Goal: Information Seeking & Learning: Learn about a topic

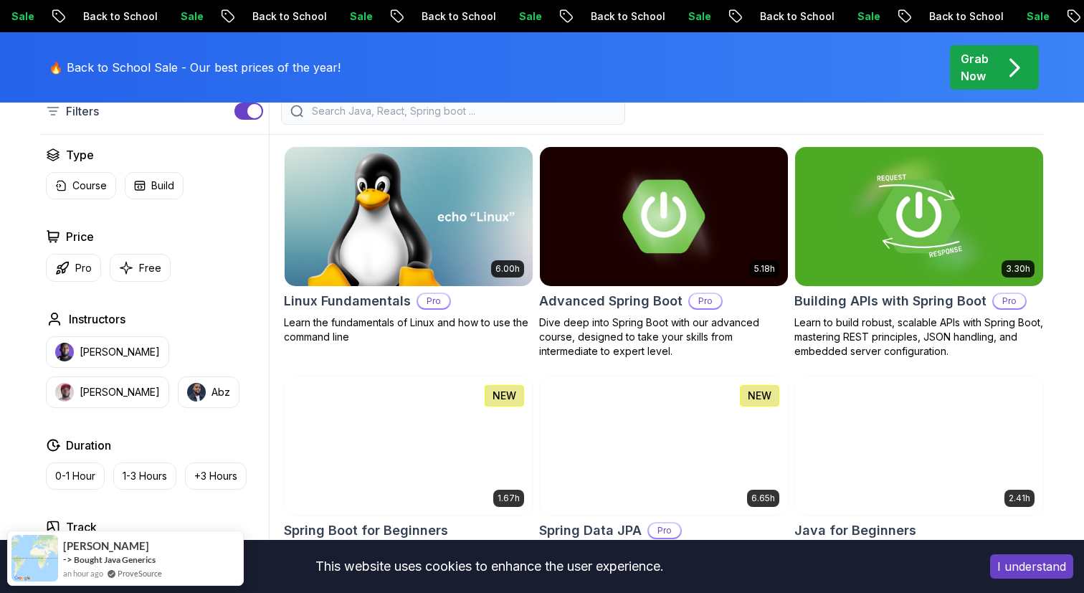
scroll to position [409, 0]
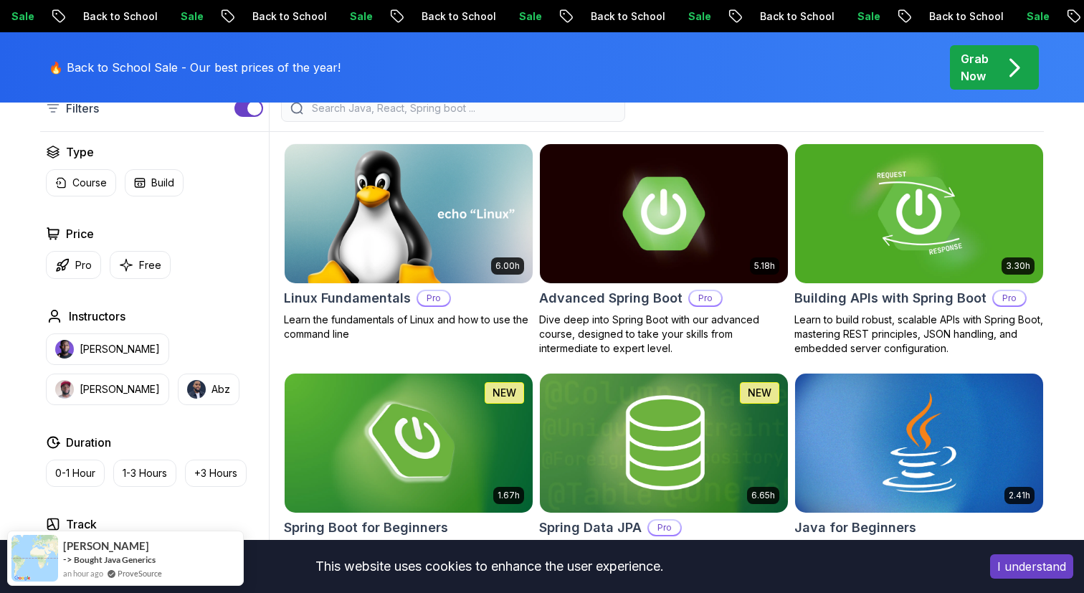
click at [1034, 574] on button "I understand" at bounding box center [1031, 566] width 83 height 24
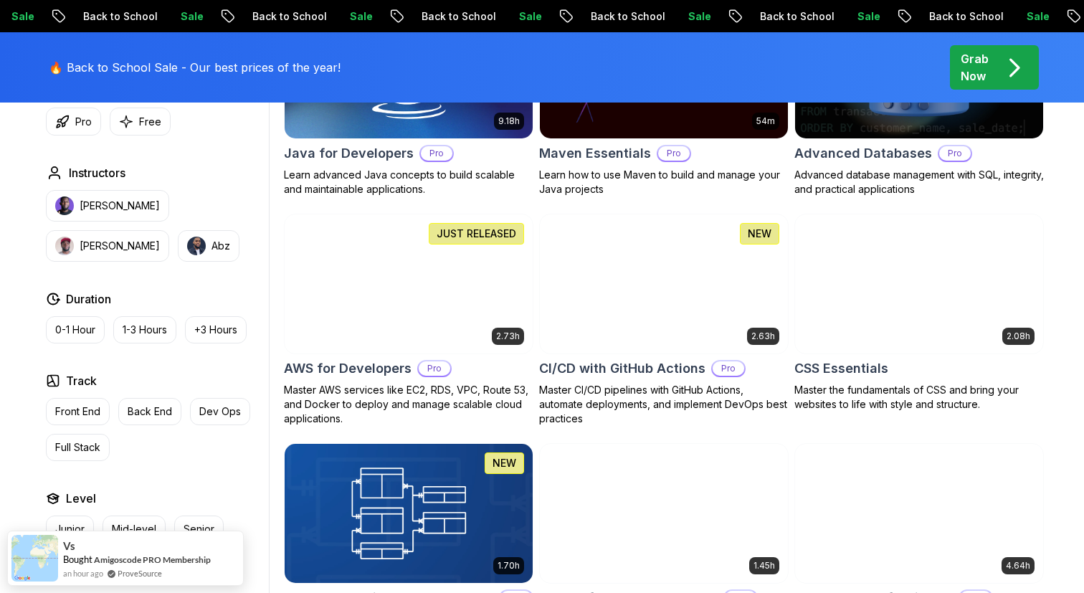
scroll to position [1009, 0]
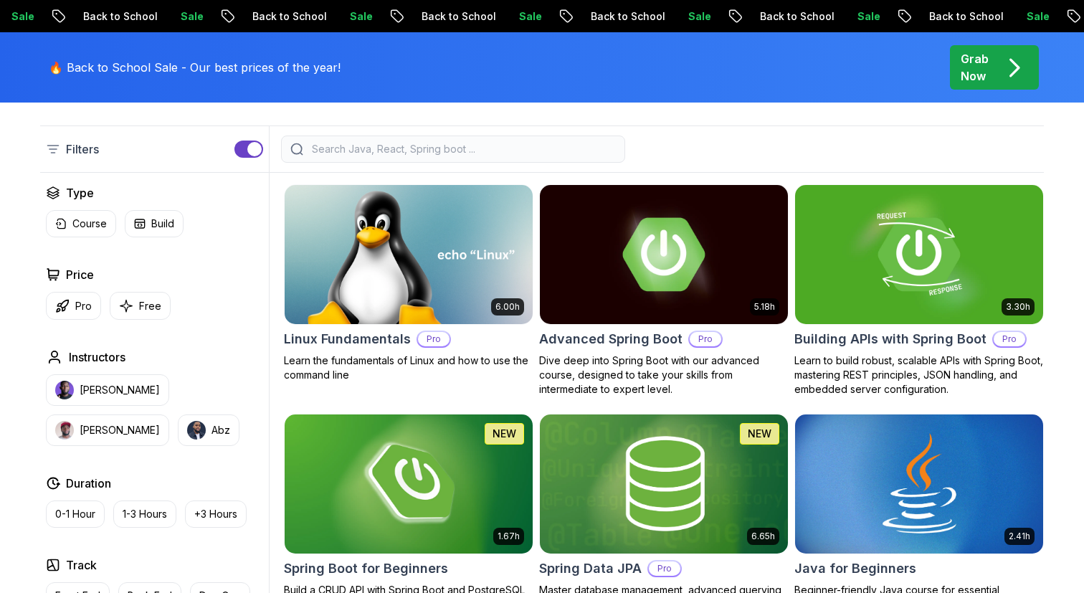
scroll to position [0, 0]
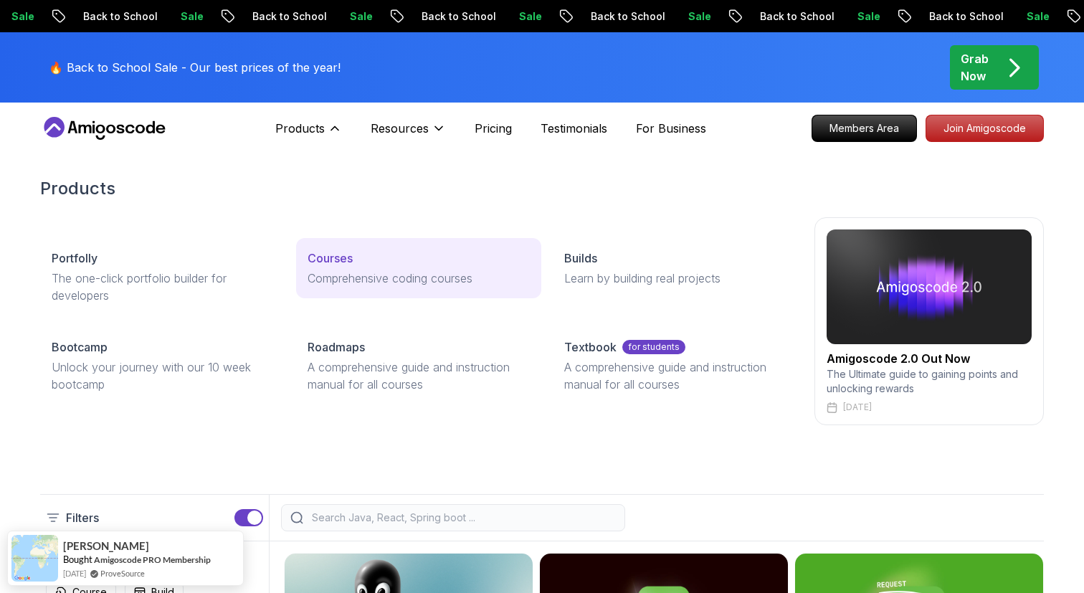
click at [325, 263] on p "Courses" at bounding box center [330, 257] width 45 height 17
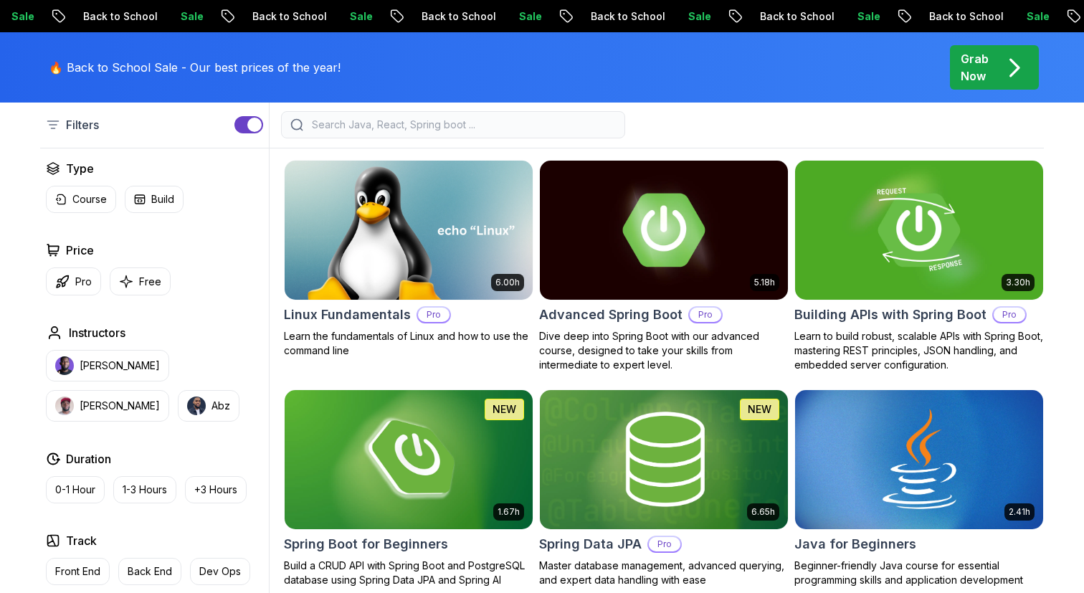
scroll to position [412, 0]
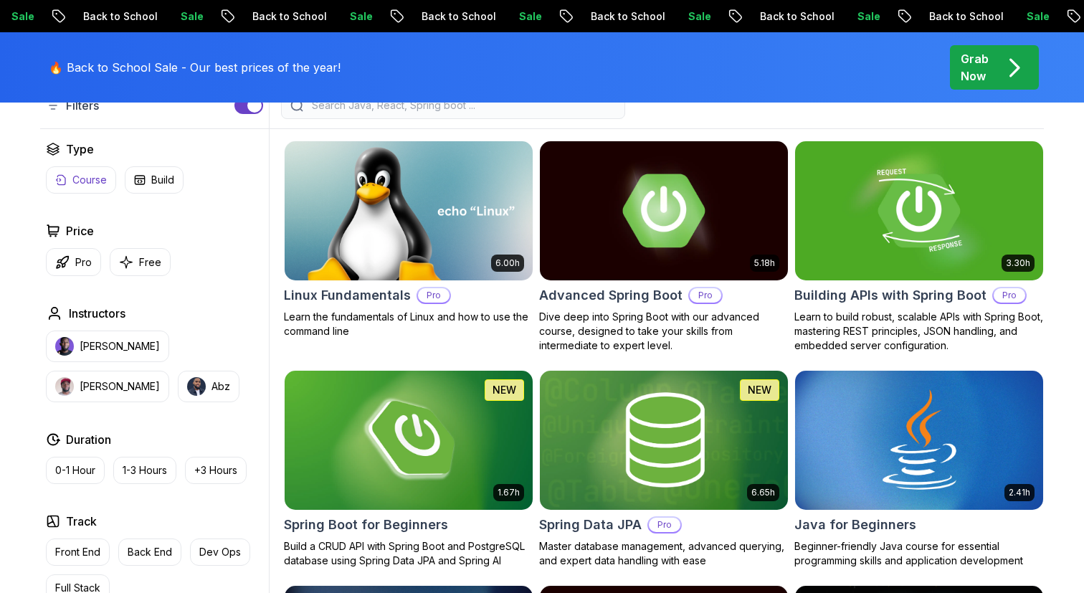
click at [92, 180] on p "Course" at bounding box center [89, 180] width 34 height 14
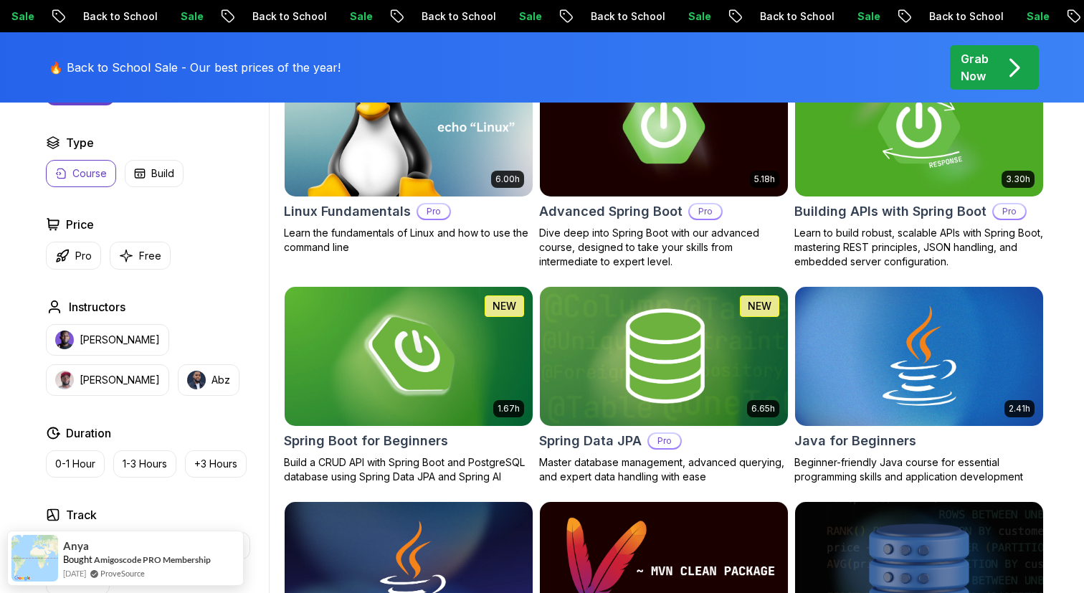
scroll to position [551, 0]
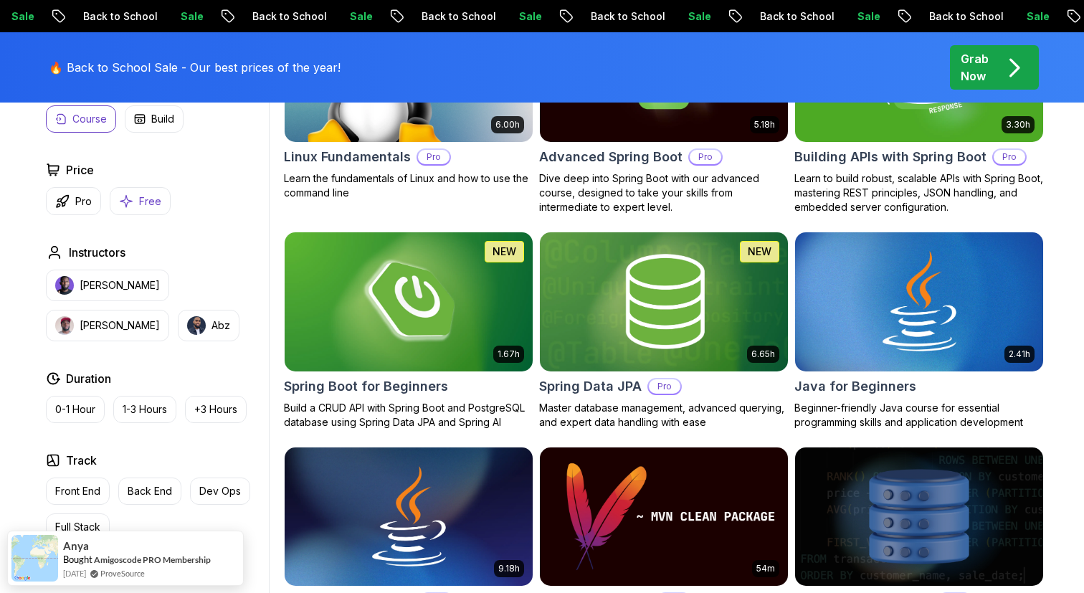
click at [156, 206] on p "Free" at bounding box center [150, 201] width 22 height 14
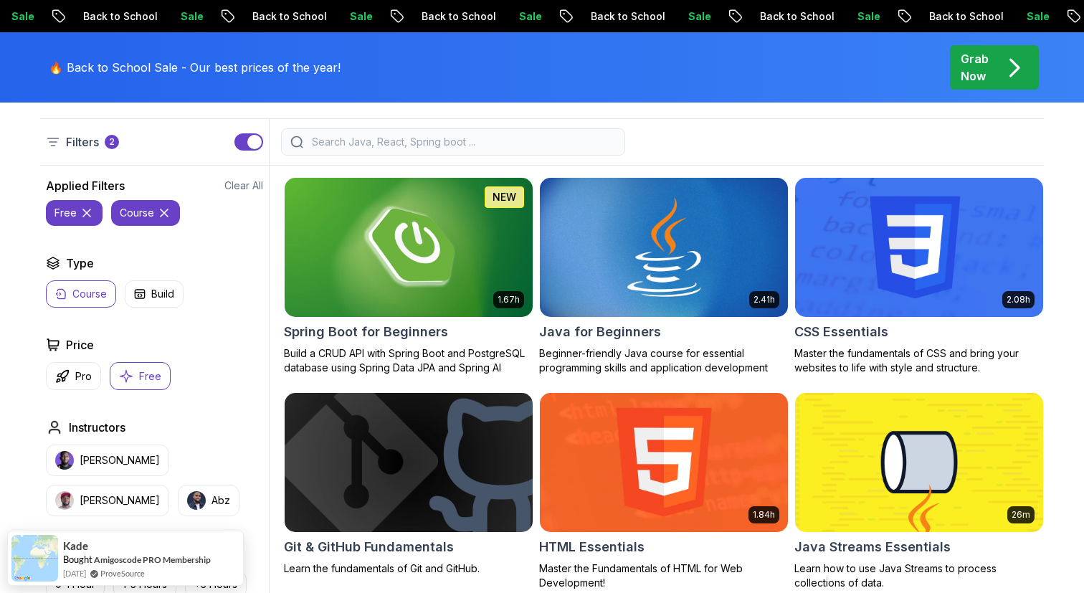
scroll to position [373, 0]
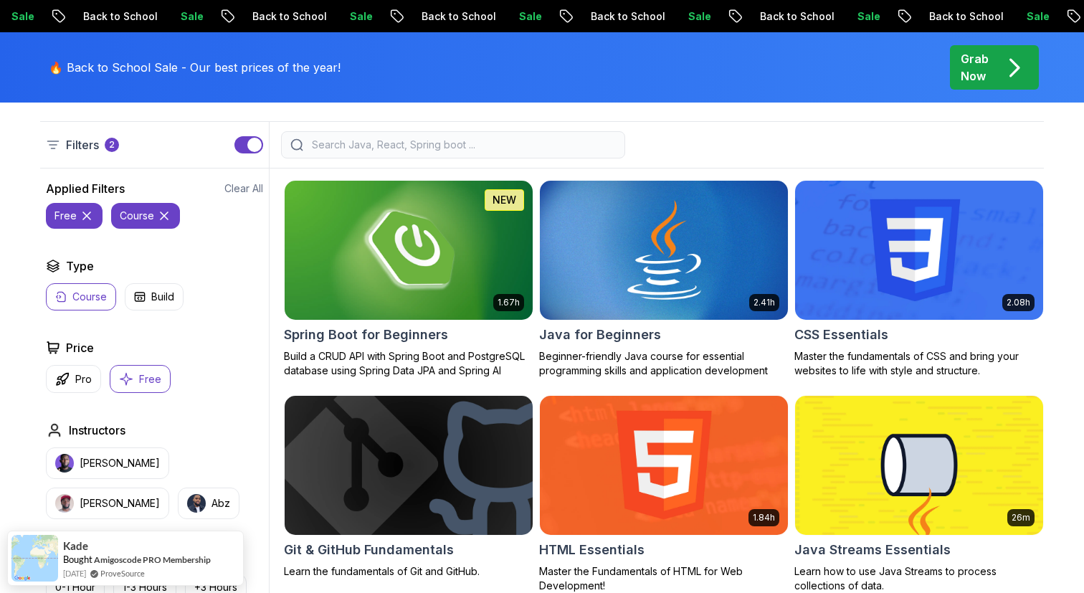
click at [394, 495] on img at bounding box center [408, 465] width 260 height 146
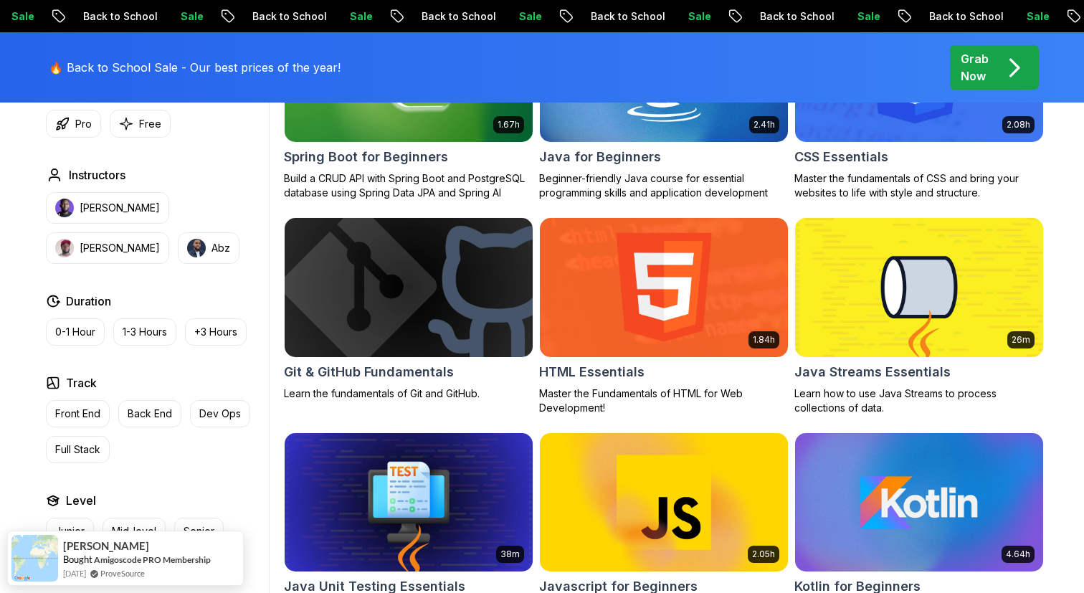
scroll to position [548, 0]
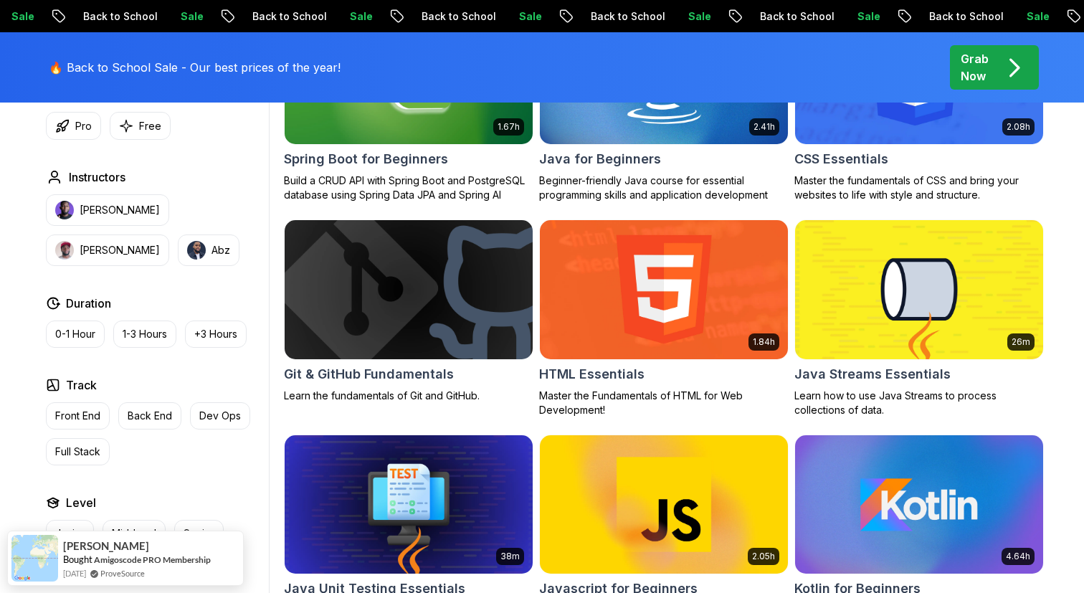
click at [432, 263] on img at bounding box center [408, 289] width 260 height 146
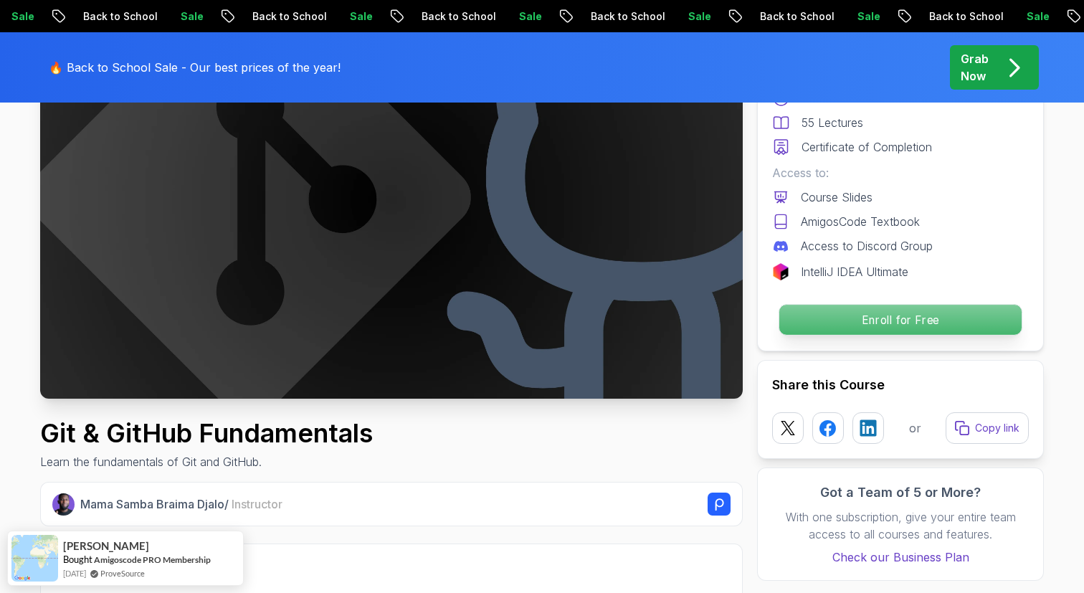
click at [848, 325] on p "Enroll for Free" at bounding box center [900, 320] width 242 height 30
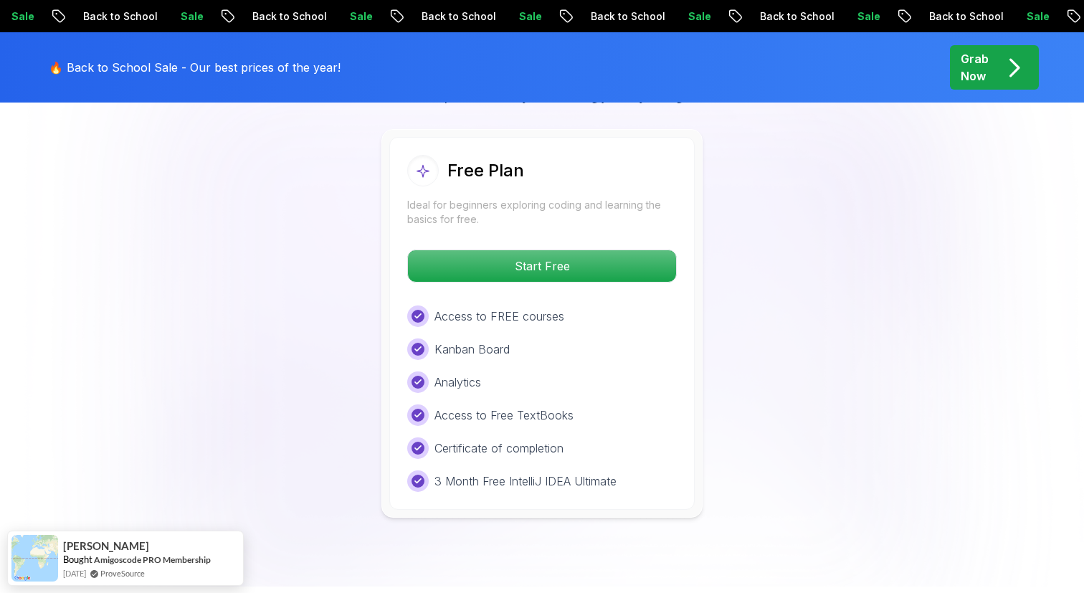
scroll to position [2832, 0]
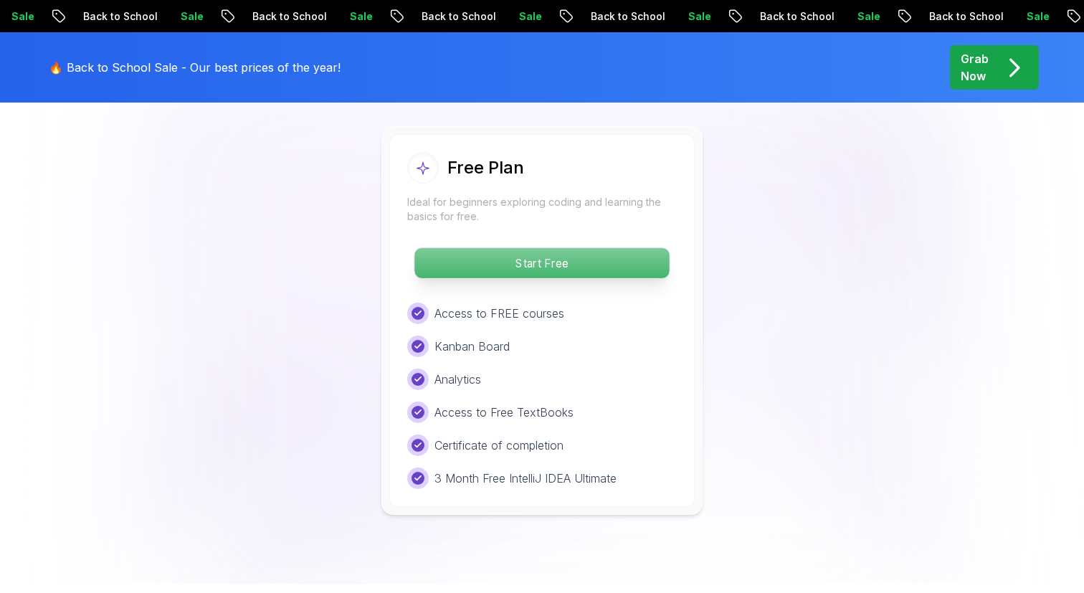
click at [581, 265] on p "Start Free" at bounding box center [541, 263] width 254 height 30
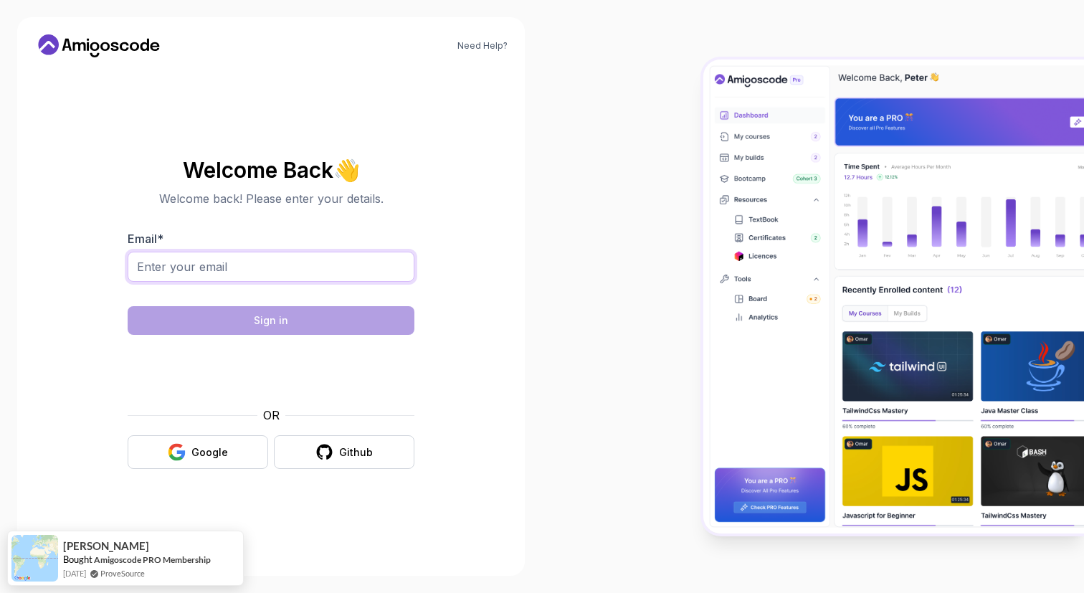
click at [363, 261] on input "Email *" at bounding box center [271, 267] width 287 height 30
type input "instagramabdulrehman03@gmail.com"
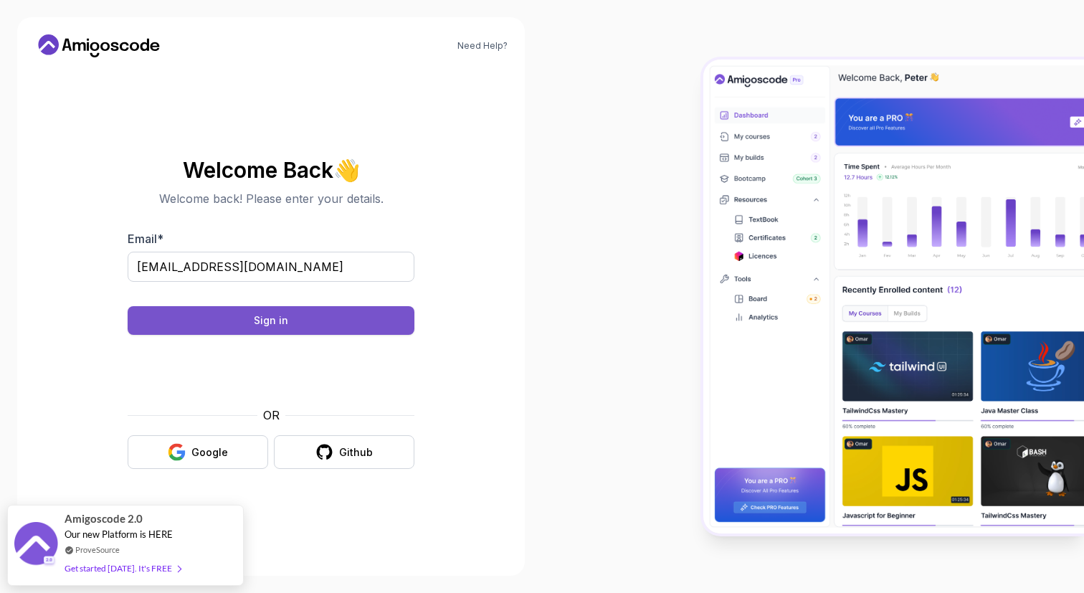
click at [325, 319] on button "Sign in" at bounding box center [271, 320] width 287 height 29
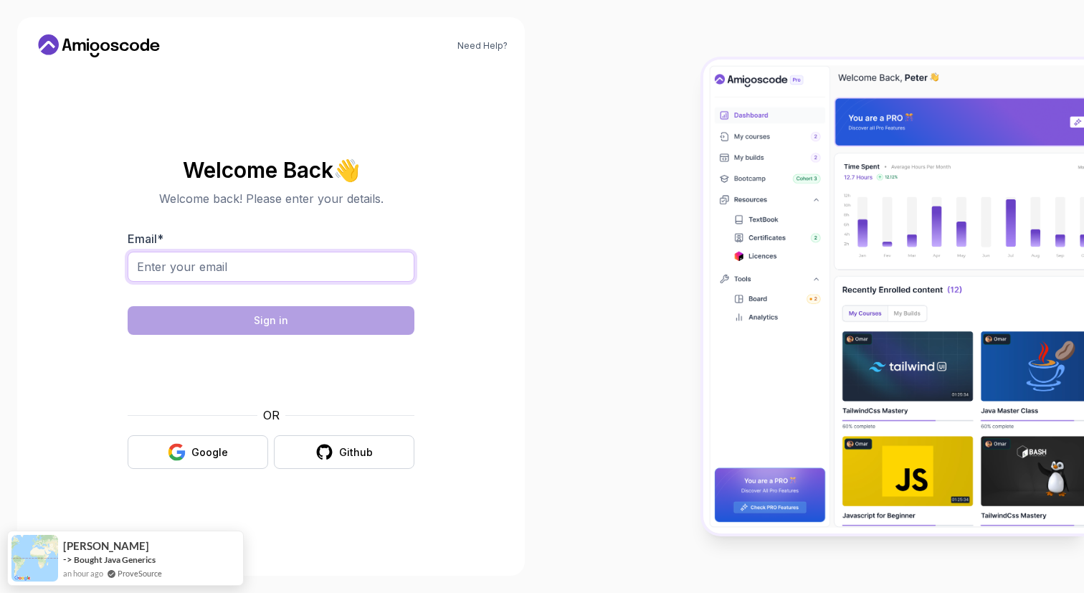
click at [328, 265] on input "Email *" at bounding box center [271, 267] width 287 height 30
type input "instagramabdulrehman03@gmail.com"
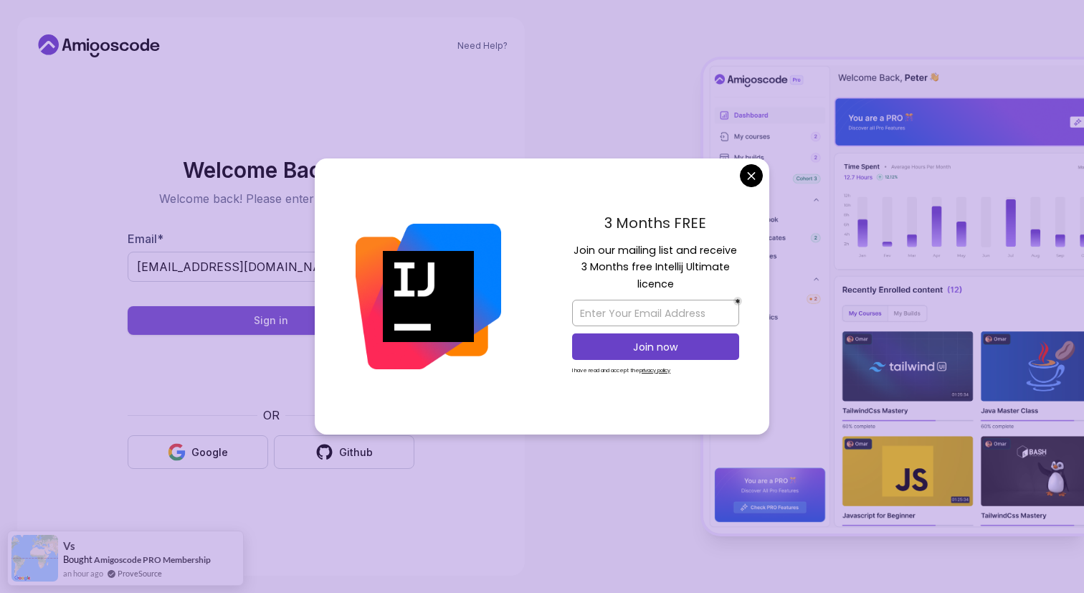
click at [308, 320] on button "Sign in" at bounding box center [271, 320] width 287 height 29
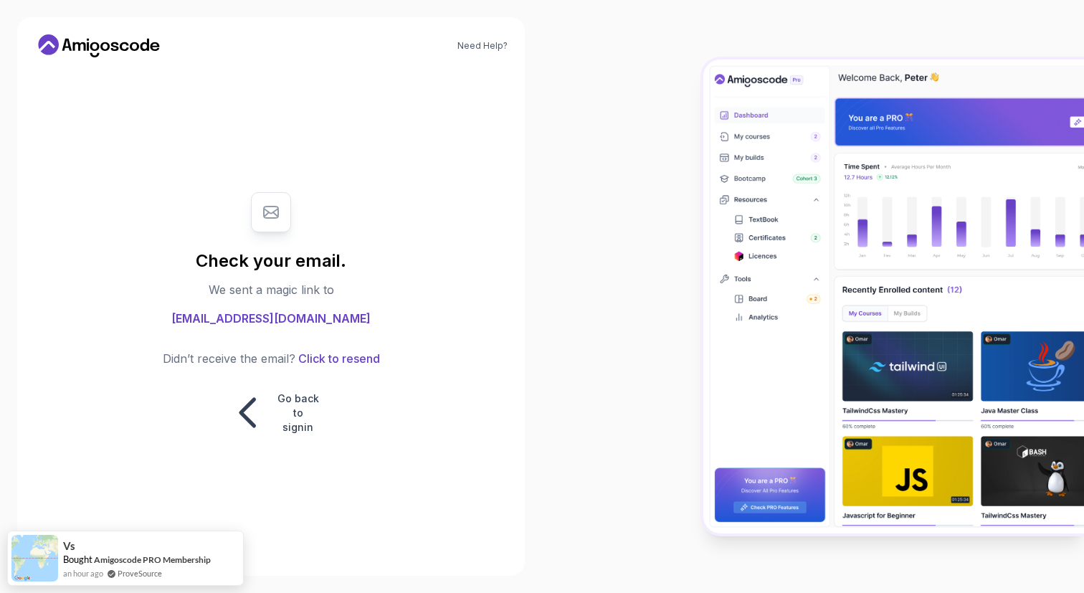
click at [753, 180] on body "Need Help? Check your email. We sent a magic link to instagramabdulrehman03@gma…" at bounding box center [542, 296] width 1084 height 593
click at [252, 433] on icon at bounding box center [248, 412] width 45 height 45
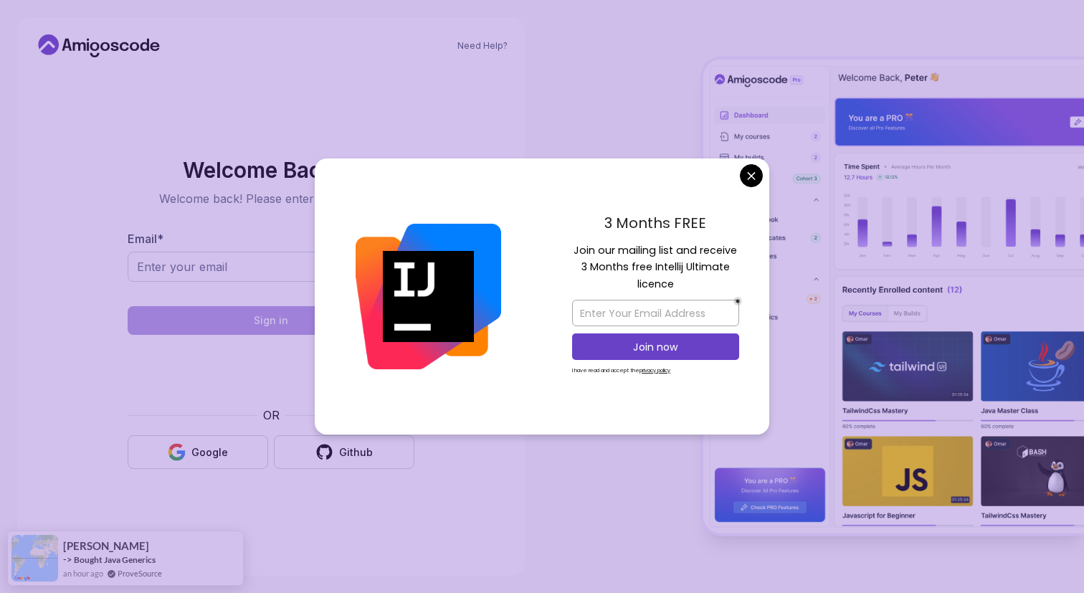
click at [752, 178] on body "Need Help? Welcome Back 👋 Welcome back! Please enter your details. Email * Sign…" at bounding box center [542, 296] width 1084 height 593
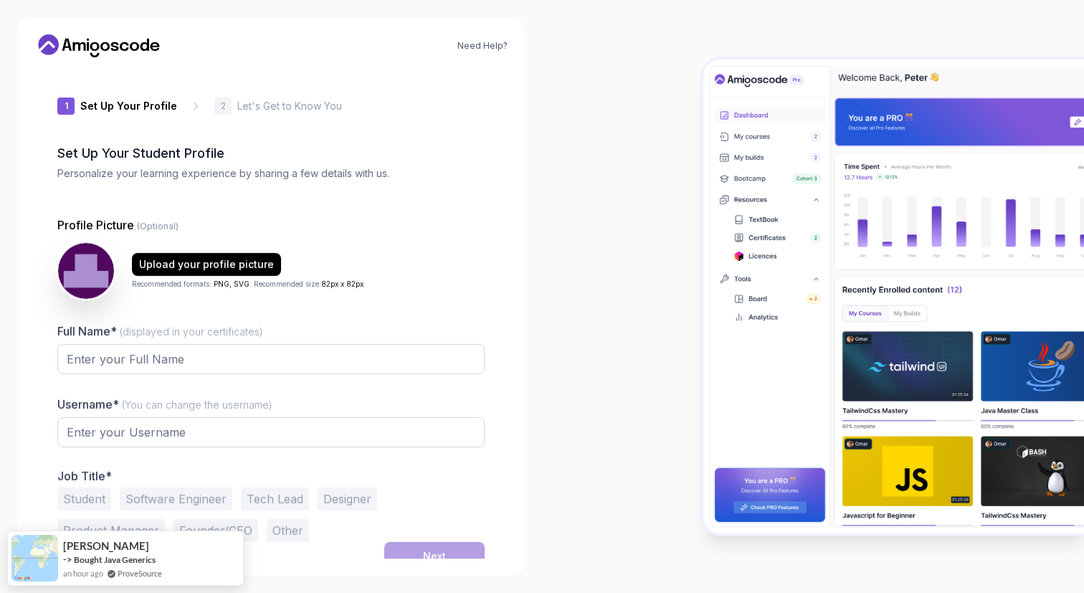
type input "sharpiguana9e988"
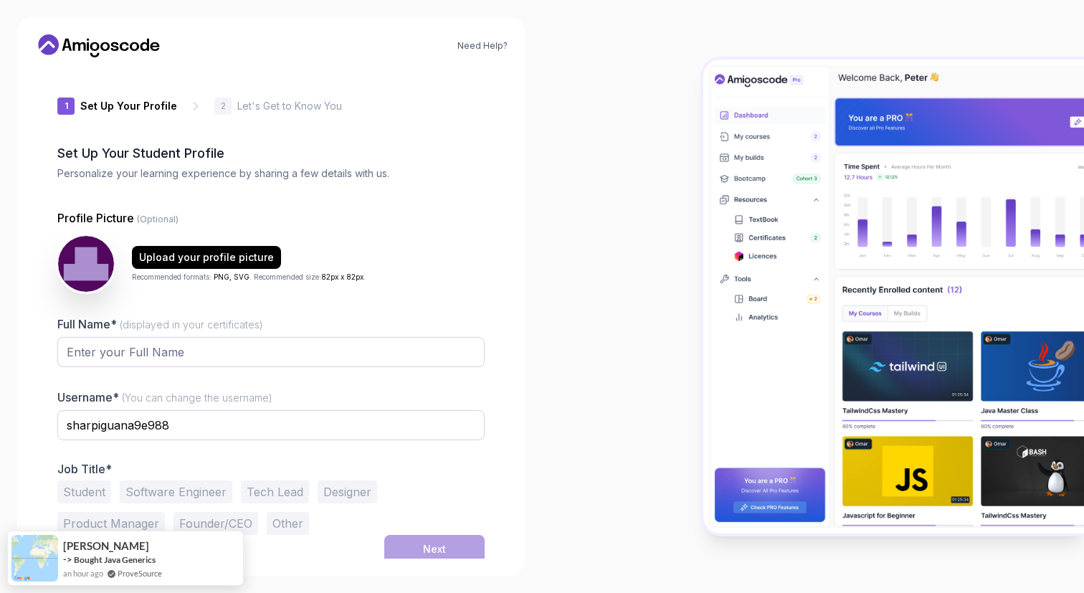
scroll to position [5, 0]
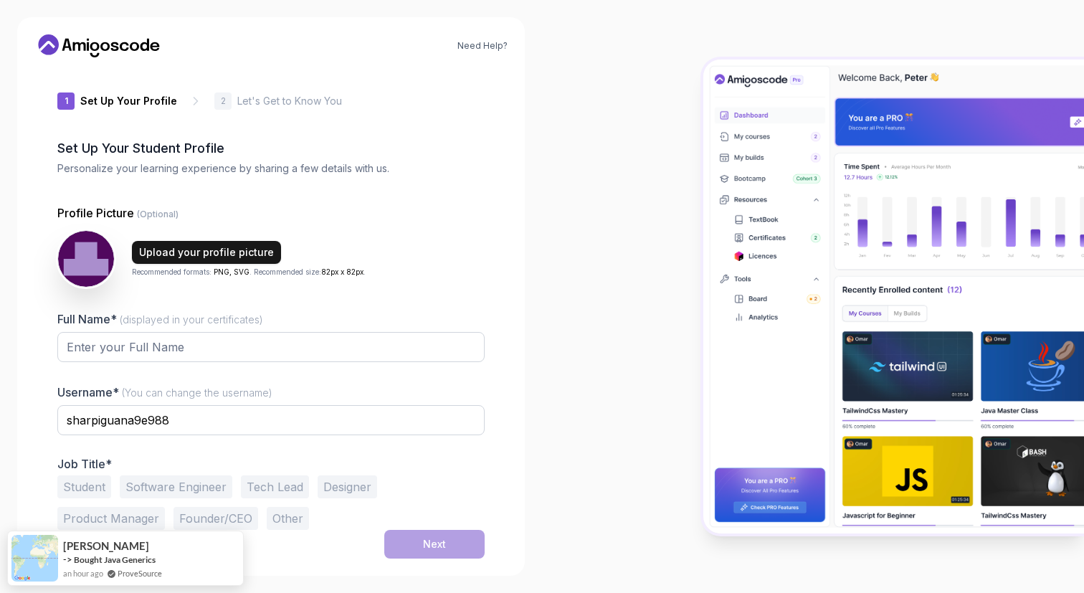
click at [221, 250] on div "Upload your profile picture" at bounding box center [206, 252] width 135 height 14
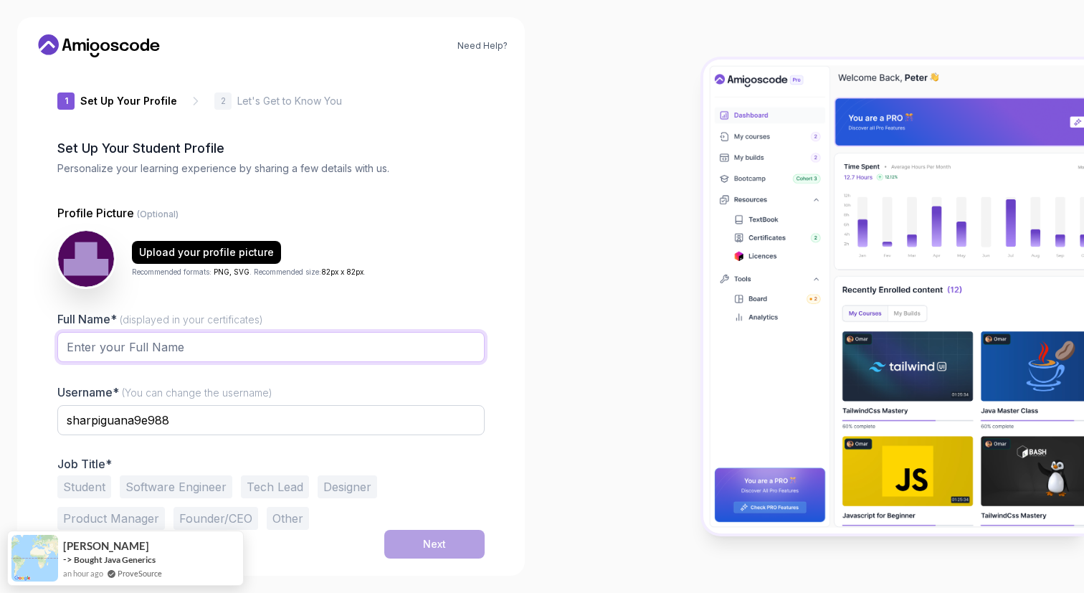
click at [130, 336] on input "Full Name* (displayed in your certificates)" at bounding box center [270, 347] width 427 height 30
type input "[PERSON_NAME]"
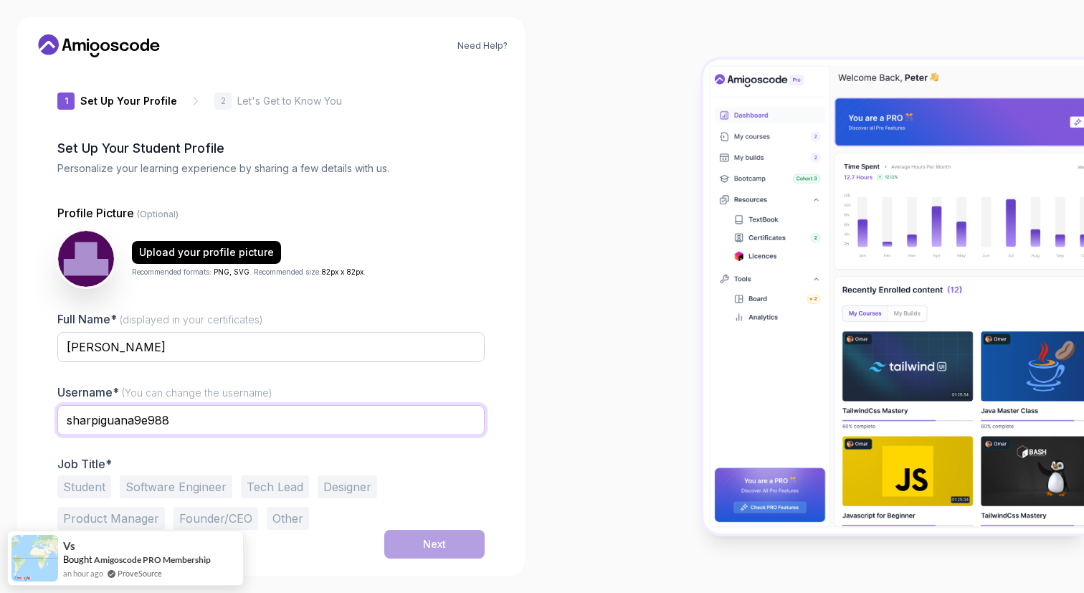
click at [155, 419] on input "sharpiguana9e988" at bounding box center [270, 420] width 427 height 30
type input "A"
type input "O"
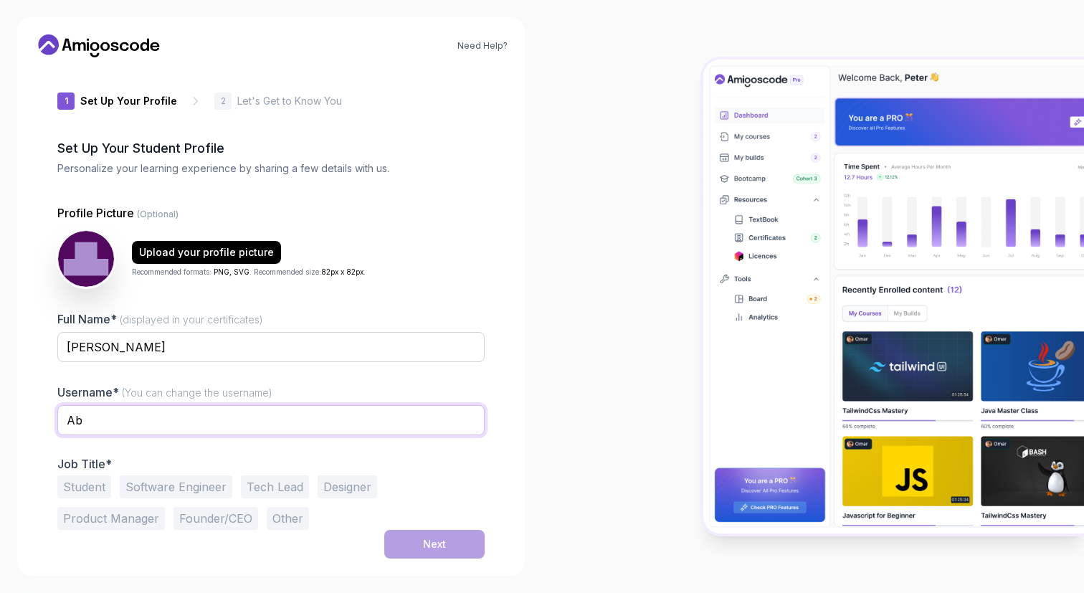
type input "A"
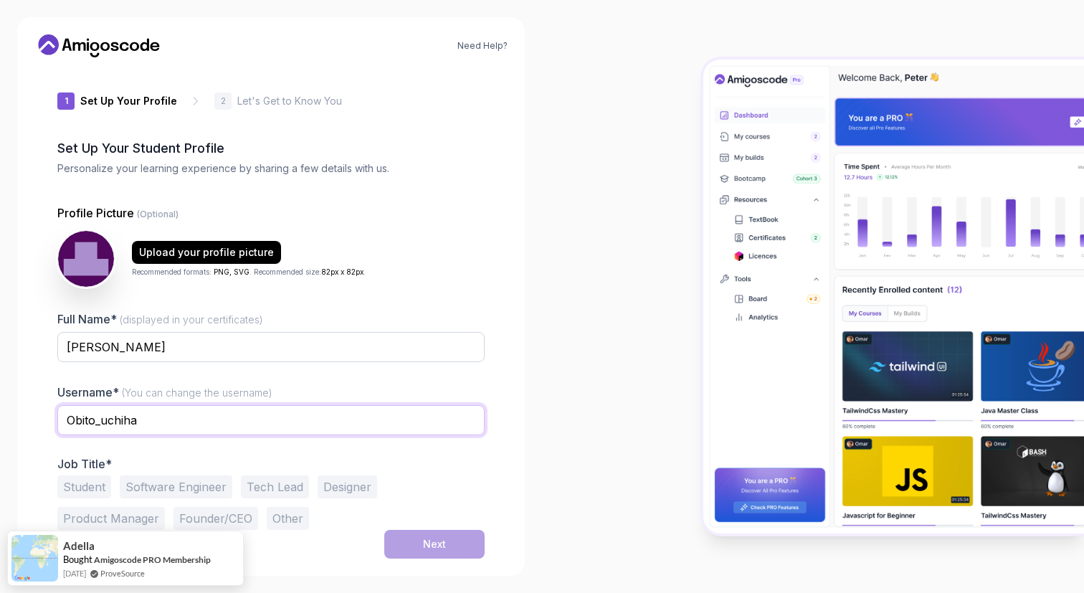
type input "Obito_uchiha"
click at [137, 485] on button "Software Engineer" at bounding box center [176, 486] width 113 height 23
click at [91, 485] on button "Student" at bounding box center [84, 486] width 54 height 23
click at [467, 553] on button "Next" at bounding box center [434, 544] width 100 height 29
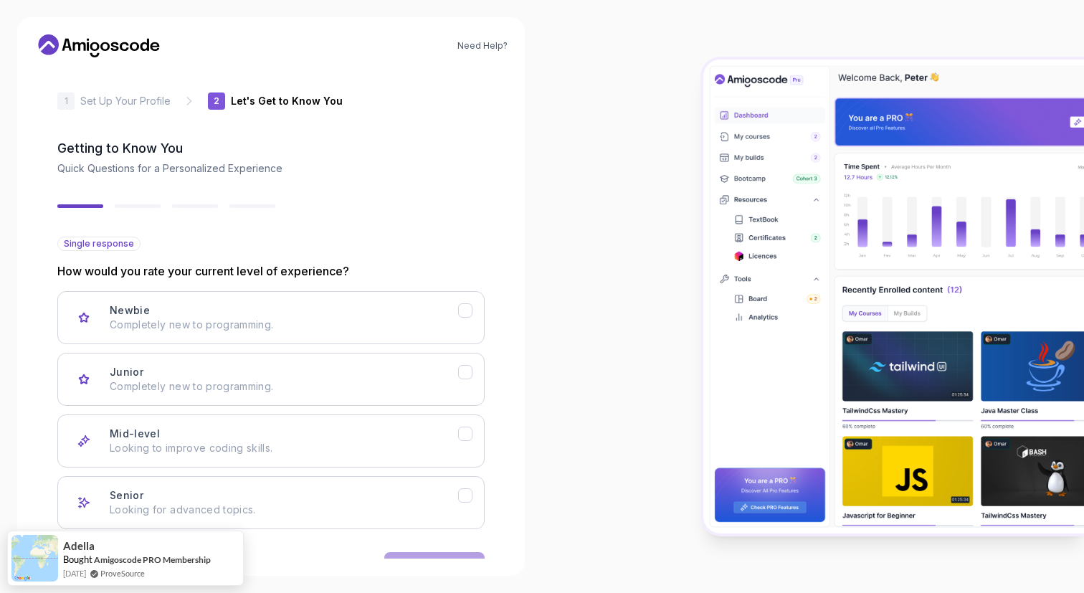
scroll to position [50, 0]
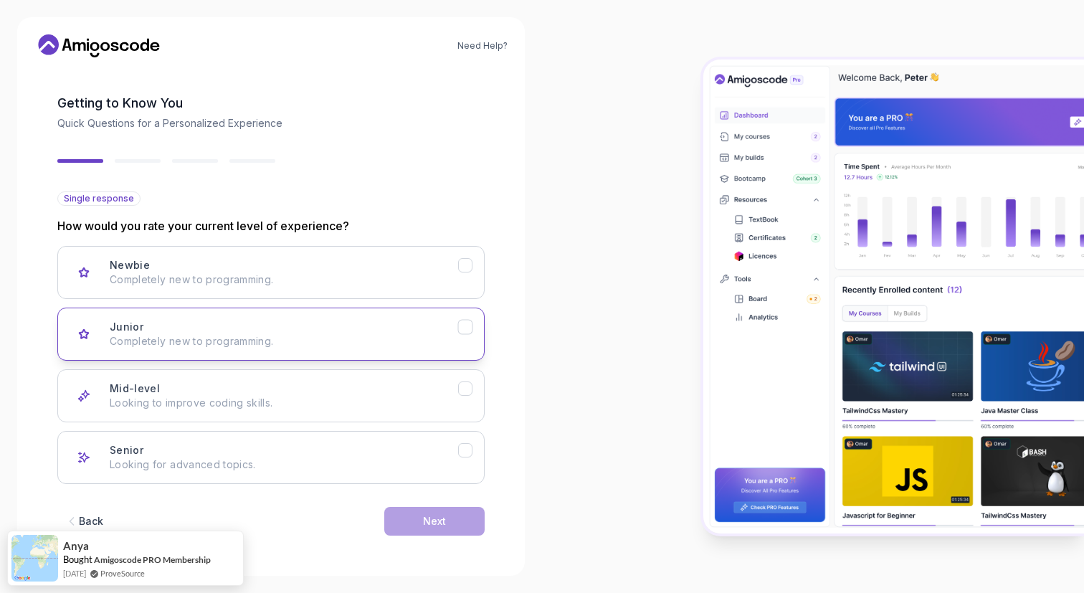
click at [463, 336] on button "Junior Completely new to programming." at bounding box center [270, 334] width 427 height 53
click at [465, 527] on button "Next" at bounding box center [434, 521] width 100 height 29
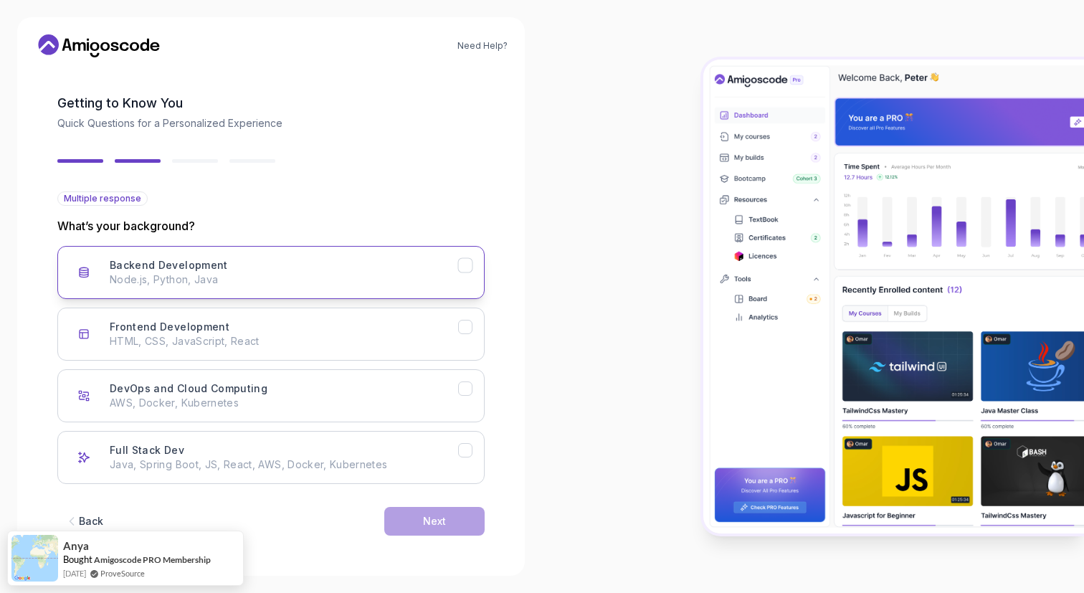
click at [436, 280] on p "Node.js, Python, Java" at bounding box center [284, 279] width 348 height 14
click at [437, 340] on p "HTML, CSS, JavaScript, React" at bounding box center [284, 341] width 348 height 14
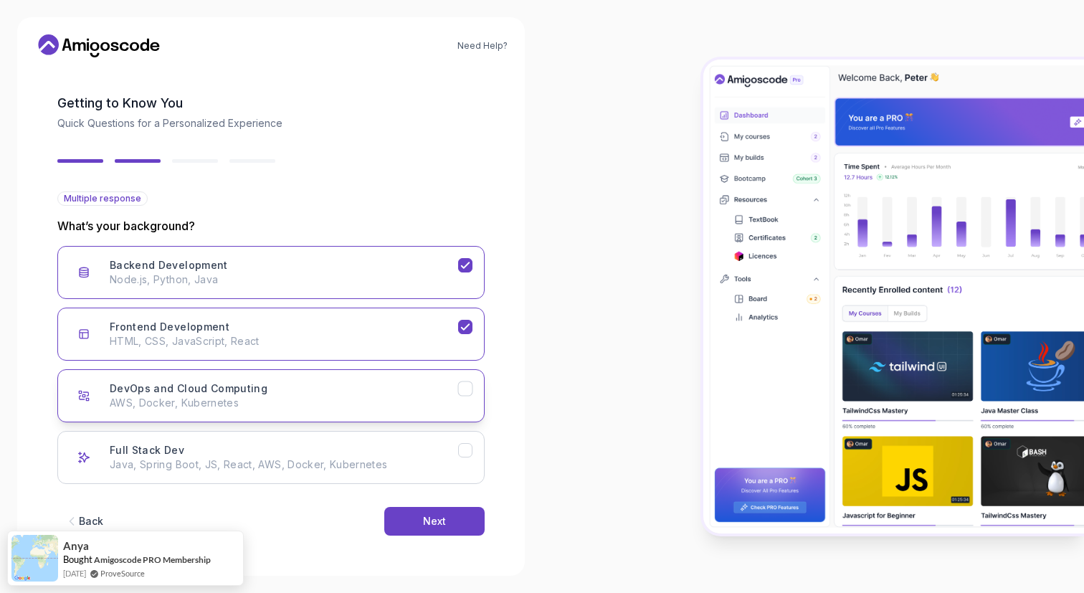
click at [437, 379] on button "DevOps and Cloud Computing AWS, Docker, Kubernetes" at bounding box center [270, 395] width 427 height 53
click at [427, 449] on div "Full Stack Dev Java, Spring Boot, JS, React, AWS, Docker, Kubernetes" at bounding box center [284, 457] width 348 height 29
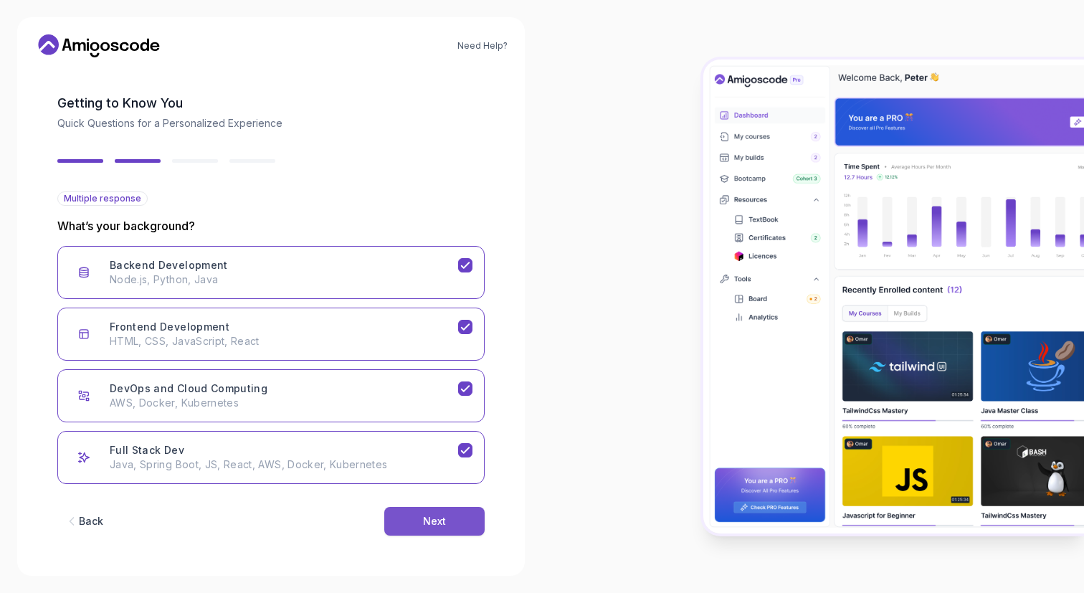
click at [444, 528] on div "Next" at bounding box center [434, 521] width 23 height 14
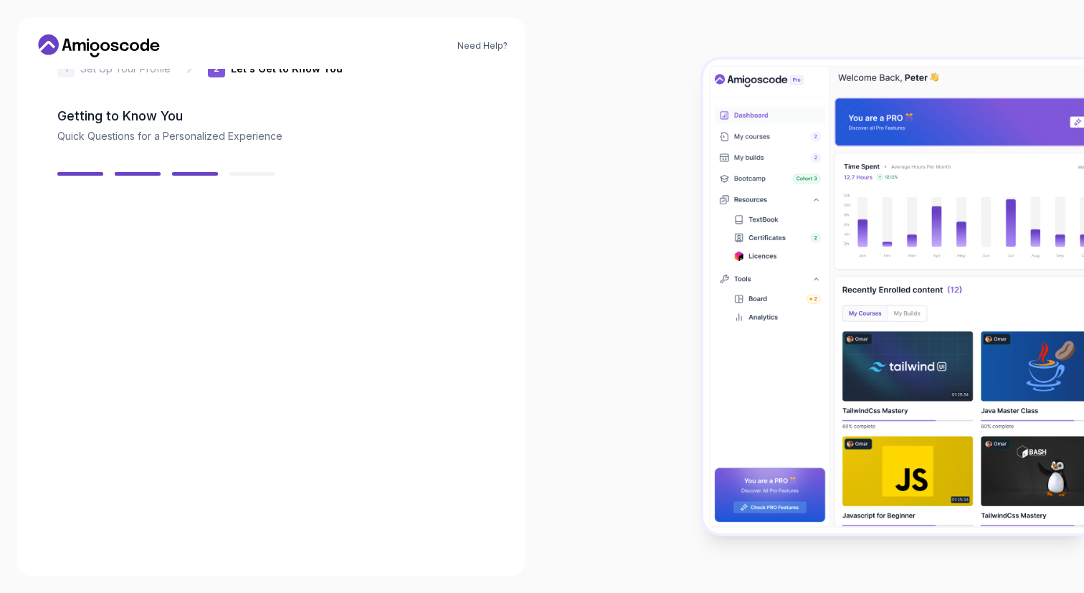
scroll to position [33, 0]
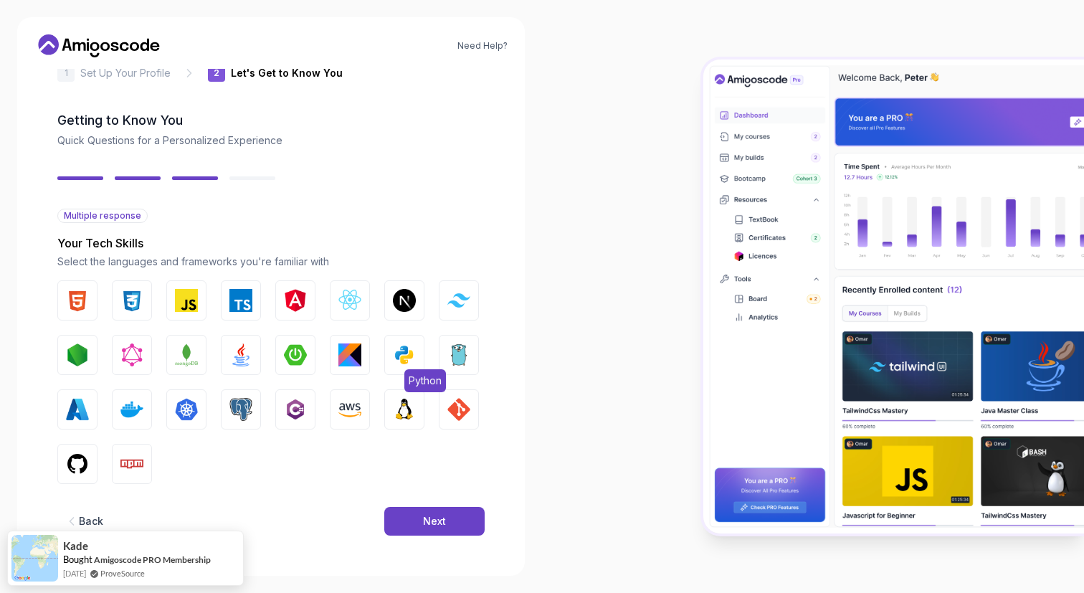
click at [406, 361] on img "button" at bounding box center [404, 354] width 23 height 23
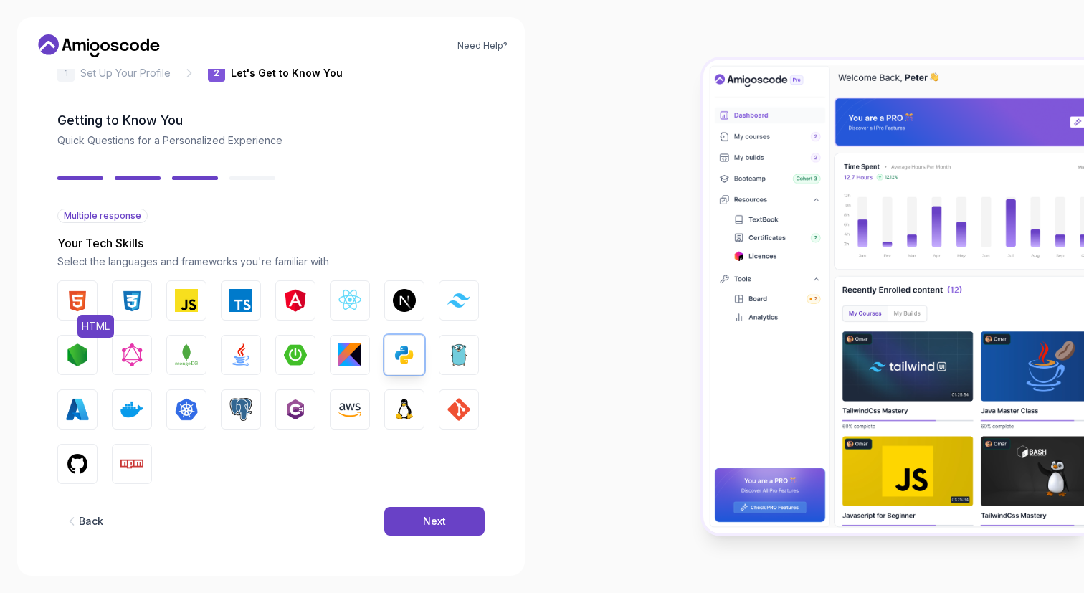
click at [87, 307] on img "button" at bounding box center [77, 300] width 23 height 23
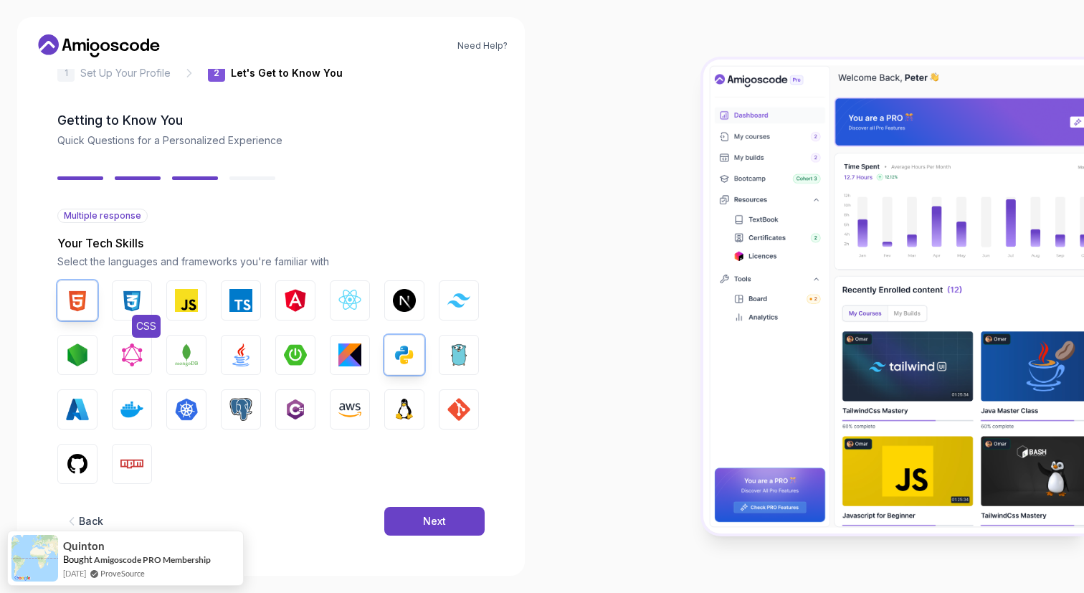
click at [123, 305] on img "button" at bounding box center [131, 300] width 23 height 23
click at [431, 522] on div "Next" at bounding box center [434, 521] width 23 height 14
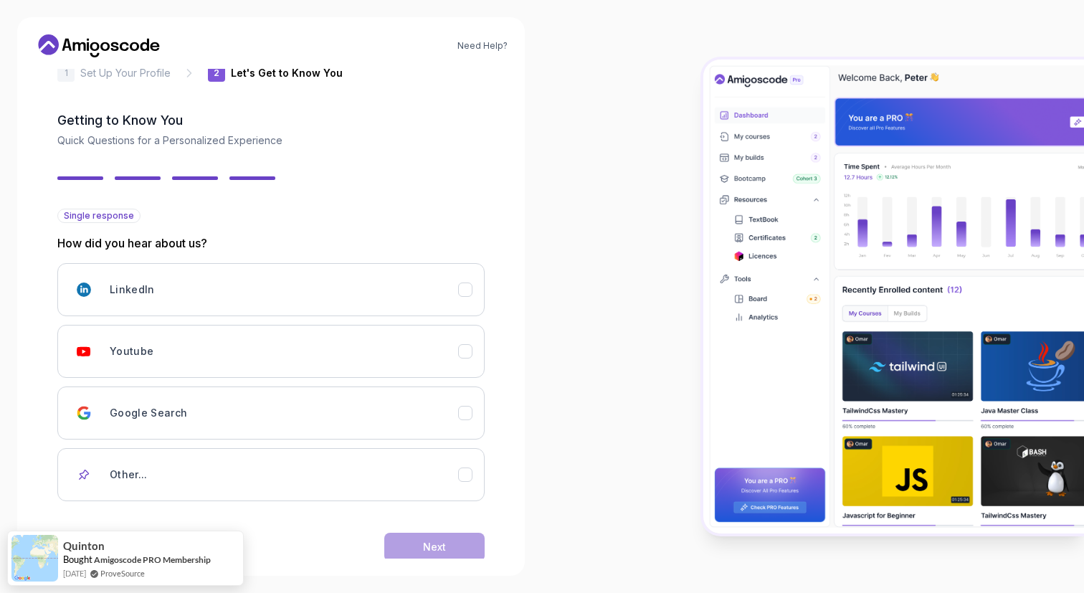
scroll to position [59, 0]
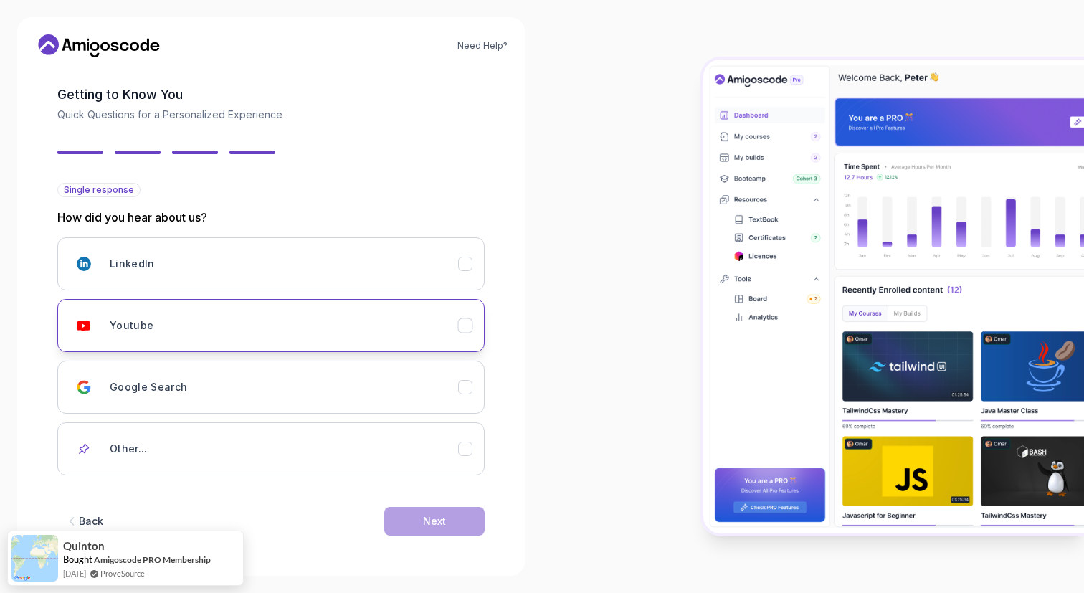
click at [465, 334] on button "Youtube" at bounding box center [270, 325] width 427 height 53
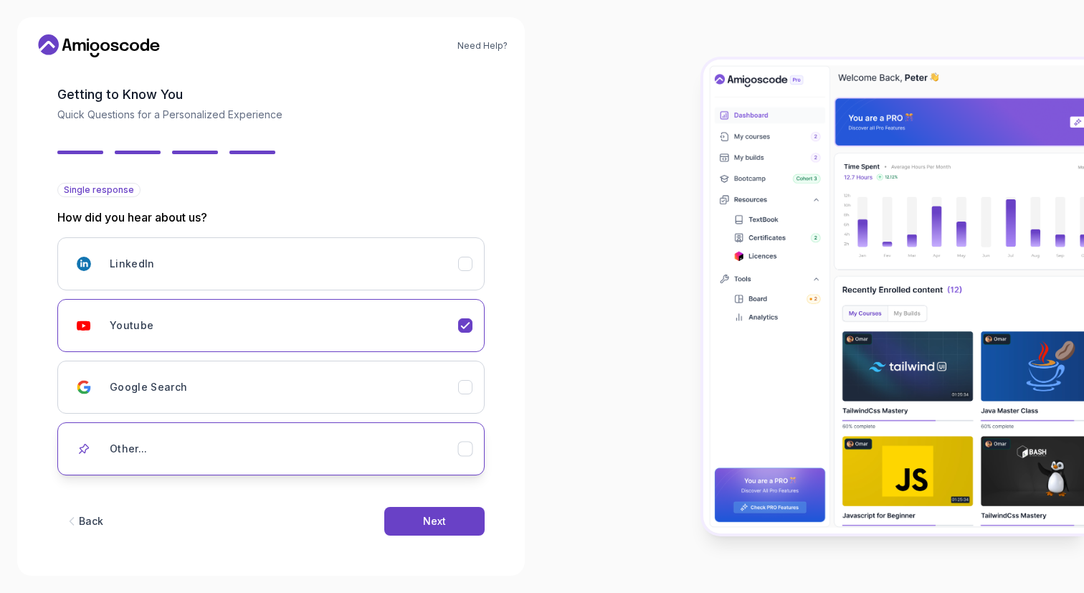
click at [471, 466] on button "Other..." at bounding box center [270, 448] width 427 height 53
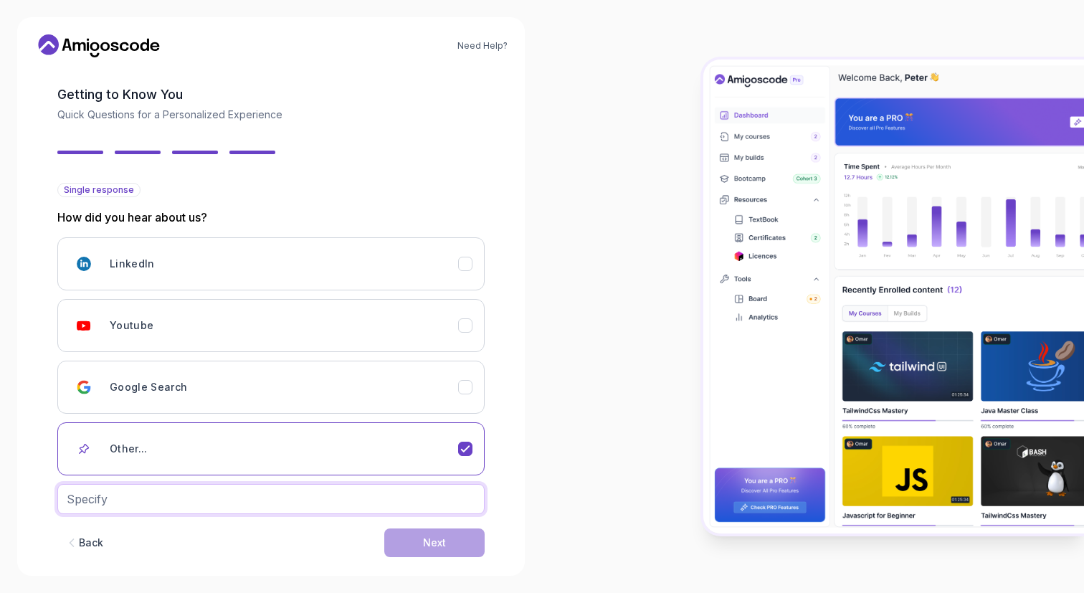
click at [403, 494] on input "text" at bounding box center [270, 499] width 427 height 30
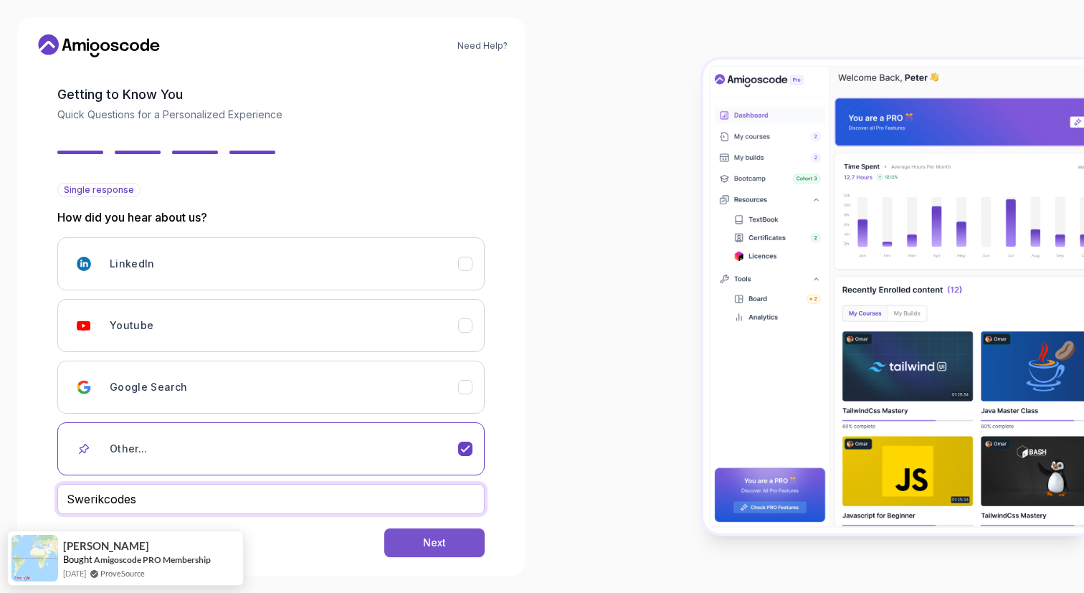
type input "Swerikcodes"
click at [445, 536] on button "Next" at bounding box center [434, 542] width 100 height 29
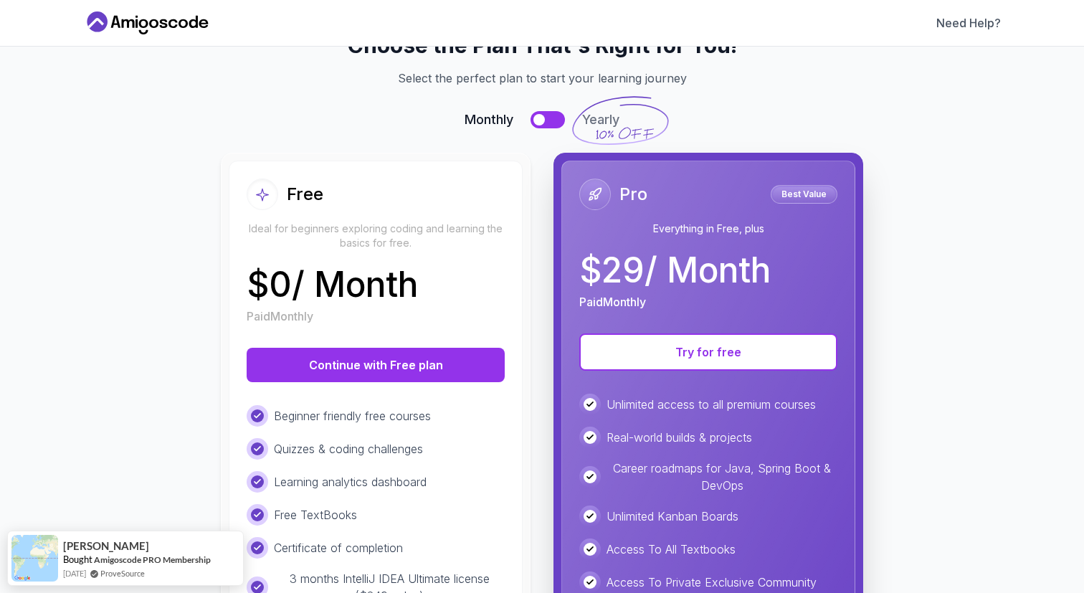
scroll to position [0, 0]
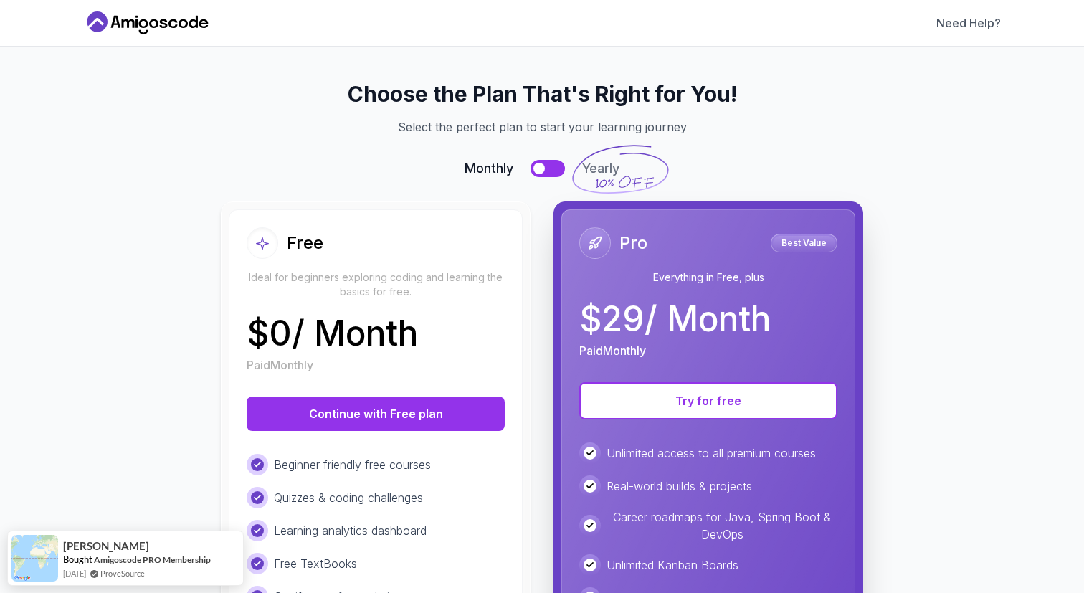
click at [462, 280] on p "Ideal for beginners exploring coding and learning the basics for free." at bounding box center [376, 284] width 258 height 29
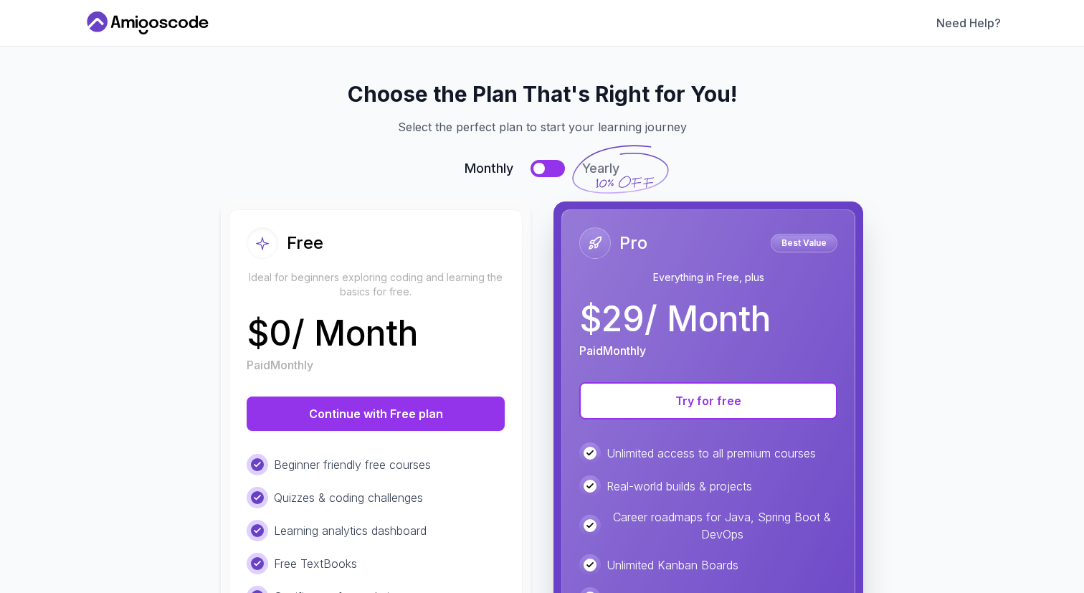
click at [551, 168] on button at bounding box center [547, 168] width 34 height 17
click at [551, 168] on div at bounding box center [556, 168] width 11 height 11
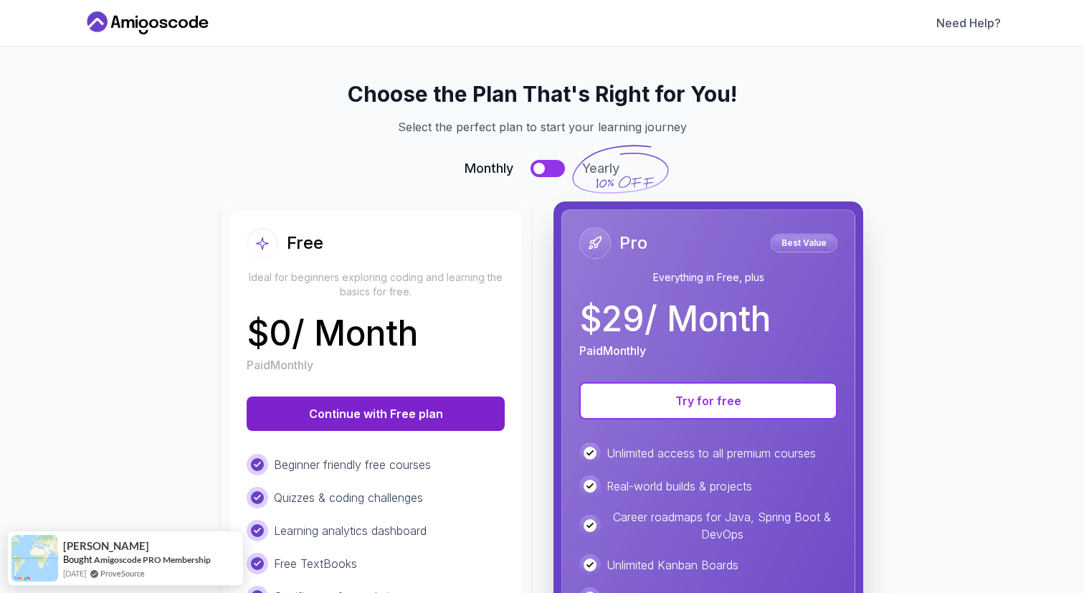
click at [394, 420] on button "Continue with Free plan" at bounding box center [376, 413] width 258 height 34
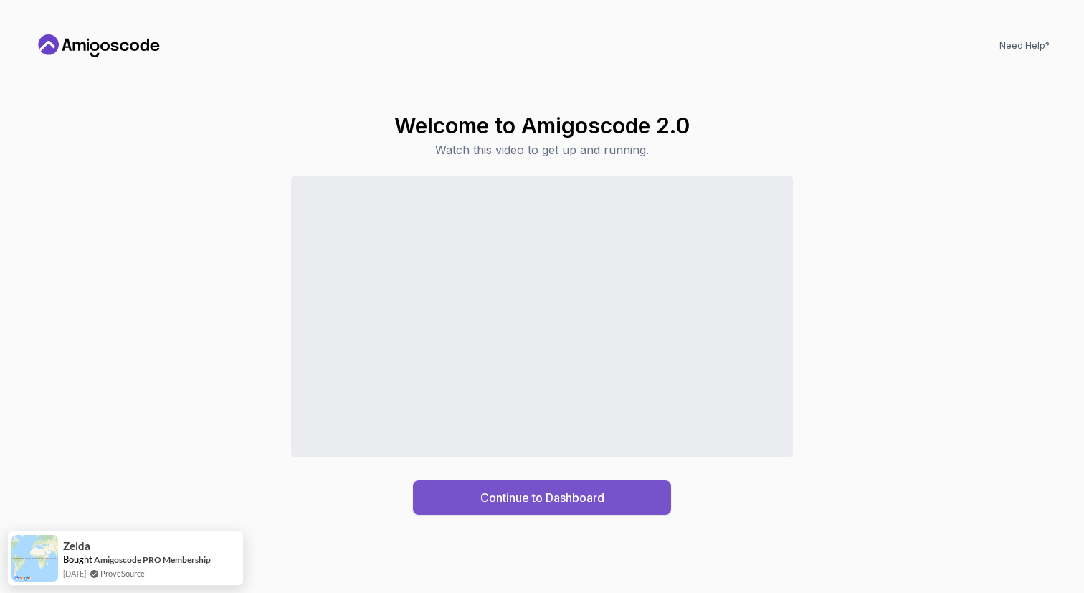
click at [551, 492] on div "Continue to Dashboard" at bounding box center [542, 497] width 124 height 17
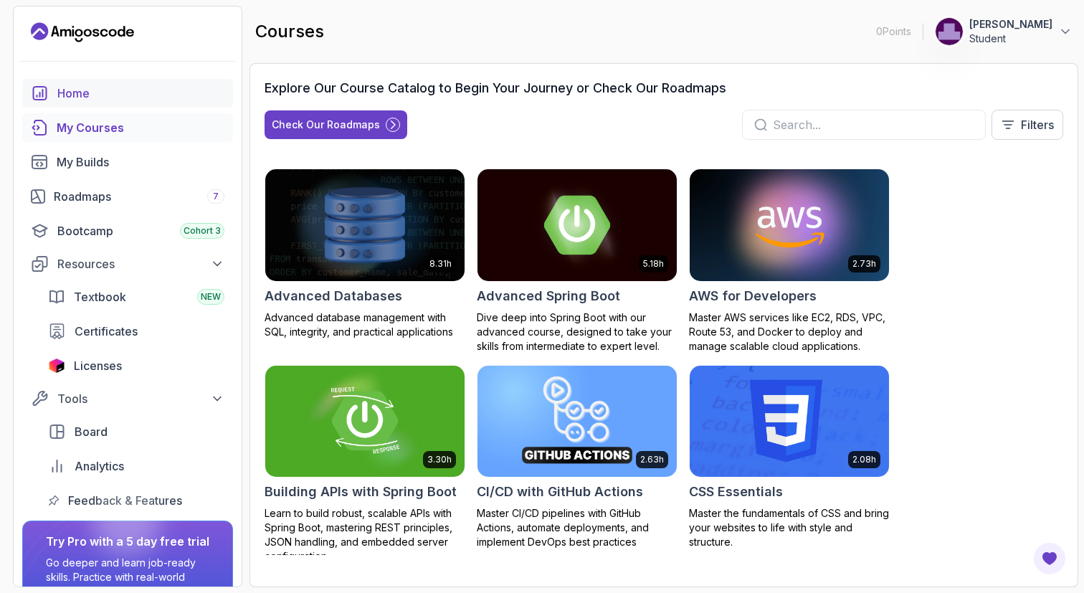
click at [87, 89] on div "Home" at bounding box center [140, 93] width 167 height 17
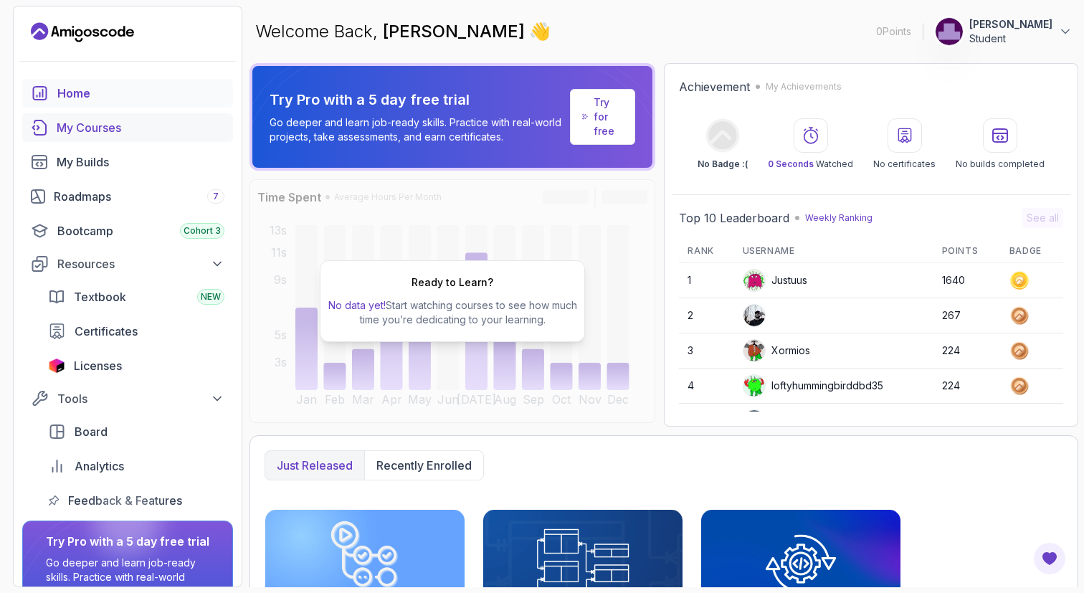
click at [105, 130] on div "My Courses" at bounding box center [141, 127] width 168 height 17
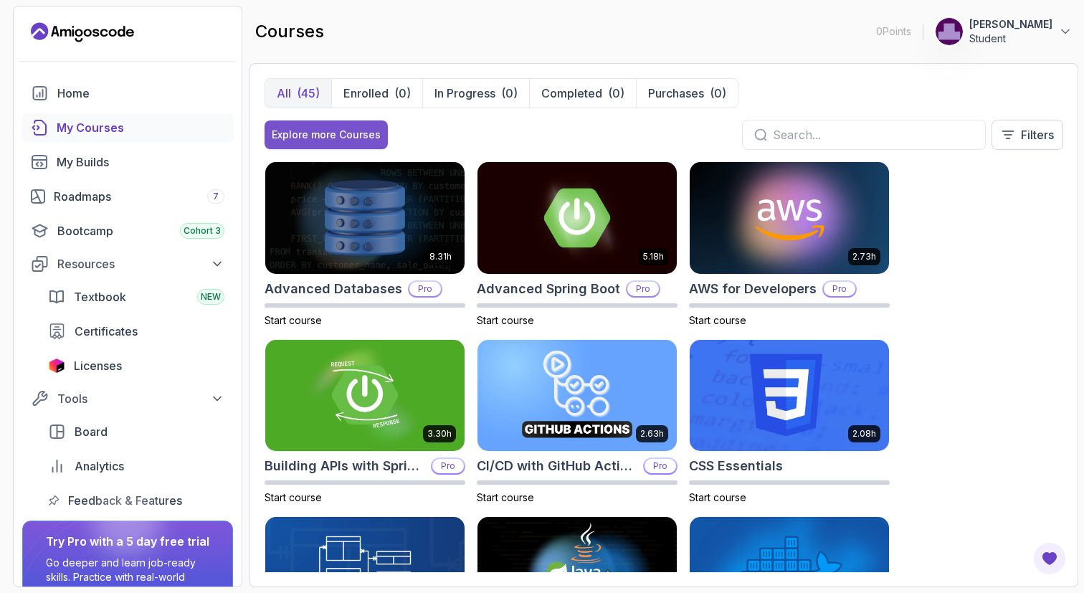
click at [358, 146] on button "Explore more Courses" at bounding box center [326, 134] width 123 height 29
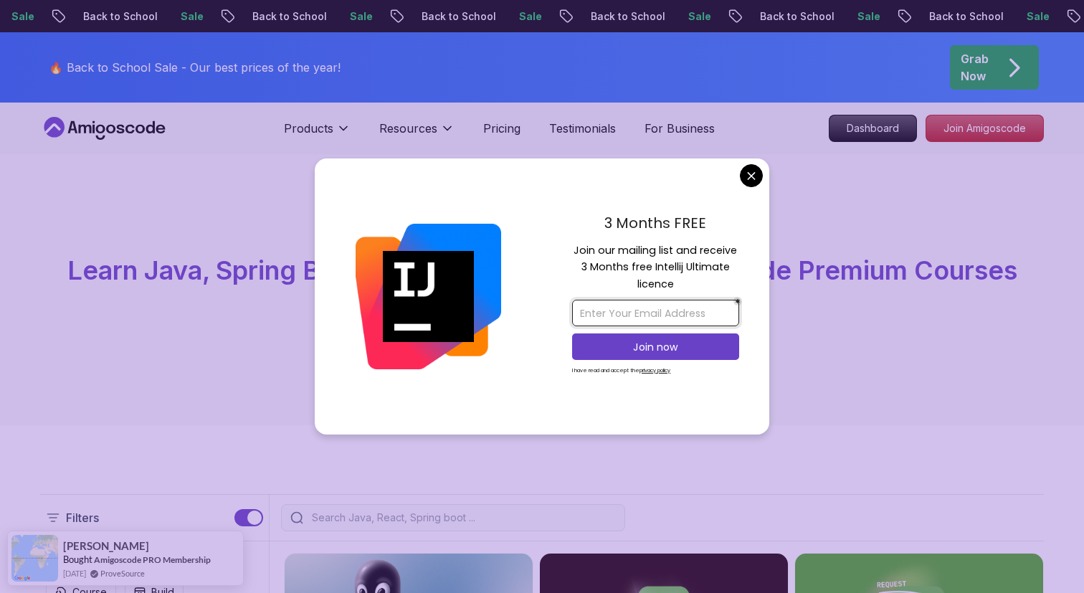
click at [659, 322] on input "email" at bounding box center [655, 313] width 167 height 27
type input "i"
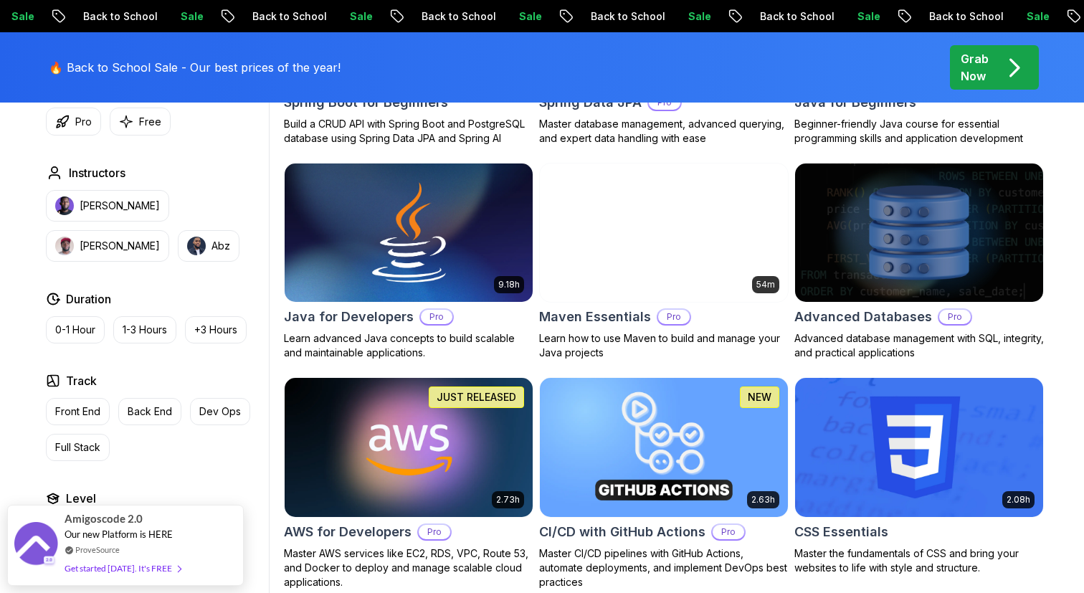
scroll to position [556, 0]
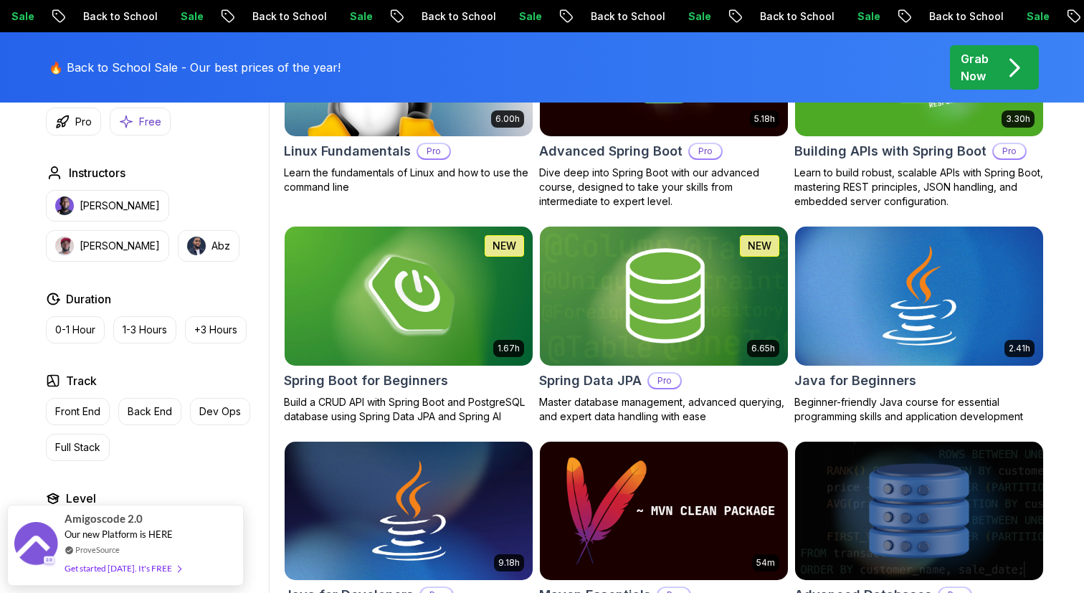
click at [139, 117] on p "Free" at bounding box center [150, 122] width 22 height 14
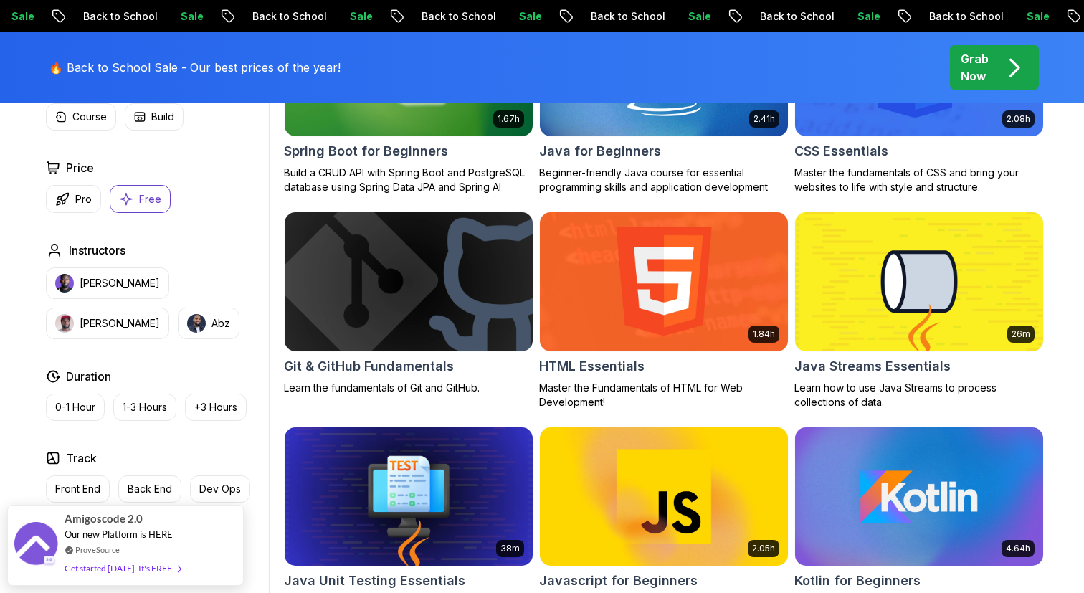
click at [441, 318] on img at bounding box center [408, 282] width 260 height 146
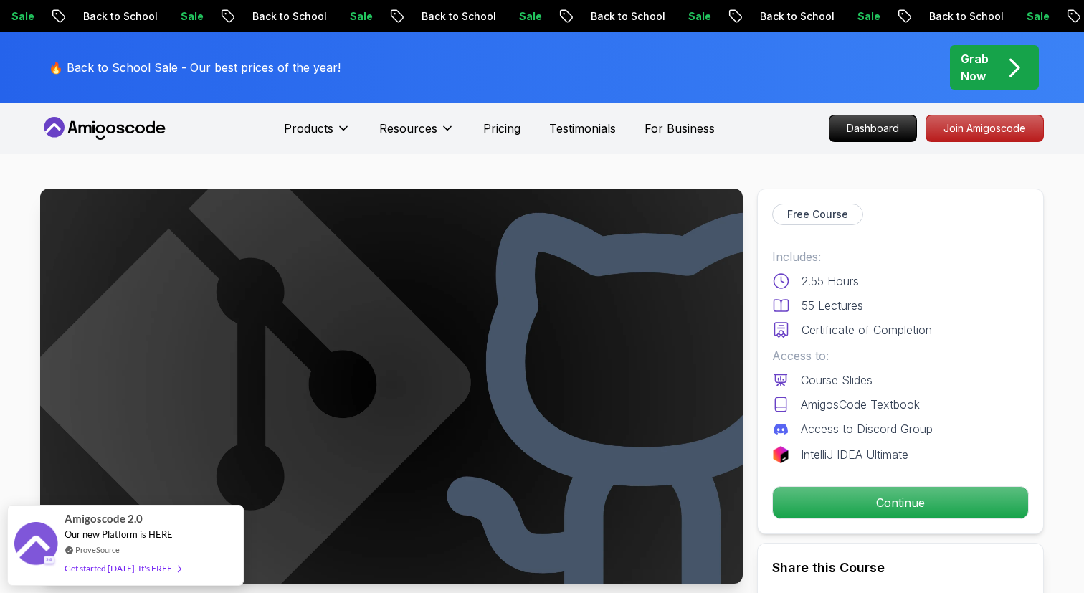
click at [697, 244] on img at bounding box center [391, 386] width 703 height 395
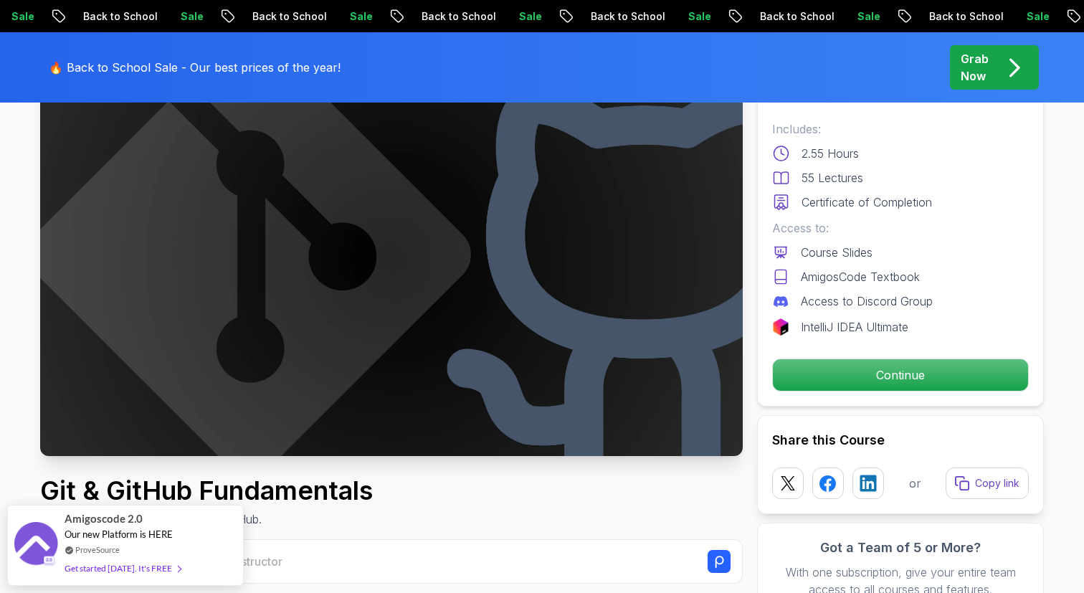
scroll to position [154, 0]
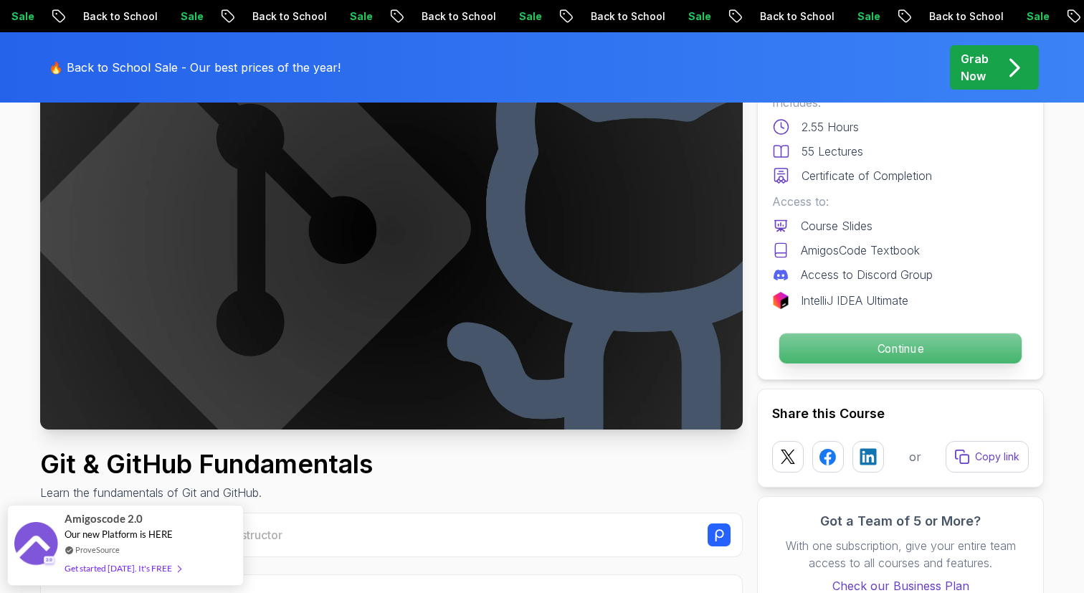
click at [905, 345] on p "Continue" at bounding box center [900, 348] width 242 height 30
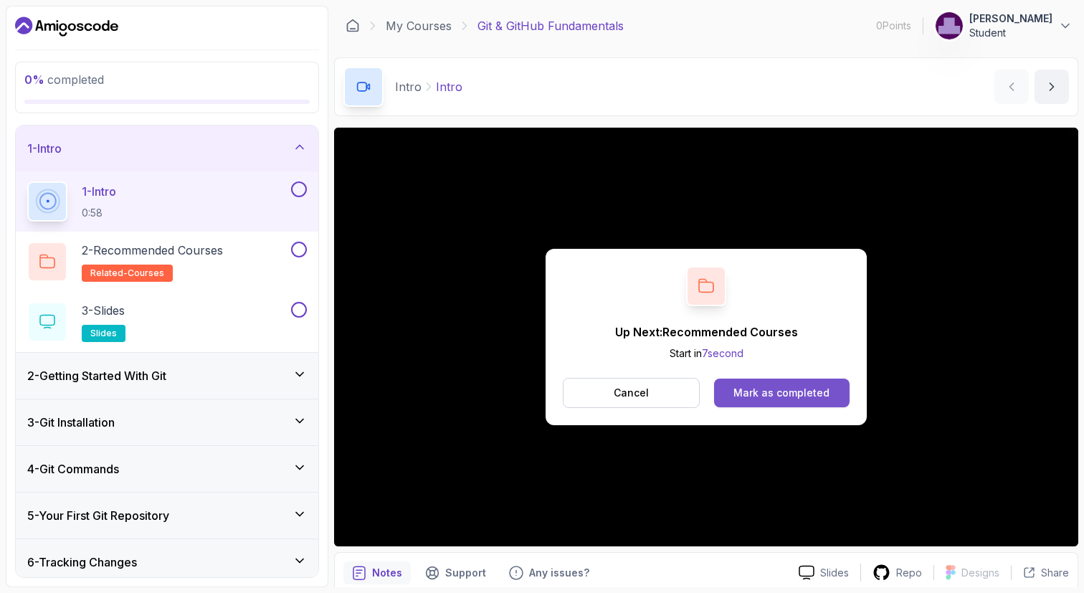
click at [778, 392] on div "Mark as completed" at bounding box center [781, 393] width 96 height 14
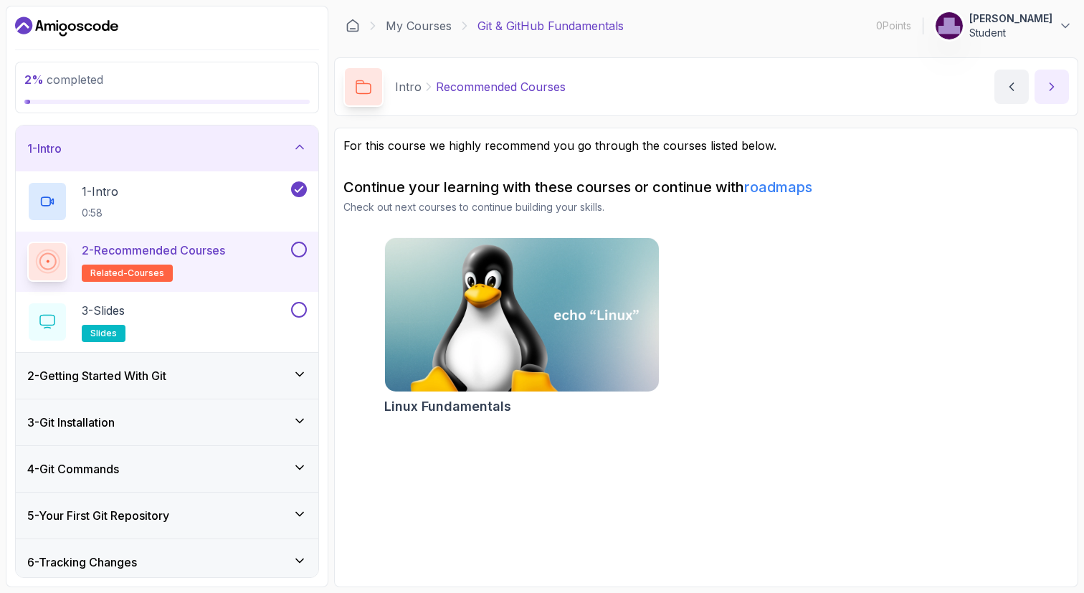
click at [1053, 84] on icon "next content" at bounding box center [1051, 87] width 14 height 14
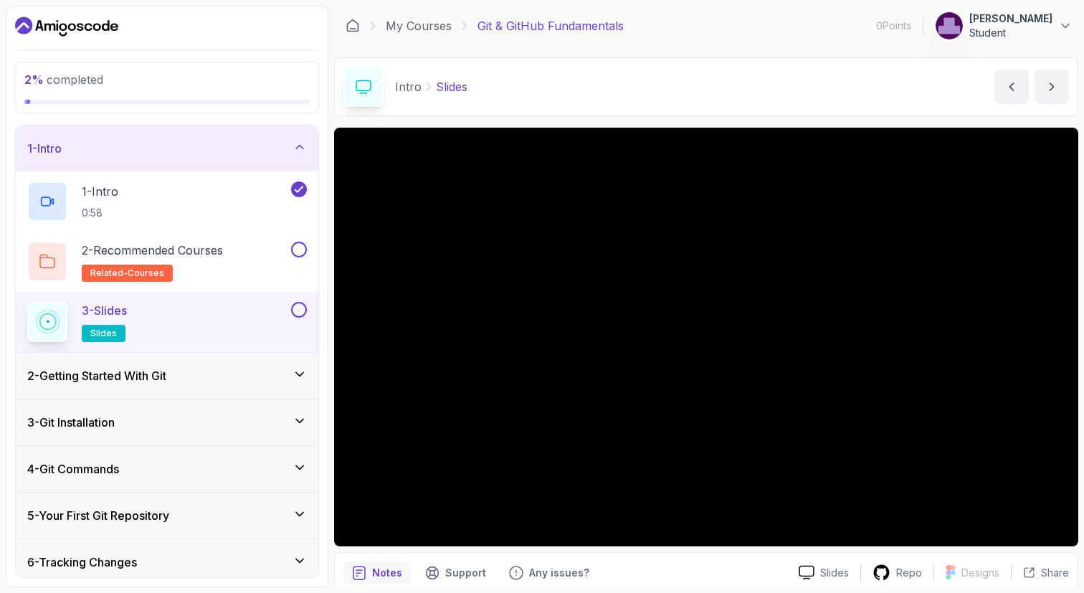
click at [273, 373] on div "2 - Getting Started With Git" at bounding box center [167, 375] width 280 height 17
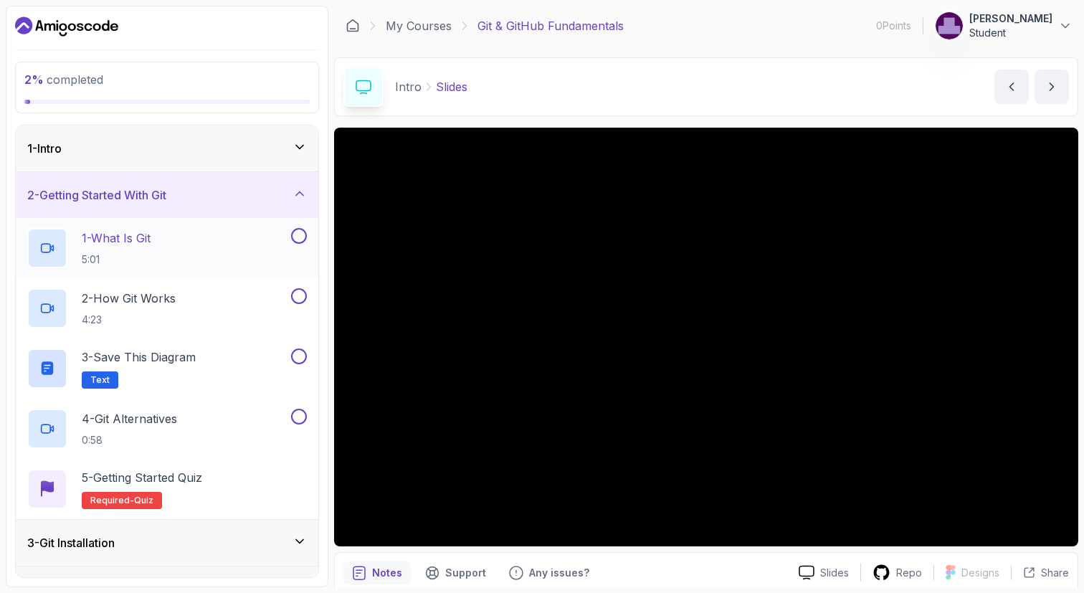
click at [267, 250] on div "1 - What Is Git 5:01" at bounding box center [157, 248] width 261 height 40
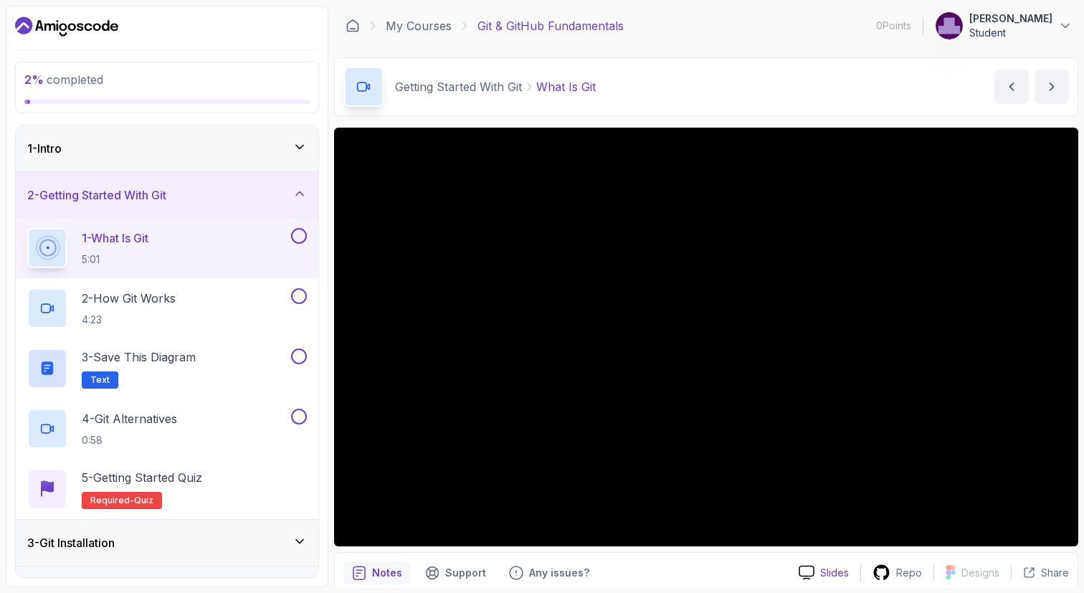
click at [809, 579] on icon at bounding box center [806, 572] width 14 height 13
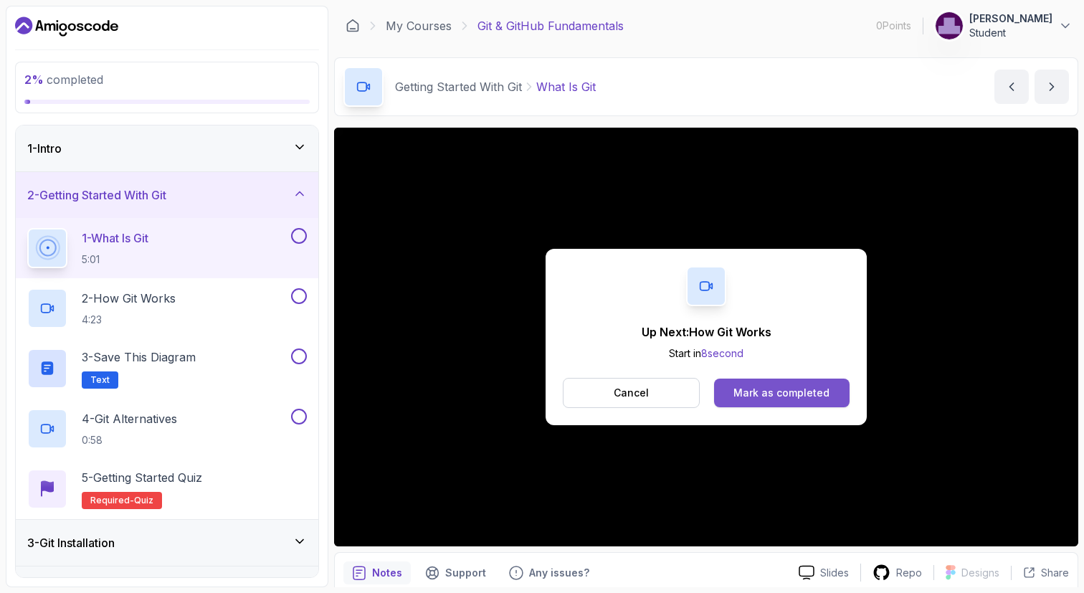
click at [760, 387] on div "Mark as completed" at bounding box center [781, 393] width 96 height 14
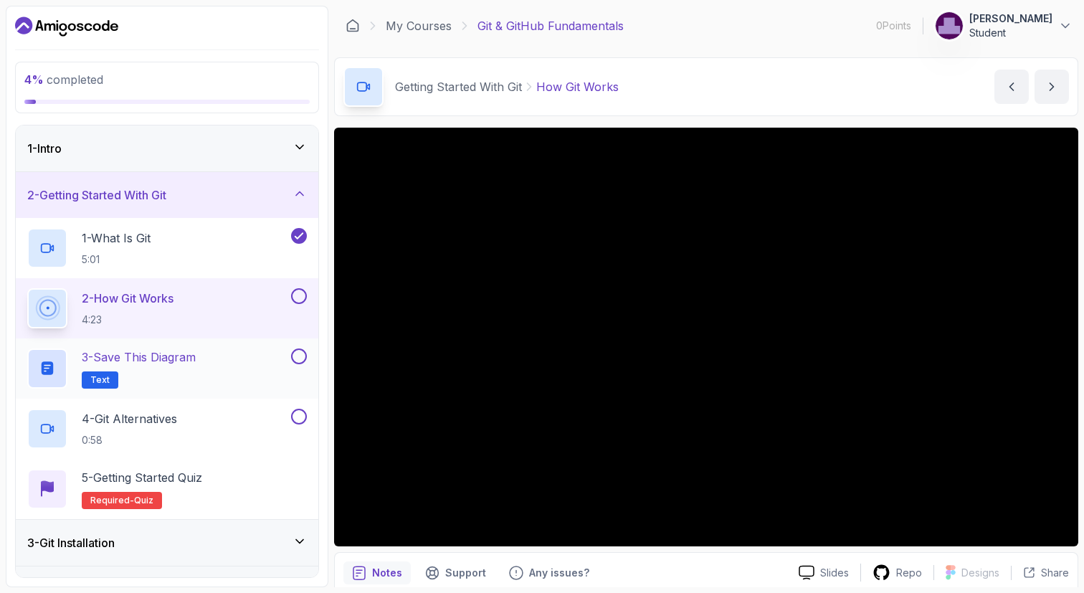
click at [222, 366] on div "3 - Save this diagram Text" at bounding box center [157, 368] width 261 height 40
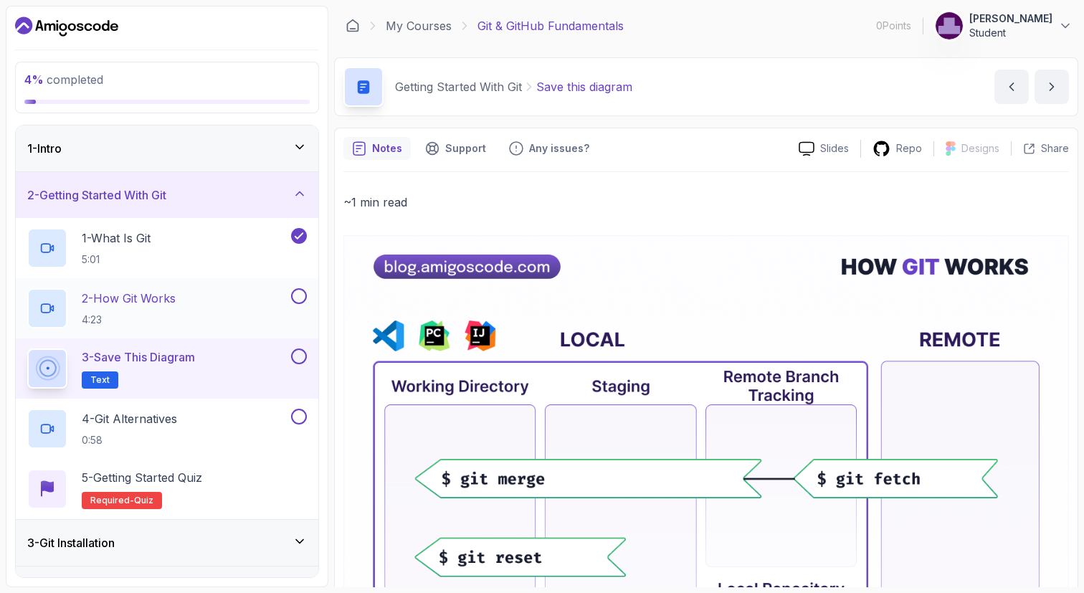
click at [295, 304] on button "2 - How Git Works 4:23" at bounding box center [167, 308] width 280 height 40
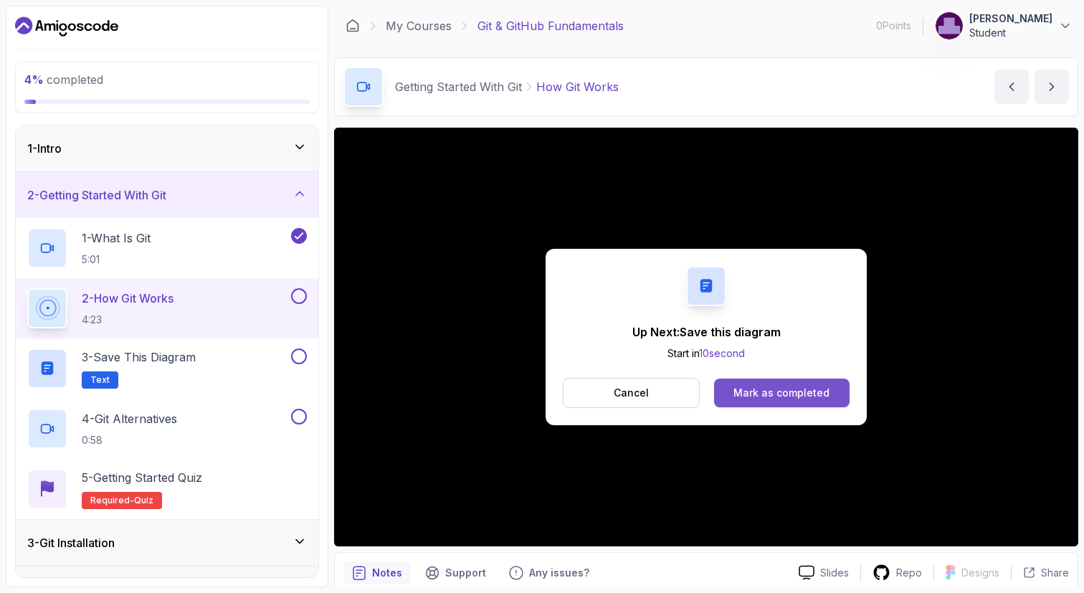
click at [809, 394] on div "Mark as completed" at bounding box center [781, 393] width 96 height 14
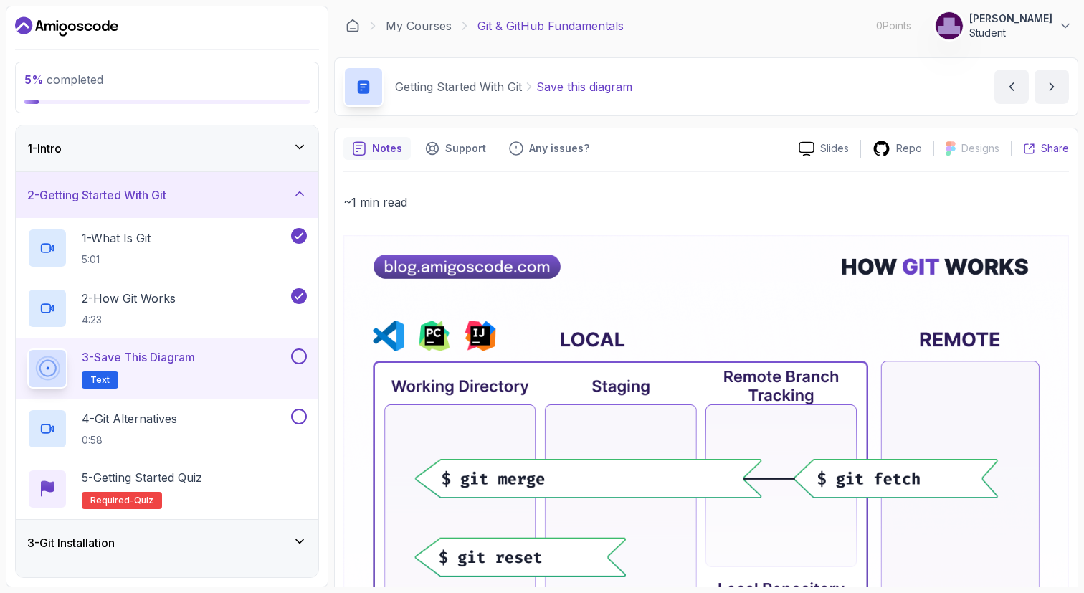
click at [1048, 151] on p "Share" at bounding box center [1055, 148] width 28 height 14
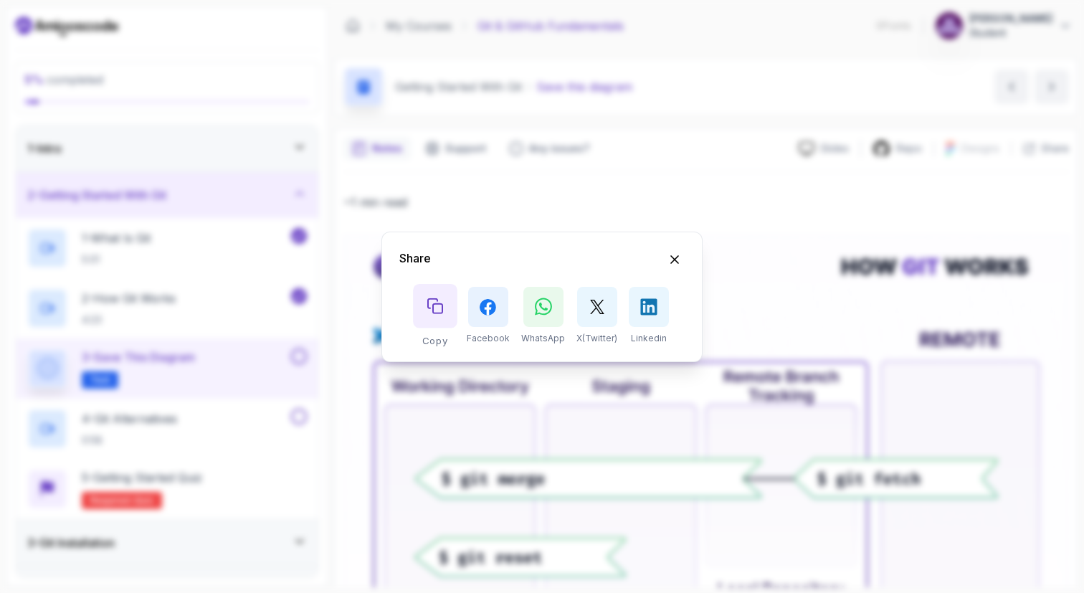
click at [434, 310] on icon "Copy button" at bounding box center [435, 305] width 16 height 16
click at [676, 264] on icon "Hide Share modal" at bounding box center [674, 259] width 15 height 15
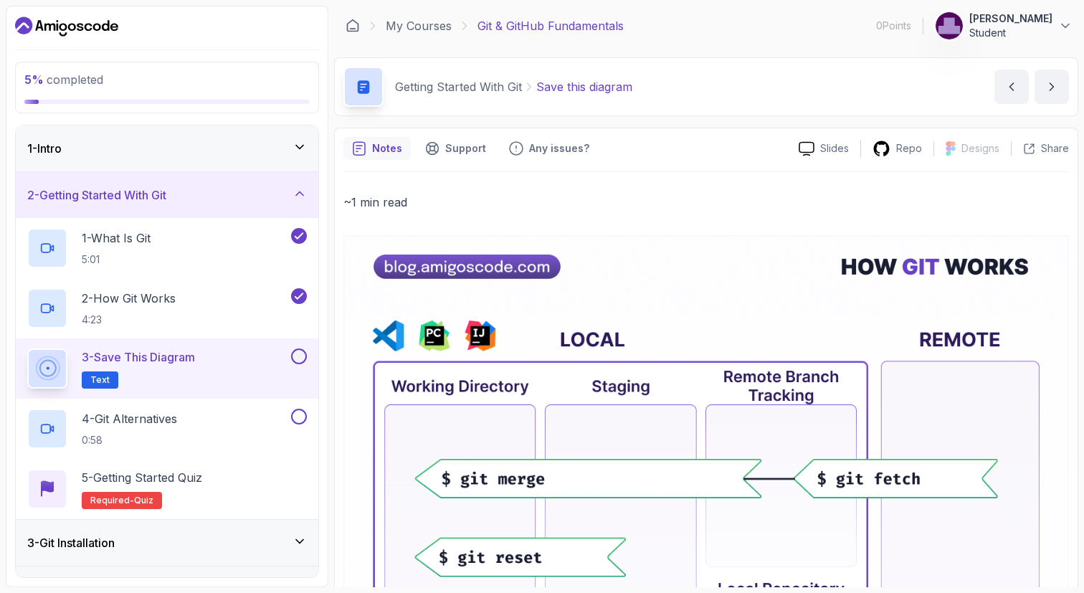
click at [298, 355] on button at bounding box center [299, 356] width 16 height 16
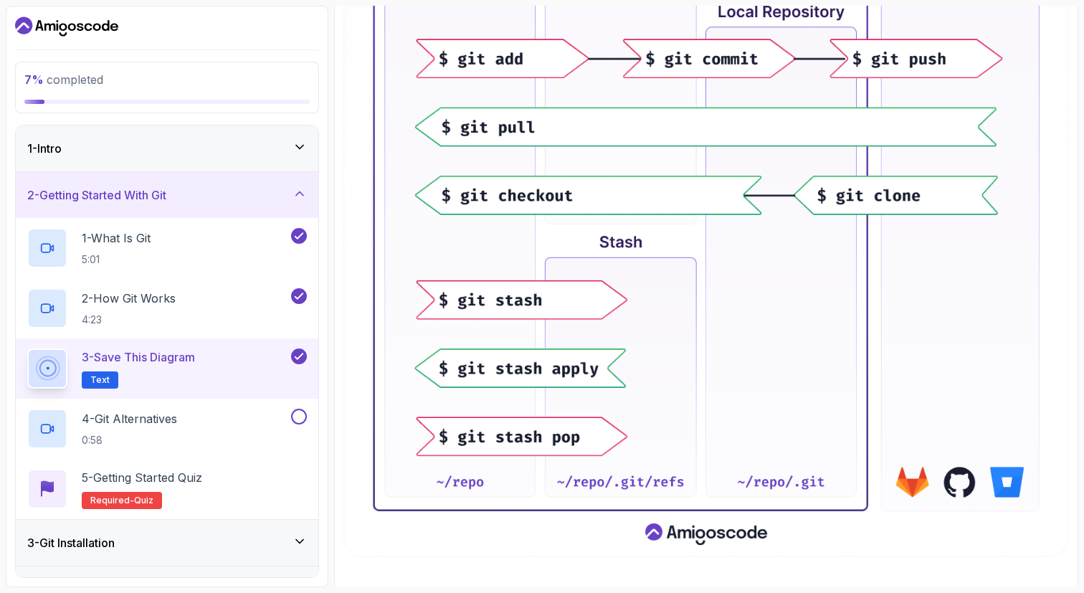
scroll to position [594, 0]
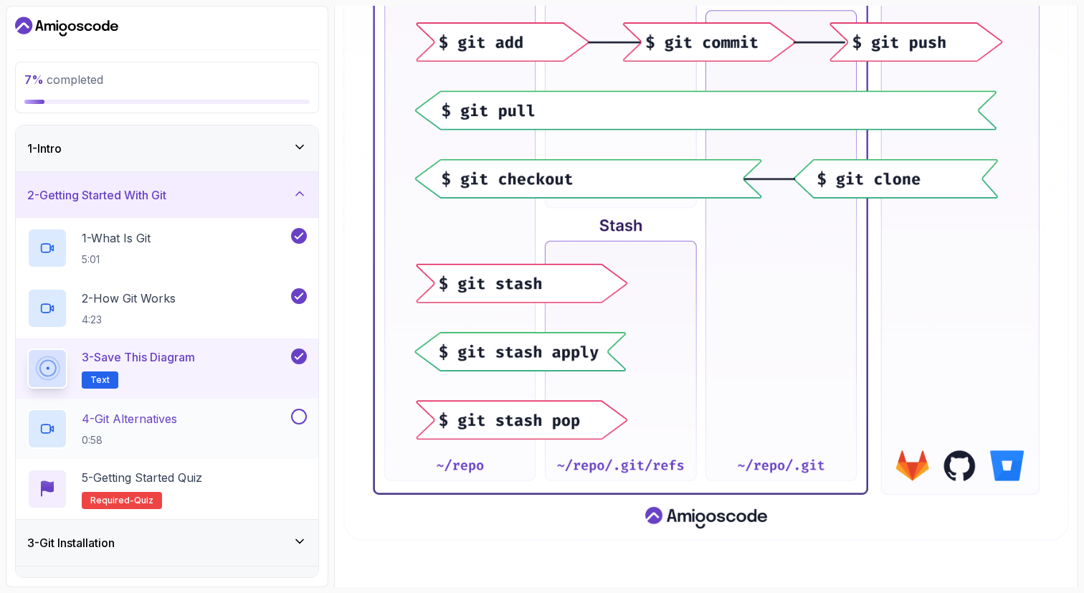
click at [242, 414] on div "4 - Git Alternatives 0:58" at bounding box center [157, 429] width 261 height 40
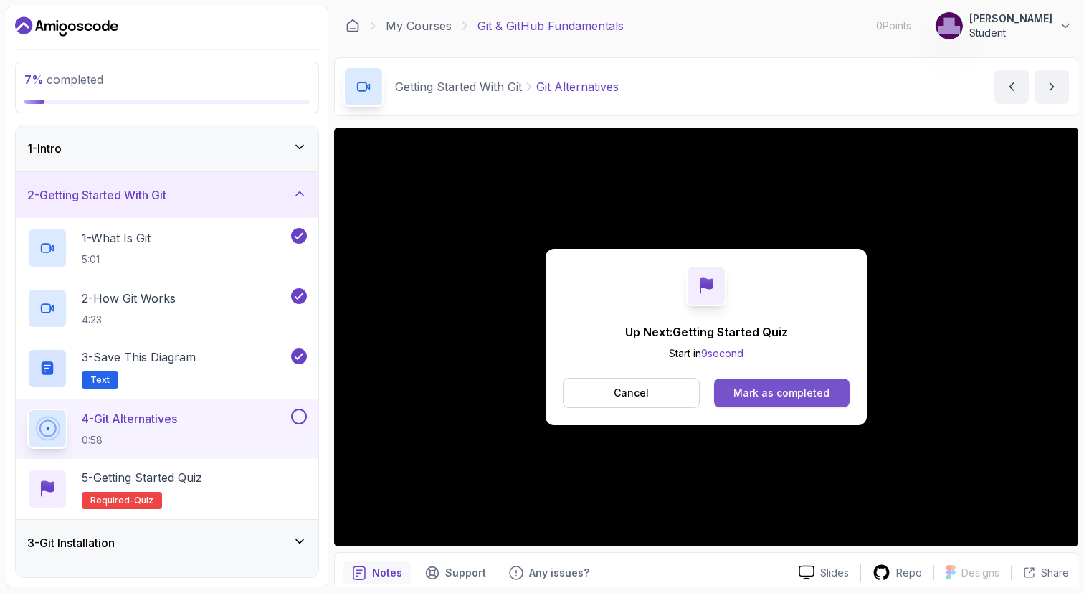
click at [755, 399] on div "Mark as completed" at bounding box center [781, 393] width 96 height 14
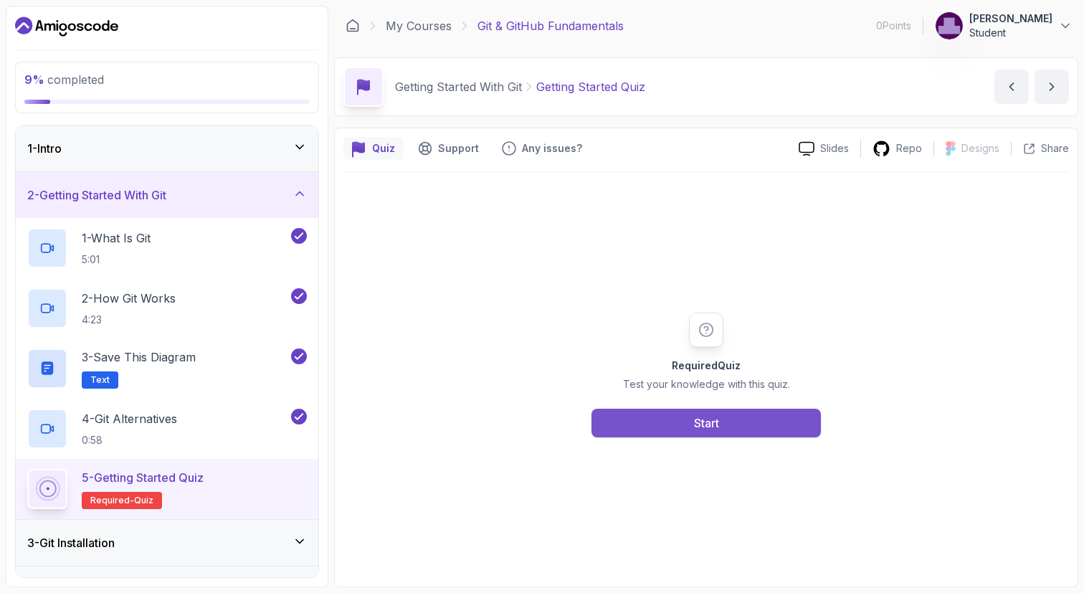
click at [719, 424] on div "Start" at bounding box center [706, 422] width 25 height 17
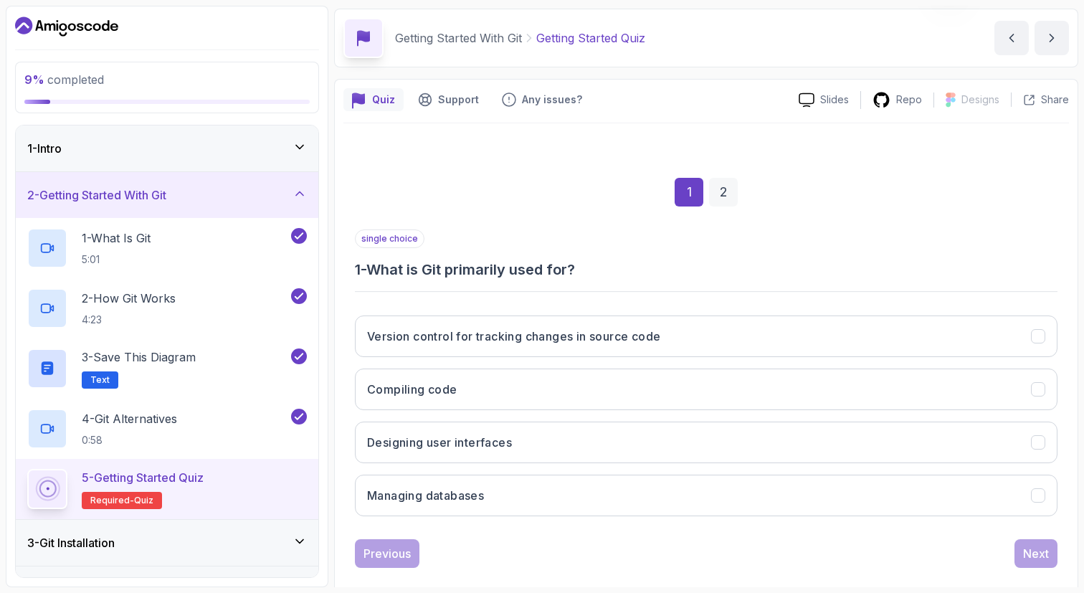
scroll to position [70, 0]
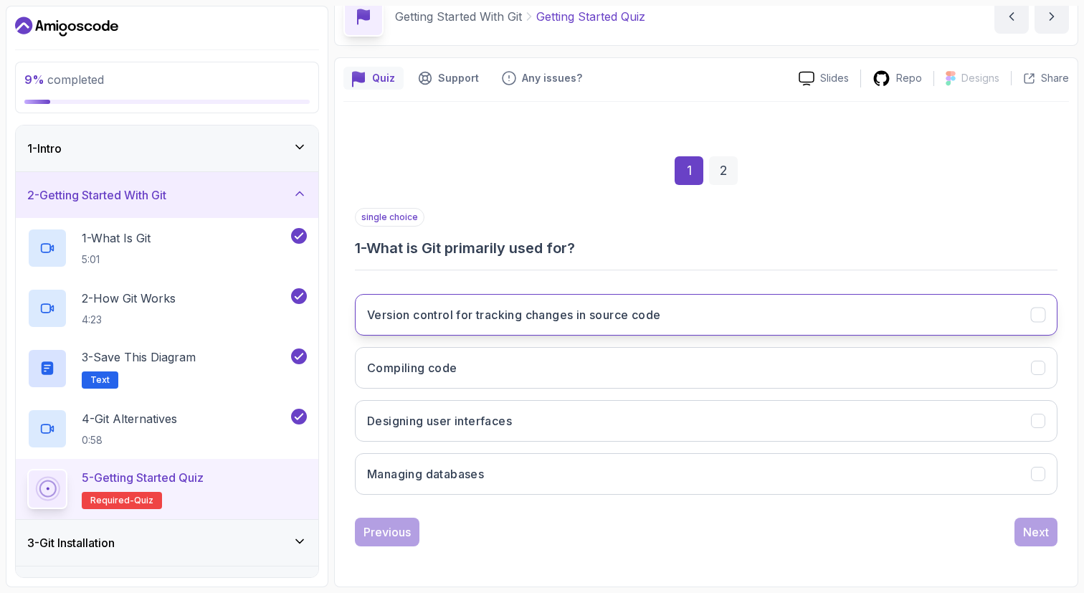
click at [591, 320] on h3 "Version control for tracking changes in source code" at bounding box center [513, 314] width 293 height 17
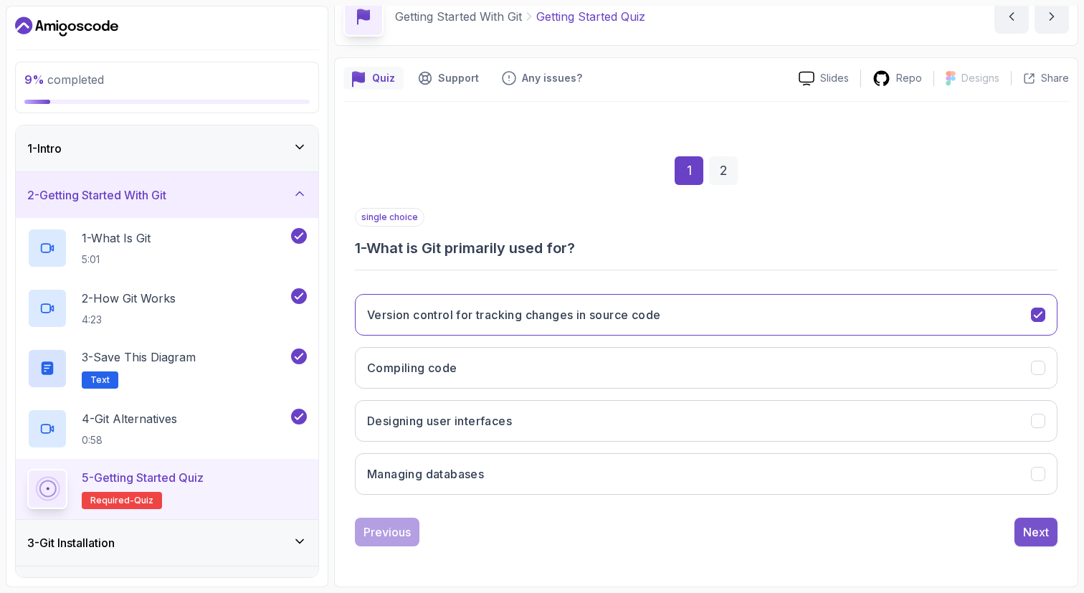
click at [1030, 536] on div "Next" at bounding box center [1036, 531] width 26 height 17
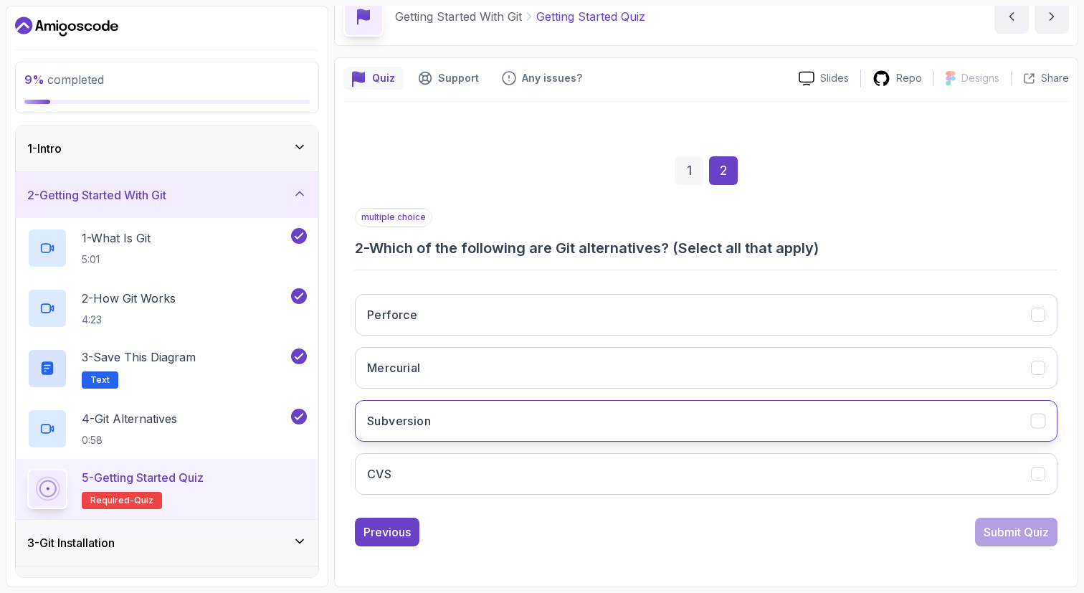
click at [1032, 422] on icon "Subversion" at bounding box center [1039, 421] width 14 height 14
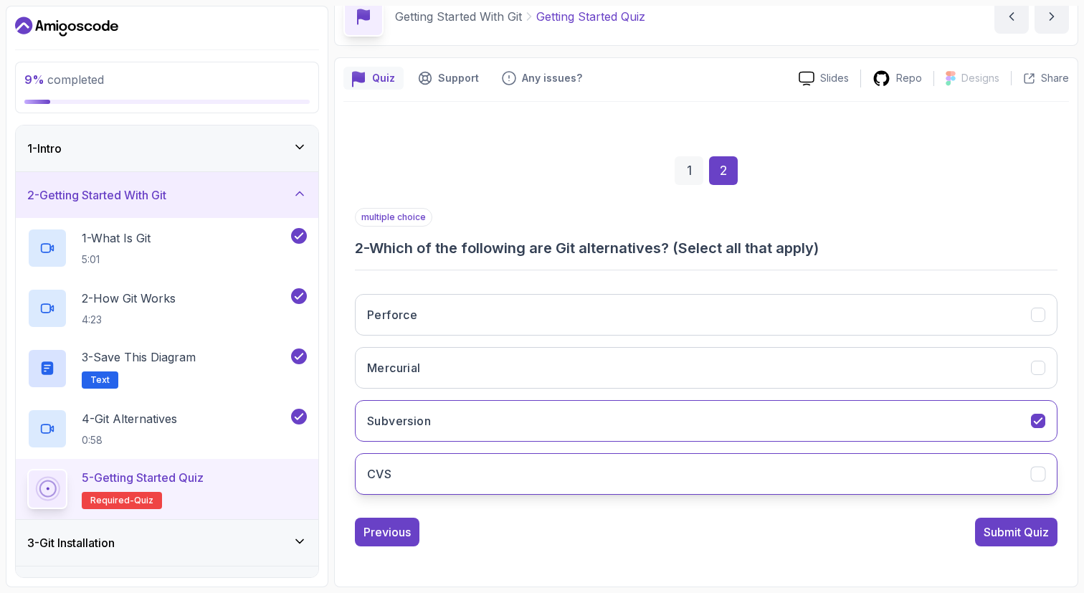
click at [1039, 471] on icon "CVS" at bounding box center [1039, 474] width 14 height 14
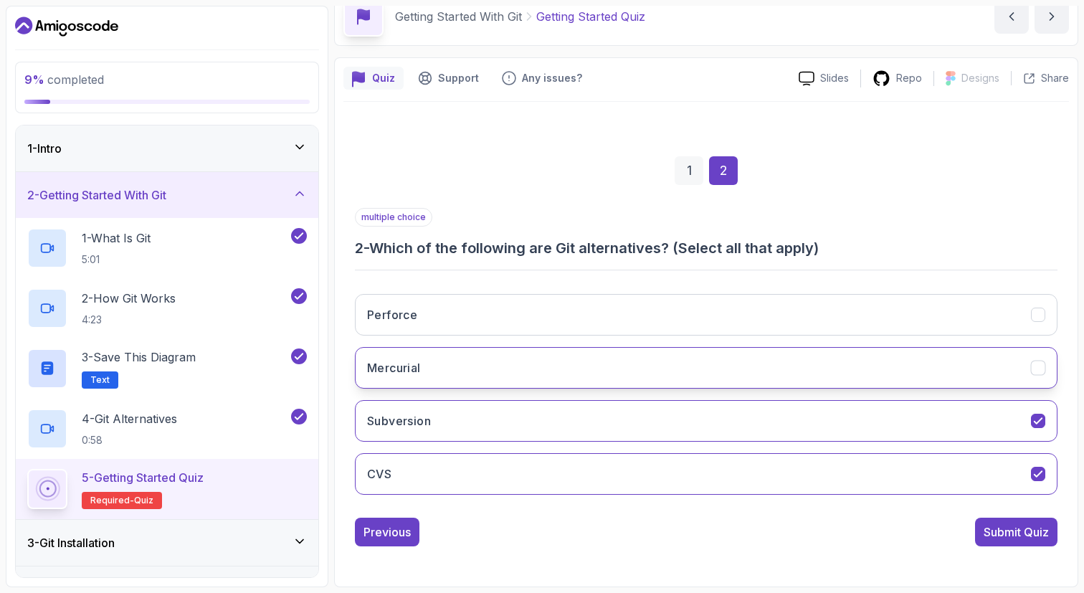
click at [1040, 365] on icon "Mercurial" at bounding box center [1039, 368] width 14 height 14
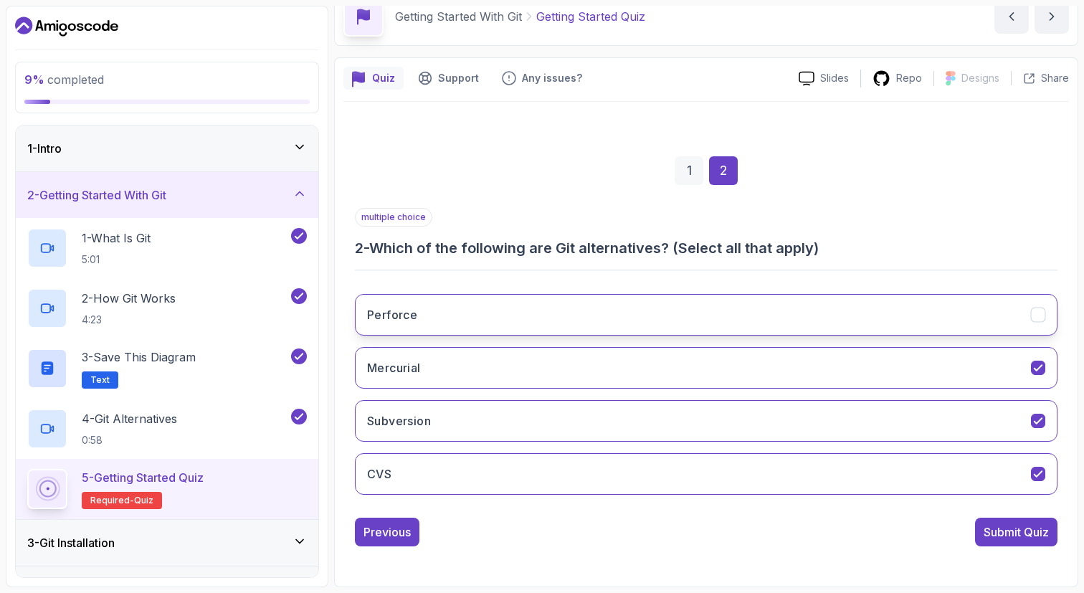
click at [1042, 323] on button "Perforce" at bounding box center [706, 315] width 703 height 42
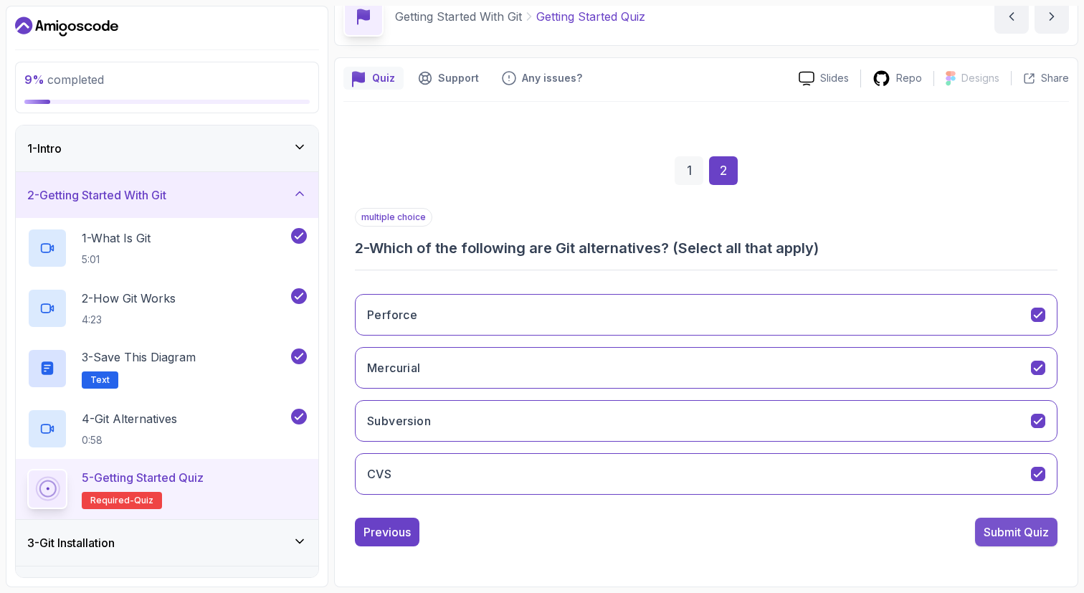
click at [1038, 538] on div "Submit Quiz" at bounding box center [1016, 531] width 65 height 17
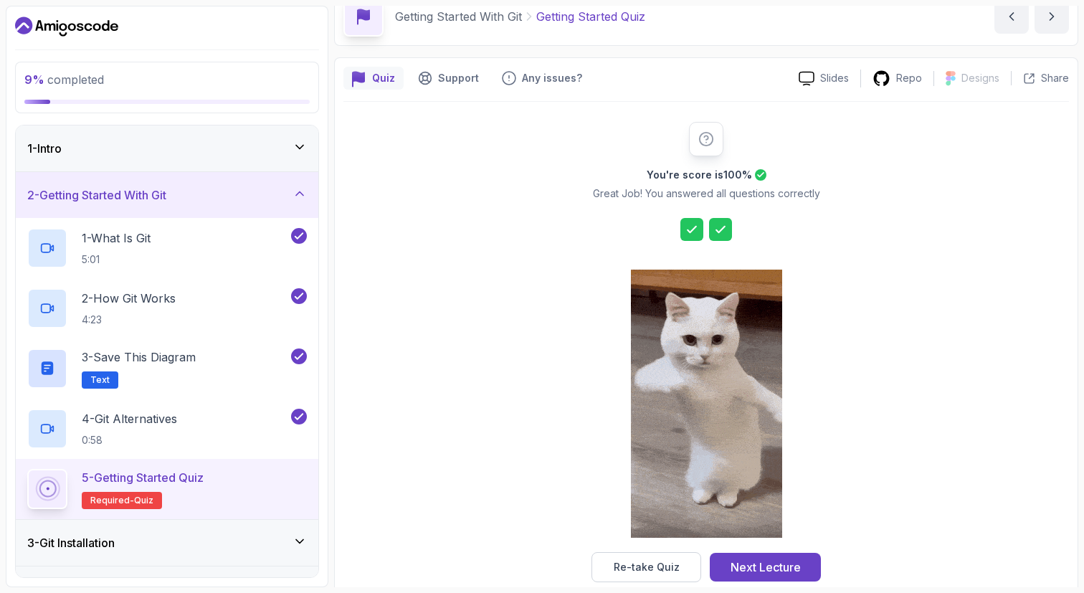
scroll to position [95, 0]
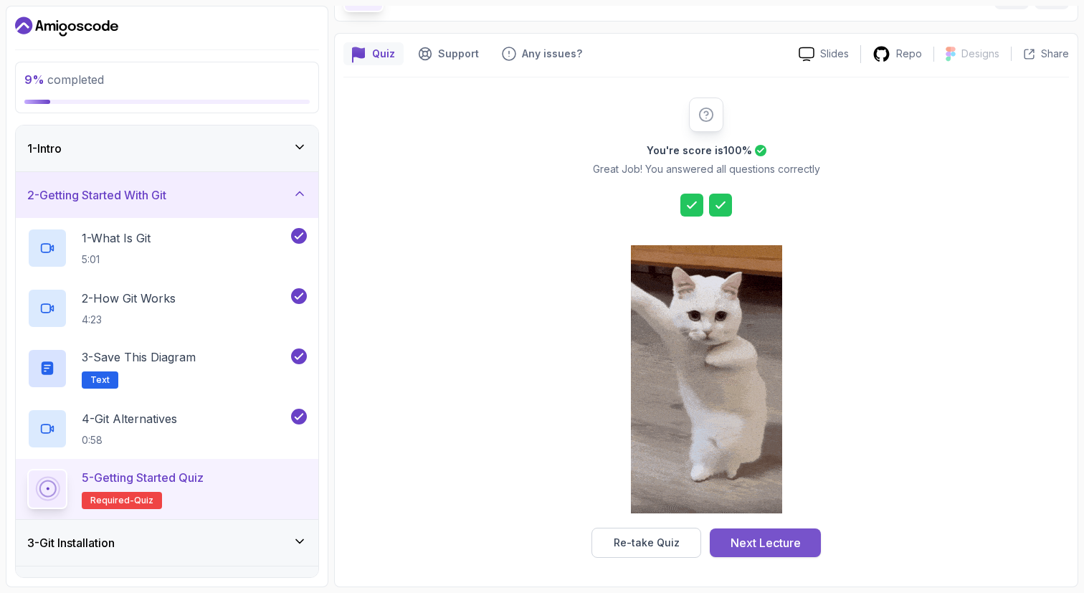
click at [751, 543] on div "Next Lecture" at bounding box center [765, 542] width 70 height 17
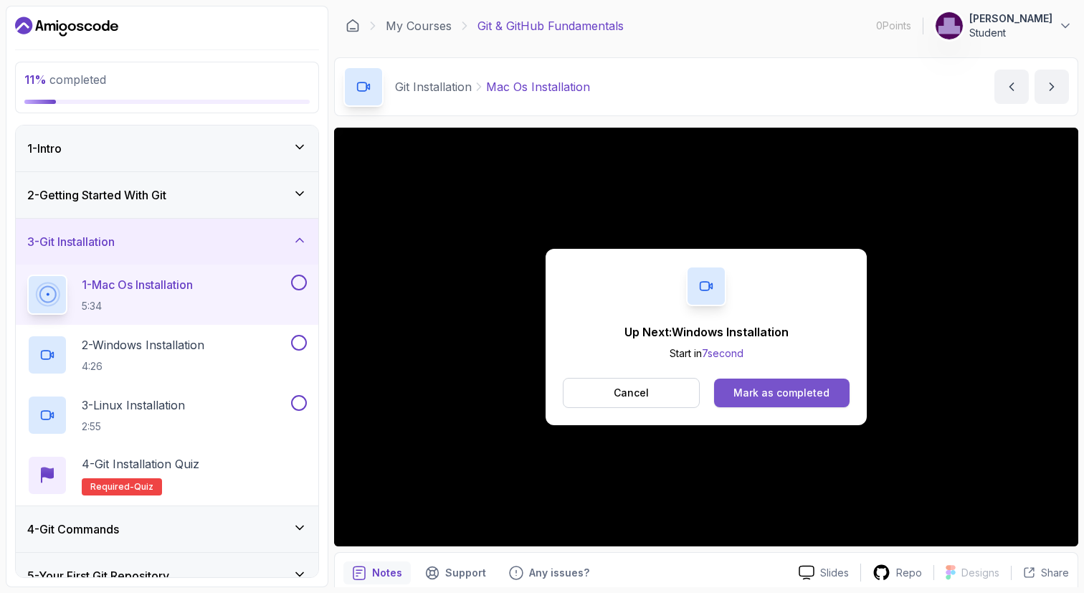
click at [776, 381] on button "Mark as completed" at bounding box center [781, 393] width 135 height 29
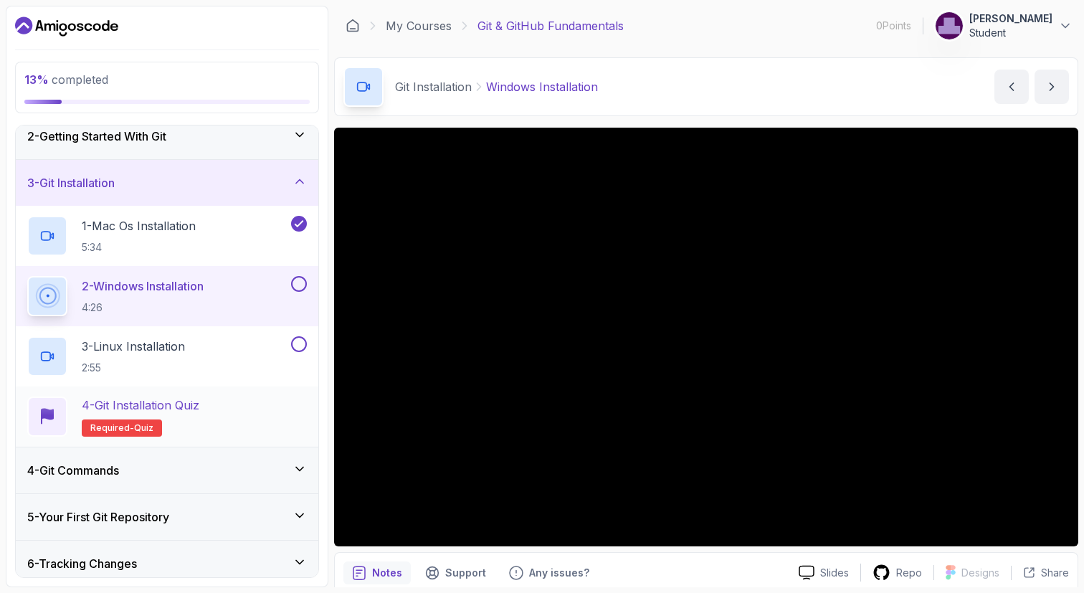
scroll to position [87, 0]
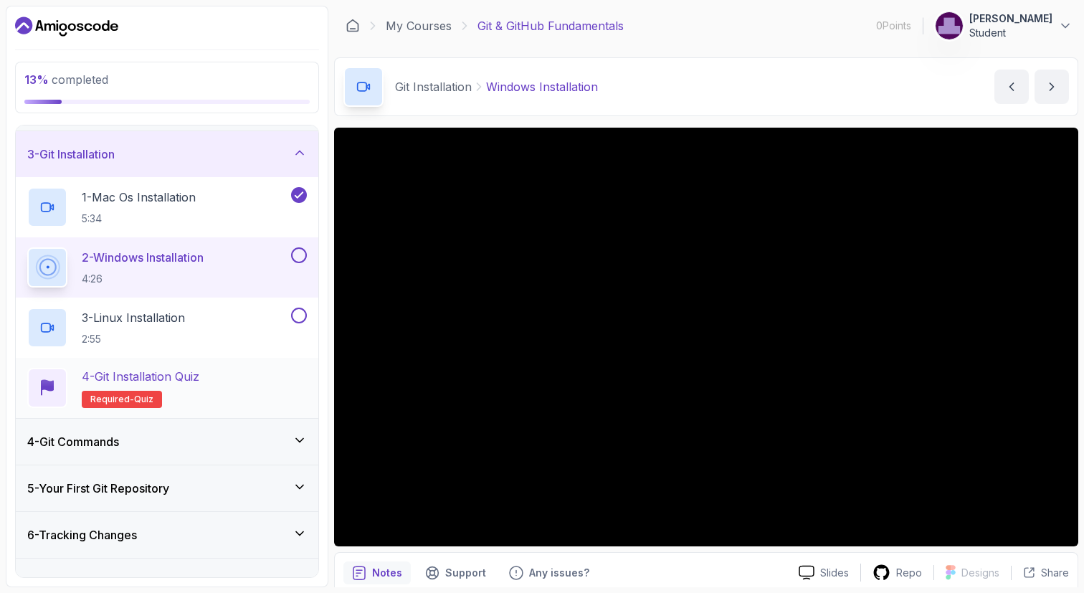
click at [253, 385] on div "4 - Git Installation Quiz Required- quiz" at bounding box center [167, 388] width 280 height 40
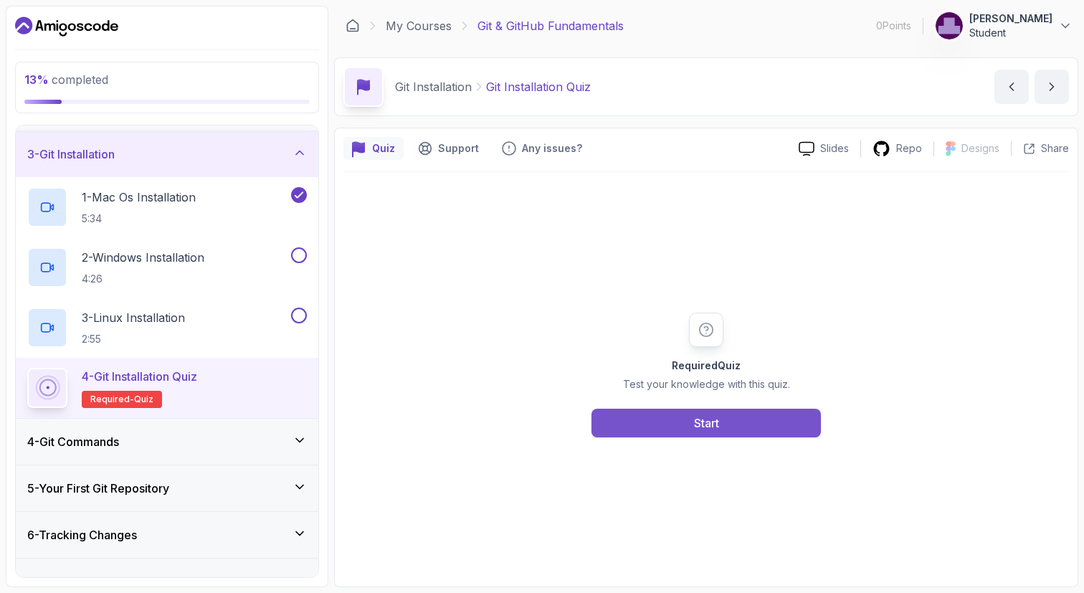
click at [698, 424] on div "Start" at bounding box center [706, 422] width 25 height 17
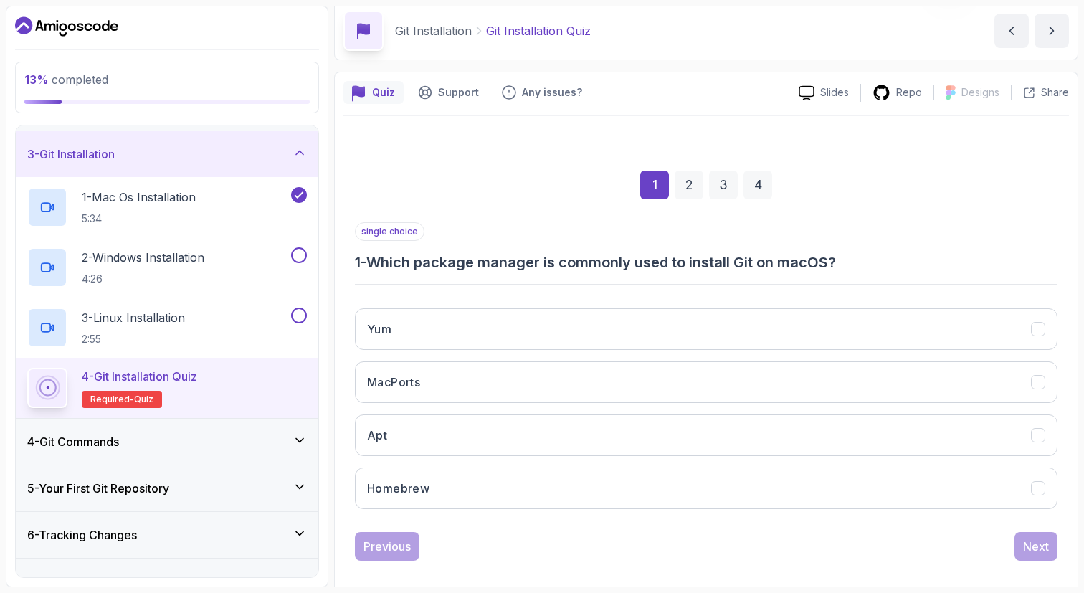
scroll to position [70, 0]
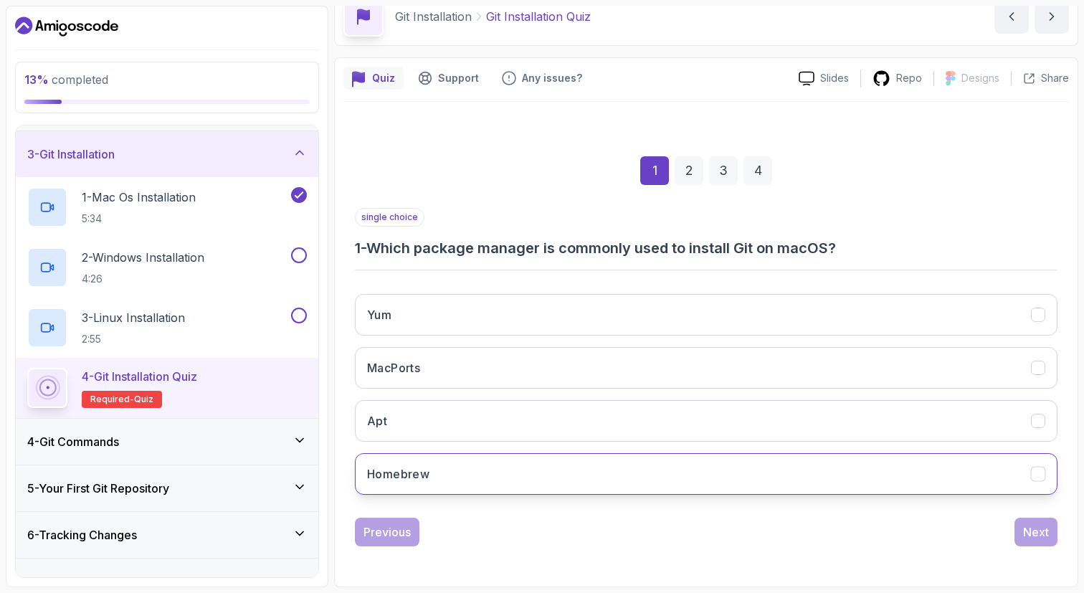
click at [672, 483] on button "Homebrew" at bounding box center [706, 474] width 703 height 42
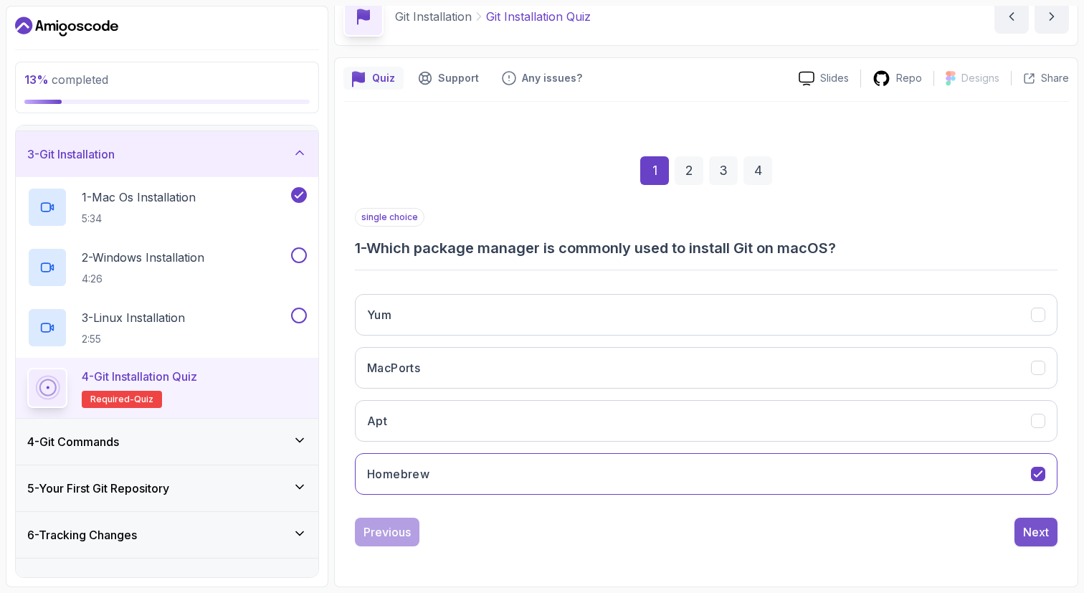
click at [1039, 536] on div "Next" at bounding box center [1036, 531] width 26 height 17
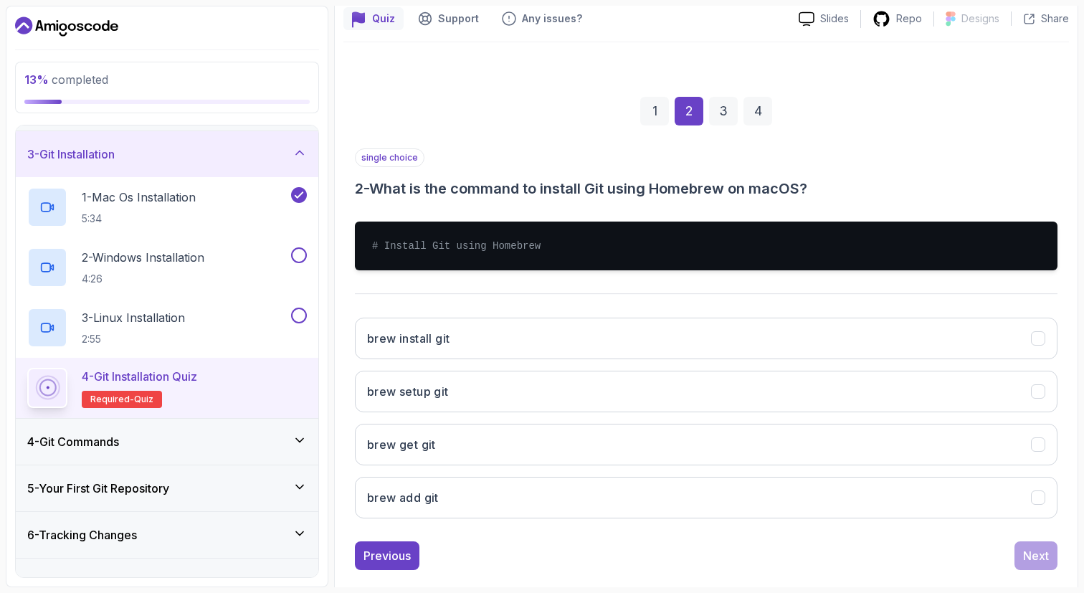
scroll to position [135, 0]
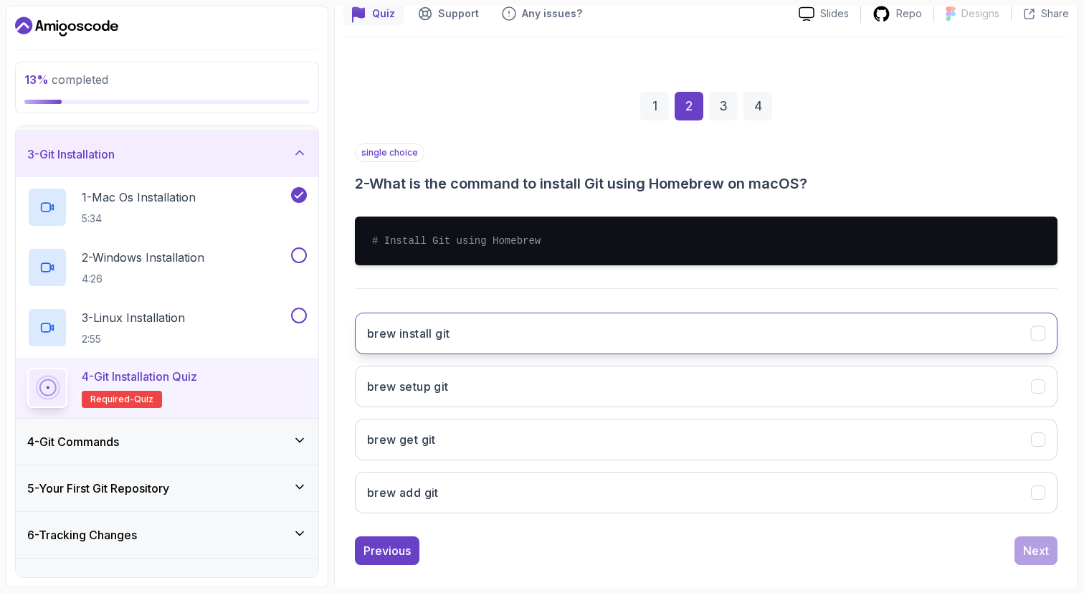
click at [576, 338] on button "brew install git" at bounding box center [706, 334] width 703 height 42
click at [1028, 552] on div "Next" at bounding box center [1036, 550] width 26 height 17
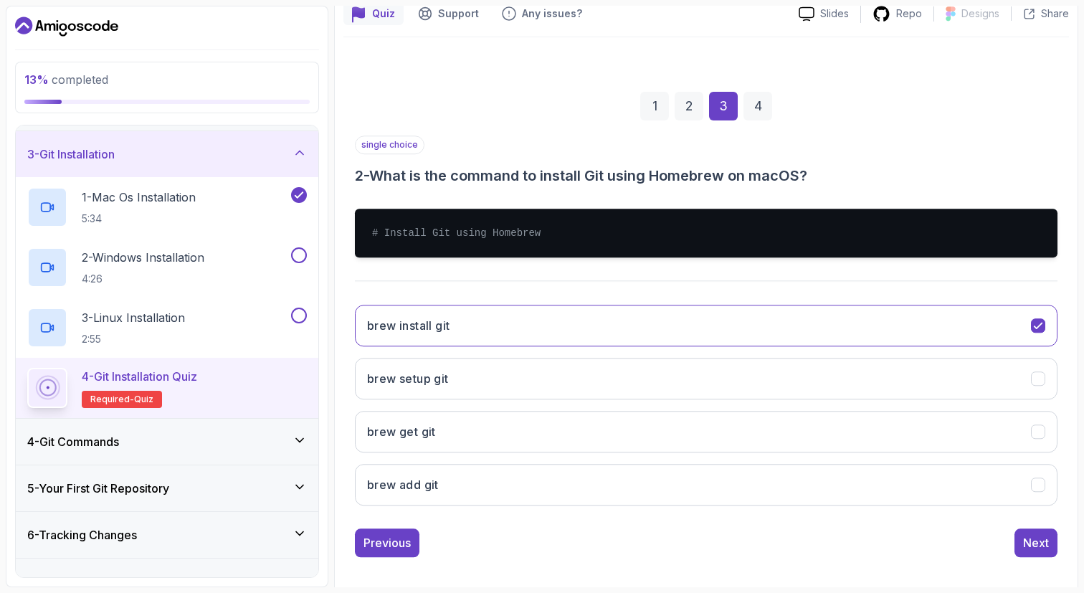
scroll to position [70, 0]
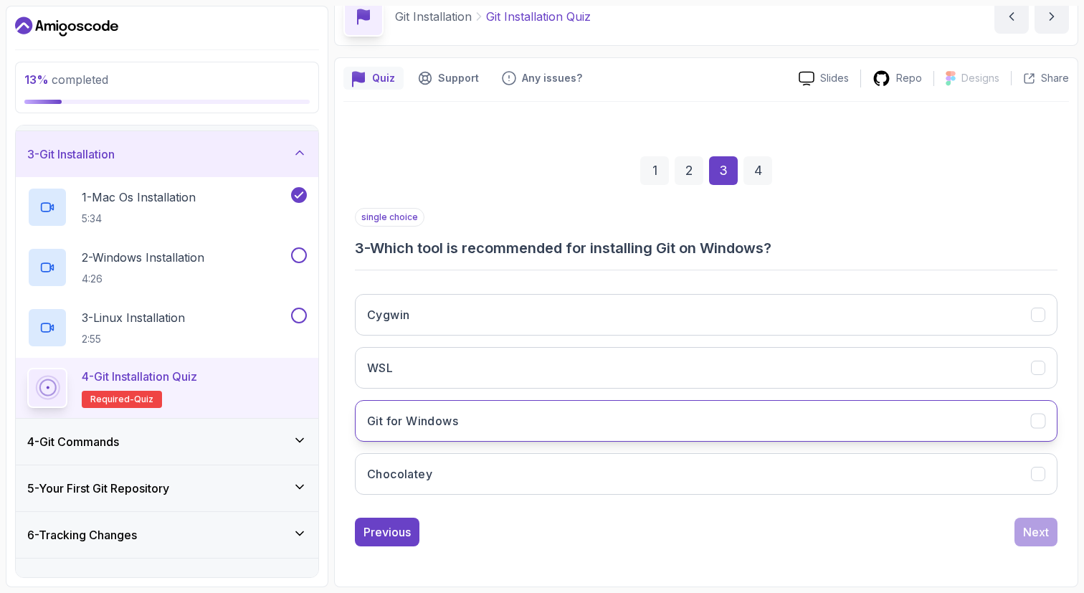
click at [616, 437] on button "Git for Windows" at bounding box center [706, 421] width 703 height 42
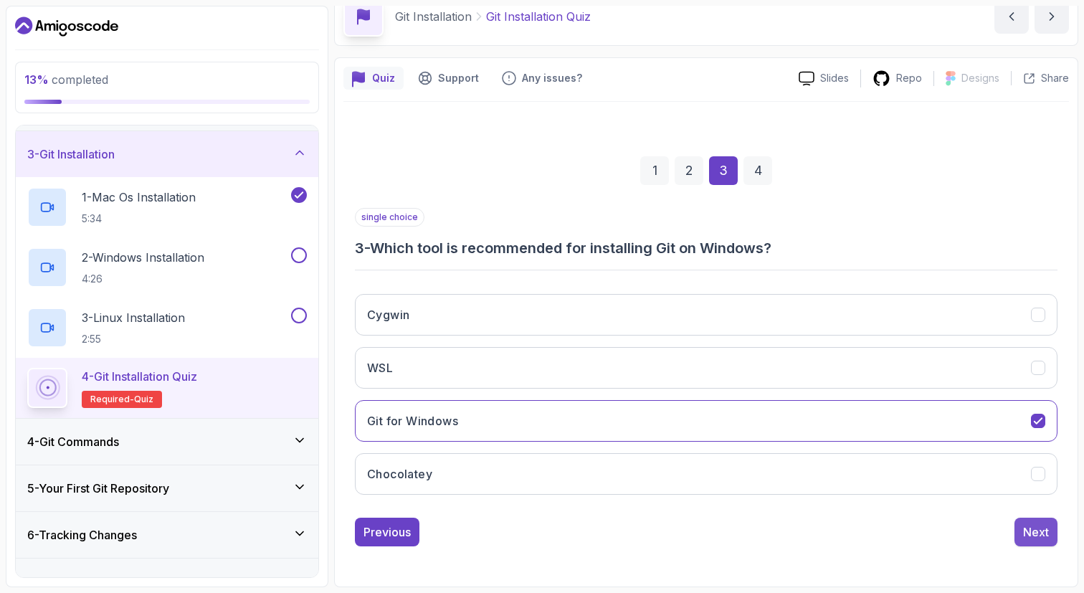
click at [1019, 529] on button "Next" at bounding box center [1035, 532] width 43 height 29
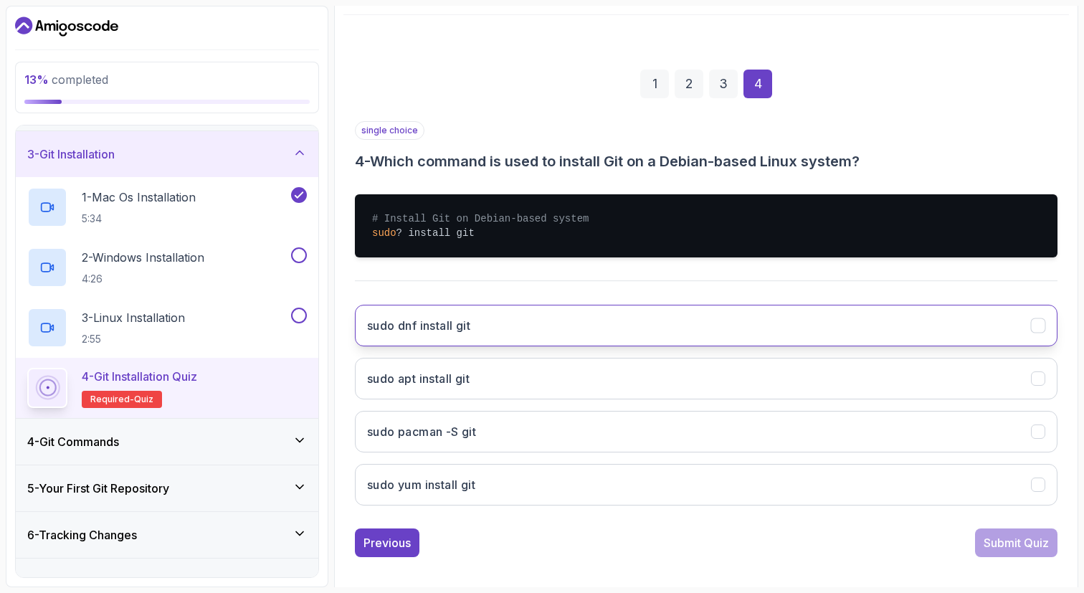
scroll to position [168, 0]
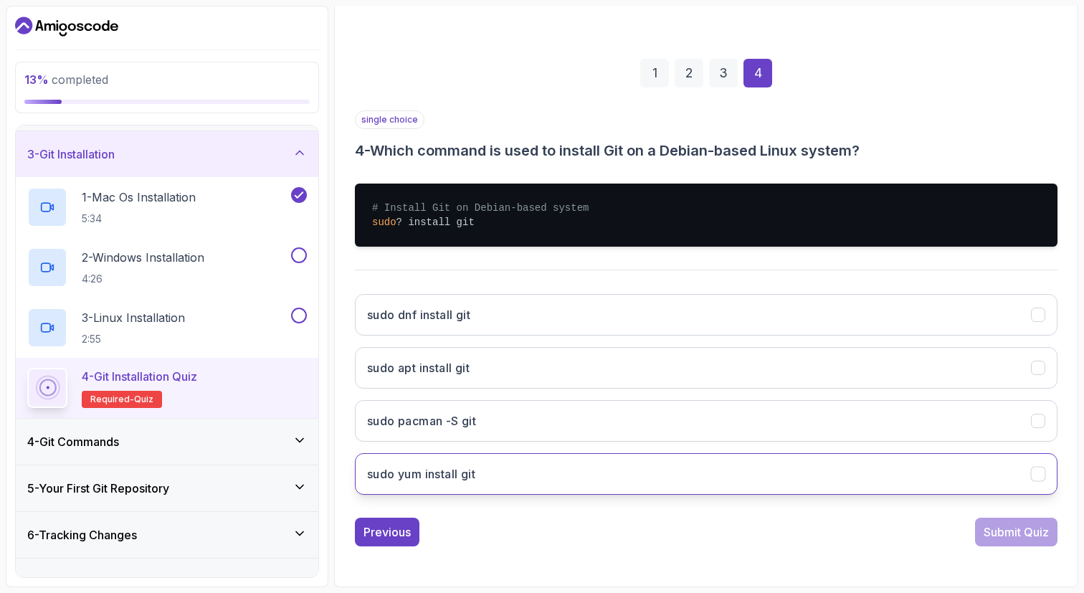
click at [889, 466] on button "sudo yum install git" at bounding box center [706, 474] width 703 height 42
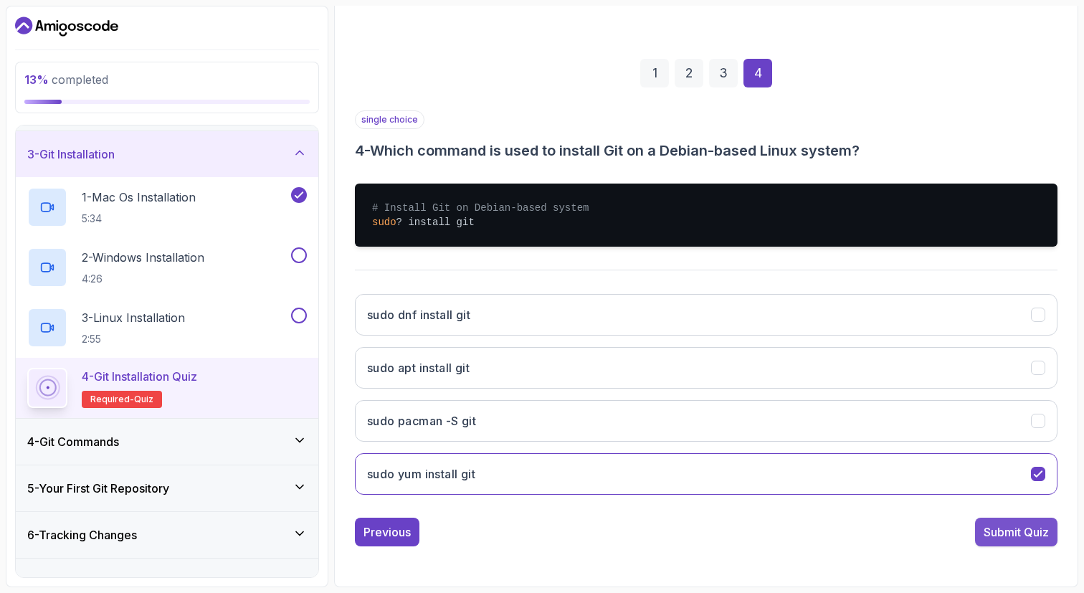
click at [1000, 535] on div "Submit Quiz" at bounding box center [1016, 531] width 65 height 17
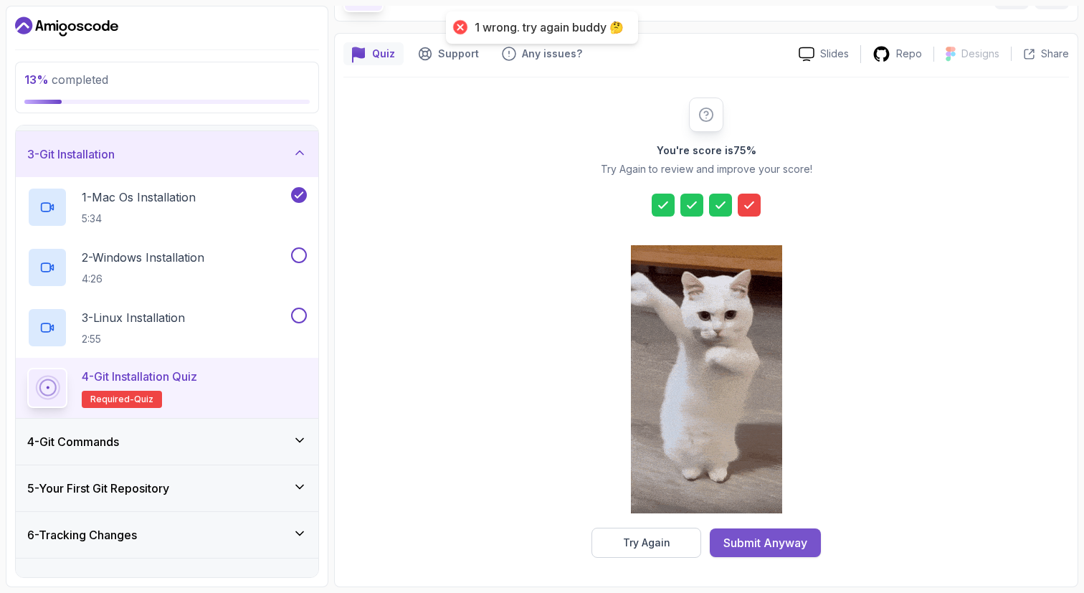
click at [770, 546] on div "Submit Anyway" at bounding box center [765, 542] width 84 height 17
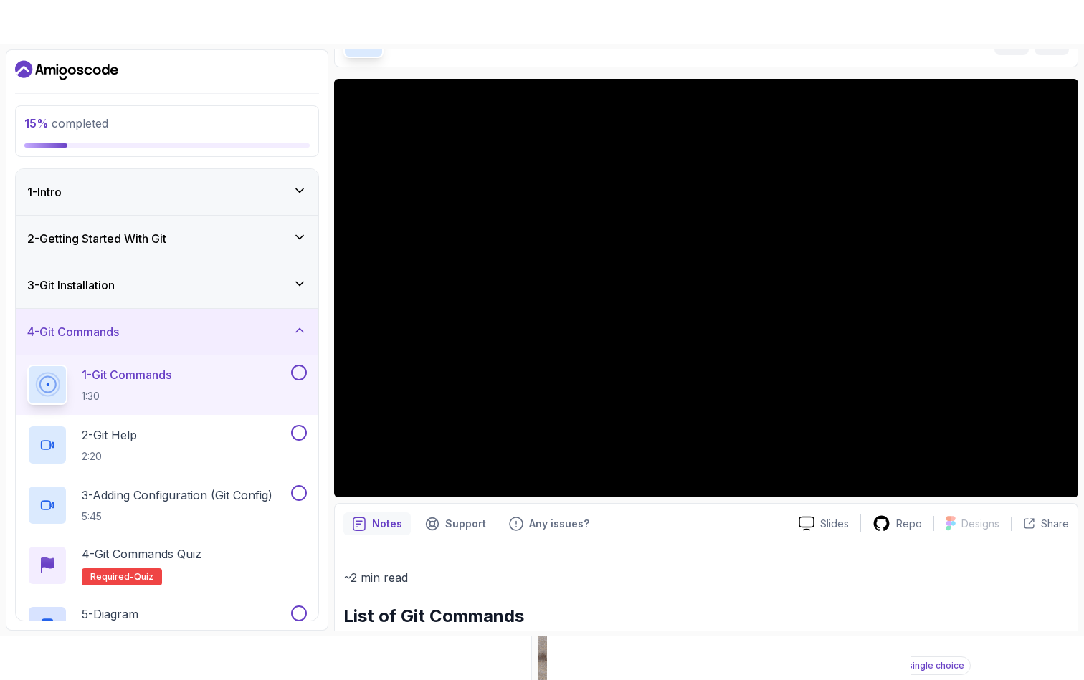
scroll to position [35, 0]
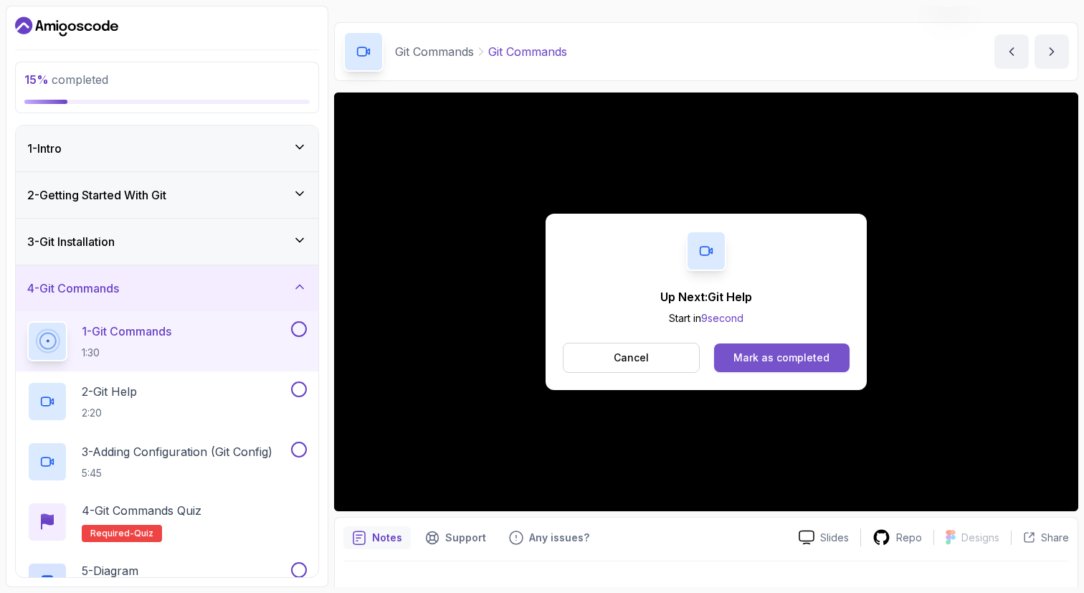
click at [764, 362] on div "Mark as completed" at bounding box center [781, 358] width 96 height 14
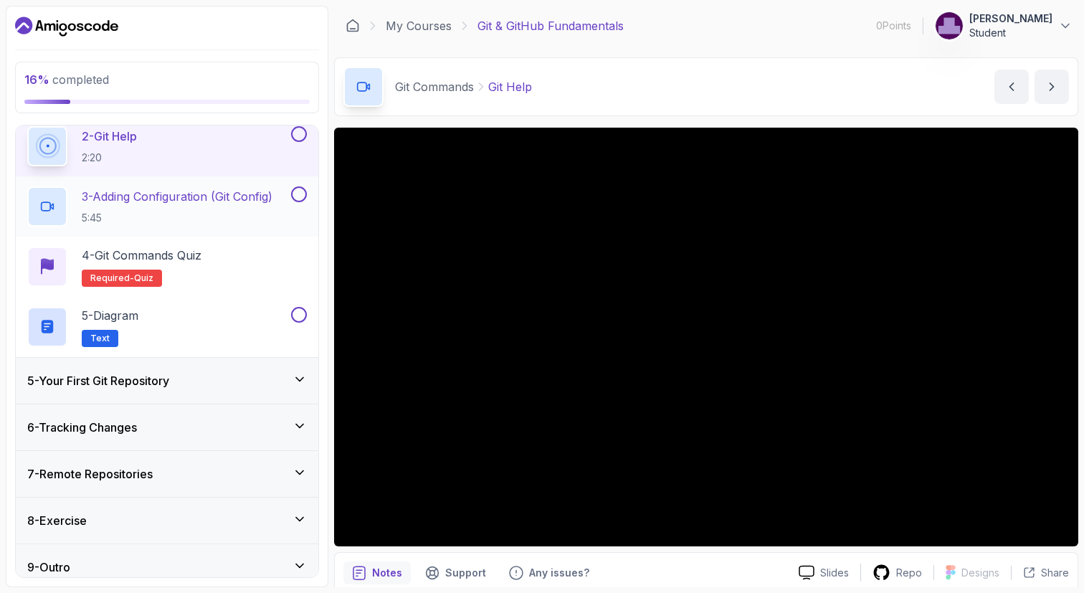
scroll to position [267, 0]
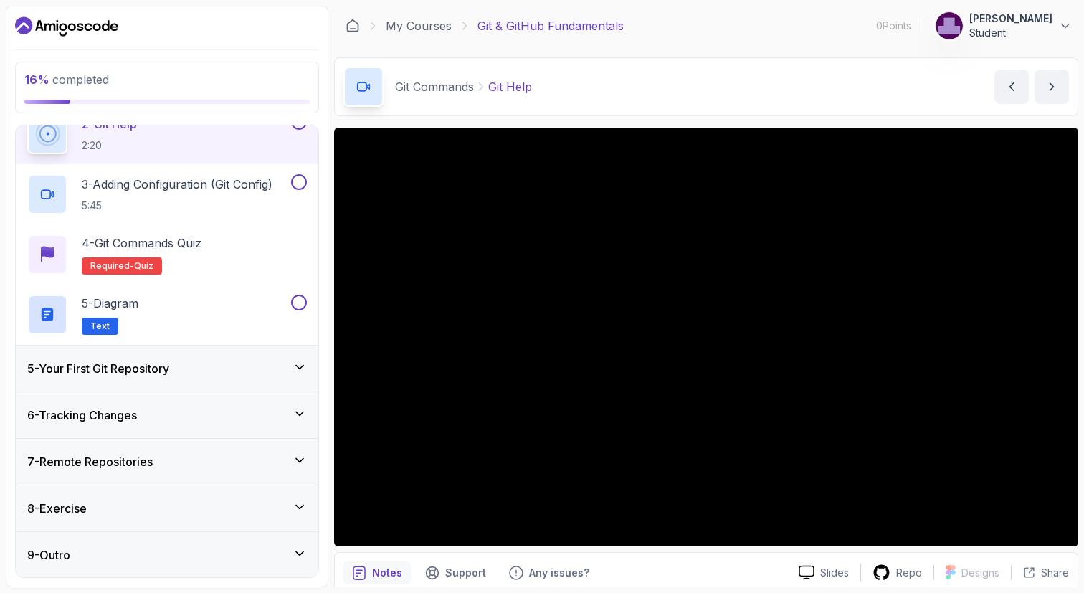
click at [239, 376] on div "5 - Your First Git Repository" at bounding box center [167, 368] width 280 height 17
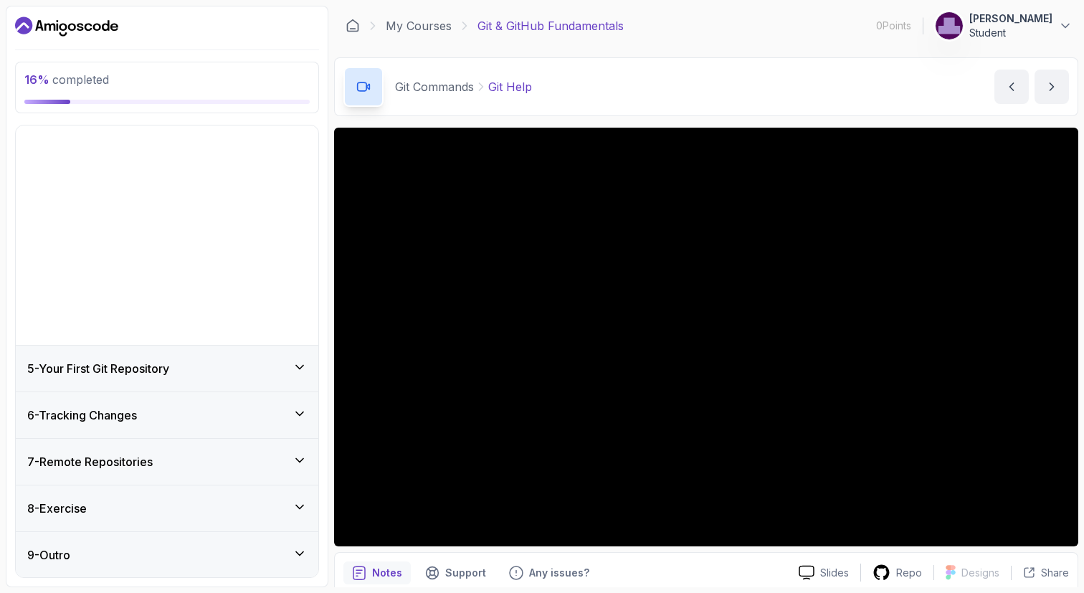
scroll to position [0, 0]
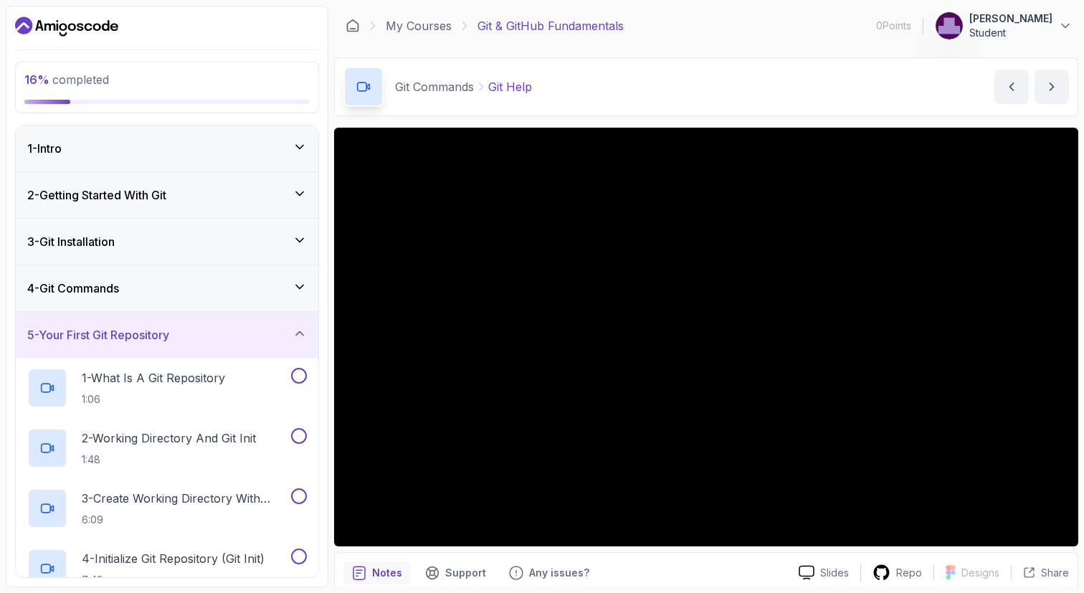
click at [257, 348] on div "5 - Your First Git Repository" at bounding box center [167, 335] width 303 height 46
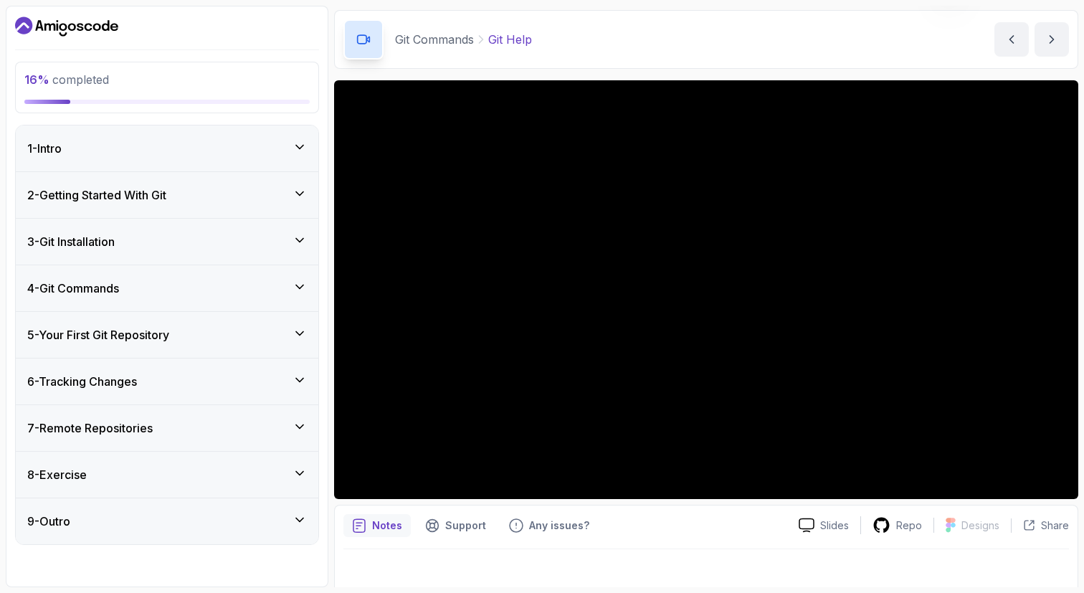
scroll to position [59, 0]
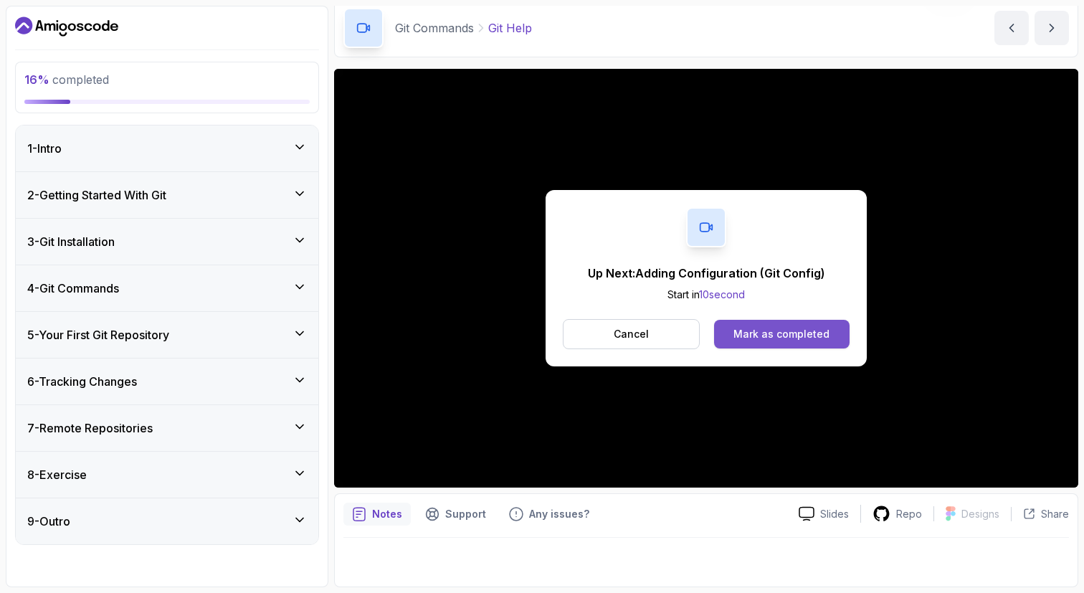
click at [781, 335] on div "Mark as completed" at bounding box center [781, 334] width 96 height 14
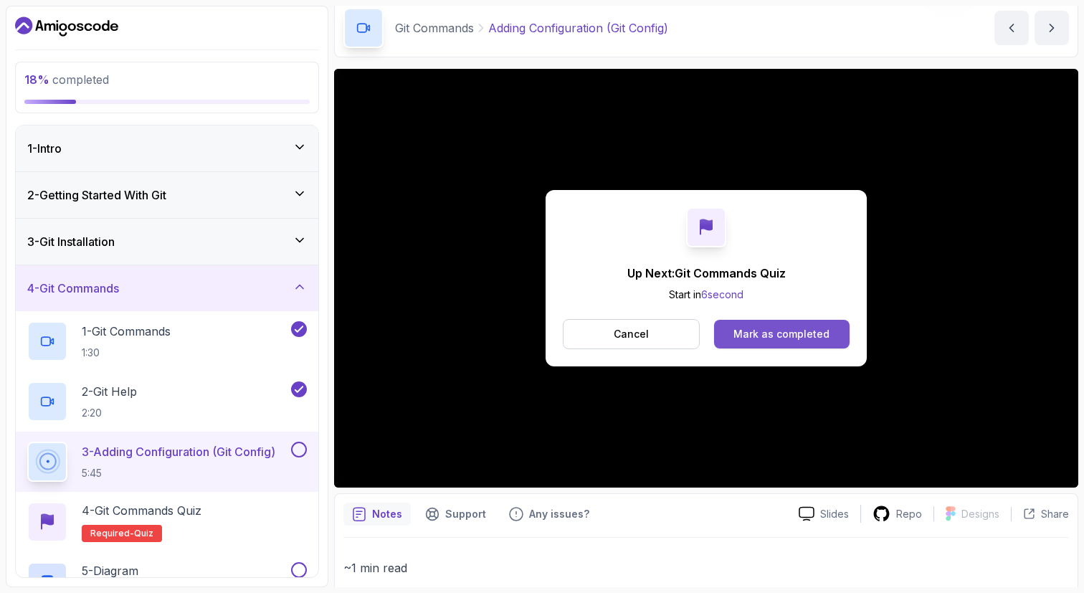
click at [773, 333] on div "Mark as completed" at bounding box center [781, 334] width 96 height 14
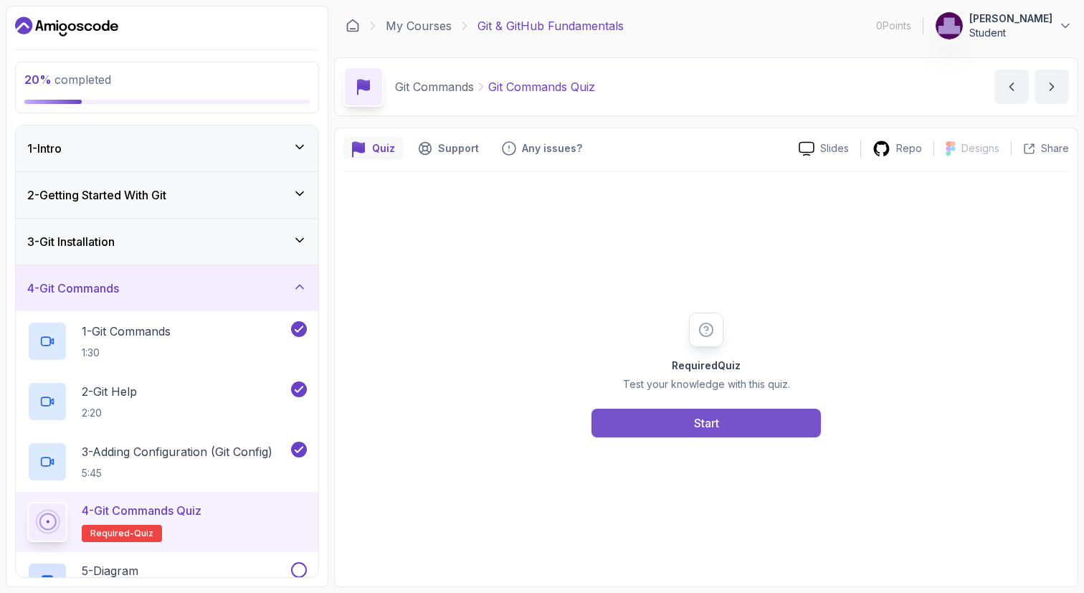
click at [723, 414] on button "Start" at bounding box center [705, 423] width 229 height 29
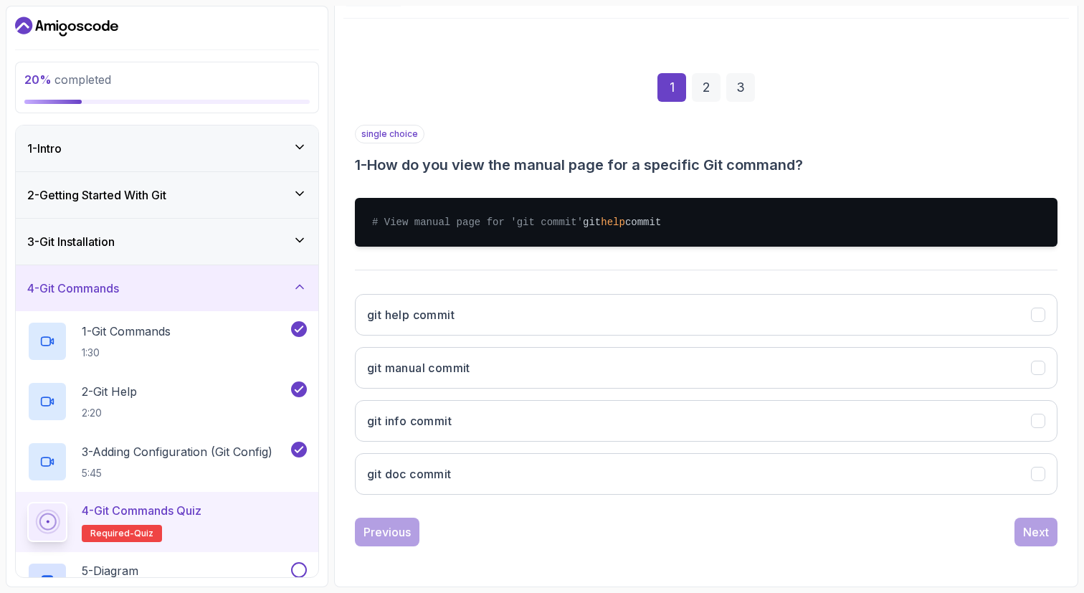
scroll to position [168, 0]
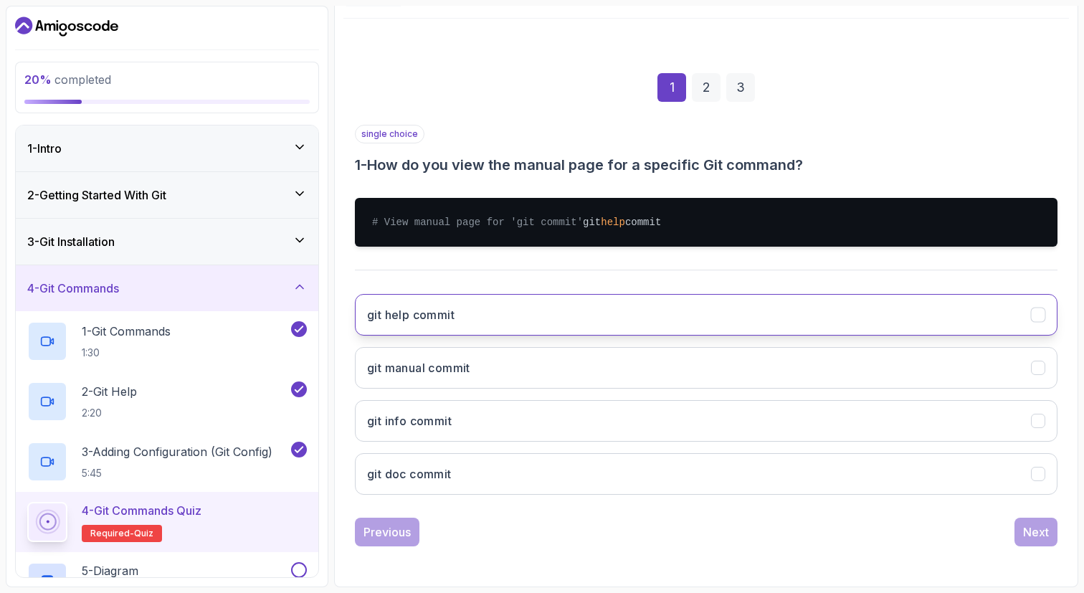
click at [556, 315] on button "git help commit" at bounding box center [706, 315] width 703 height 42
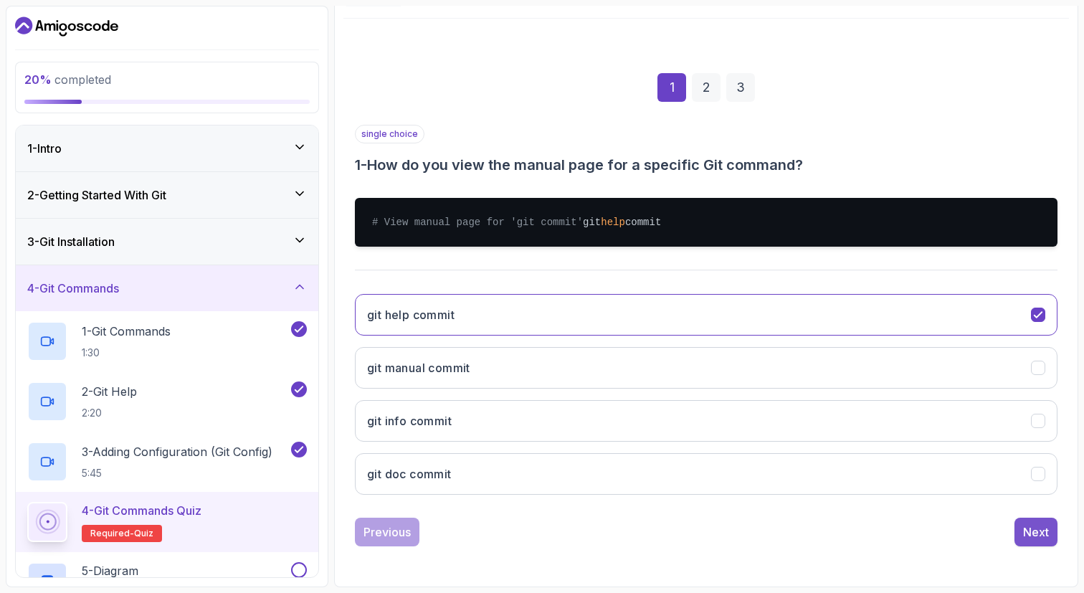
click at [1017, 534] on button "Next" at bounding box center [1035, 532] width 43 height 29
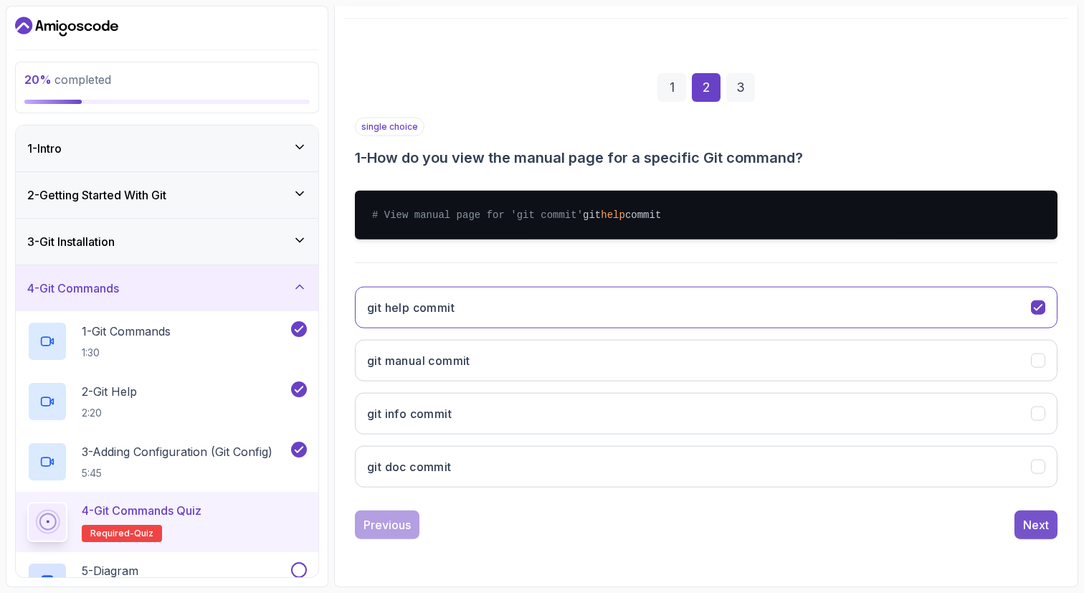
scroll to position [153, 0]
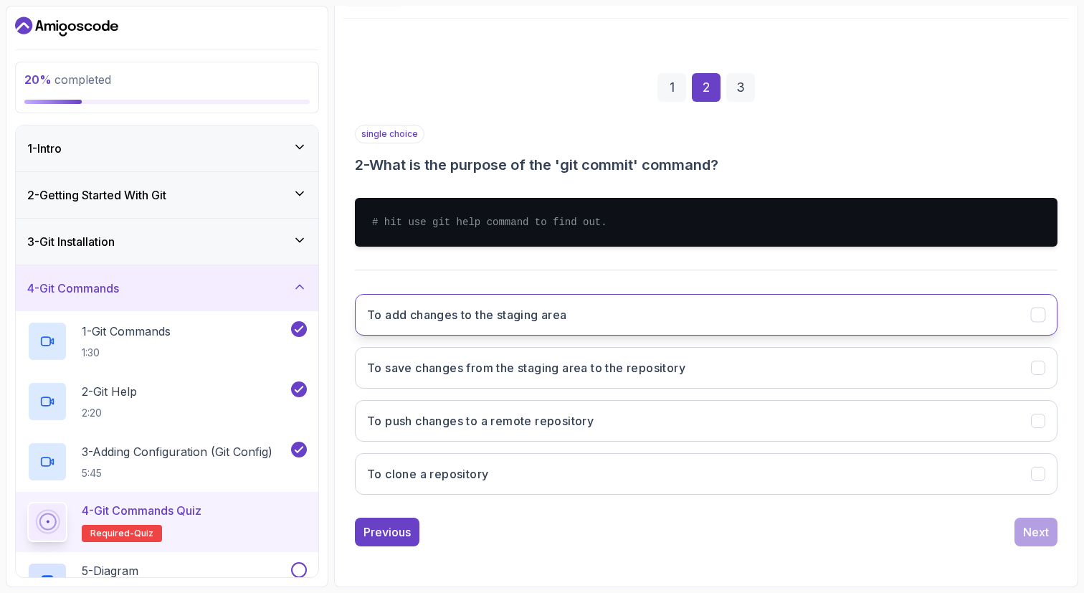
click at [604, 327] on button "To add changes to the staging area" at bounding box center [706, 315] width 703 height 42
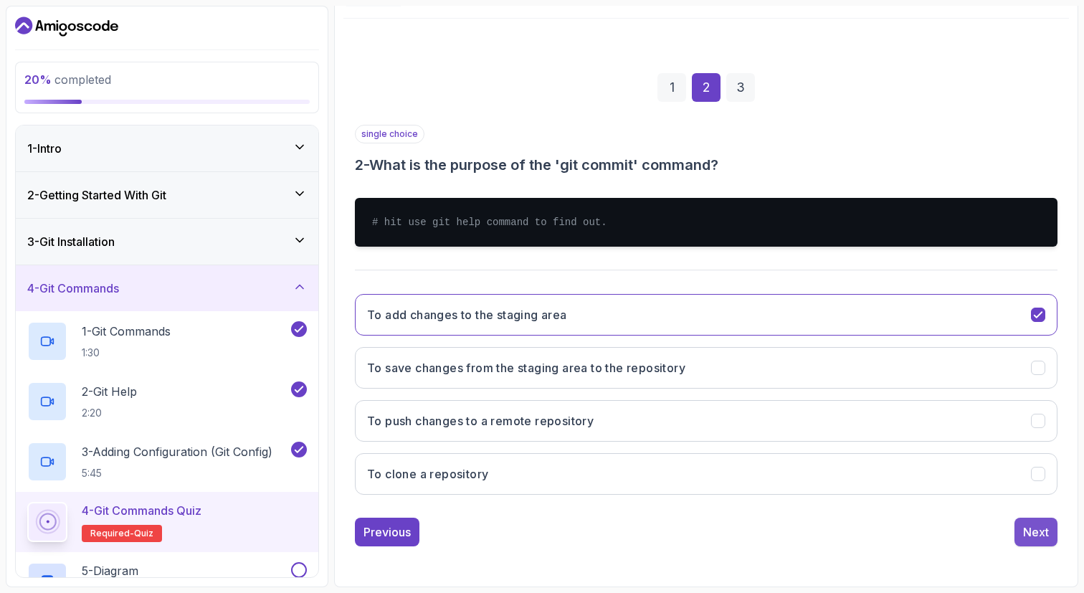
click at [1037, 541] on button "Next" at bounding box center [1035, 532] width 43 height 29
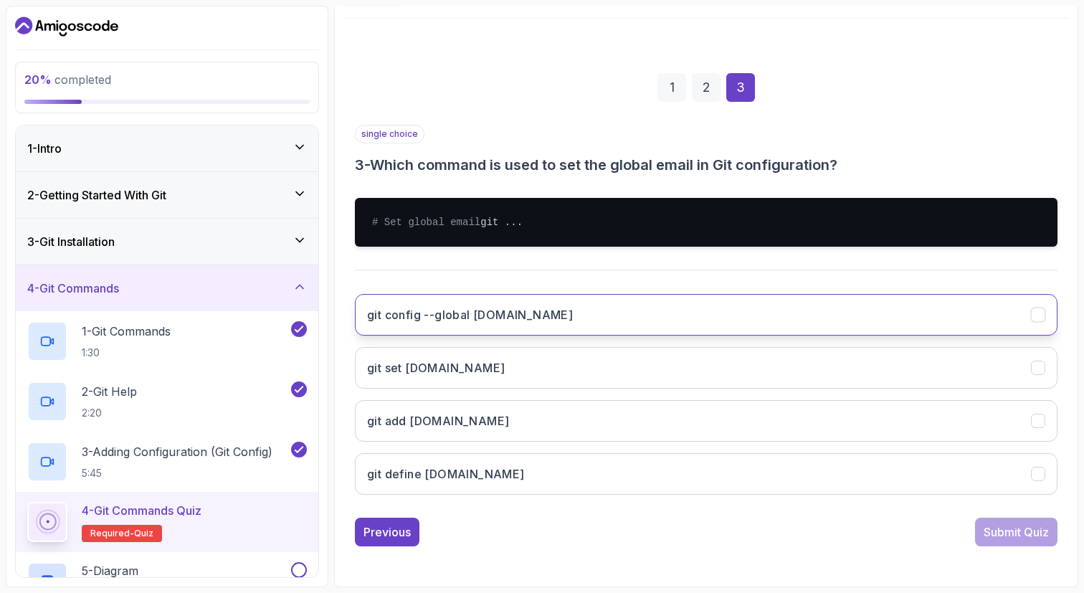
click at [566, 334] on button "git config --global [DOMAIN_NAME]" at bounding box center [706, 315] width 703 height 42
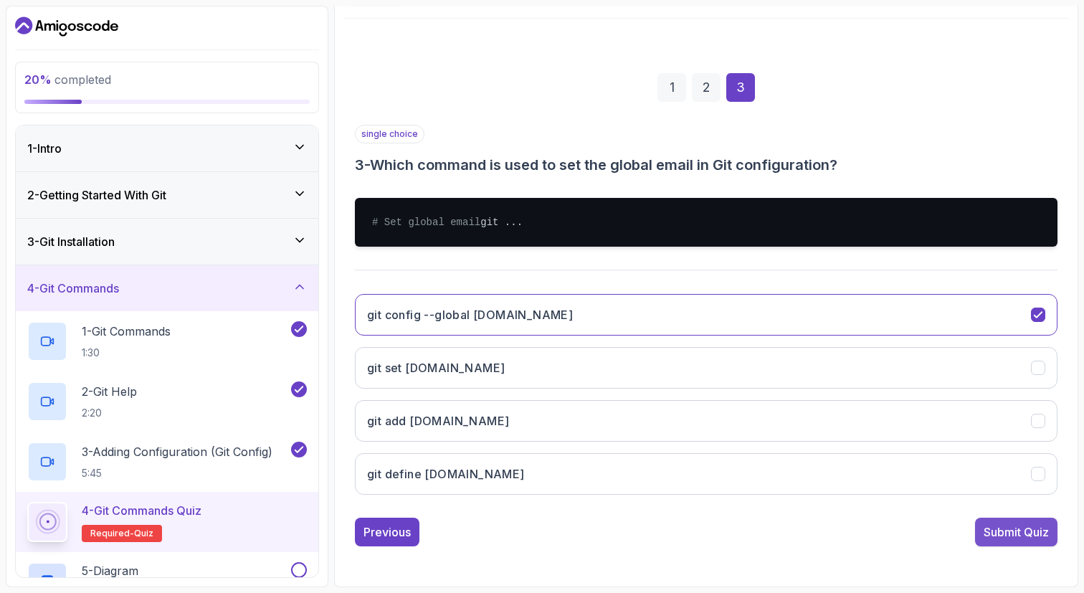
click at [1017, 546] on button "Submit Quiz" at bounding box center [1016, 532] width 82 height 29
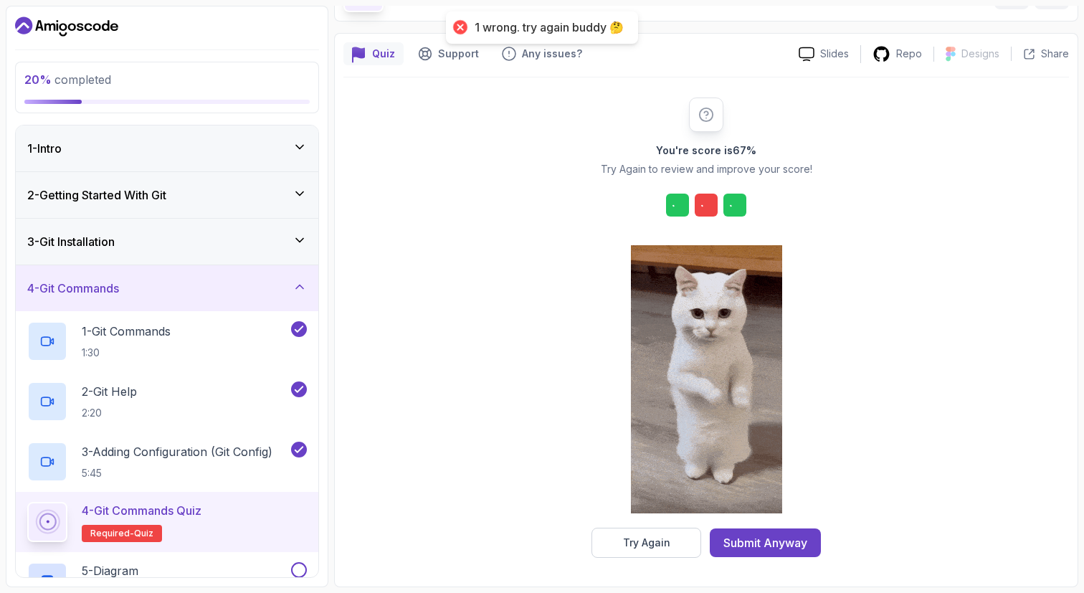
scroll to position [95, 0]
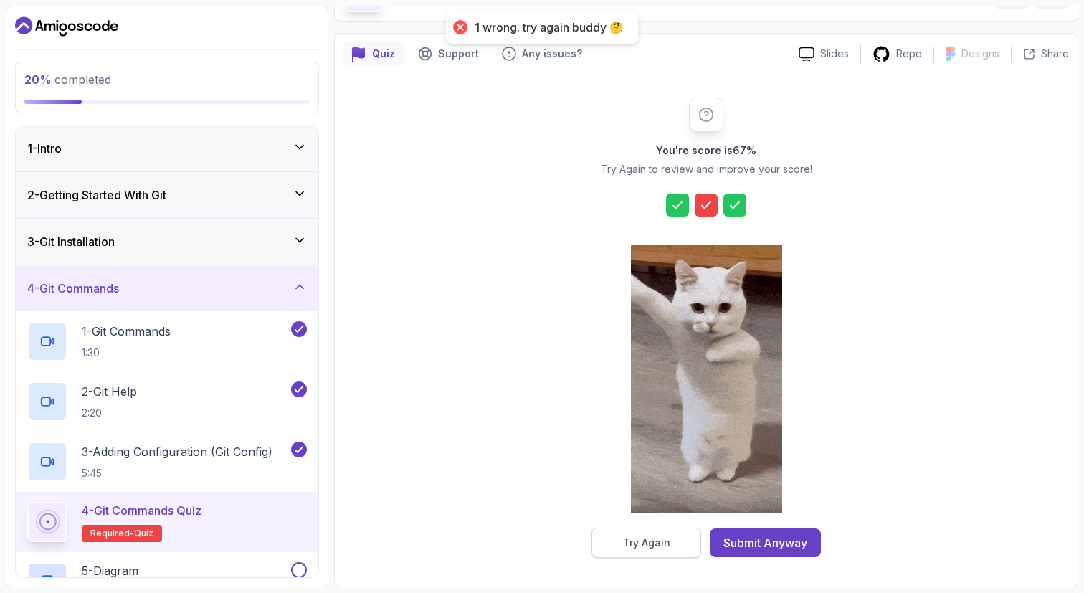
click at [642, 539] on div "Try Again" at bounding box center [646, 542] width 47 height 14
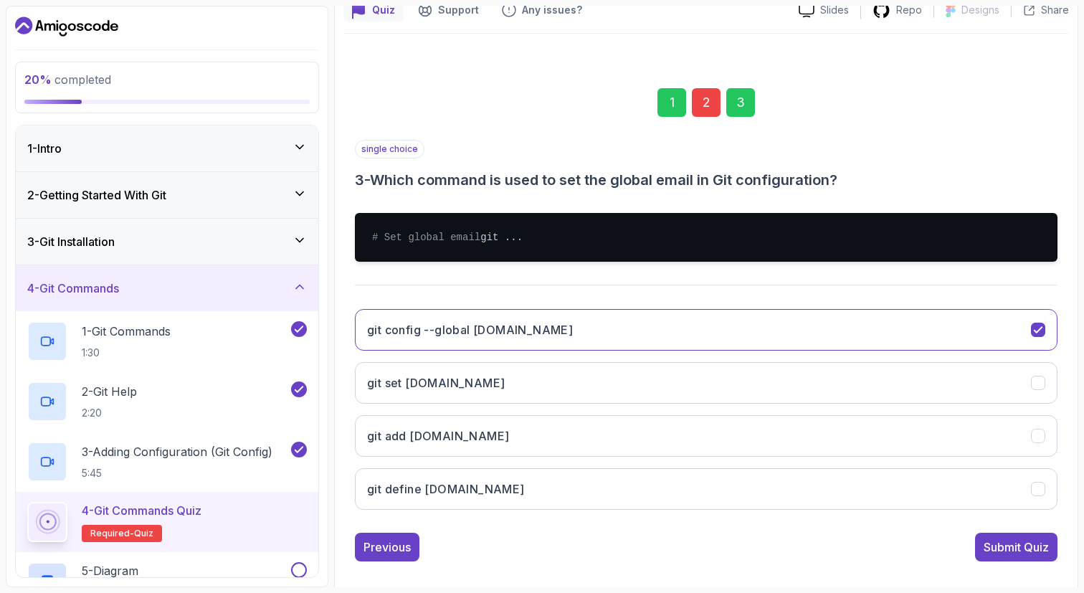
scroll to position [168, 0]
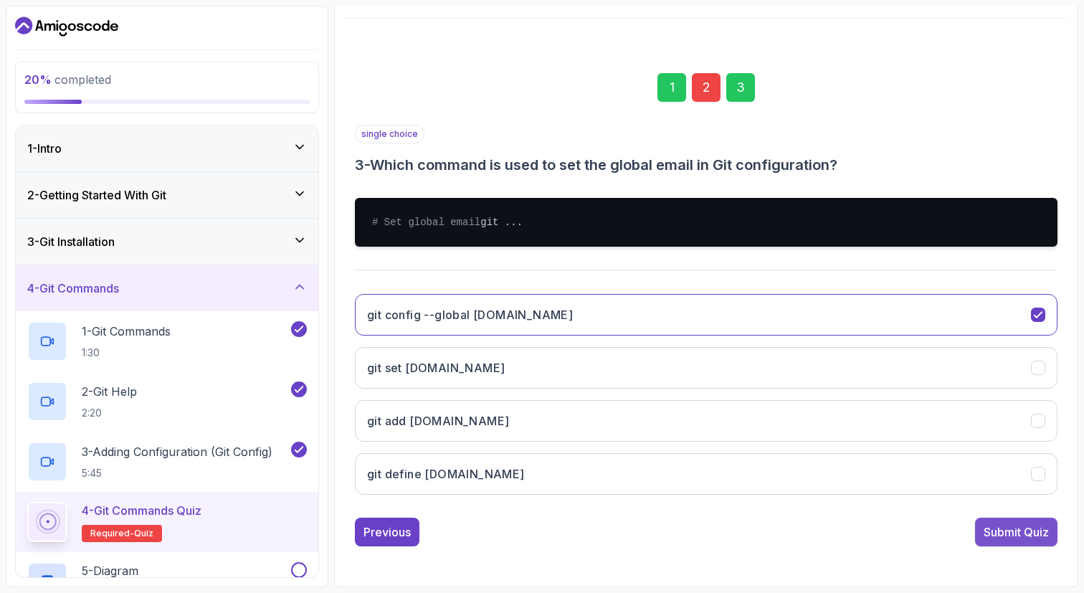
click at [990, 528] on div "Submit Quiz" at bounding box center [1016, 531] width 65 height 17
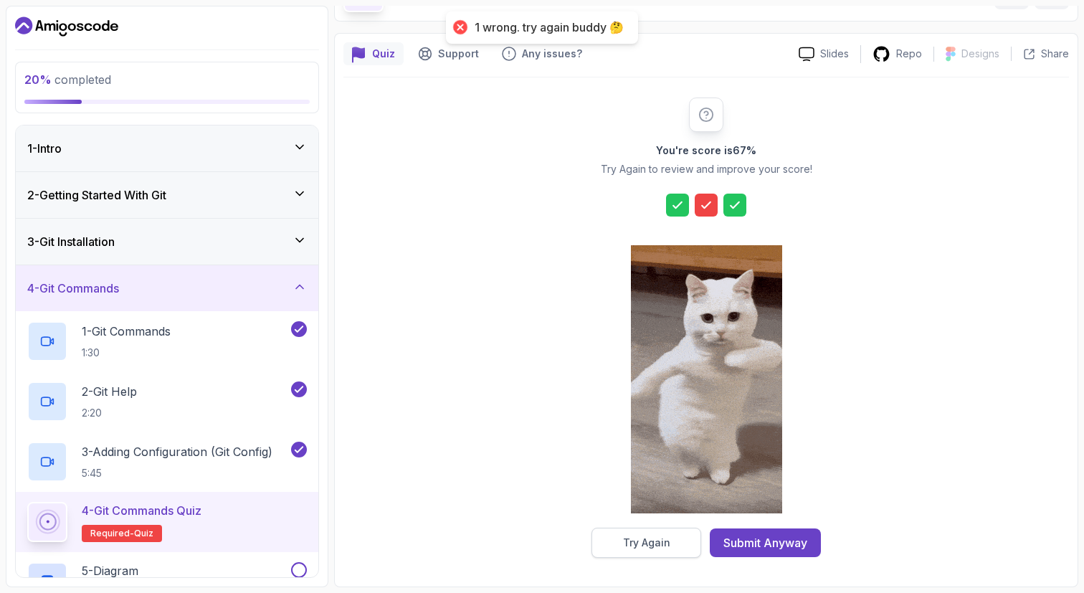
click at [666, 548] on div "Try Again" at bounding box center [646, 542] width 47 height 14
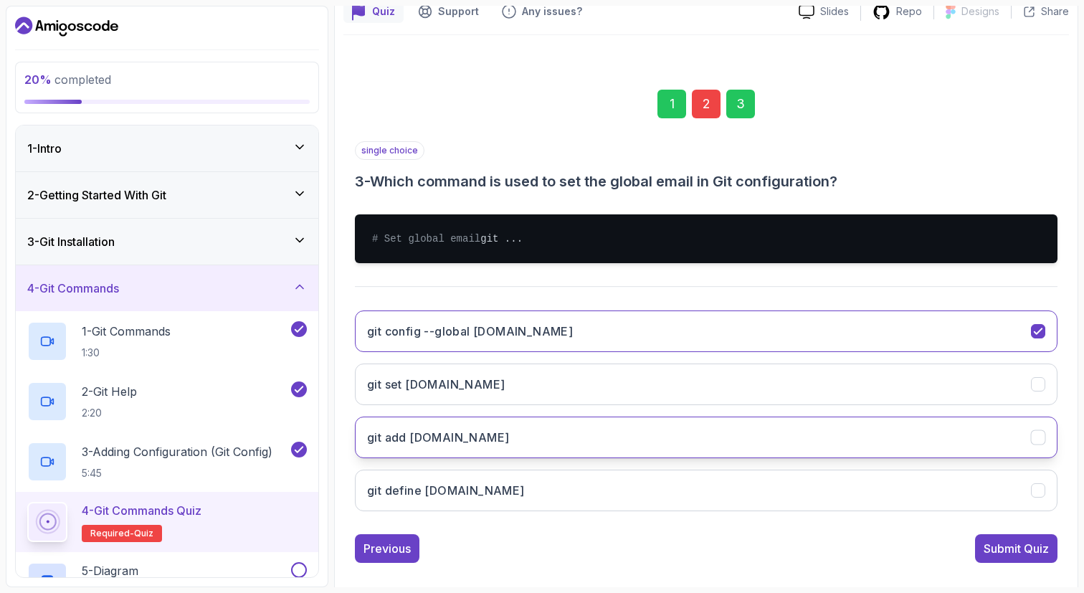
scroll to position [143, 0]
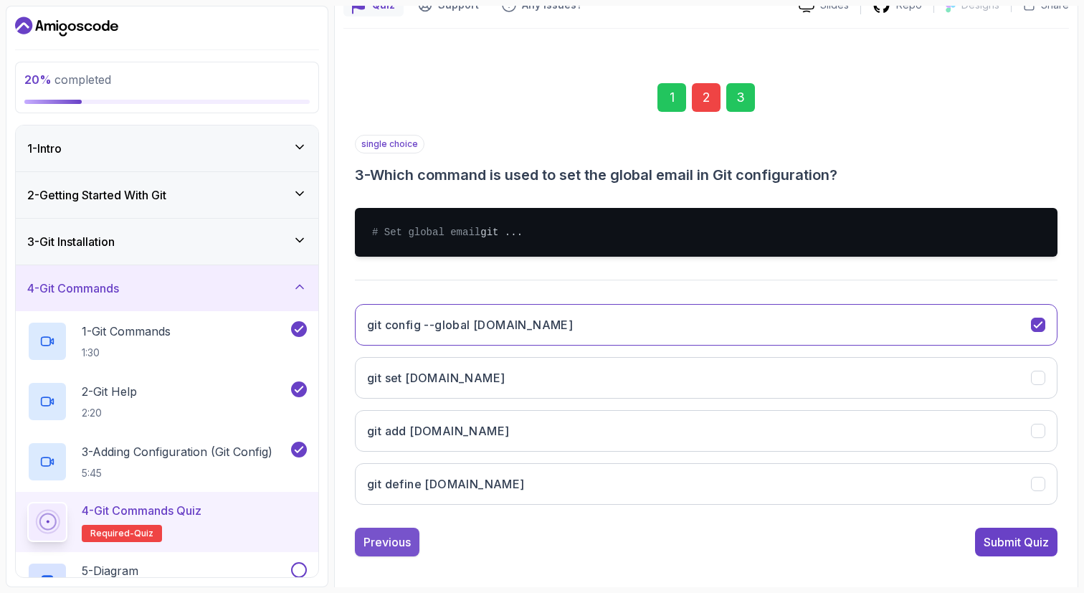
click at [396, 548] on div "Previous" at bounding box center [386, 541] width 47 height 17
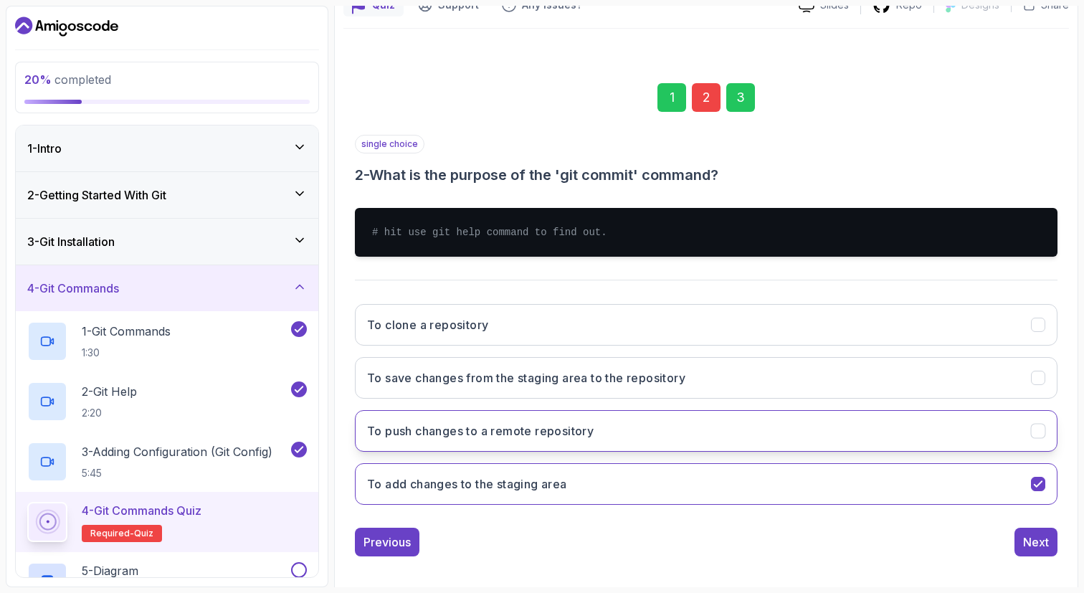
click at [768, 427] on button "To push changes to a remote repository" at bounding box center [706, 431] width 703 height 42
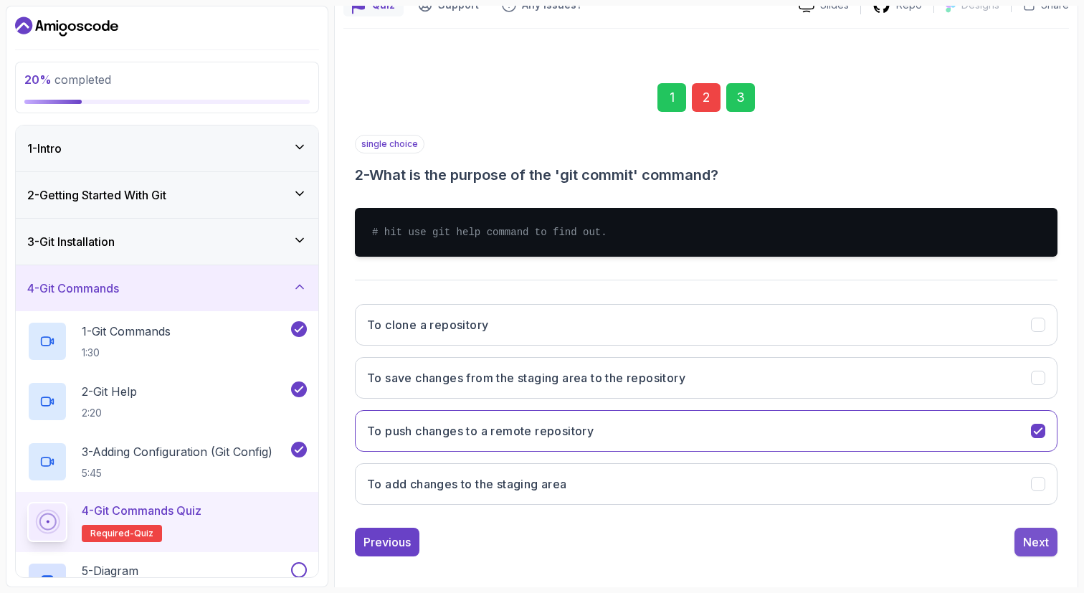
click at [1040, 544] on div "Next" at bounding box center [1036, 541] width 26 height 17
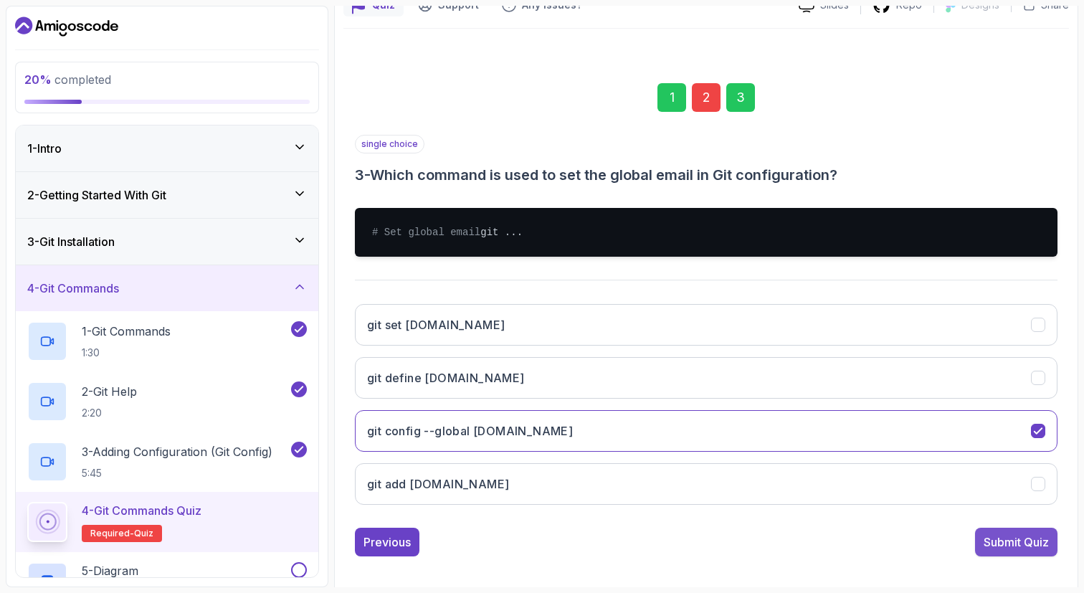
click at [1007, 551] on div "Submit Quiz" at bounding box center [1016, 541] width 65 height 17
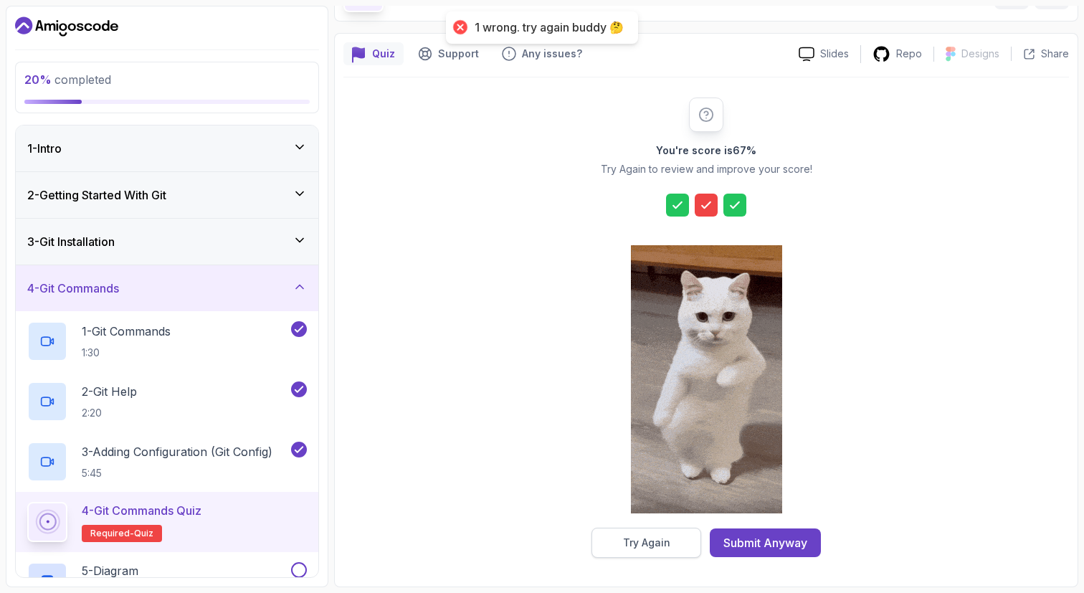
click at [645, 536] on div "Try Again" at bounding box center [646, 542] width 47 height 14
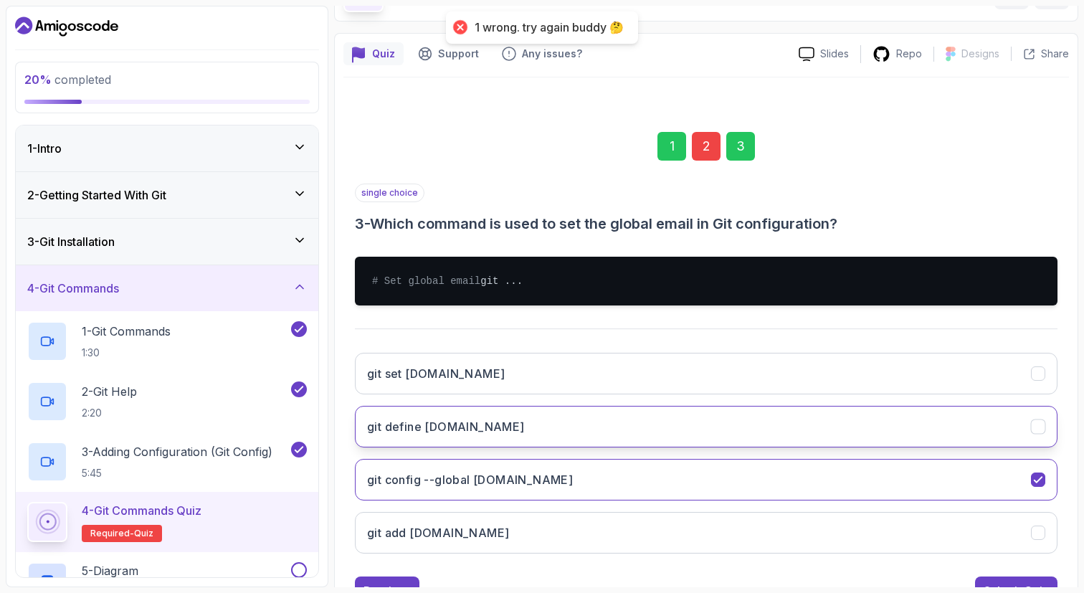
scroll to position [168, 0]
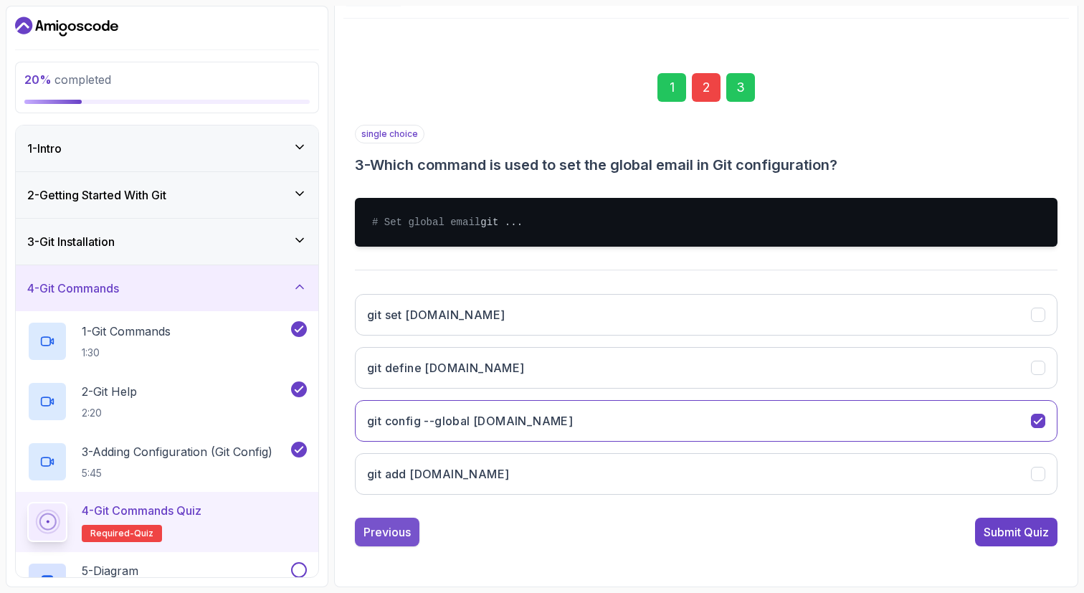
click at [389, 524] on div "Previous" at bounding box center [386, 531] width 47 height 17
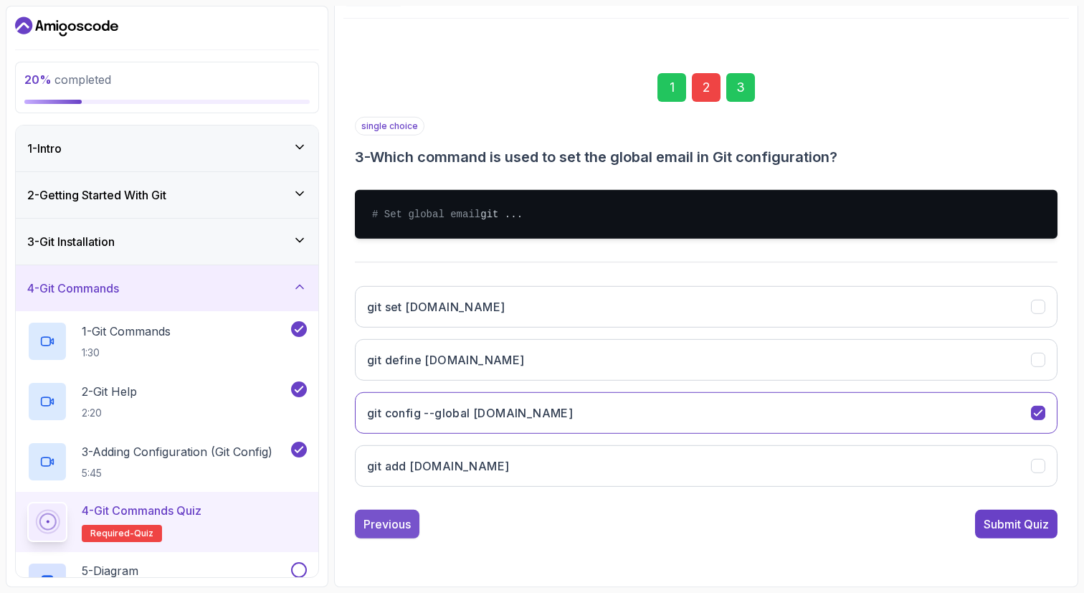
scroll to position [153, 0]
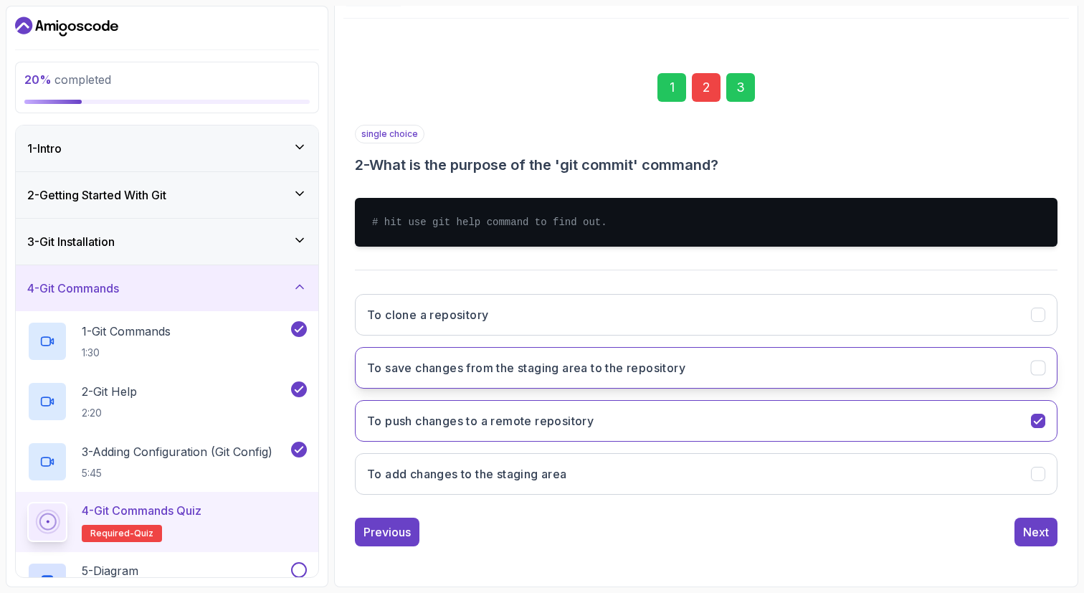
click at [587, 369] on h3 "To save changes from the staging area to the repository" at bounding box center [526, 367] width 318 height 17
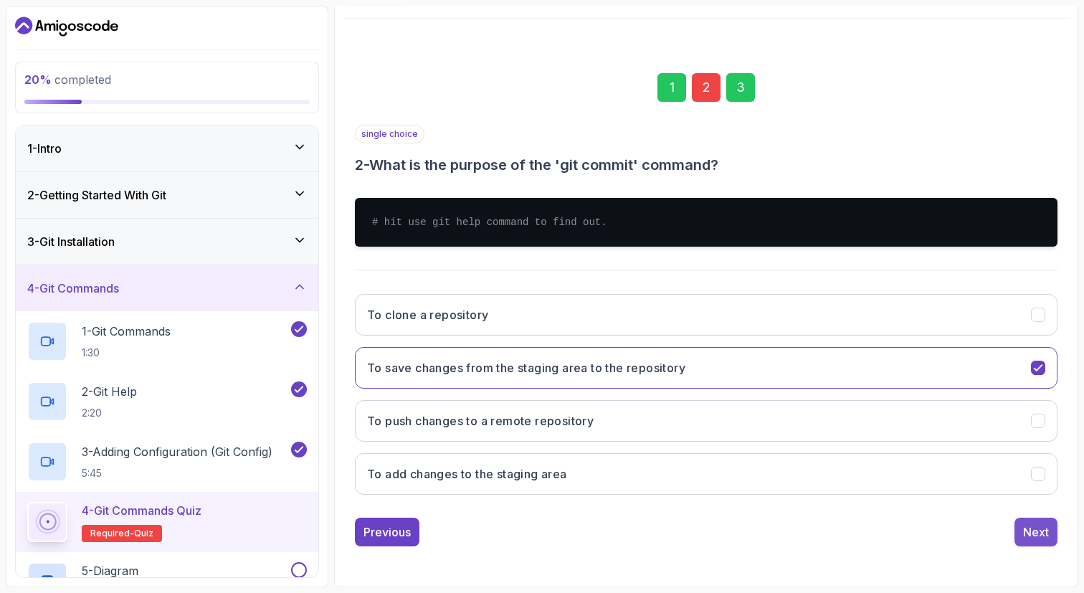
click at [1047, 538] on div "Next" at bounding box center [1036, 531] width 26 height 17
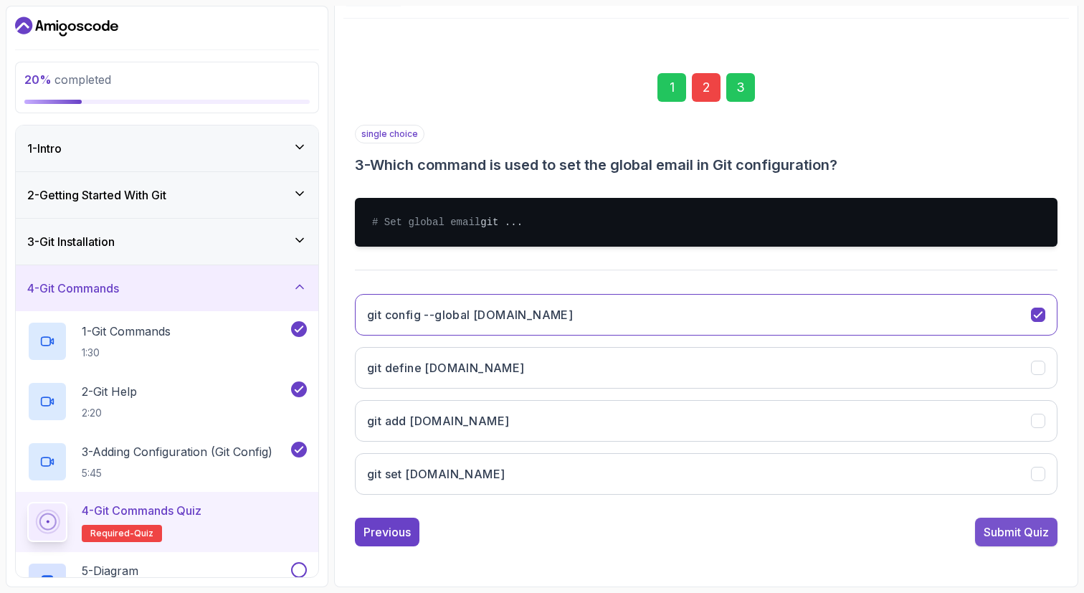
click at [1035, 541] on div "Submit Quiz" at bounding box center [1016, 531] width 65 height 17
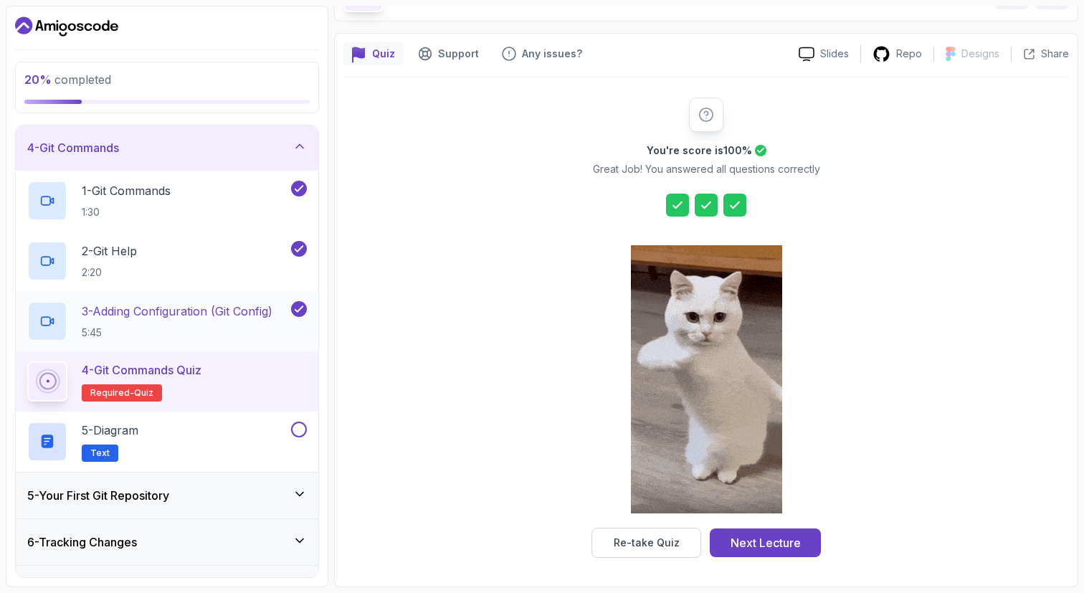
scroll to position [146, 0]
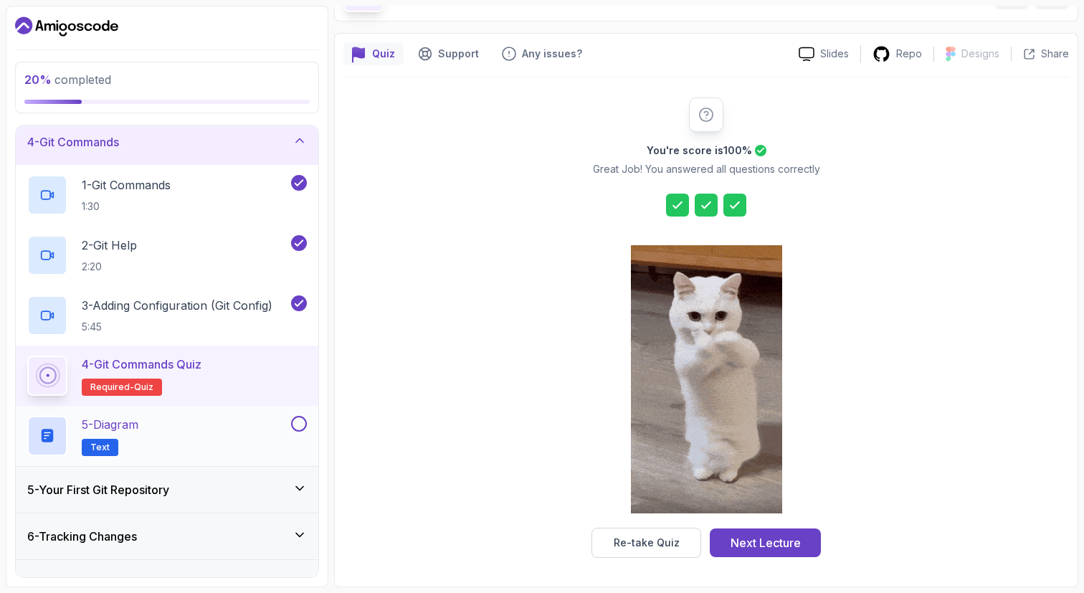
click at [278, 416] on div "5 - Diagram Text" at bounding box center [157, 436] width 261 height 40
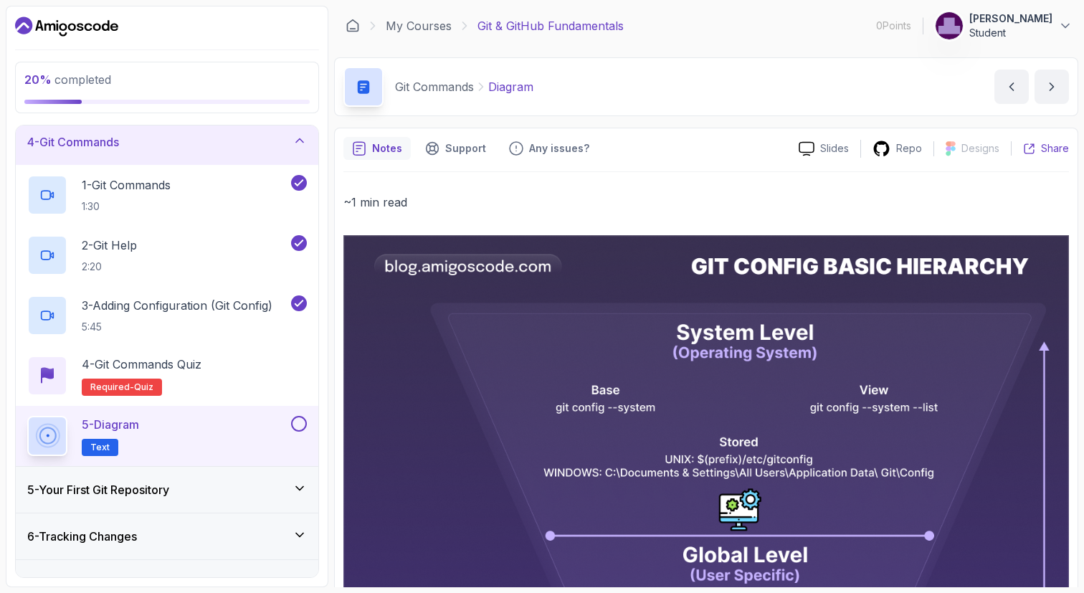
click at [1042, 150] on p "Share" at bounding box center [1055, 148] width 28 height 14
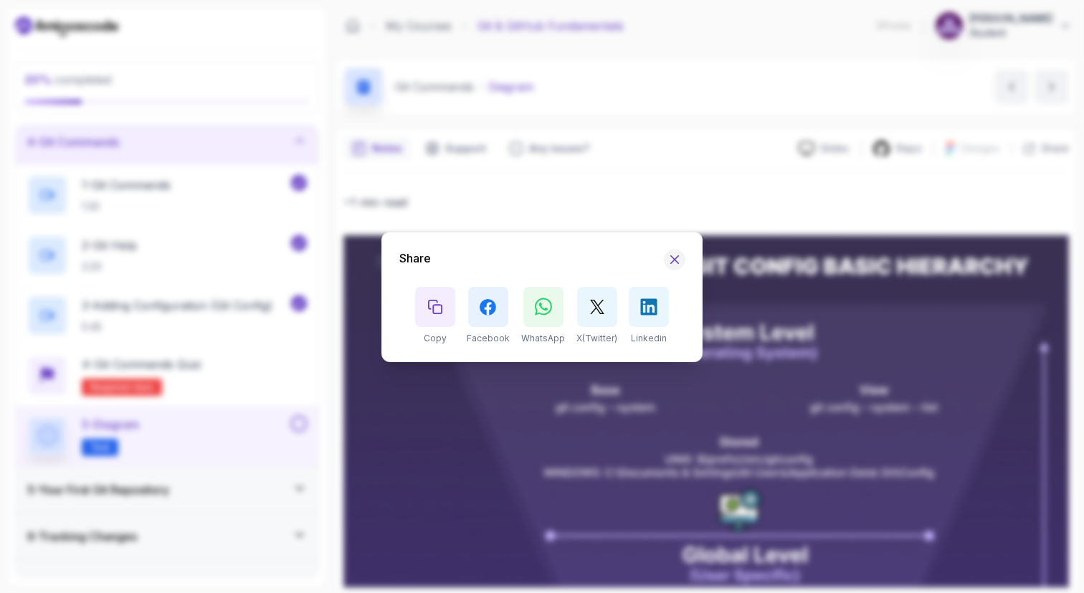
click at [671, 255] on icon "Hide Share modal" at bounding box center [675, 259] width 8 height 8
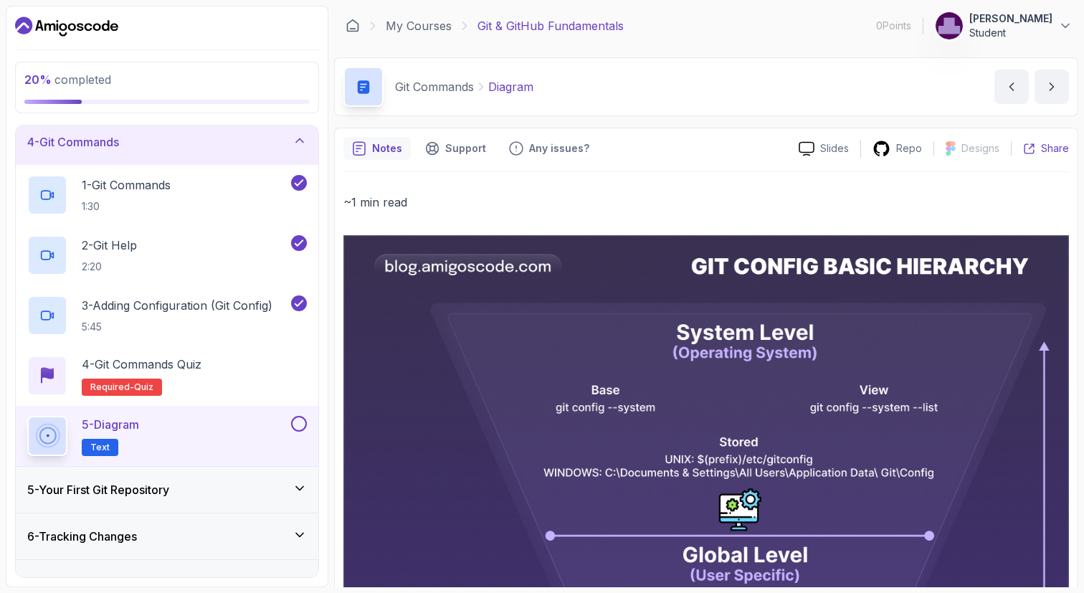
click at [1037, 147] on div "Share" at bounding box center [1046, 148] width 46 height 14
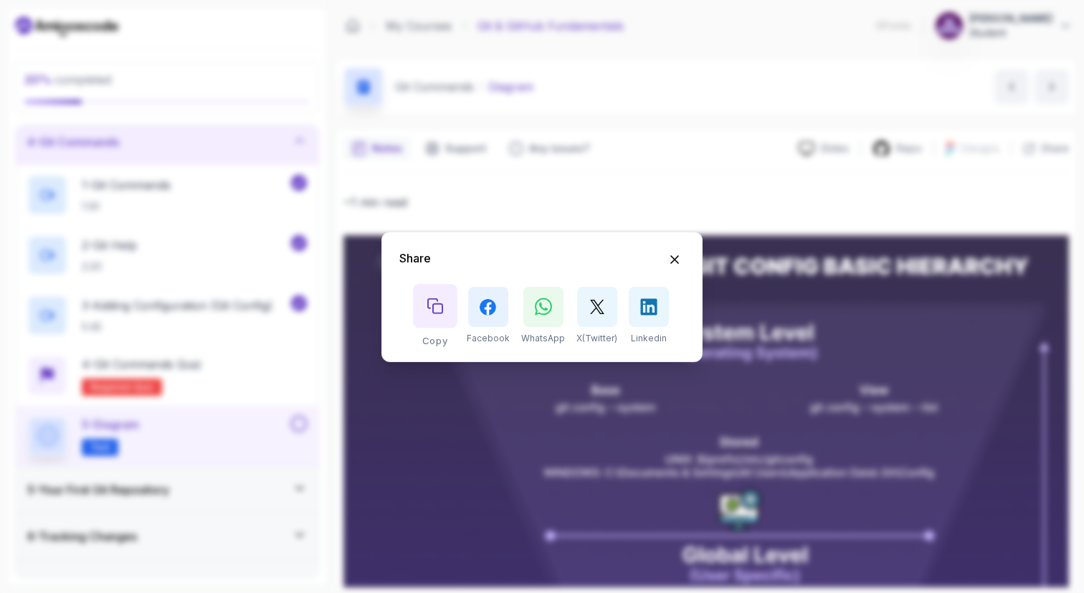
click at [447, 321] on button "Copy button" at bounding box center [435, 306] width 44 height 44
click at [667, 257] on icon "Hide Share modal" at bounding box center [674, 259] width 15 height 15
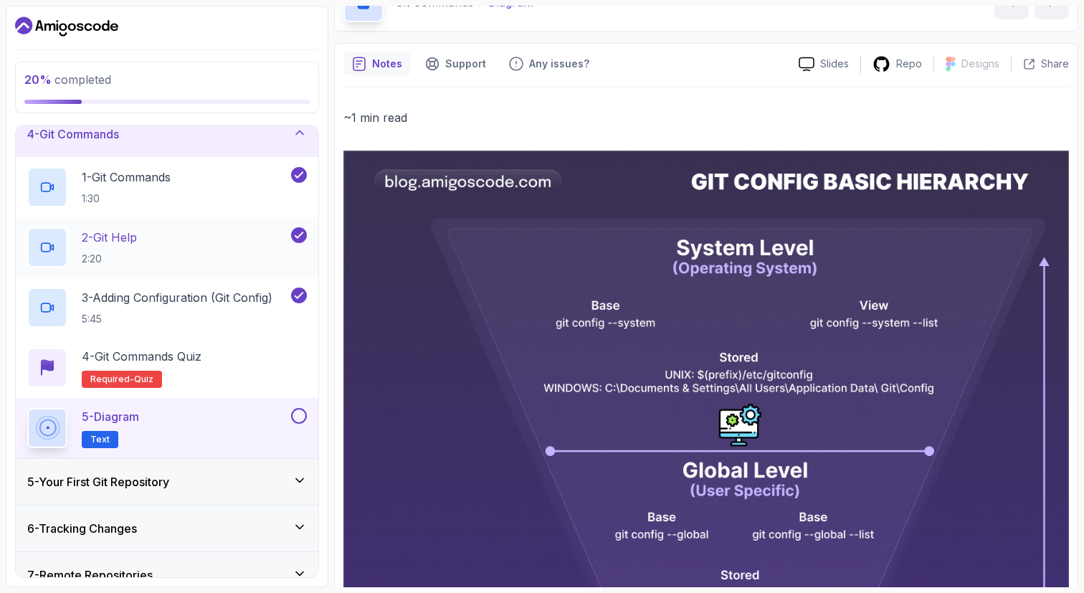
scroll to position [161, 0]
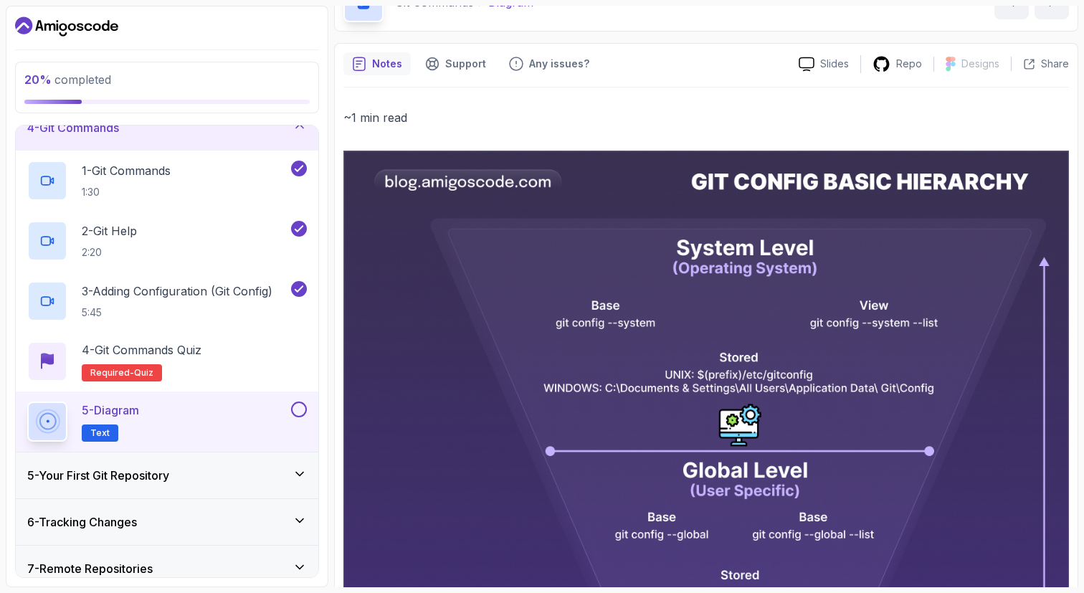
click at [297, 409] on button at bounding box center [299, 409] width 16 height 16
click at [261, 470] on div "5 - Your First Git Repository" at bounding box center [167, 475] width 280 height 17
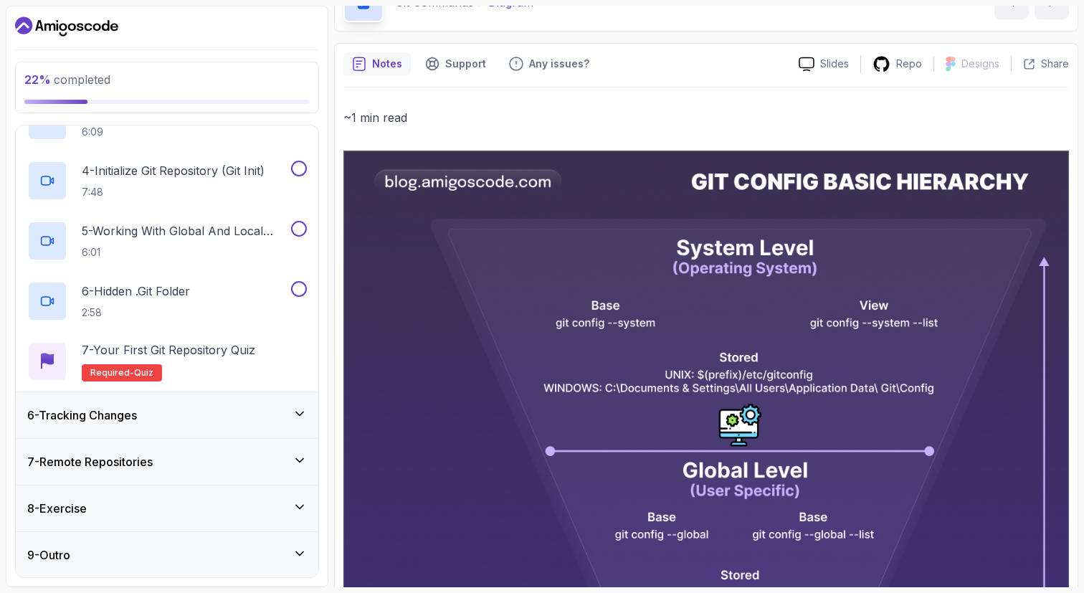
scroll to position [0, 0]
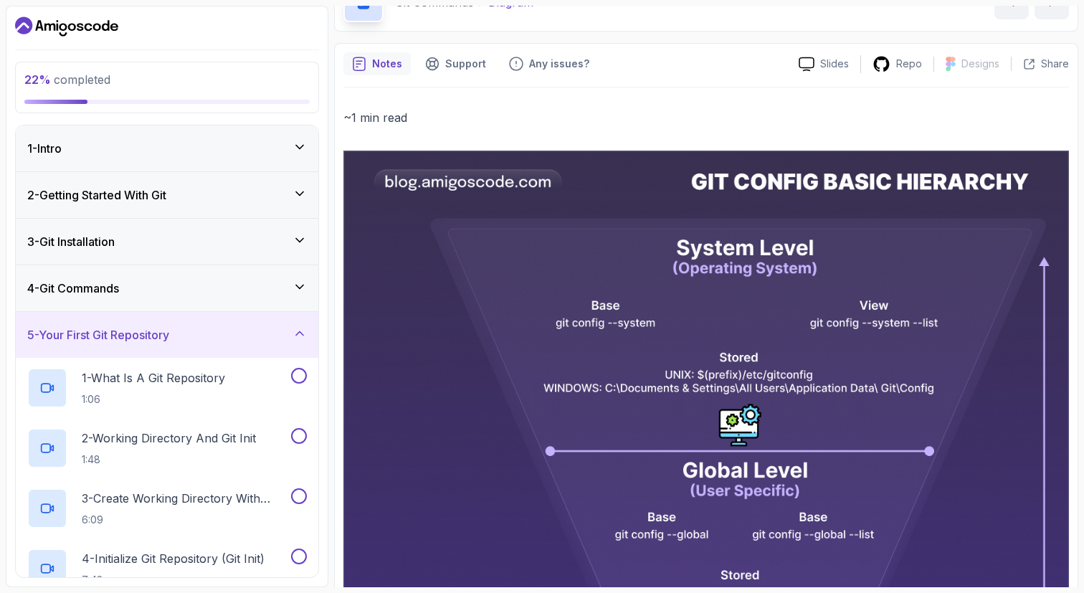
click at [286, 24] on div at bounding box center [167, 26] width 304 height 23
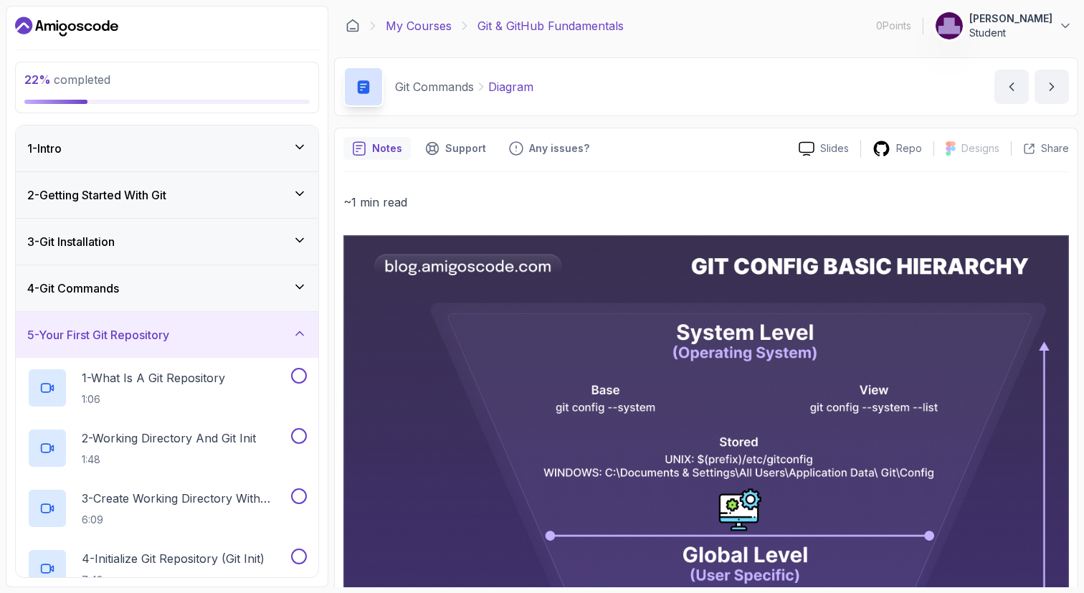
click at [435, 27] on link "My Courses" at bounding box center [419, 25] width 66 height 17
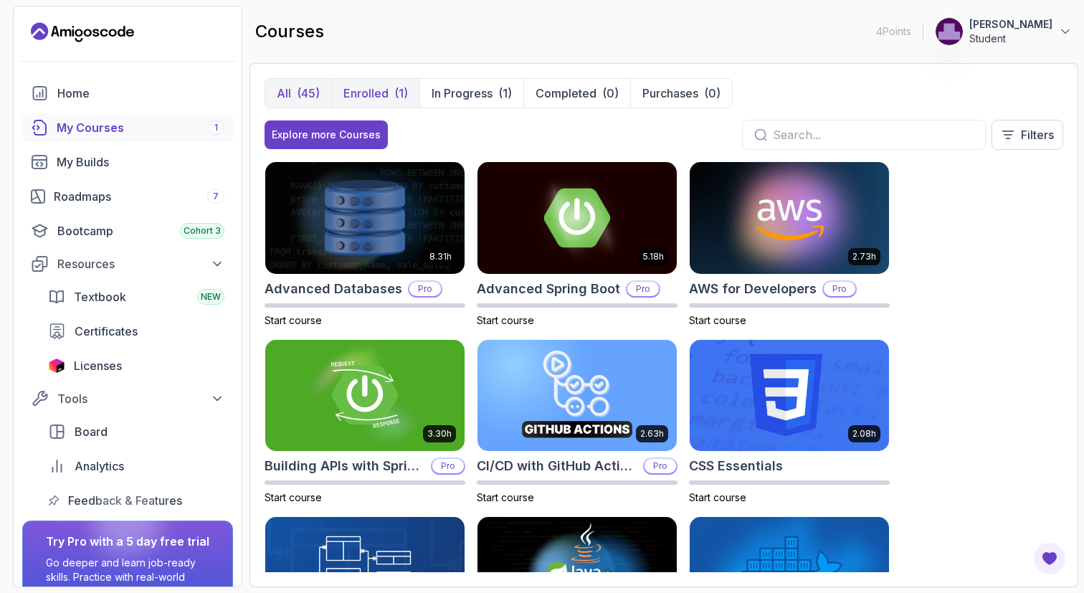
click at [368, 90] on p "Enrolled" at bounding box center [365, 93] width 45 height 17
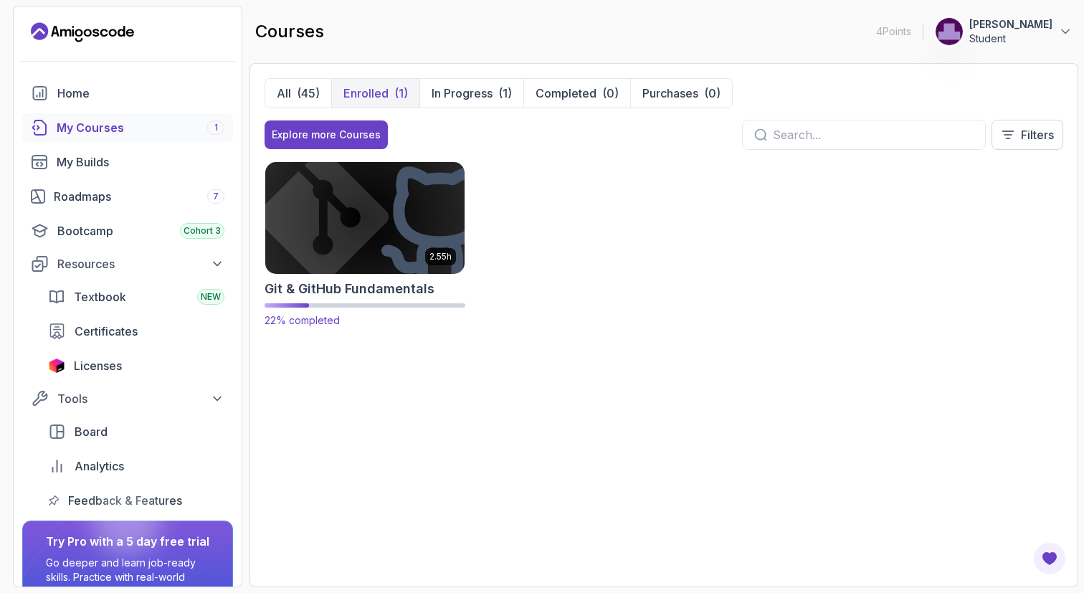
click at [446, 252] on p "2.55h" at bounding box center [440, 256] width 22 height 11
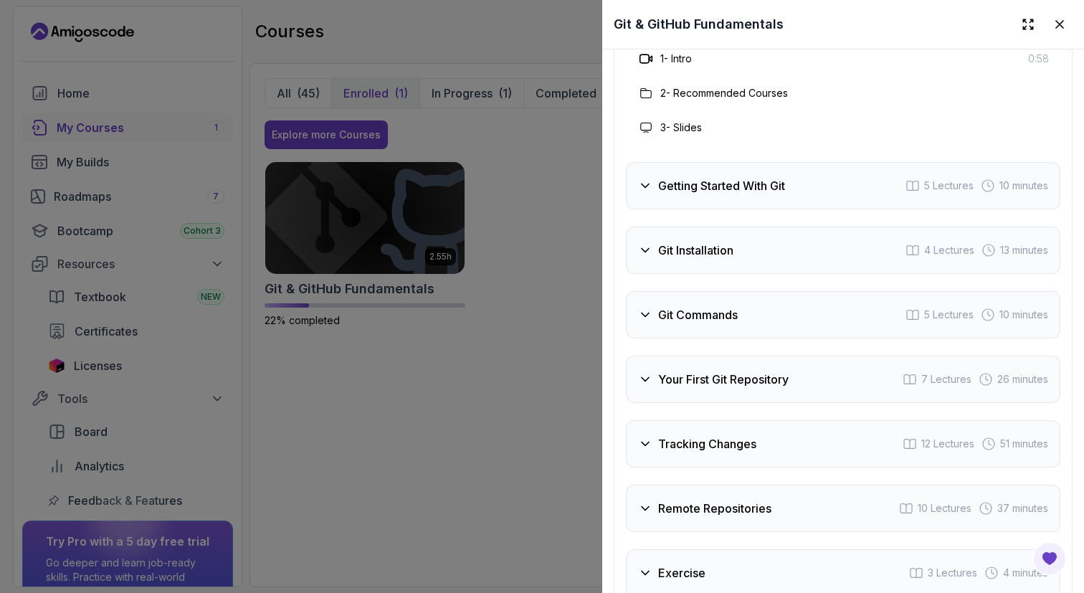
scroll to position [2367, 0]
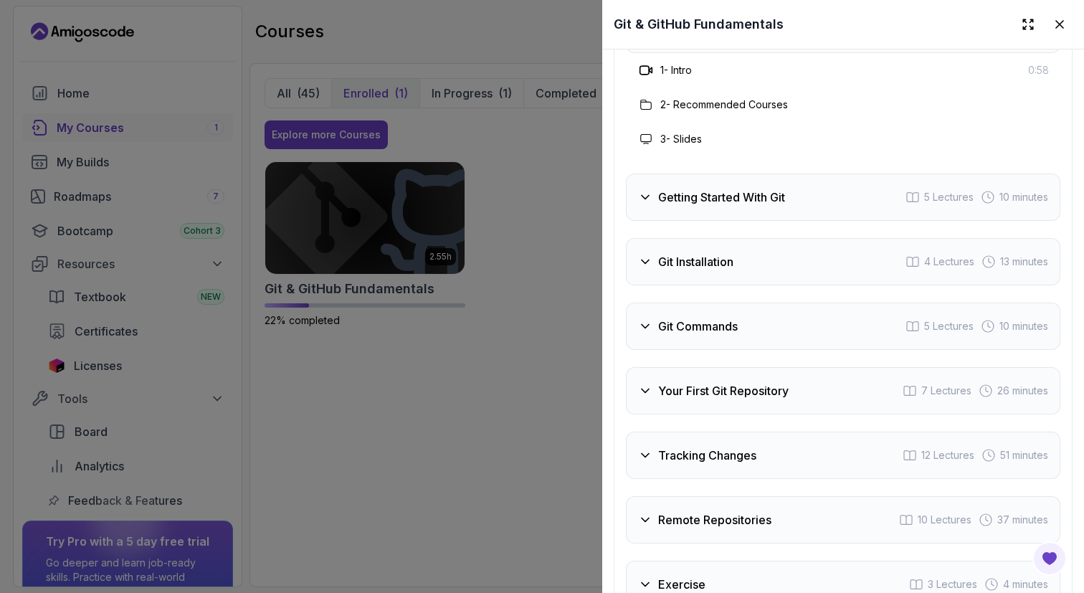
click at [698, 336] on div "Git Commands 5 Lectures 10 minutes" at bounding box center [843, 326] width 434 height 47
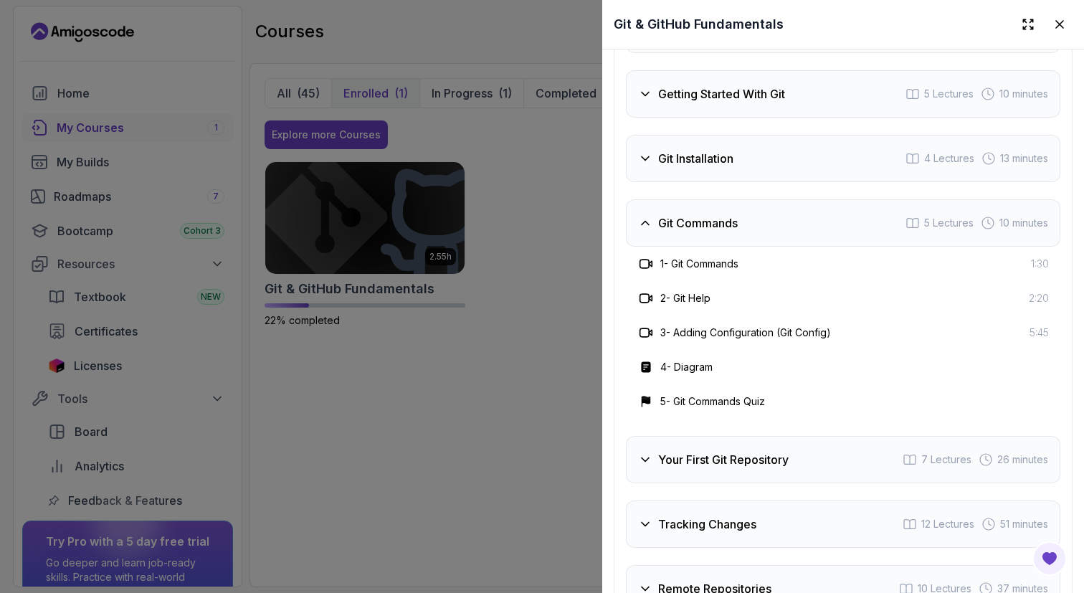
click at [740, 224] on div "Git Commands 5 Lectures 10 minutes" at bounding box center [843, 222] width 434 height 47
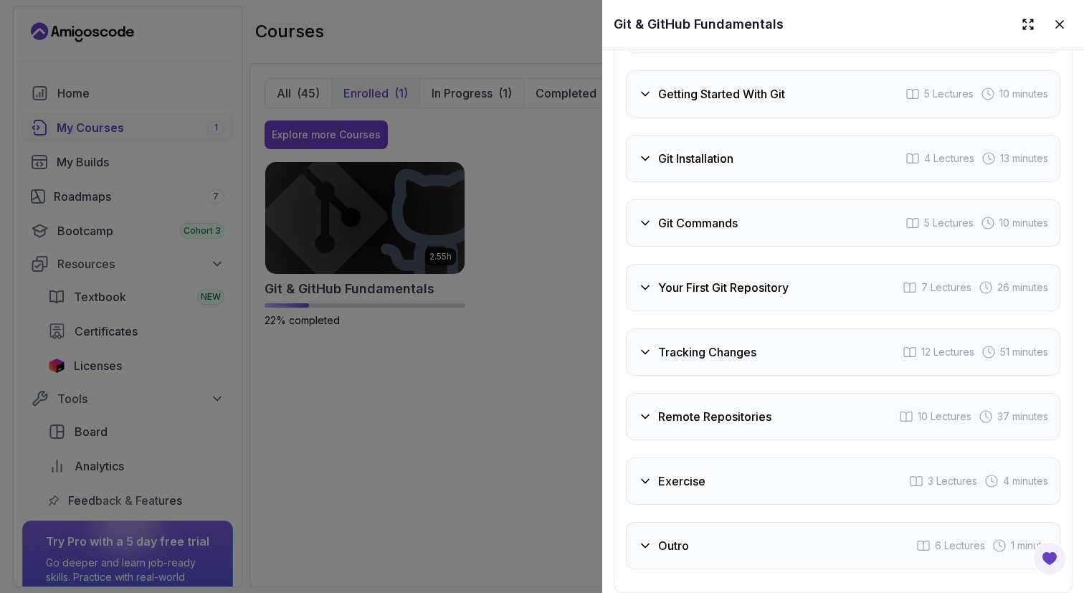
click at [726, 289] on h3 "Your First Git Repository" at bounding box center [723, 287] width 130 height 17
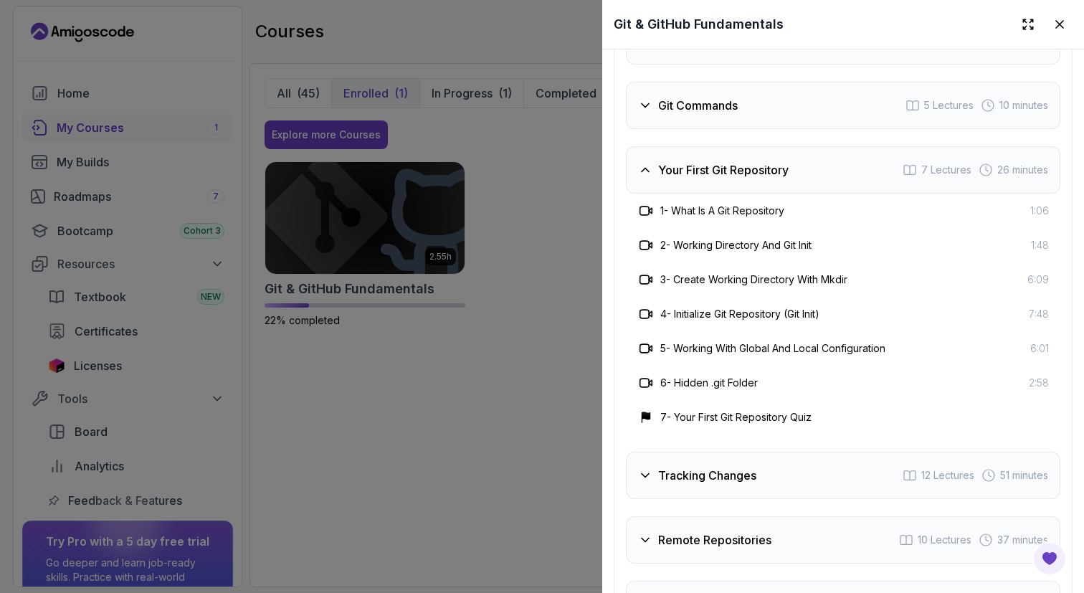
scroll to position [2495, 0]
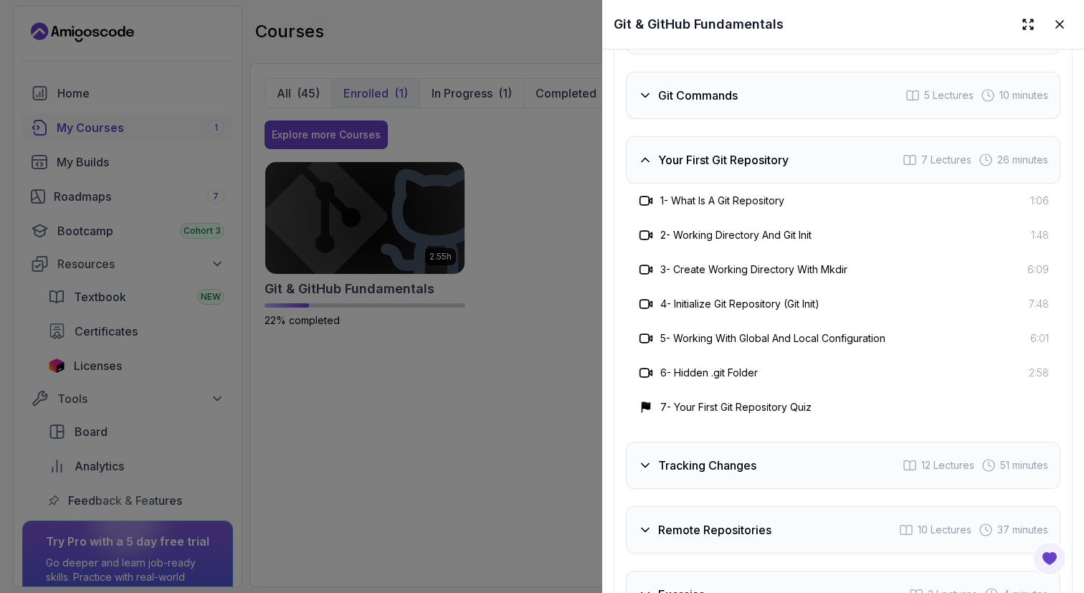
click at [772, 168] on div "Your First Git Repository 7 Lectures 26 minutes" at bounding box center [843, 159] width 434 height 47
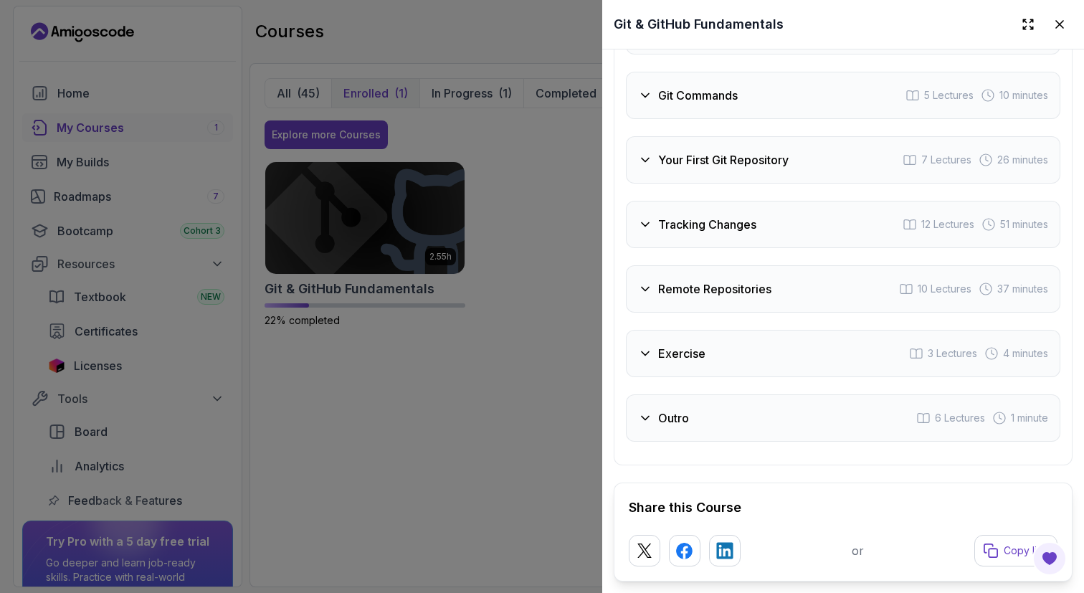
click at [753, 230] on h3 "Tracking Changes" at bounding box center [707, 224] width 98 height 17
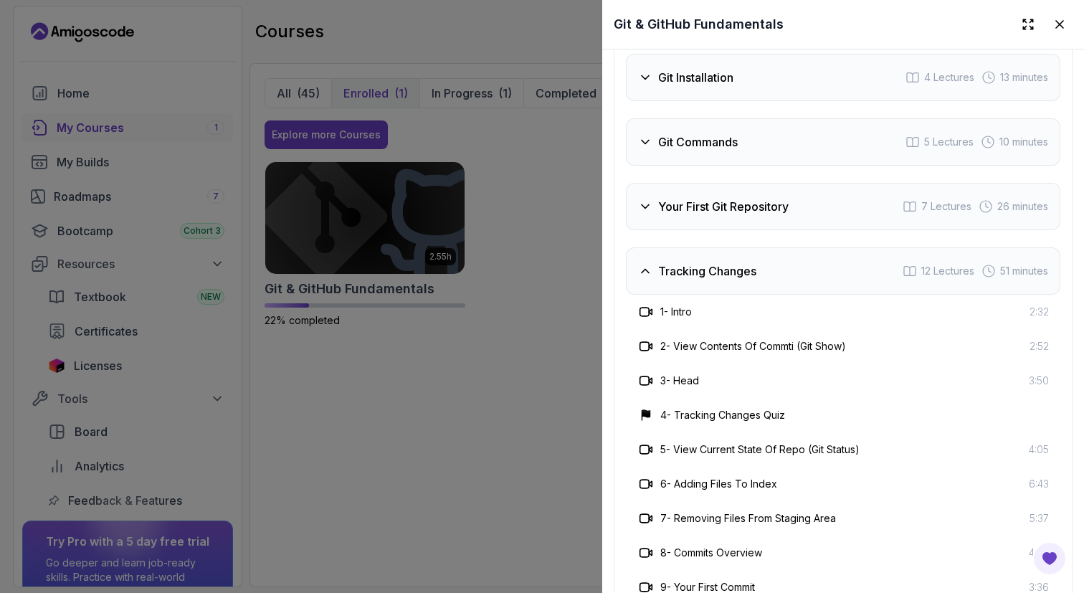
scroll to position [2429, 0]
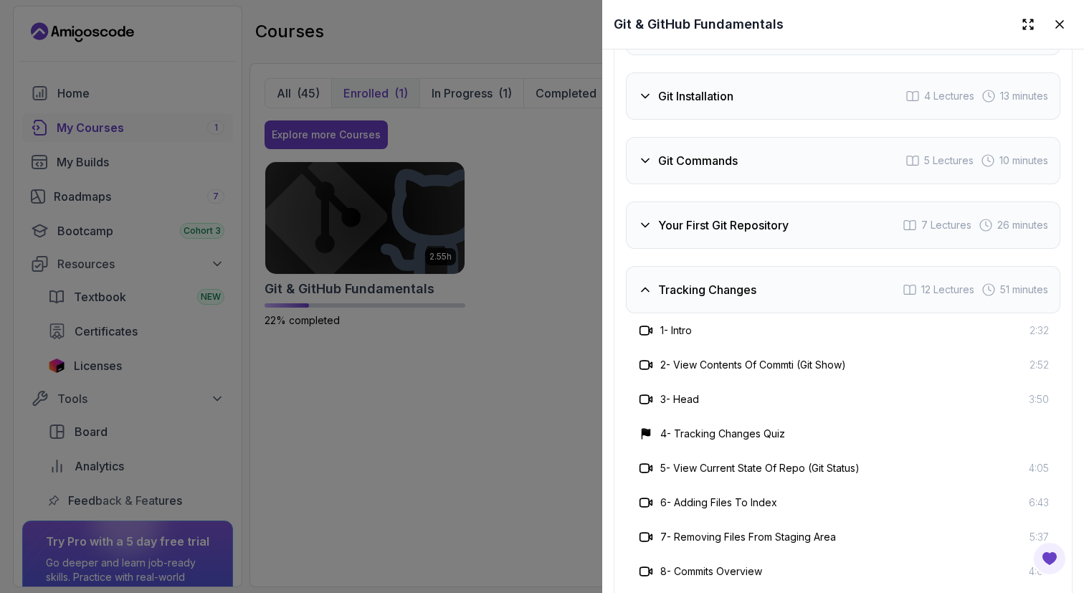
click at [753, 283] on h3 "Tracking Changes" at bounding box center [707, 289] width 98 height 17
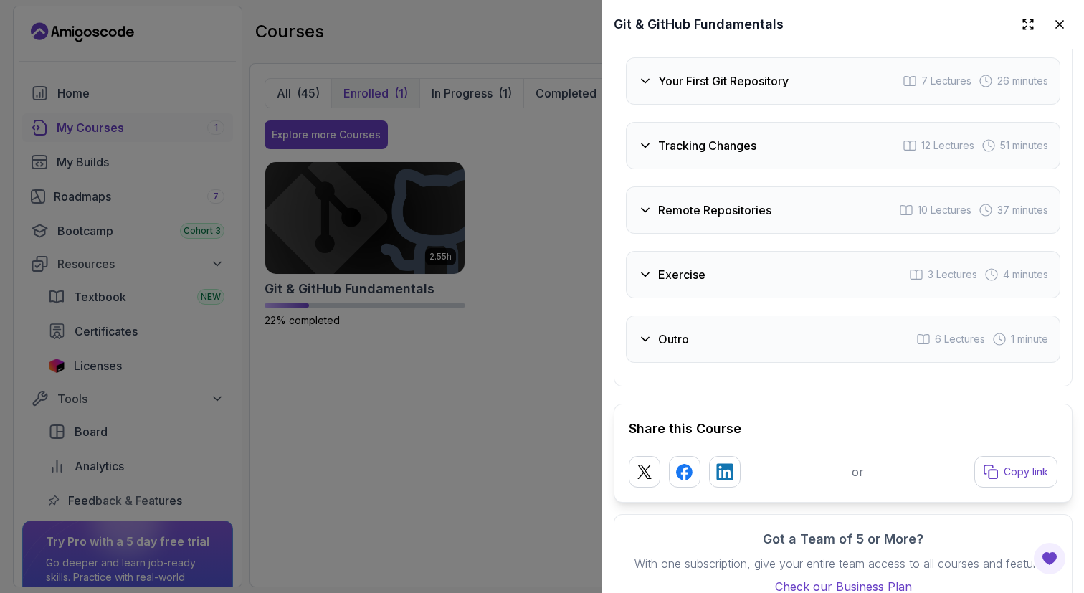
scroll to position [2581, 0]
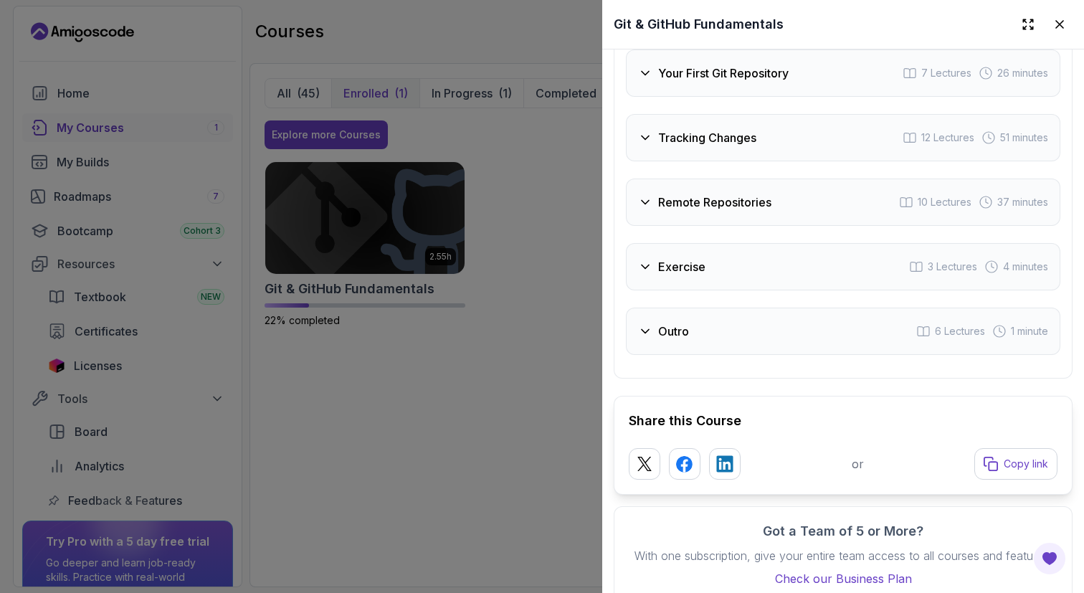
click at [751, 286] on div "Exercise 3 Lectures 4 minutes" at bounding box center [843, 266] width 434 height 47
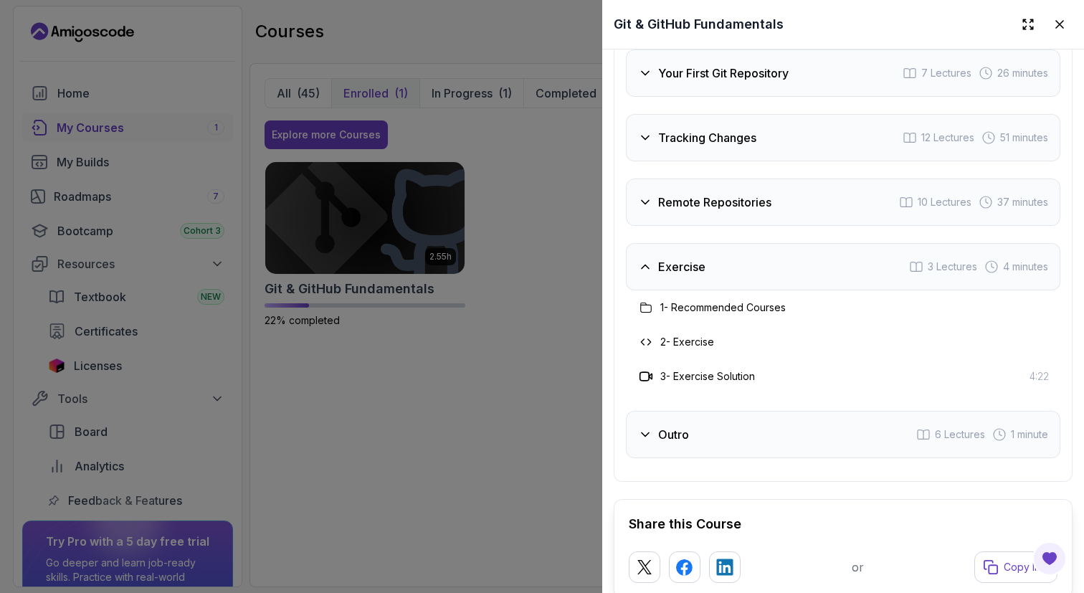
click at [758, 275] on div "Exercise 3 Lectures 4 minutes" at bounding box center [843, 266] width 434 height 47
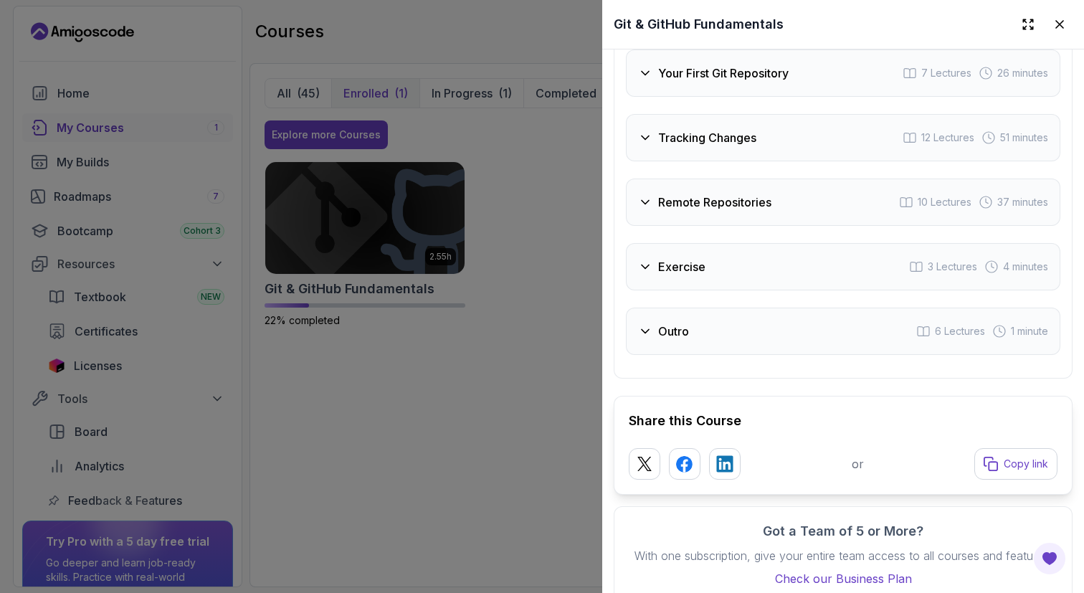
click at [717, 336] on div "Outro 6 Lectures 1 minute" at bounding box center [843, 331] width 434 height 47
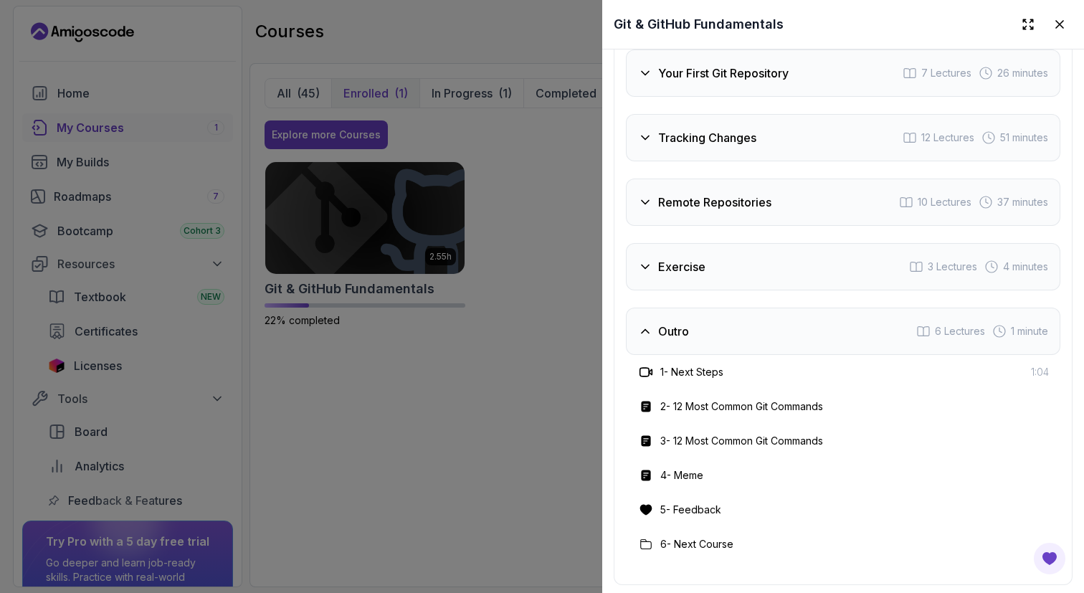
click at [717, 336] on div "Outro 6 Lectures 1 minute" at bounding box center [843, 331] width 434 height 47
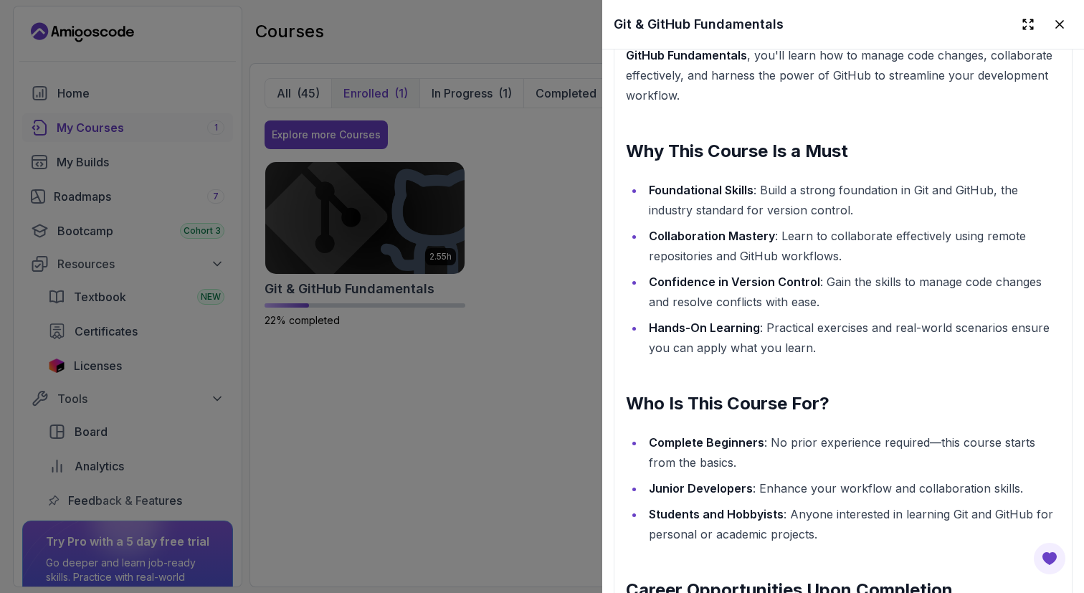
scroll to position [1299, 0]
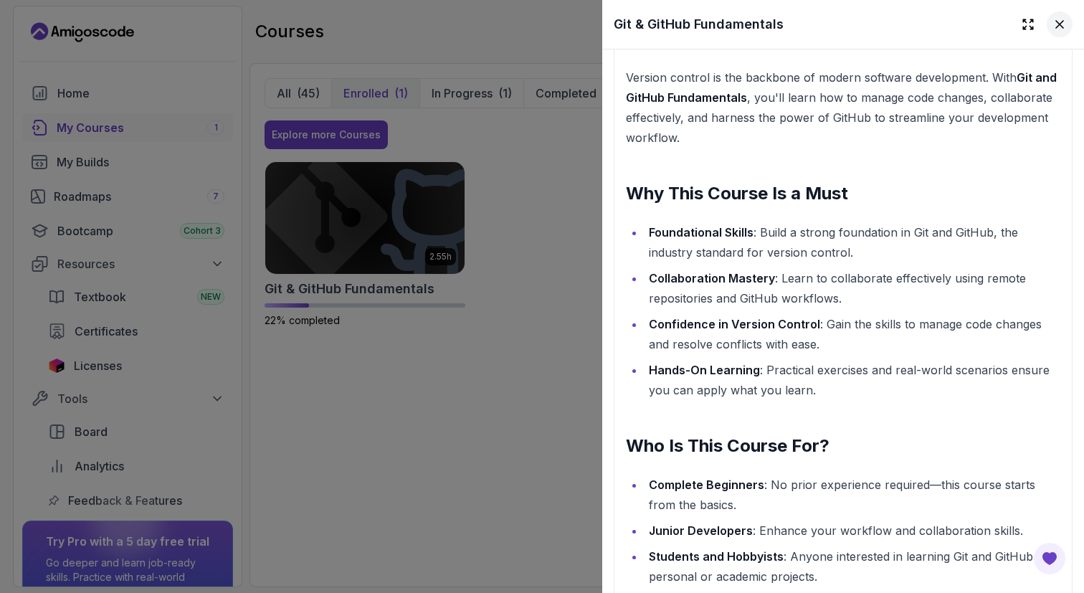
click at [1057, 31] on icon at bounding box center [1059, 24] width 14 height 14
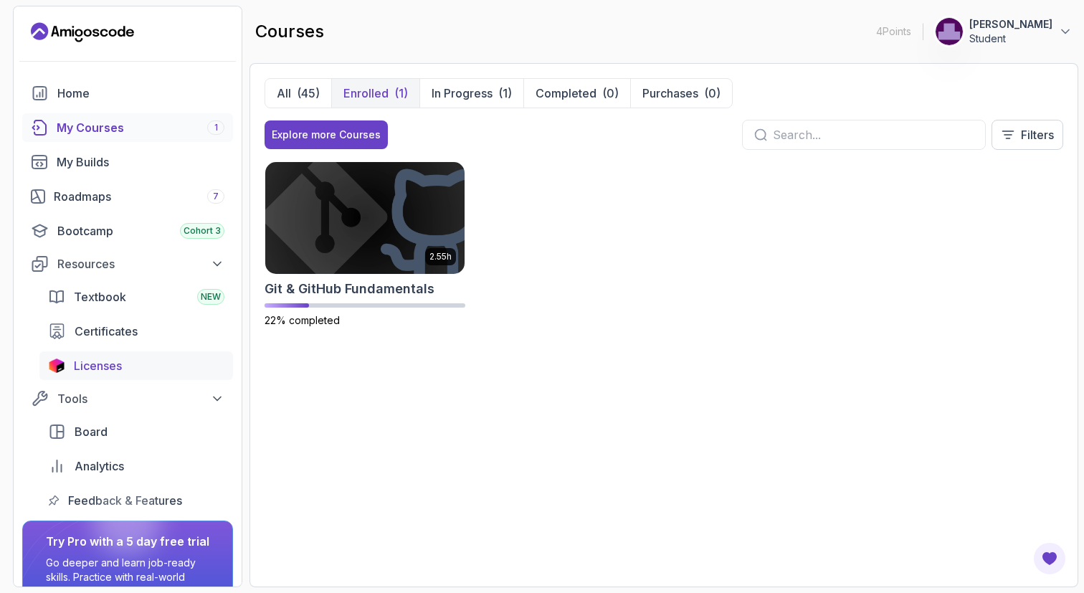
click at [186, 364] on div "Licenses" at bounding box center [149, 365] width 151 height 17
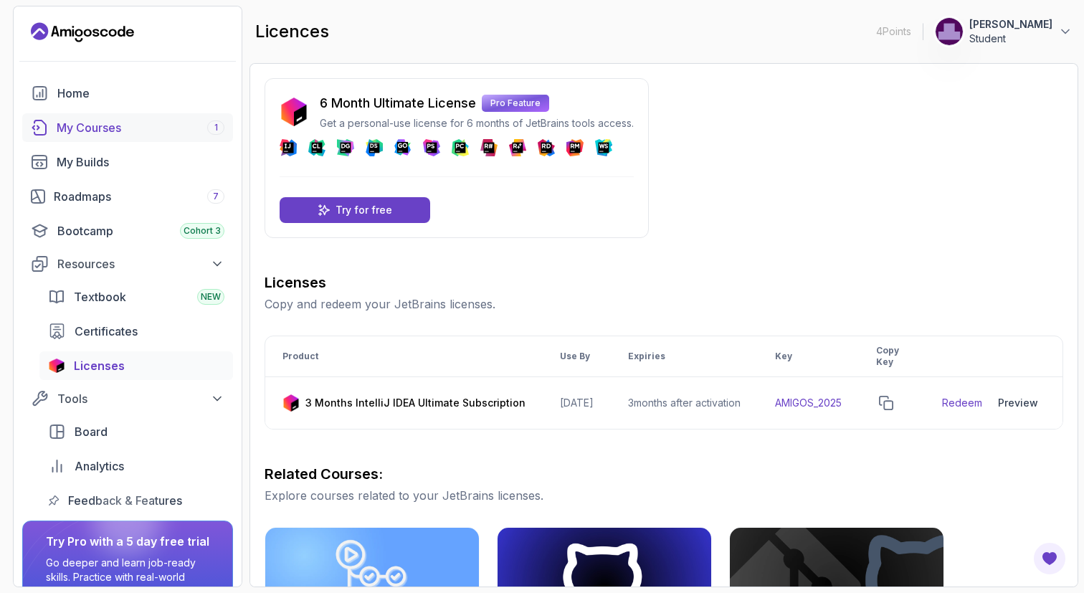
click at [108, 129] on div "My Courses 1" at bounding box center [141, 127] width 168 height 17
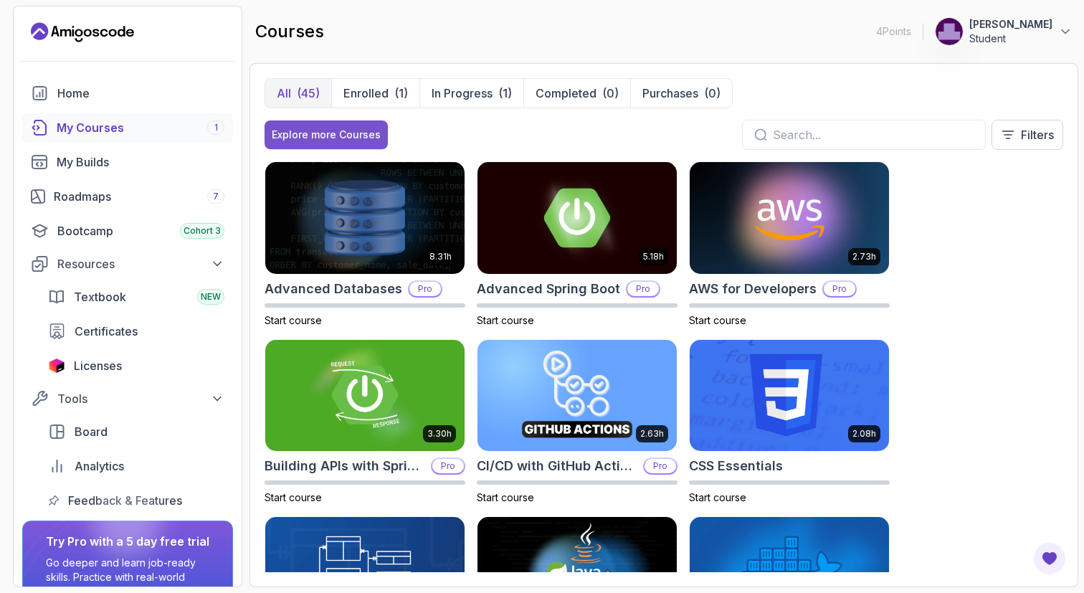
click at [361, 134] on div "Explore more Courses" at bounding box center [326, 135] width 109 height 14
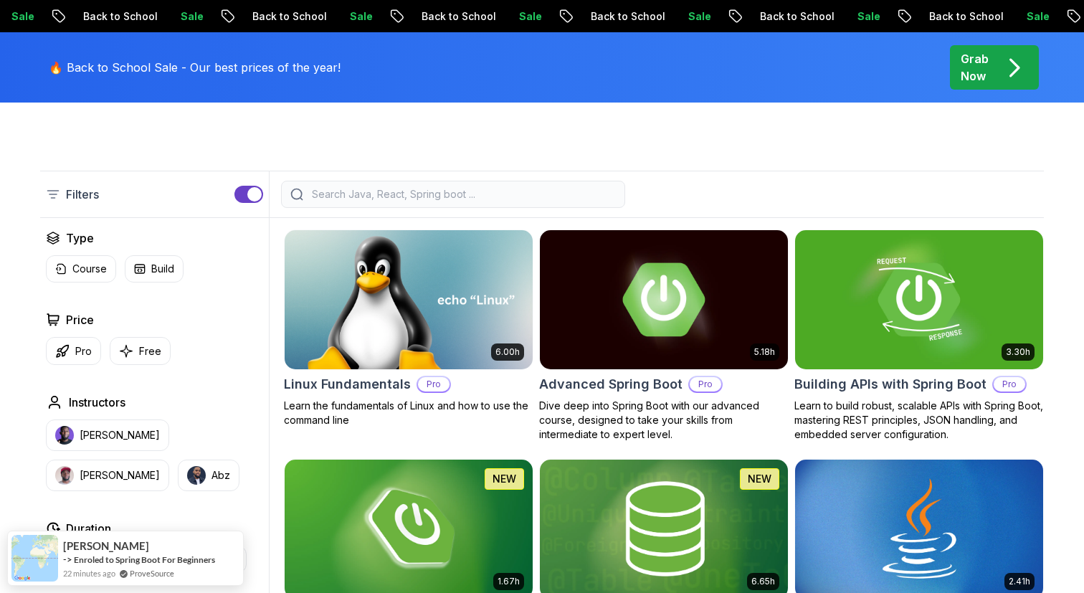
scroll to position [323, 0]
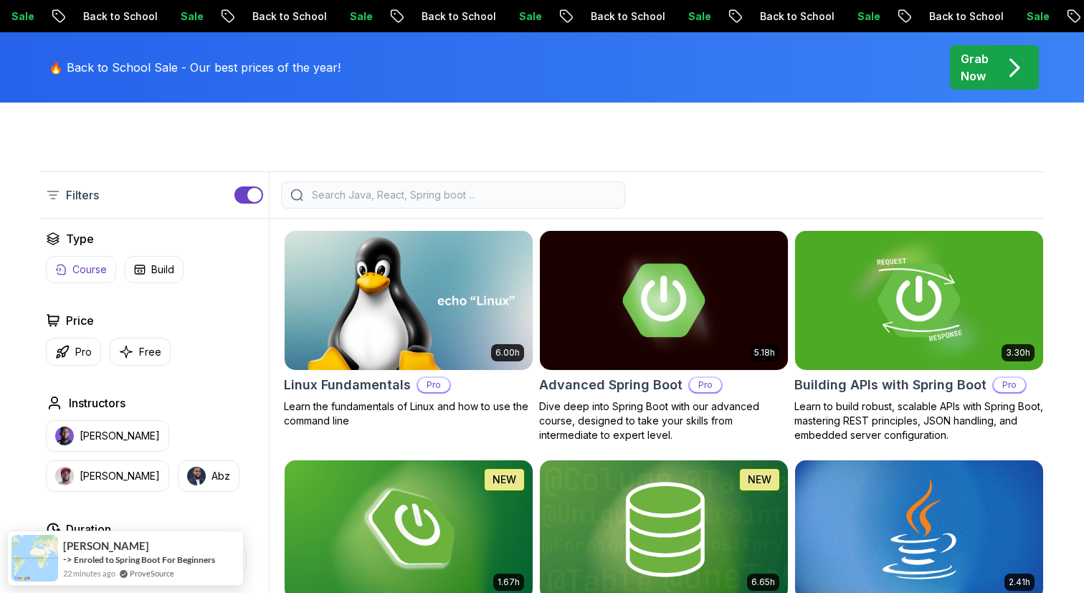
click at [70, 271] on button "Course" at bounding box center [81, 269] width 70 height 27
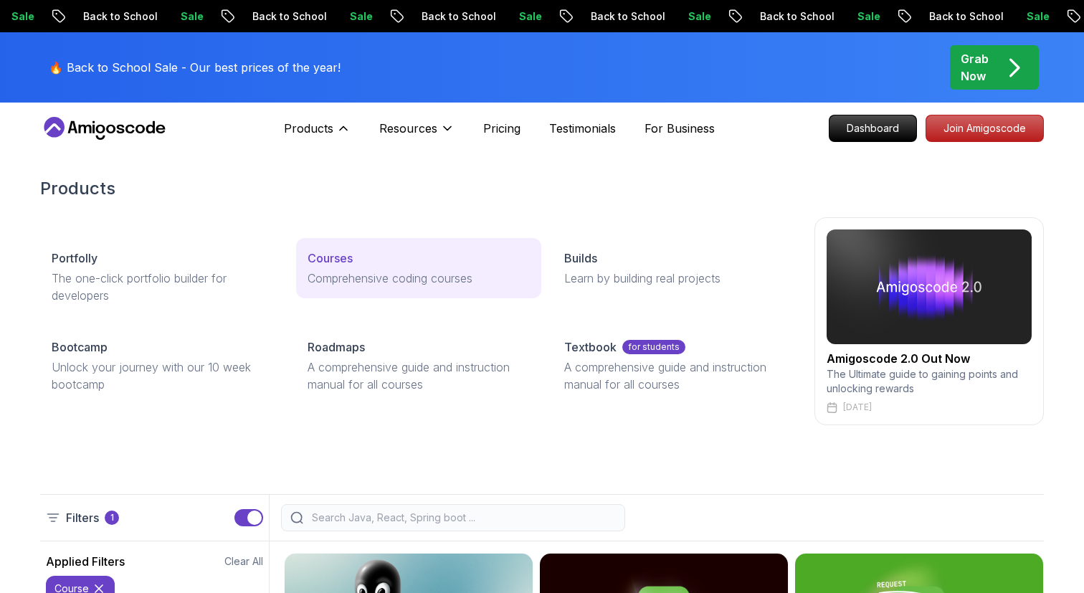
click at [333, 264] on p "Courses" at bounding box center [330, 257] width 45 height 17
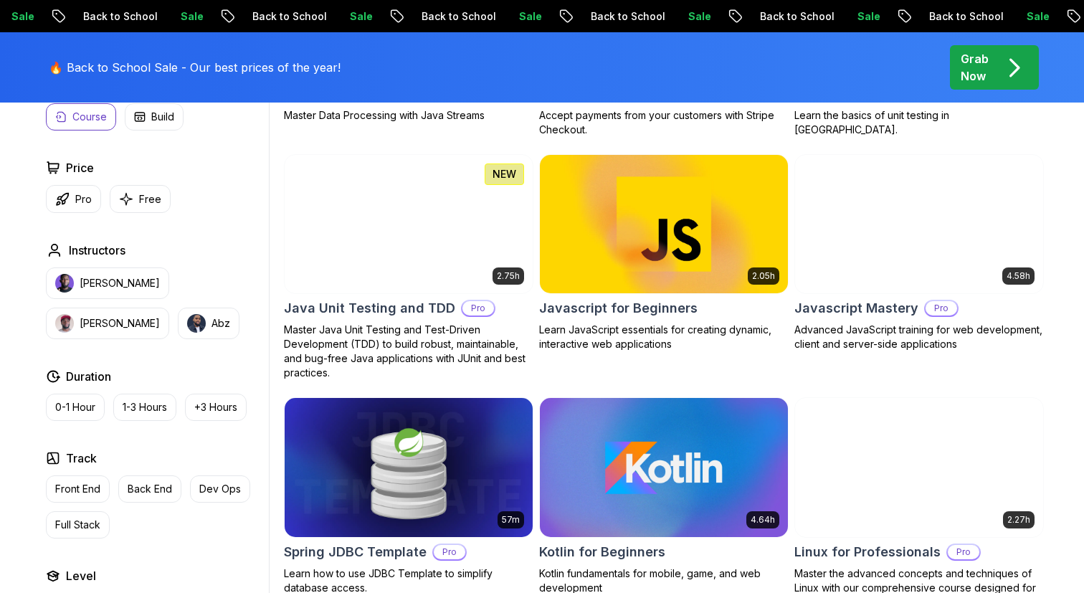
scroll to position [2141, 0]
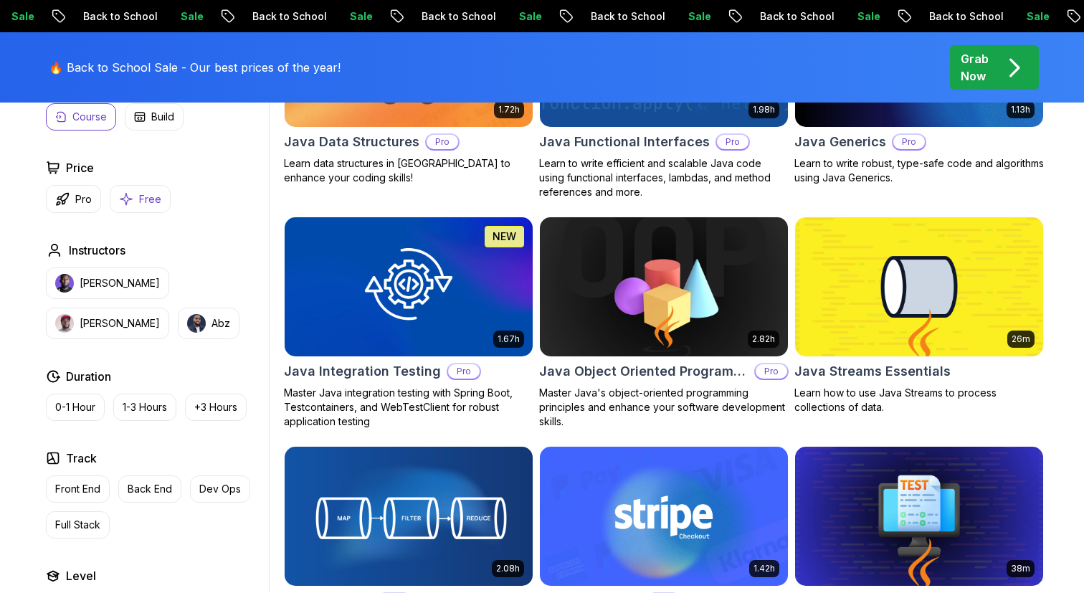
click at [137, 199] on button "Free" at bounding box center [140, 199] width 61 height 28
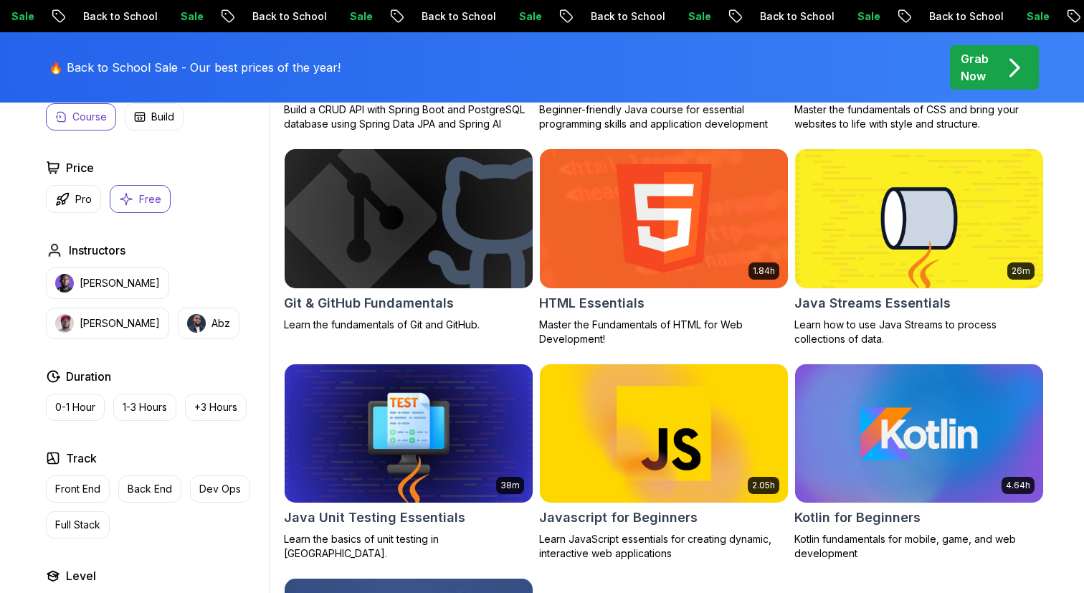
scroll to position [603, 0]
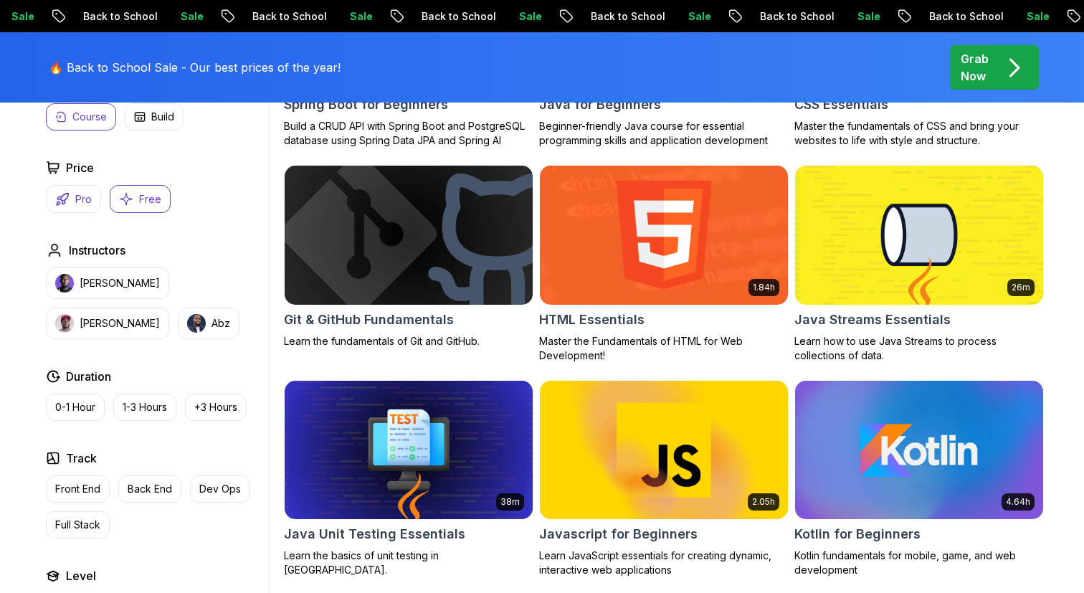
click at [80, 196] on p "Pro" at bounding box center [83, 199] width 16 height 14
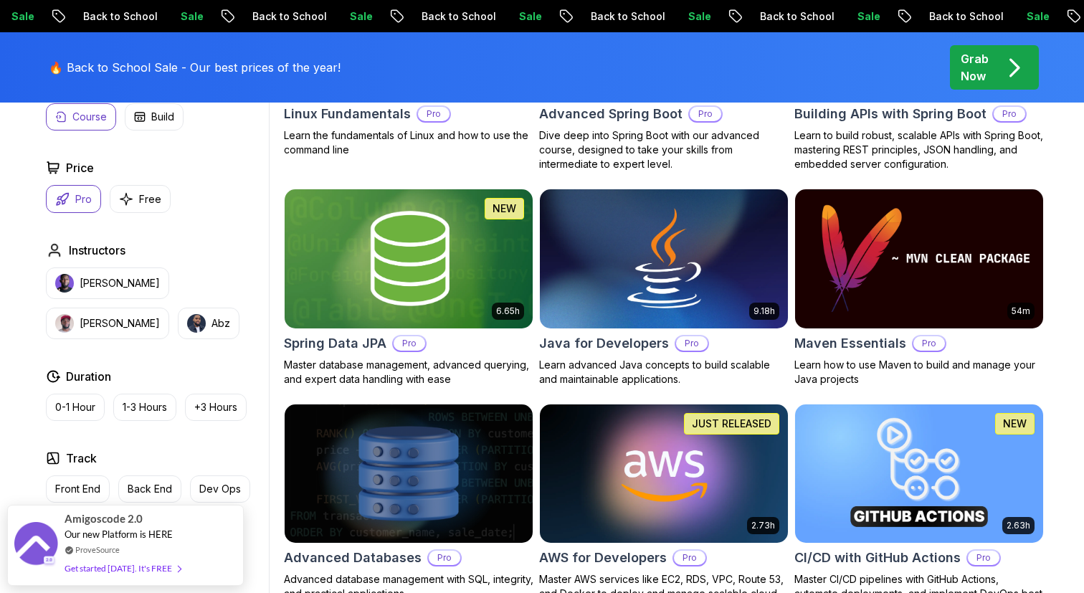
scroll to position [595, 0]
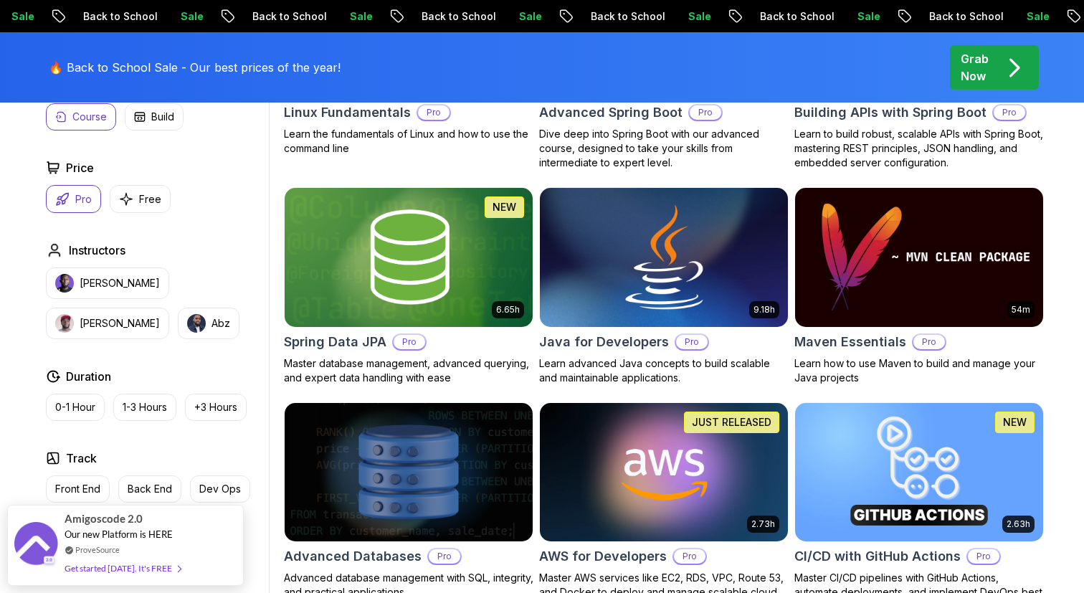
click at [589, 260] on img at bounding box center [663, 257] width 260 height 146
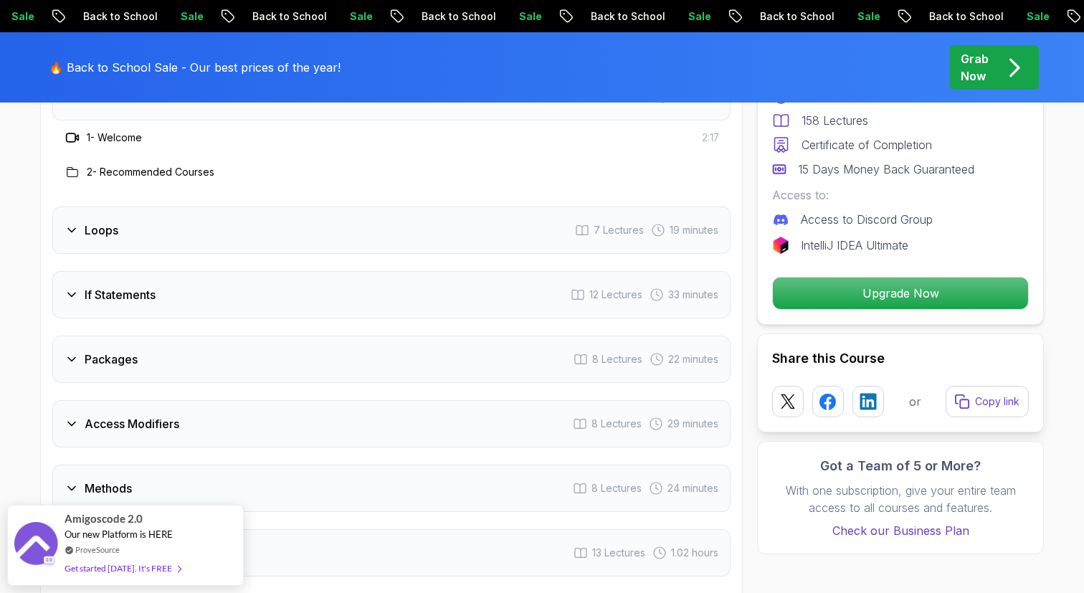
scroll to position [2020, 0]
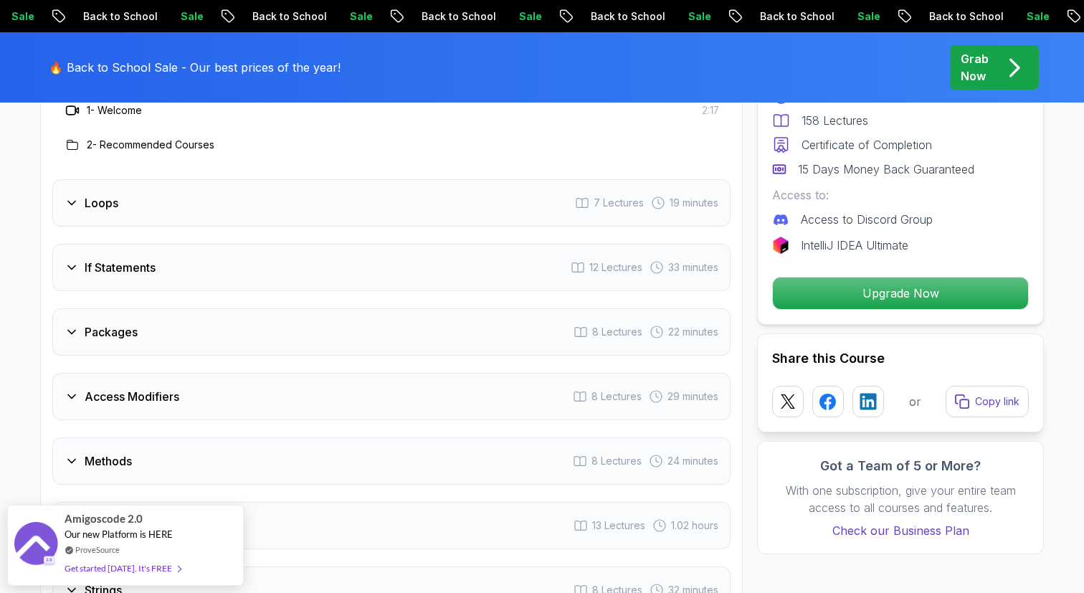
click at [469, 179] on div "Loops 7 Lectures 19 minutes" at bounding box center [391, 202] width 678 height 47
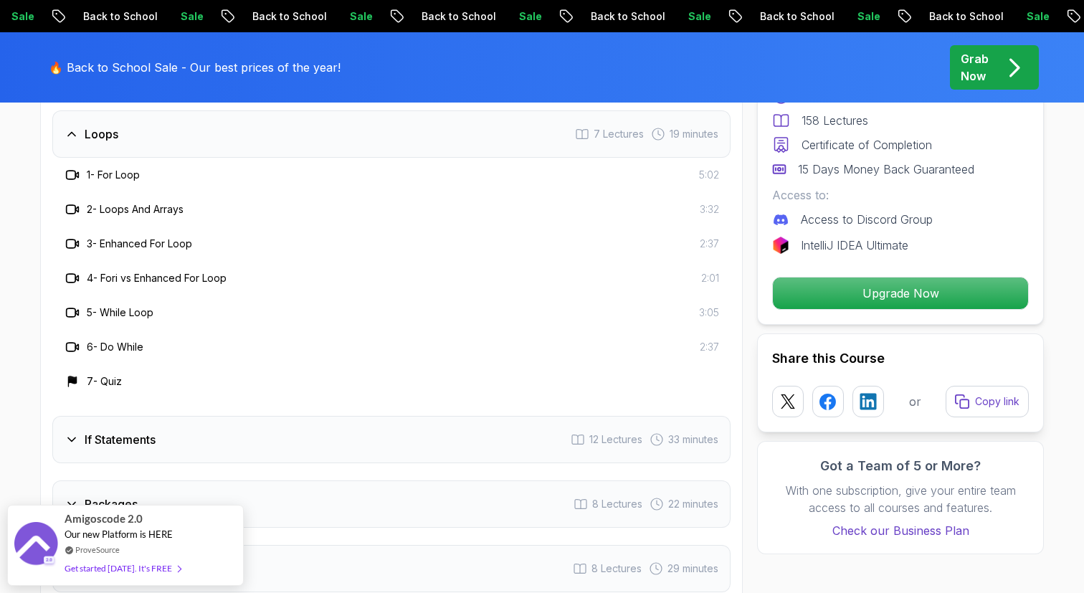
click at [475, 123] on div "Loops 7 Lectures 19 minutes" at bounding box center [391, 133] width 678 height 47
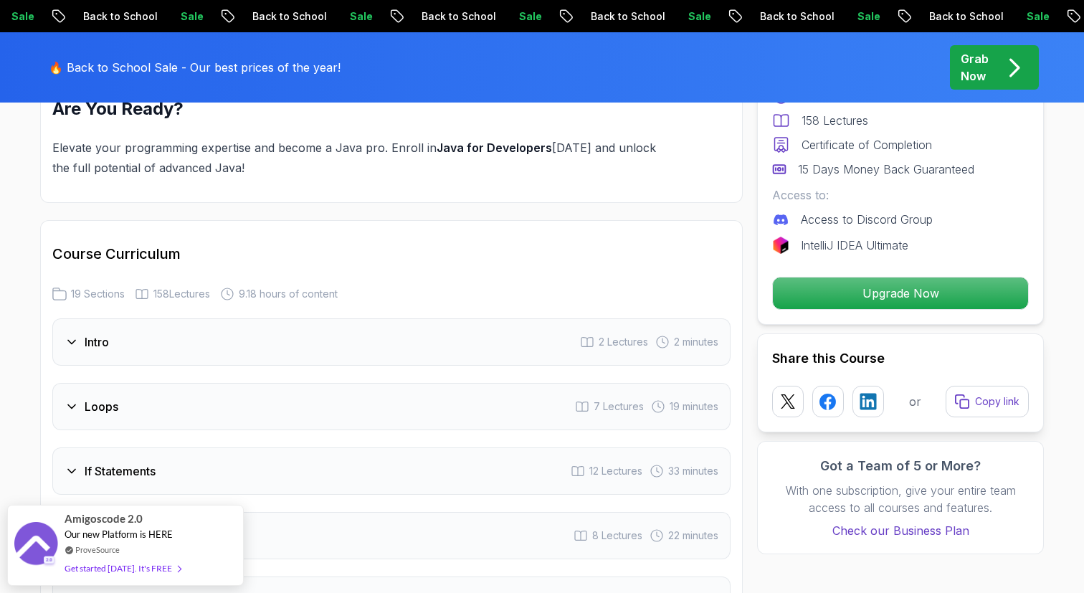
scroll to position [1743, 0]
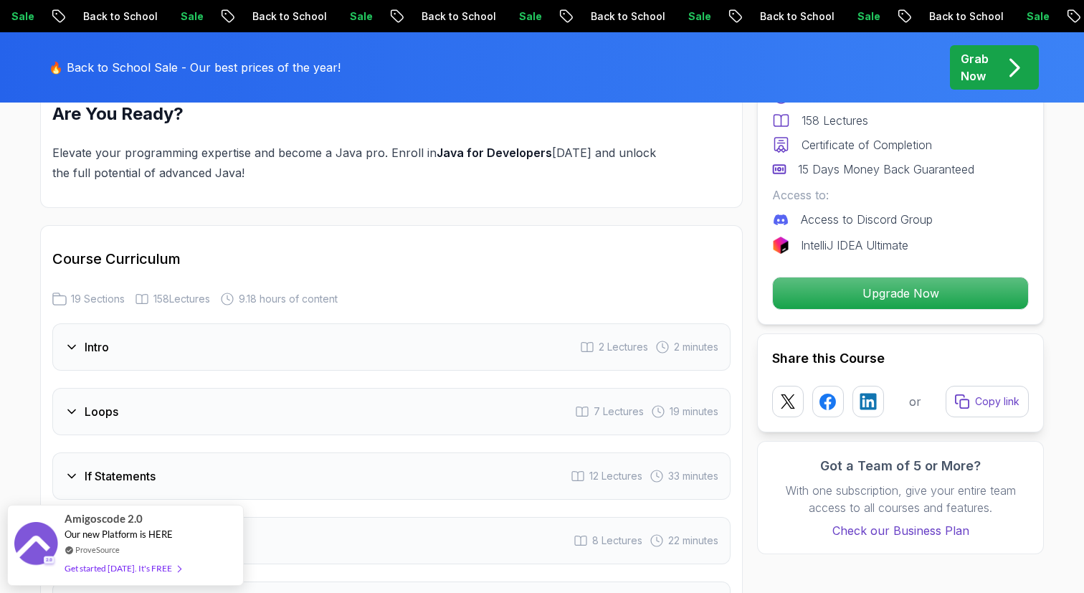
click at [409, 343] on div "Intro 2 Lectures 2 minutes" at bounding box center [391, 346] width 678 height 47
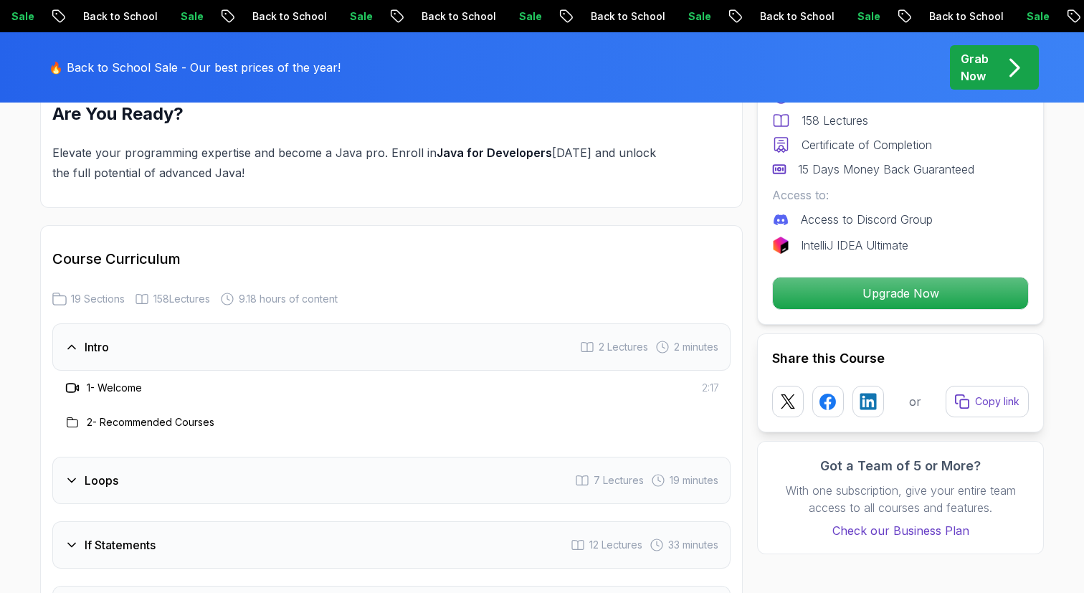
click at [414, 335] on div "Intro 2 Lectures 2 minutes" at bounding box center [391, 346] width 678 height 47
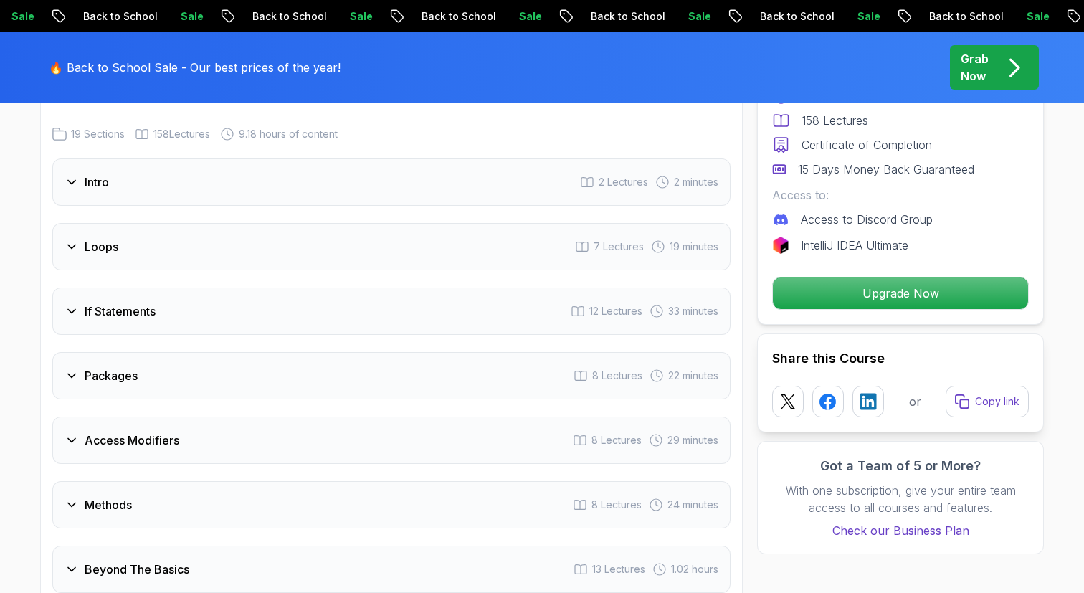
scroll to position [1910, 0]
click at [408, 349] on div "Packages 8 Lectures 22 minutes" at bounding box center [391, 372] width 678 height 47
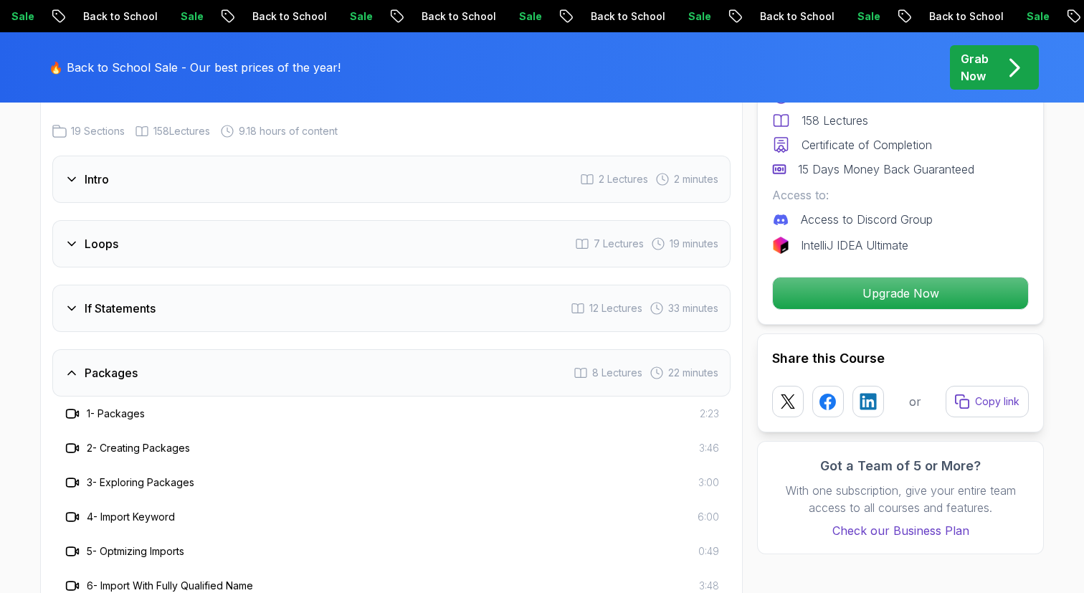
click at [400, 353] on div "Packages 8 Lectures 22 minutes" at bounding box center [391, 372] width 678 height 47
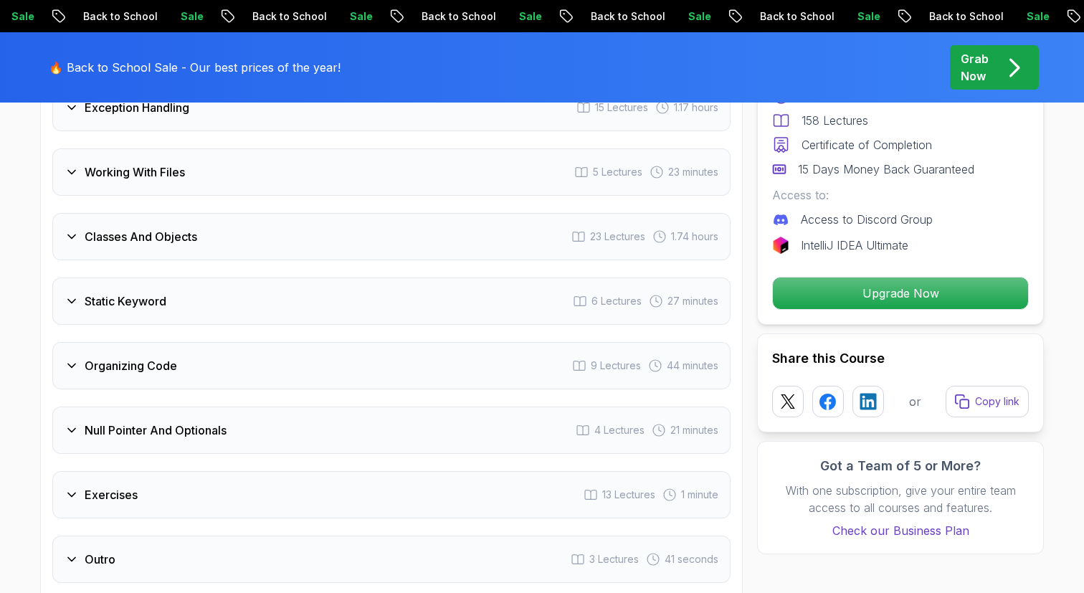
scroll to position [2693, 0]
click at [460, 218] on div "Classes And Objects 23 Lectures 1.74 hours" at bounding box center [391, 235] width 678 height 47
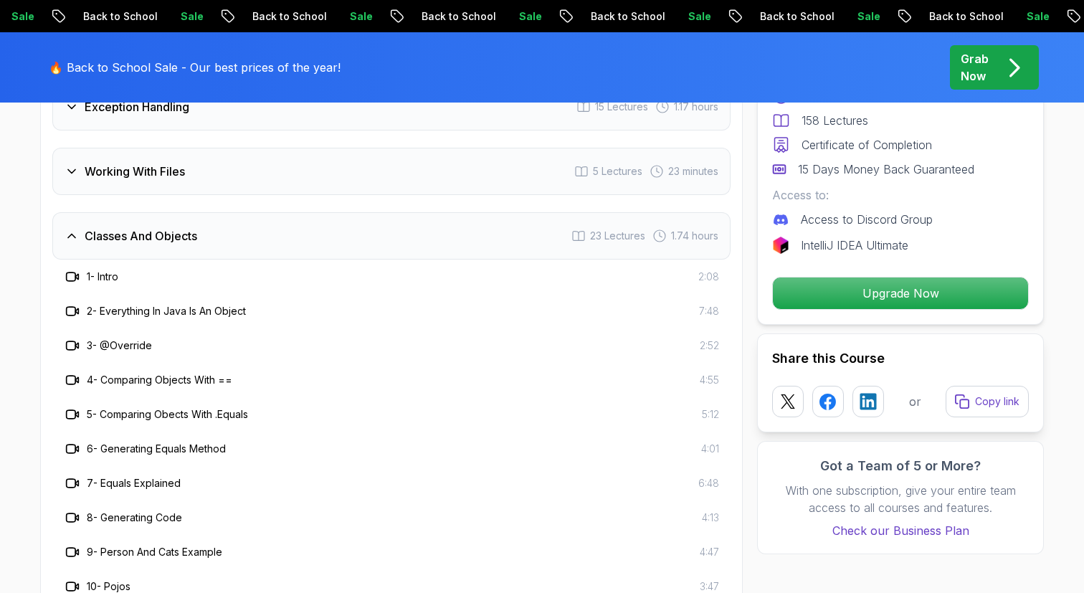
click at [460, 218] on div "Classes And Objects 23 Lectures 1.74 hours" at bounding box center [391, 235] width 678 height 47
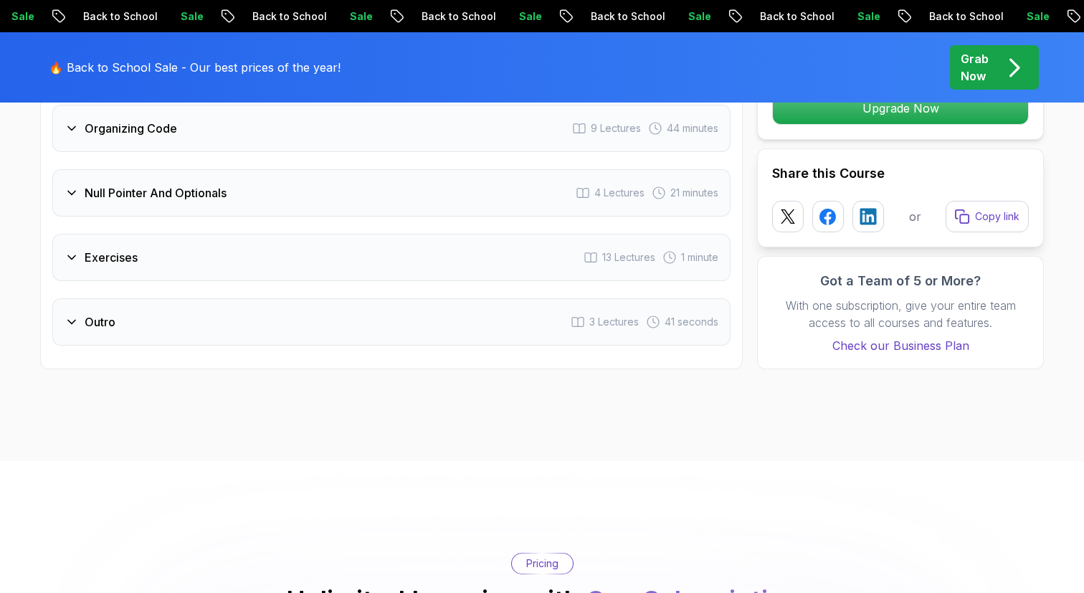
scroll to position [2931, 0]
click at [461, 304] on div "Outro 3 Lectures 41 seconds" at bounding box center [391, 320] width 678 height 47
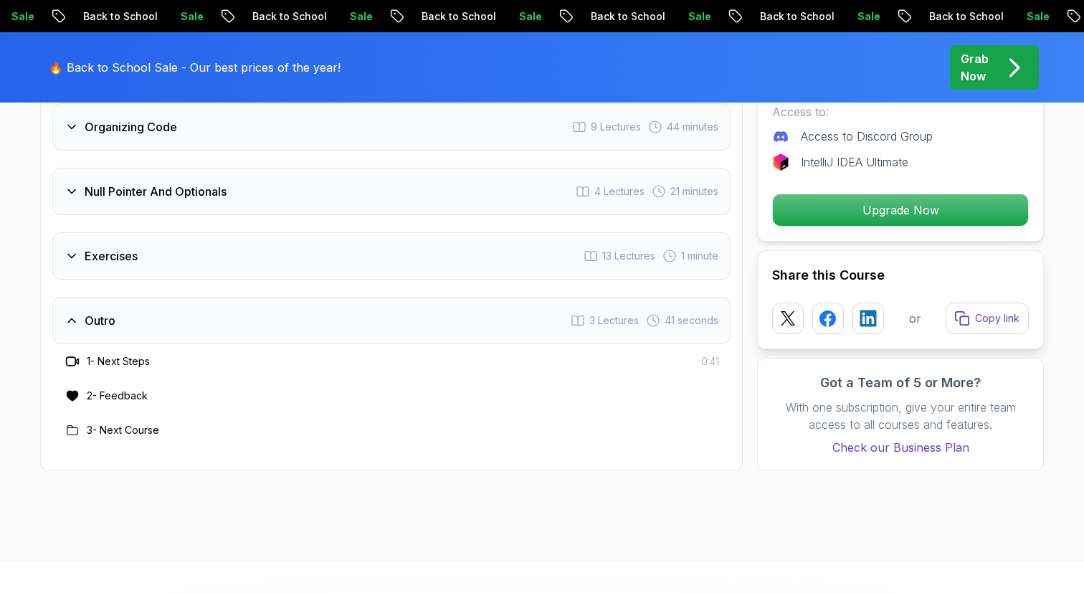
click at [461, 304] on div "Outro 3 Lectures 41 seconds" at bounding box center [391, 320] width 678 height 47
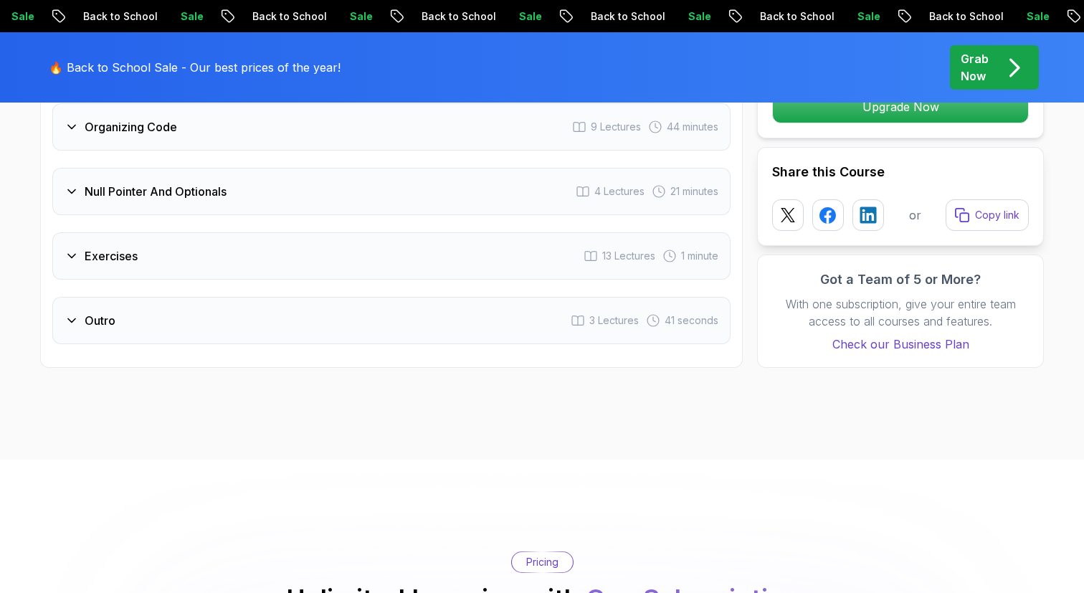
click at [482, 239] on div "Exercises 13 Lectures 1 minute" at bounding box center [391, 255] width 678 height 47
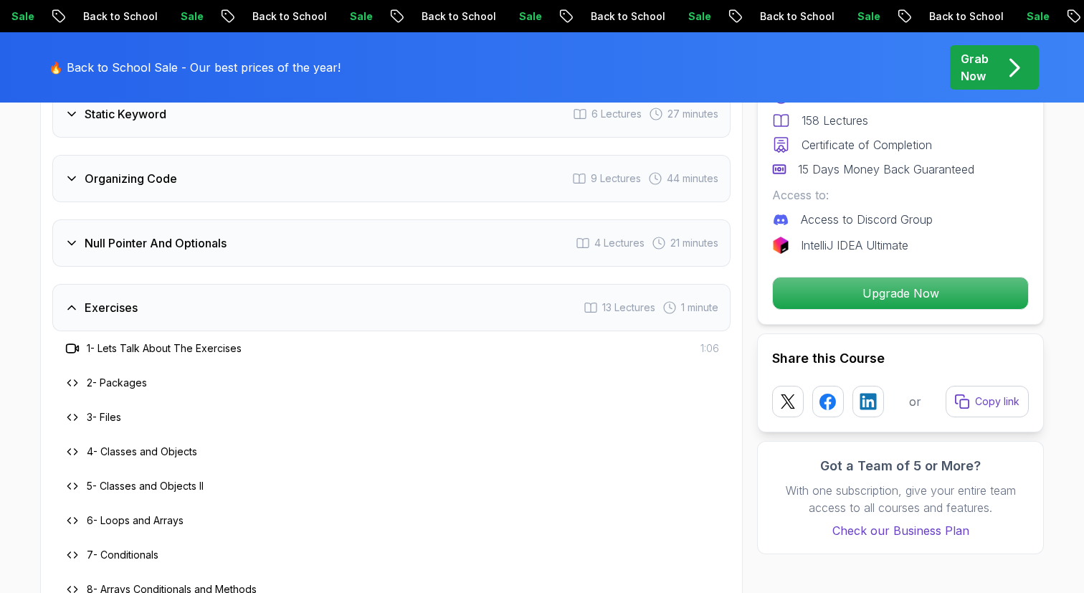
scroll to position [2856, 0]
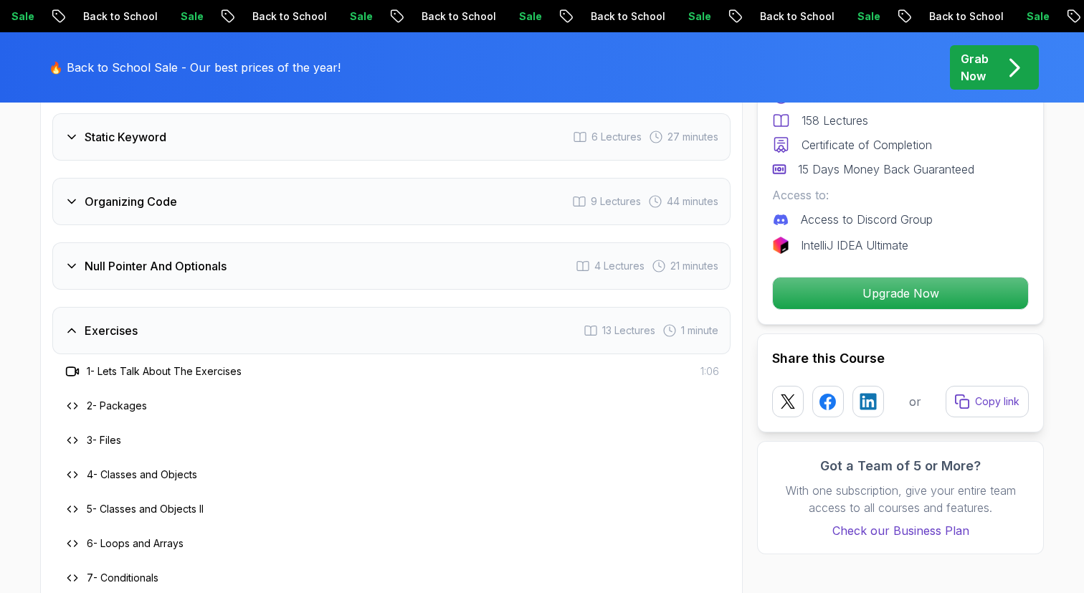
click at [439, 308] on div "Exercises 13 Lectures 1 minute" at bounding box center [391, 330] width 678 height 47
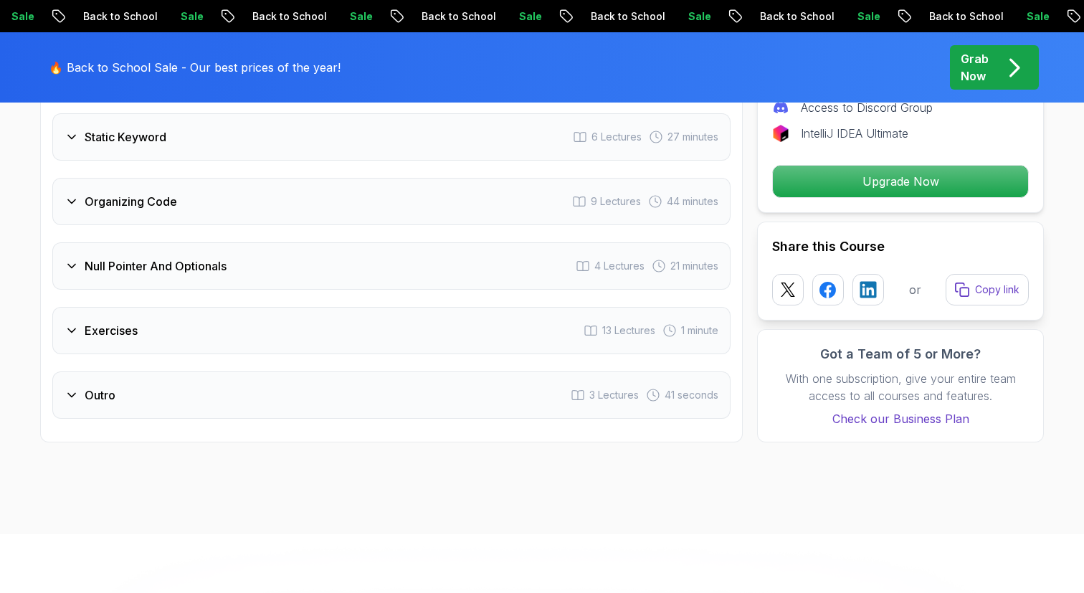
click at [462, 259] on div "Null Pointer And Optionals 4 Lectures 21 minutes" at bounding box center [391, 265] width 678 height 47
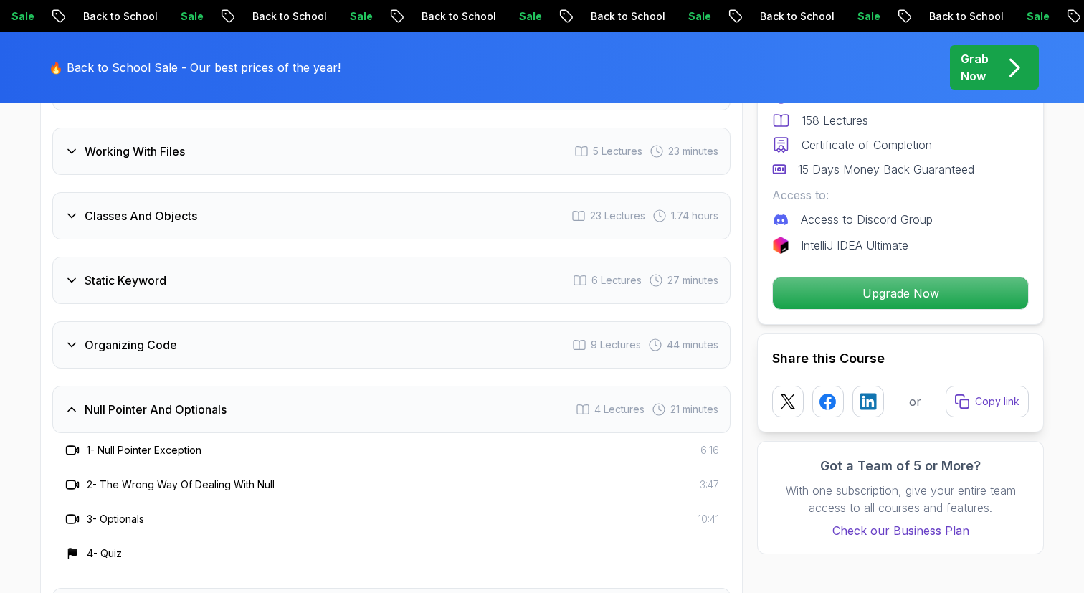
scroll to position [2704, 0]
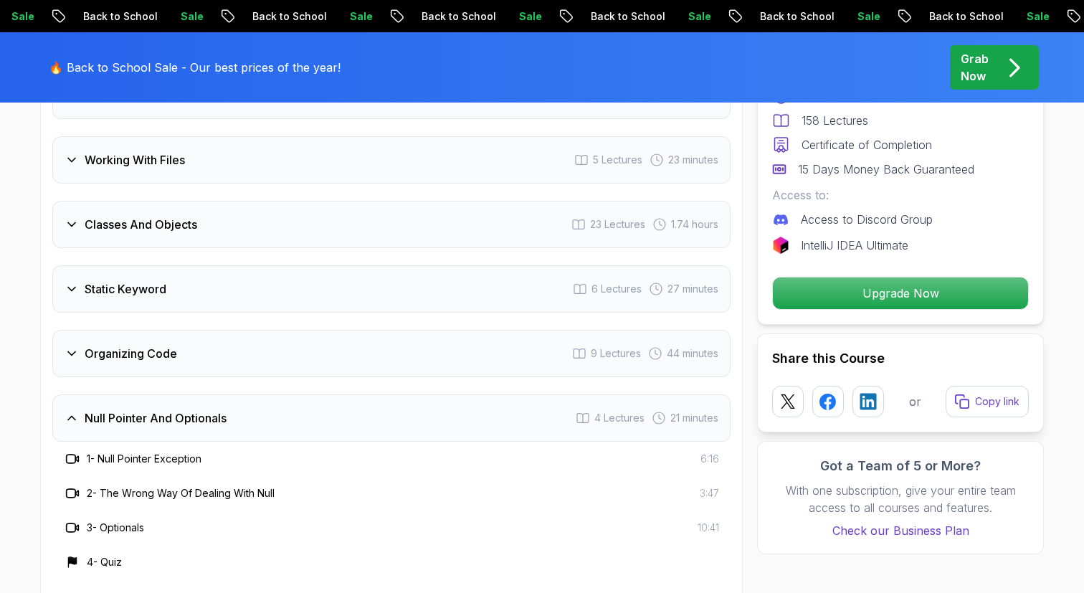
click at [421, 360] on div "Intro 2 Lectures 2 minutes Loops 7 Lectures 19 minutes If Statements 12 Lecture…" at bounding box center [391, 35] width 678 height 1346
click at [429, 337] on div "Organizing Code 9 Lectures 44 minutes" at bounding box center [391, 353] width 678 height 47
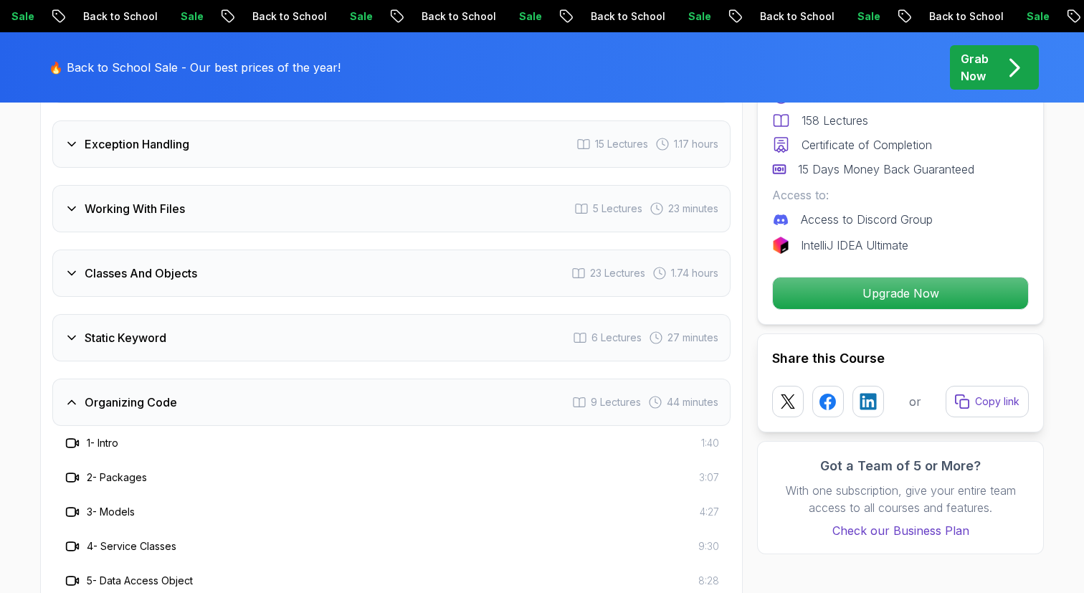
scroll to position [2618, 0]
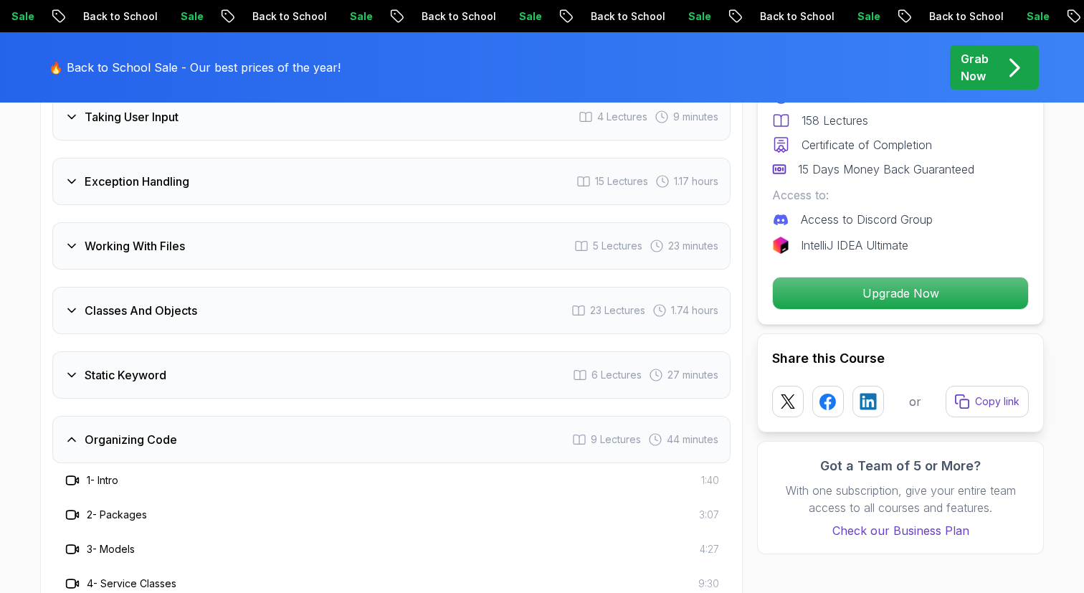
click at [452, 417] on div "Organizing Code 9 Lectures 44 minutes" at bounding box center [391, 439] width 678 height 47
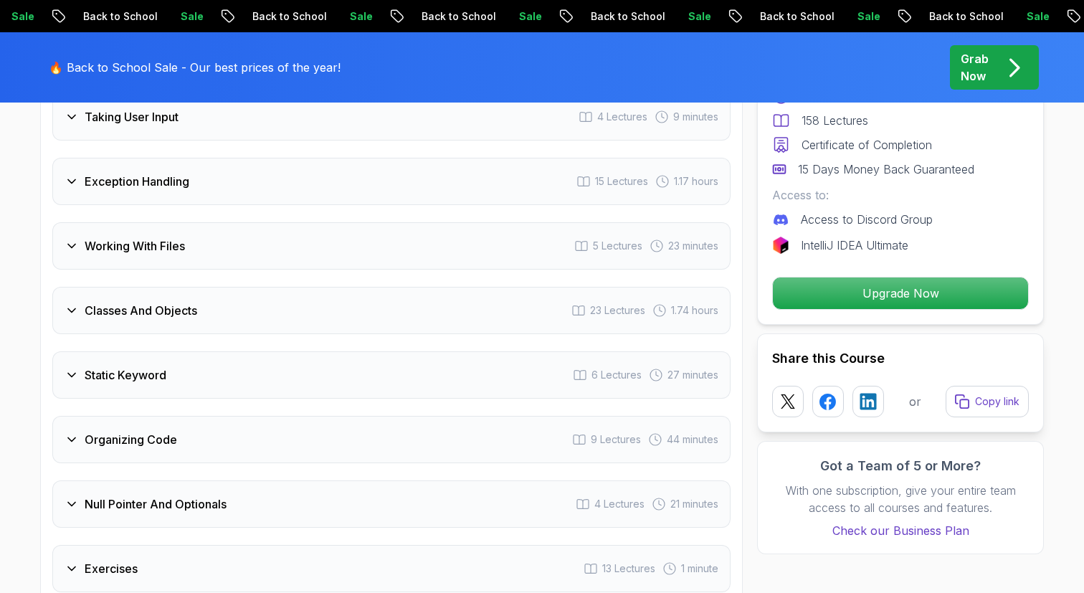
click at [478, 293] on div "Classes And Objects 23 Lectures 1.74 hours" at bounding box center [391, 310] width 678 height 47
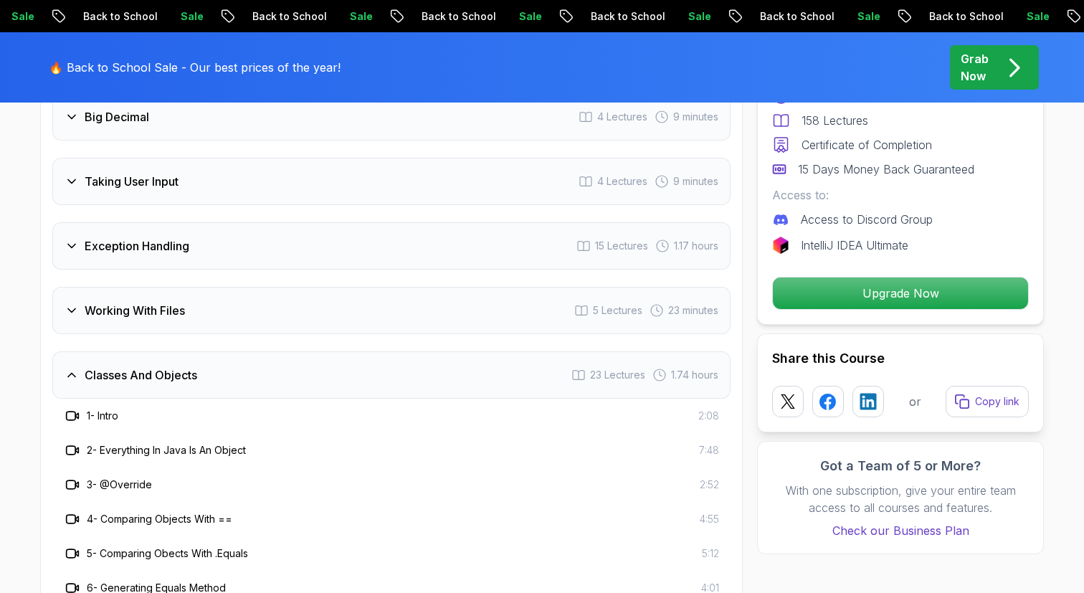
scroll to position [2545, 0]
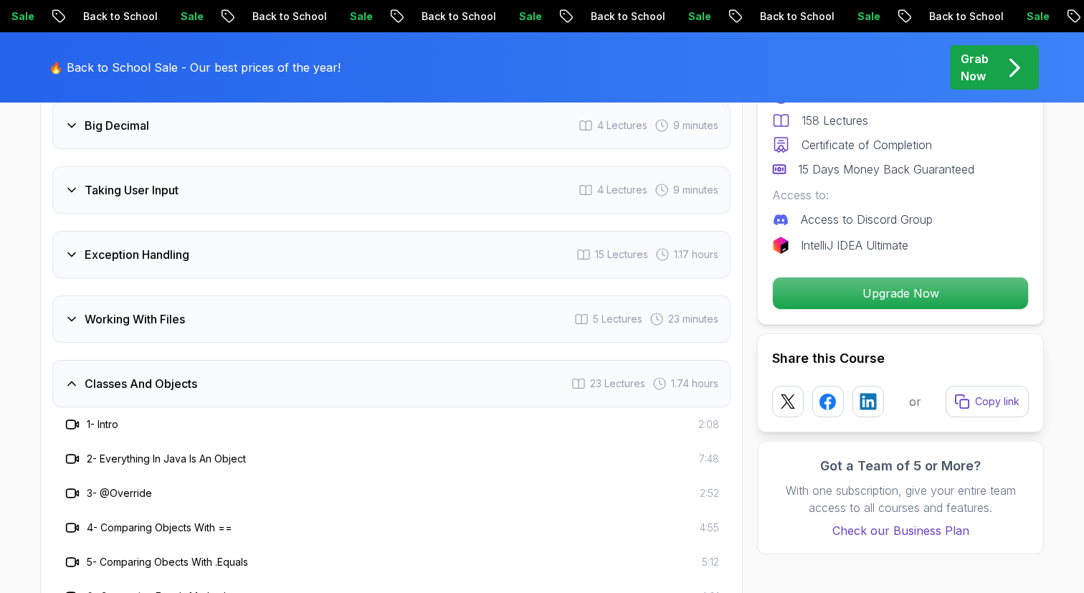
click at [463, 363] on div "Classes And Objects 23 Lectures 1.74 hours" at bounding box center [391, 383] width 678 height 47
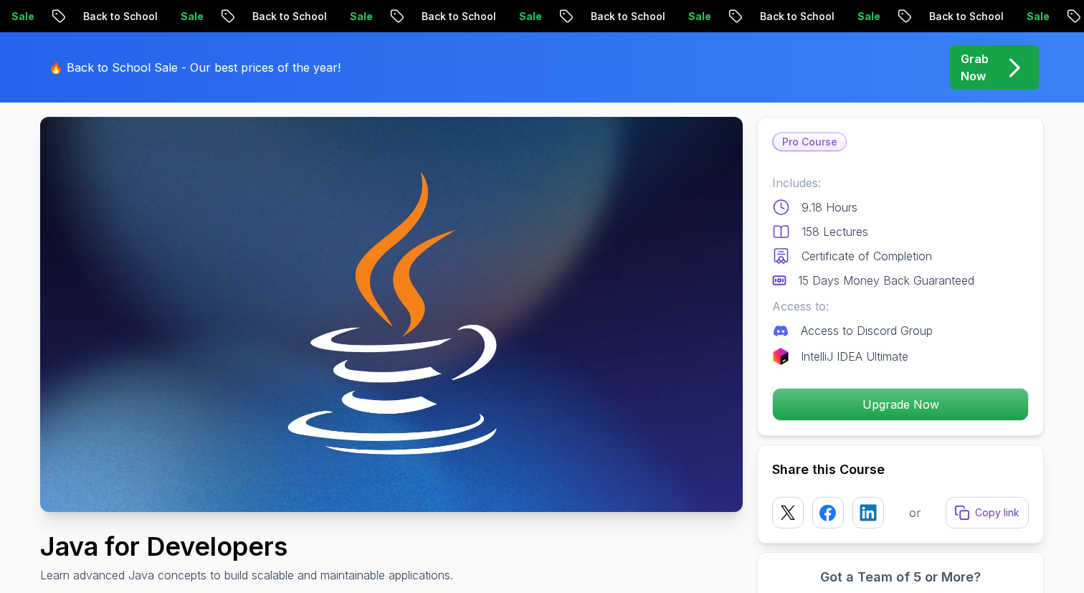
scroll to position [0, 0]
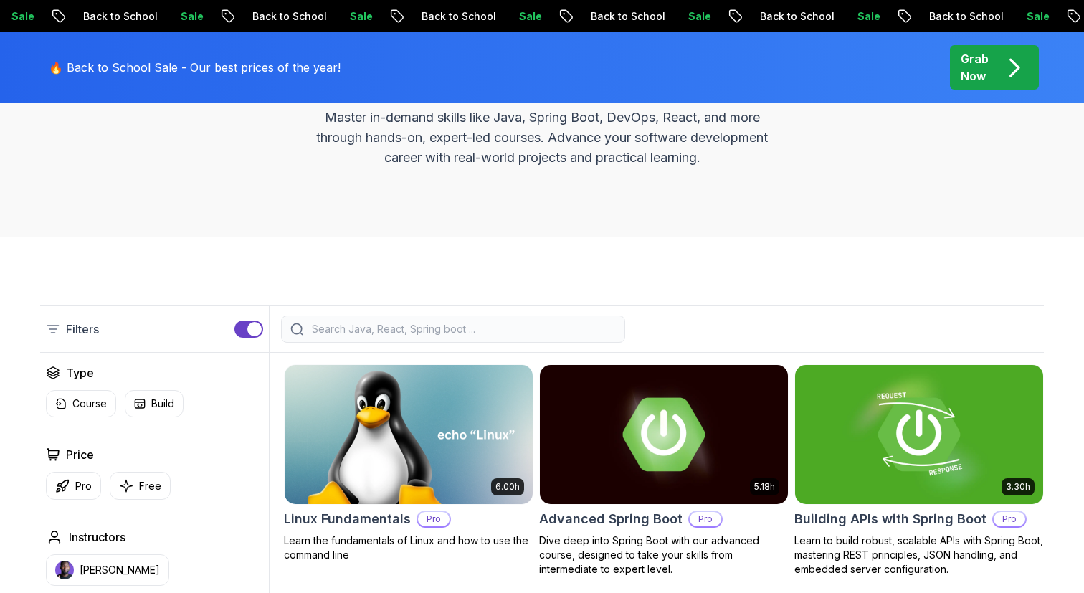
scroll to position [242, 0]
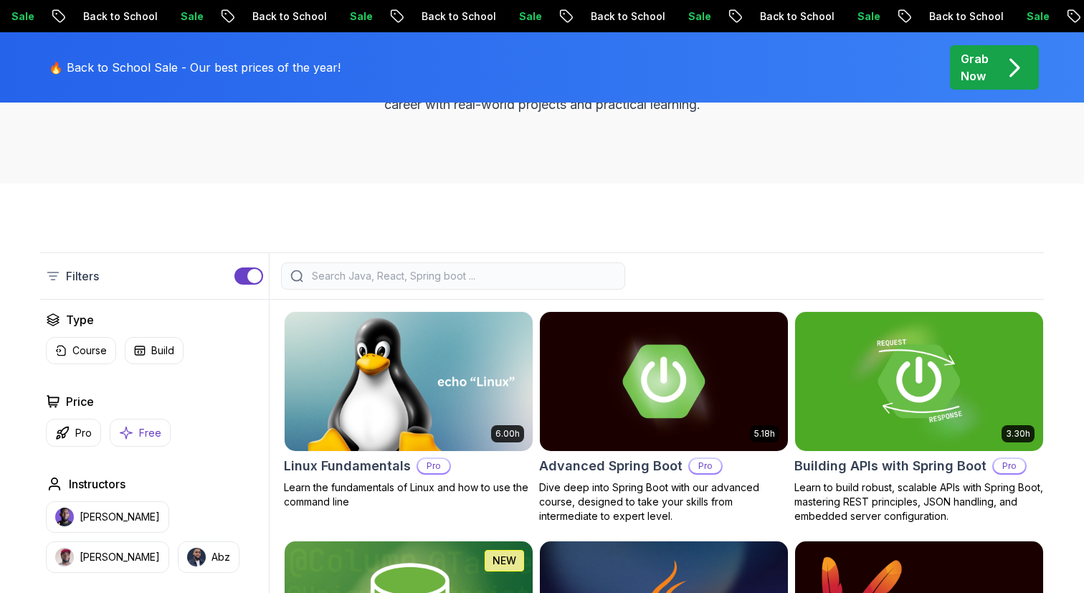
click at [135, 434] on button "Free" at bounding box center [140, 433] width 61 height 28
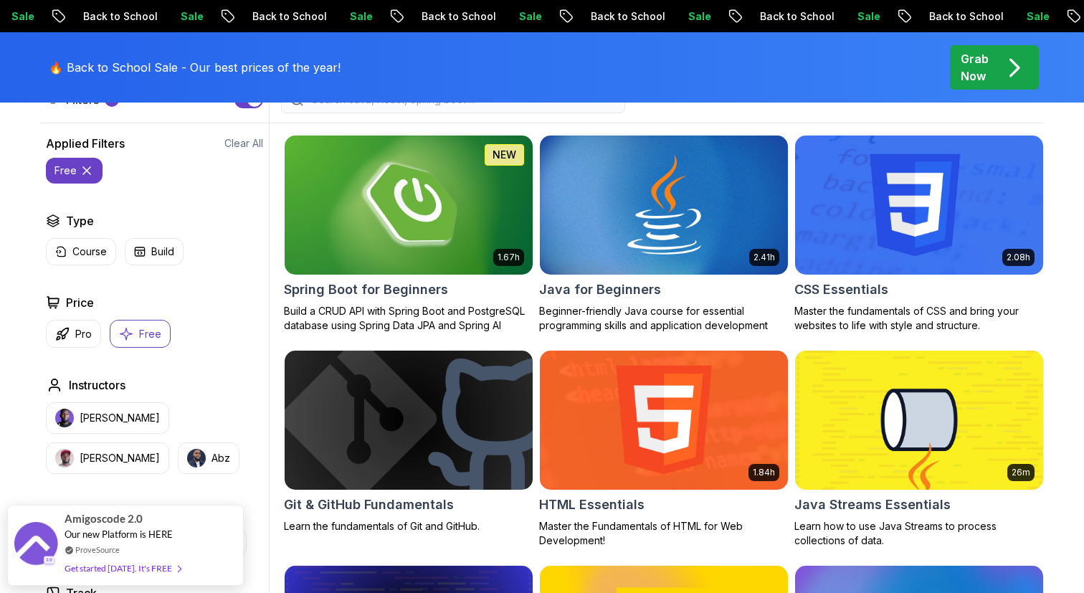
scroll to position [444, 0]
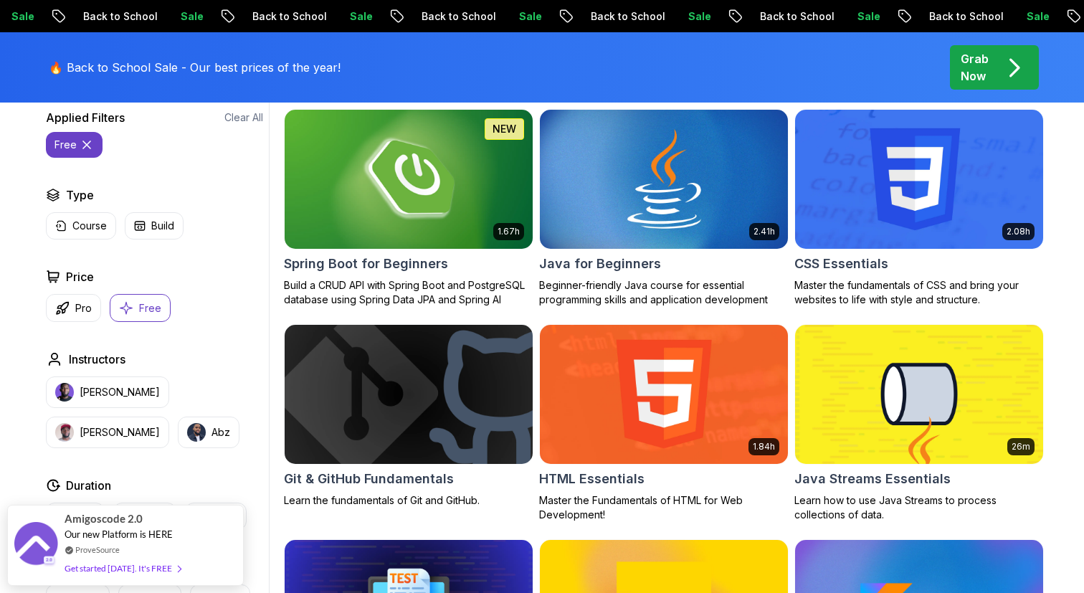
click at [441, 384] on img at bounding box center [408, 394] width 260 height 146
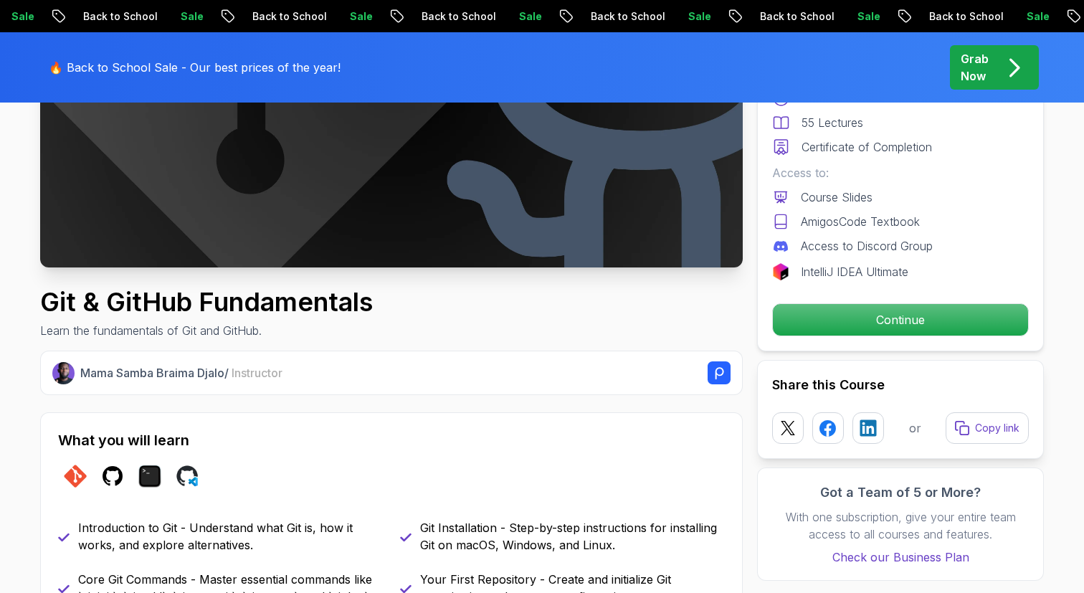
scroll to position [360, 0]
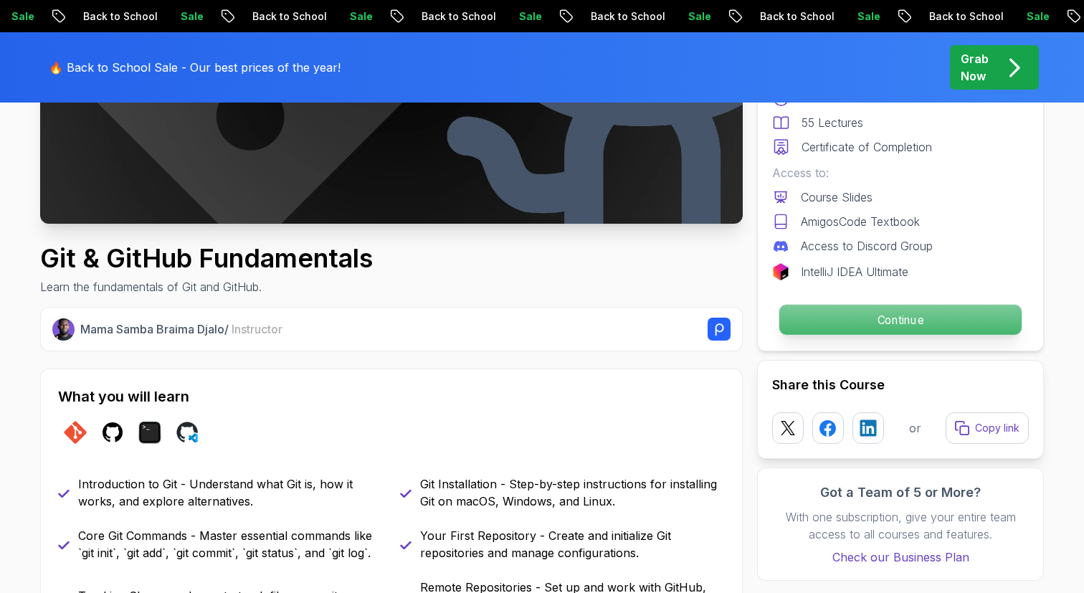
click at [846, 310] on p "Continue" at bounding box center [900, 320] width 242 height 30
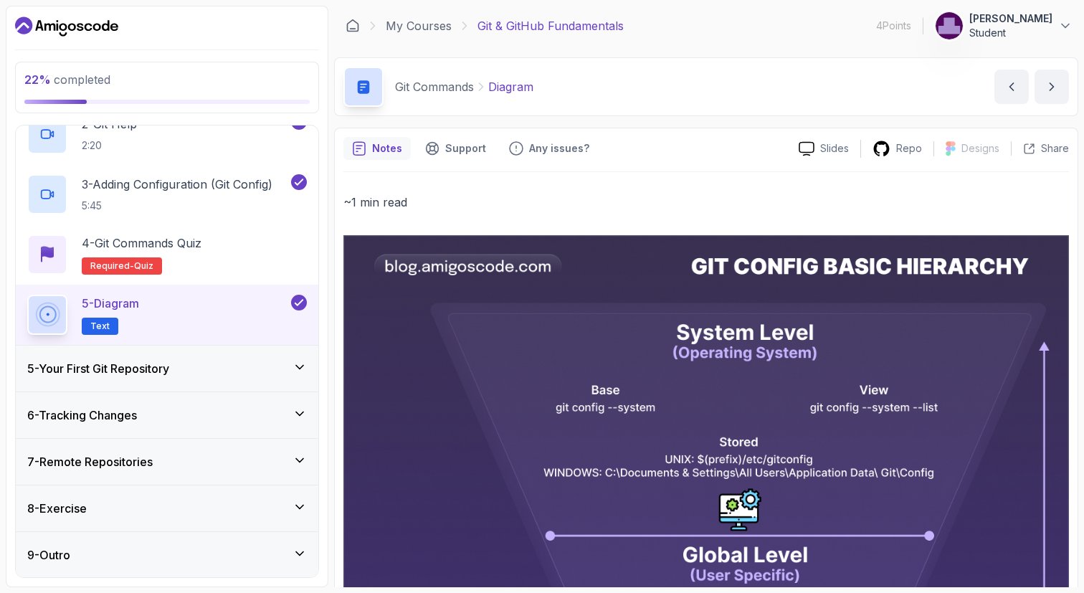
click at [269, 88] on div "22 % completed" at bounding box center [166, 87] width 285 height 33
click at [272, 460] on div "7 - Remote Repositories" at bounding box center [167, 461] width 280 height 17
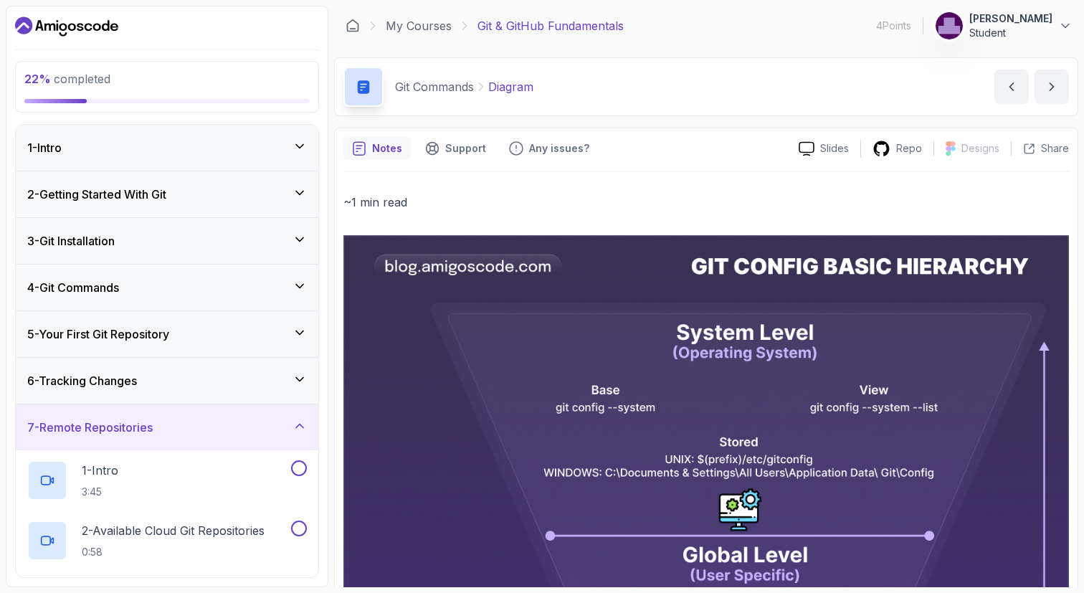
click at [280, 426] on div "7 - Remote Repositories" at bounding box center [167, 427] width 280 height 17
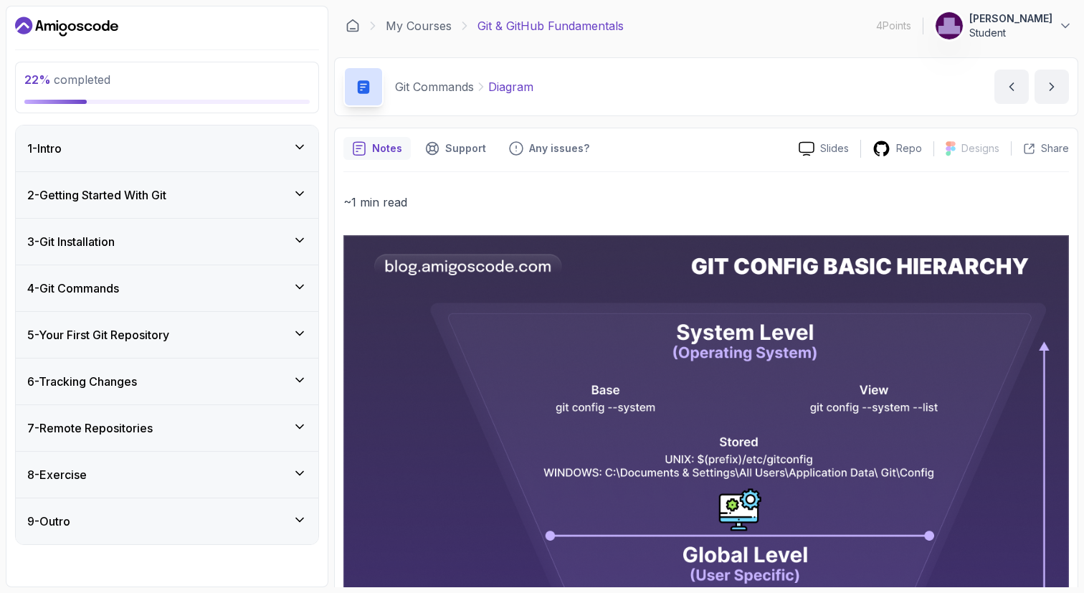
click at [303, 373] on icon at bounding box center [299, 380] width 14 height 14
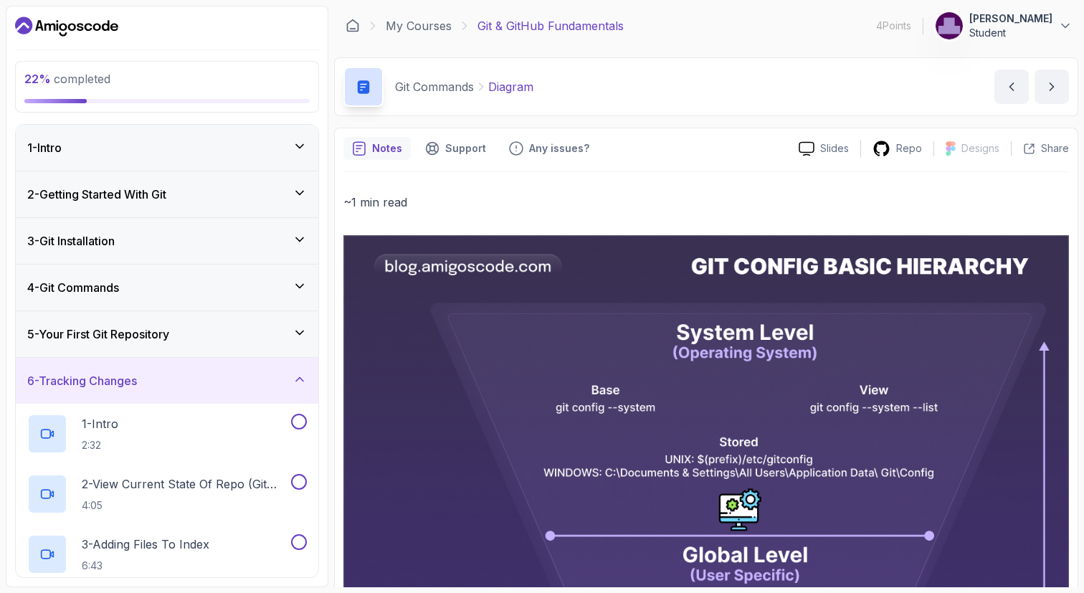
click at [279, 386] on div "6 - Tracking Changes" at bounding box center [167, 380] width 280 height 17
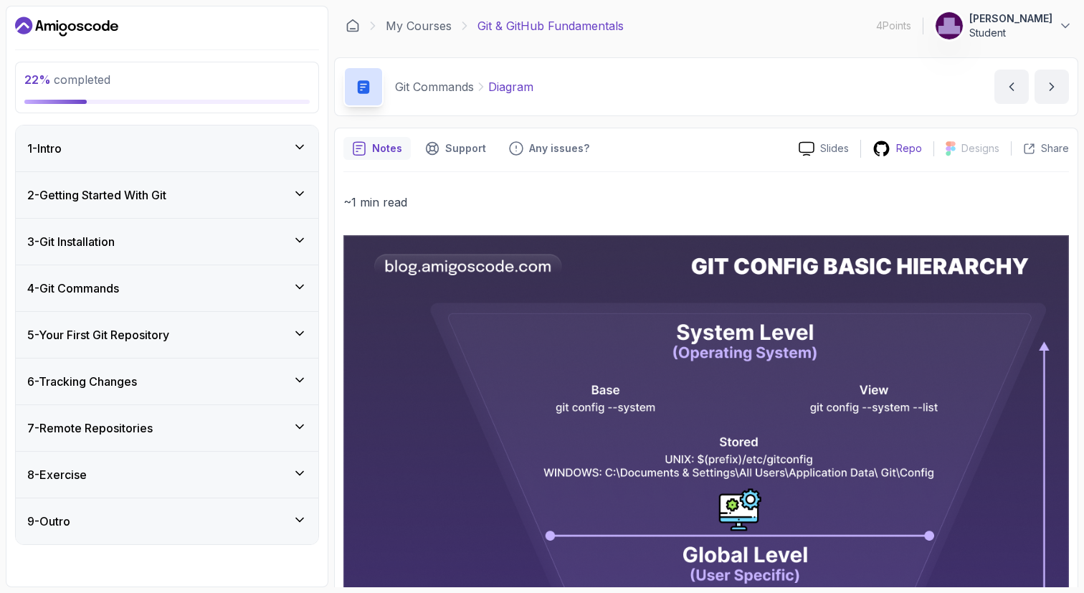
click at [896, 146] on div "Repo" at bounding box center [897, 149] width 72 height 18
click at [294, 285] on icon at bounding box center [299, 287] width 14 height 14
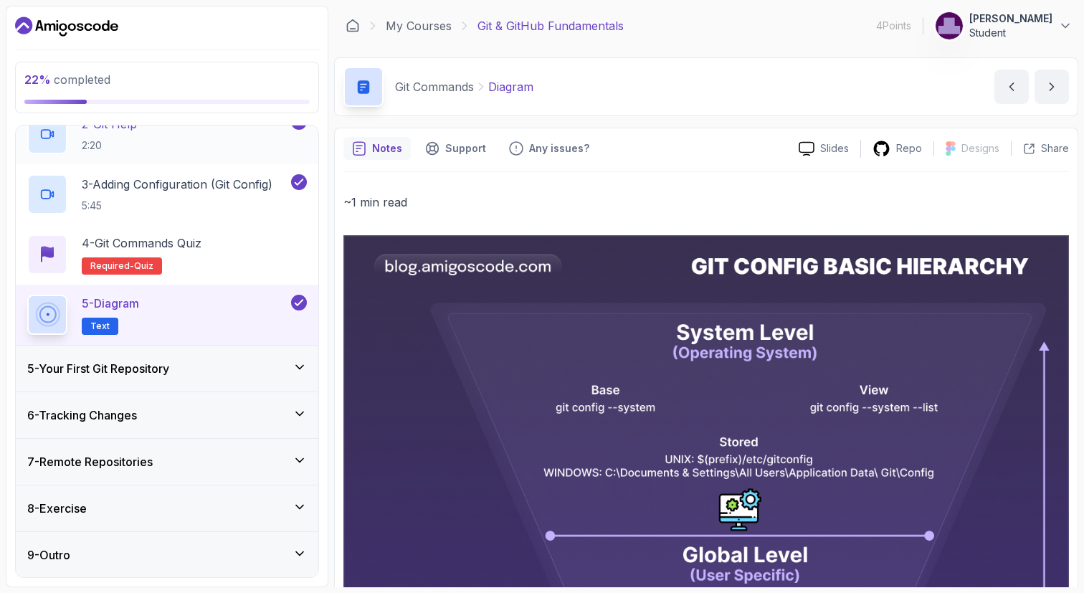
scroll to position [267, 0]
click at [277, 369] on div "5 - Your First Git Repository" at bounding box center [167, 368] width 280 height 17
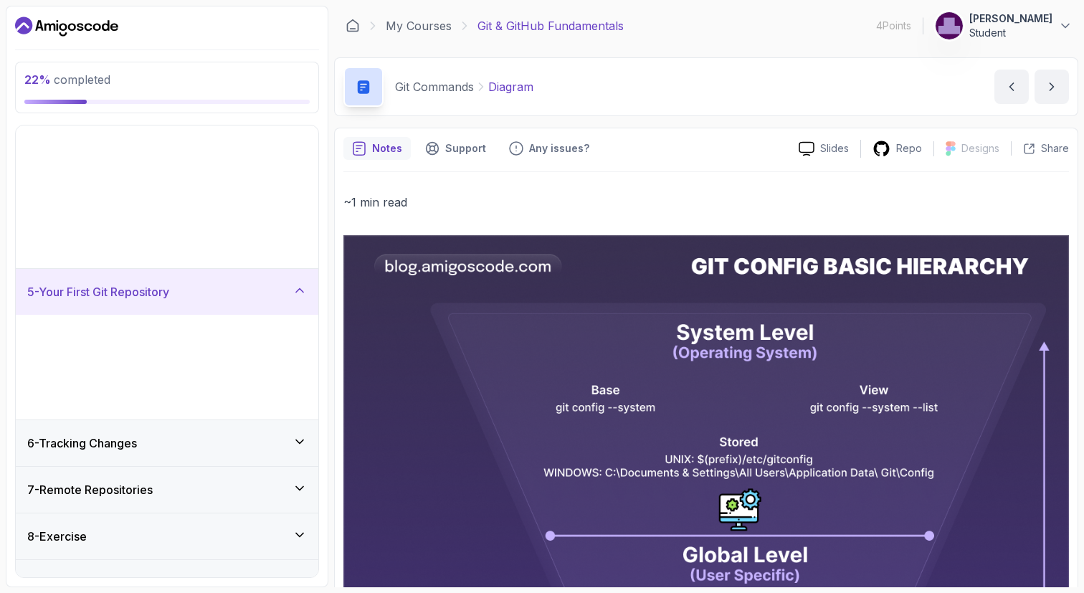
scroll to position [0, 0]
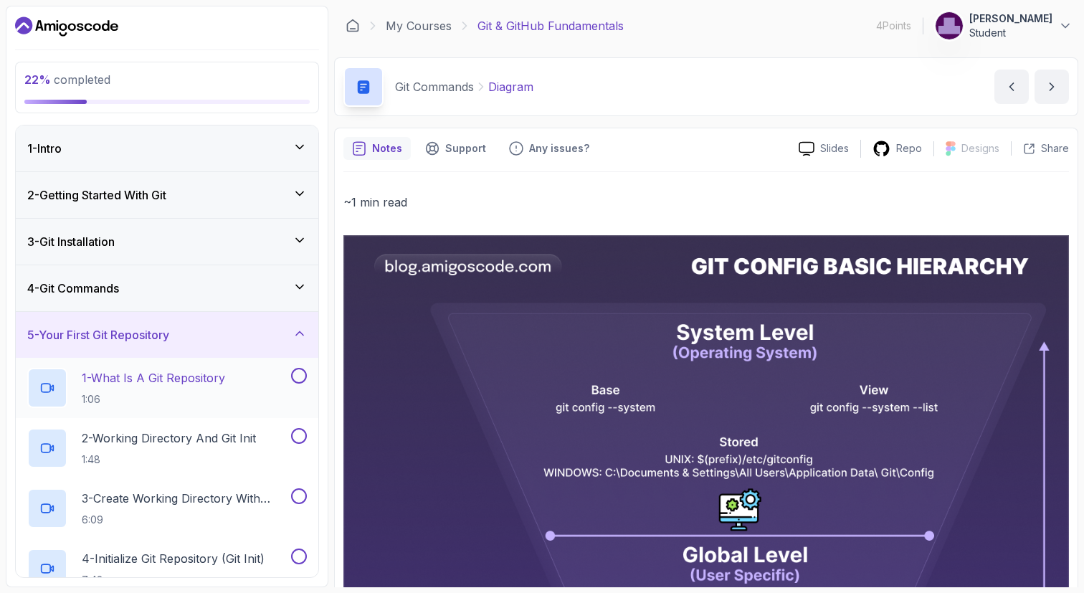
click at [270, 381] on div "1 - What Is A Git Repository 1:06" at bounding box center [157, 388] width 261 height 40
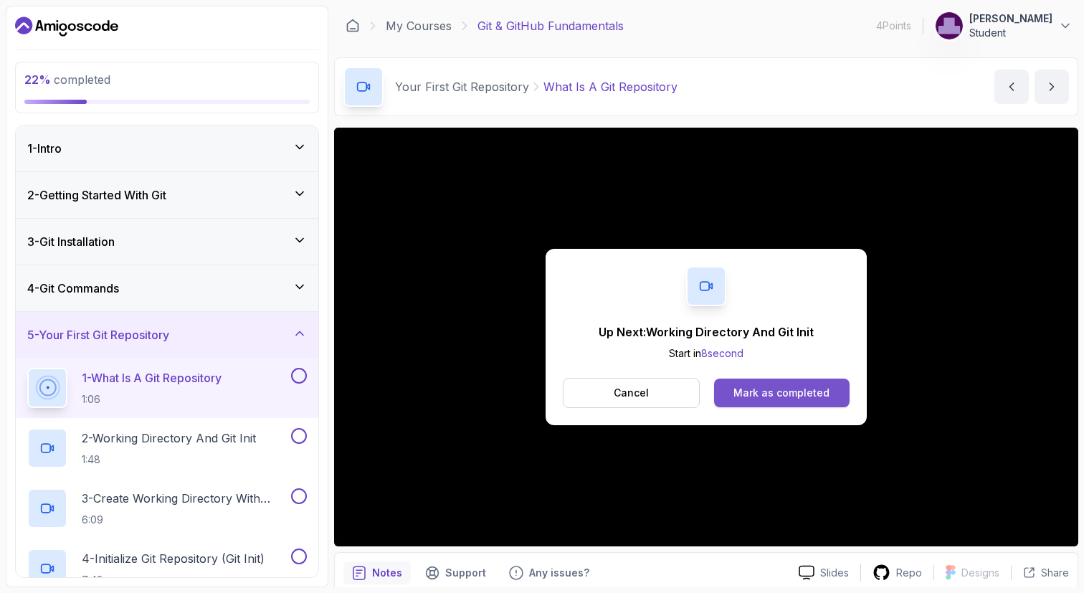
click at [768, 391] on div "Mark as completed" at bounding box center [781, 393] width 96 height 14
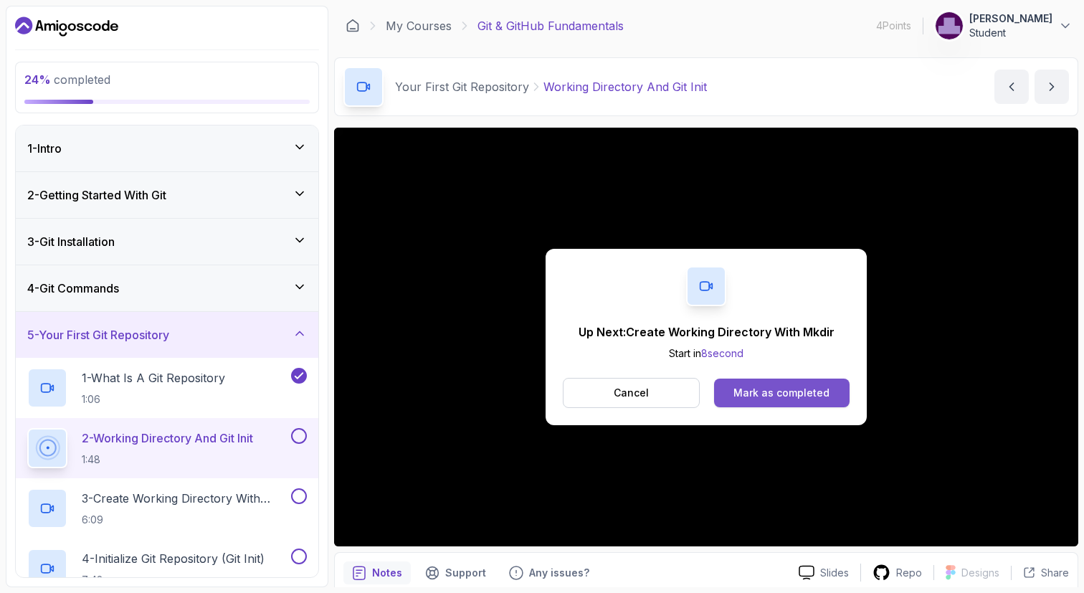
click at [784, 387] on div "Mark as completed" at bounding box center [781, 393] width 96 height 14
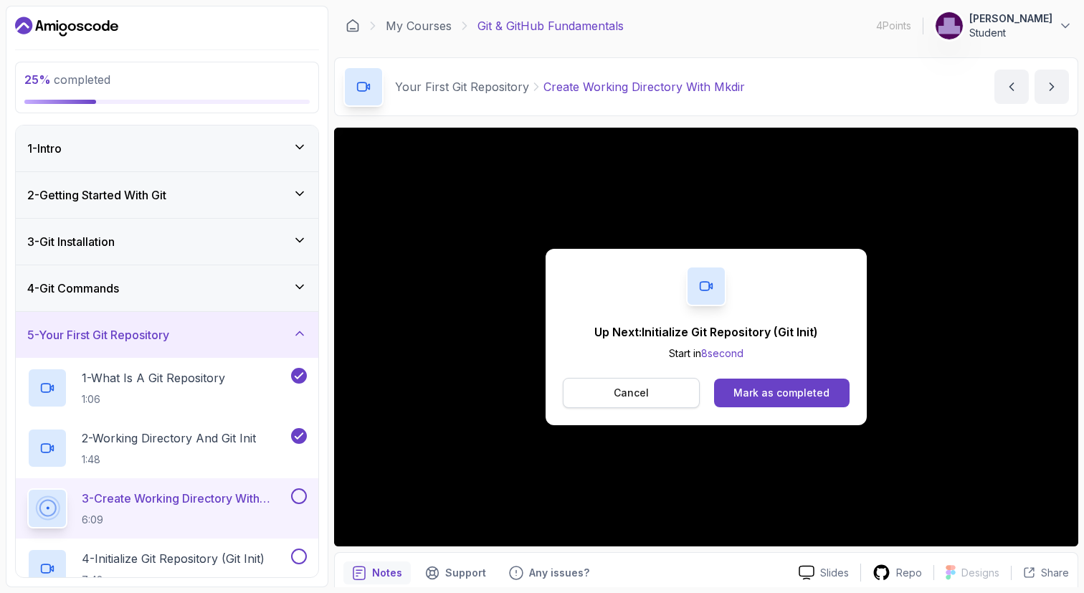
click at [672, 395] on button "Cancel" at bounding box center [631, 393] width 137 height 30
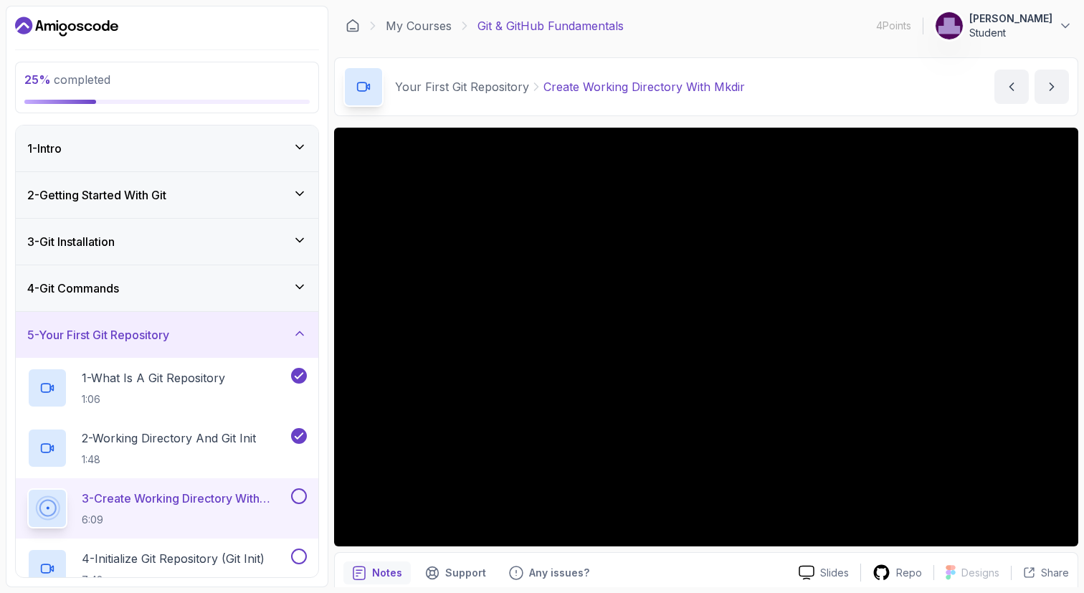
scroll to position [59, 0]
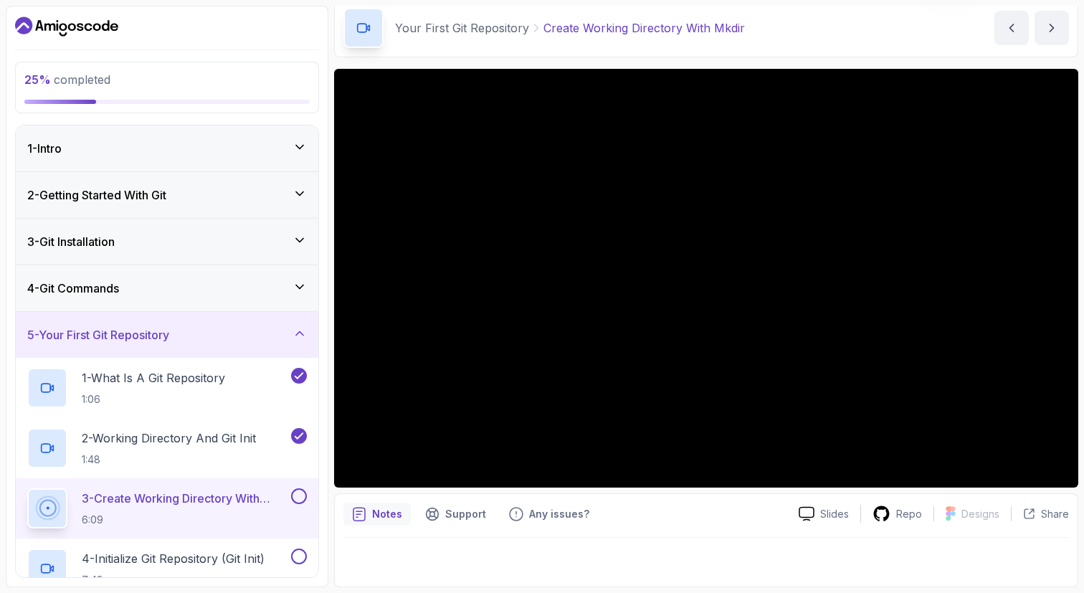
click at [401, 510] on div "Notes" at bounding box center [376, 514] width 67 height 23
click at [454, 556] on div at bounding box center [705, 558] width 725 height 40
click at [386, 519] on p "Notes" at bounding box center [387, 514] width 30 height 14
click at [468, 514] on p "Support" at bounding box center [465, 514] width 41 height 14
click at [384, 520] on p "Notes" at bounding box center [387, 514] width 30 height 14
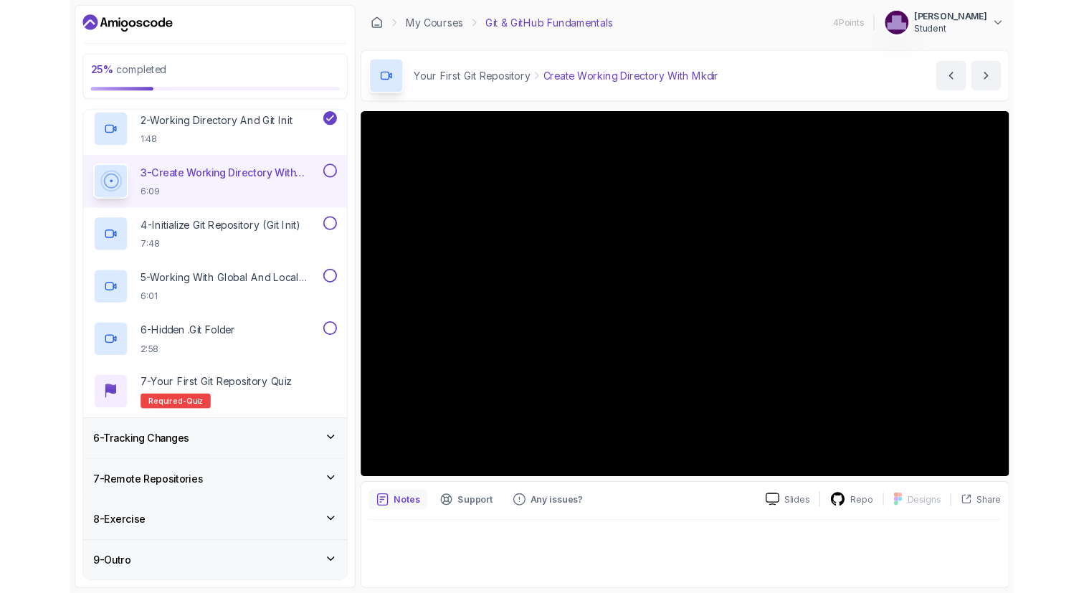
scroll to position [0, 0]
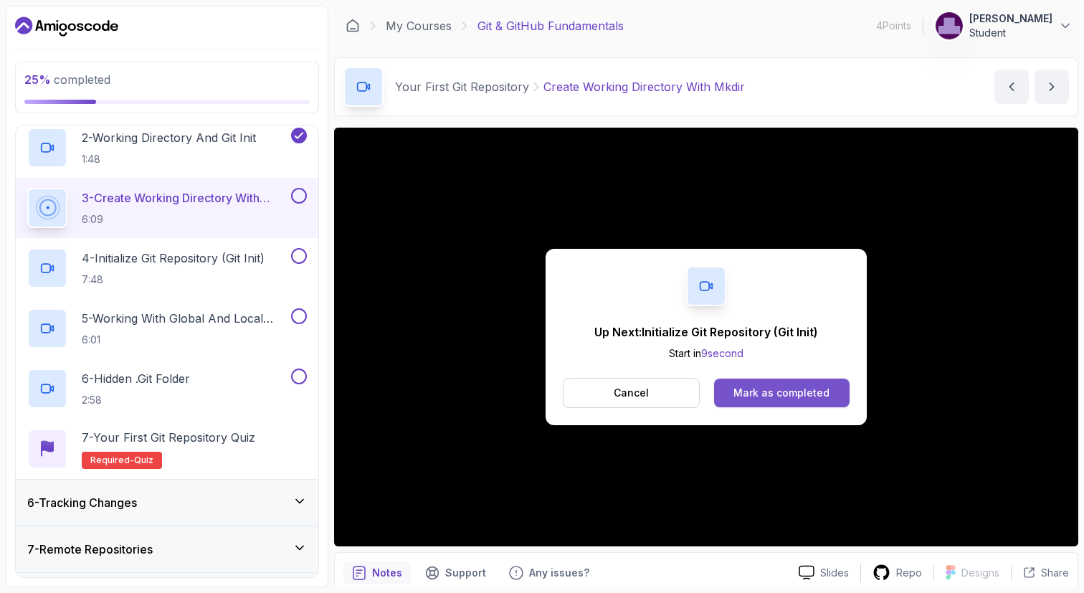
click at [777, 397] on div "Mark as completed" at bounding box center [781, 393] width 96 height 14
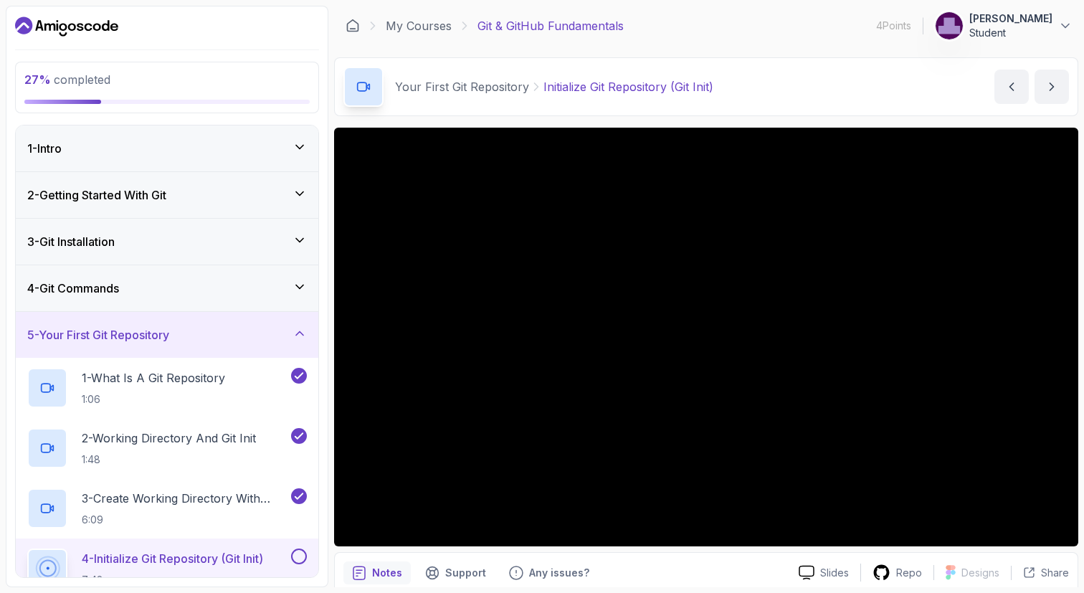
click at [246, 287] on div "4 - Git Commands" at bounding box center [167, 288] width 280 height 17
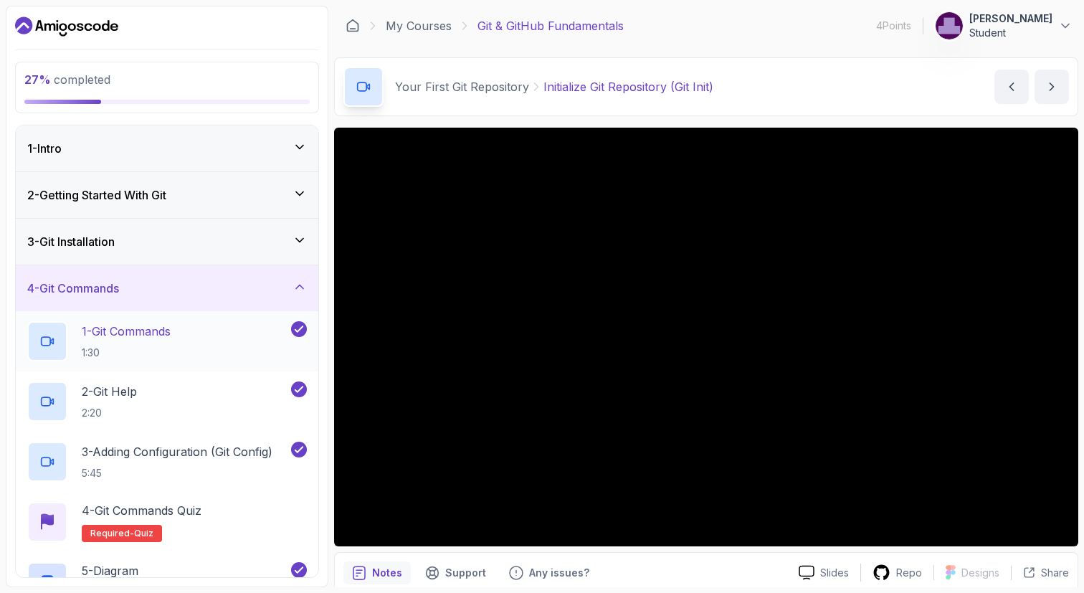
click at [237, 327] on div "1 - Git Commands 1:30" at bounding box center [157, 341] width 261 height 40
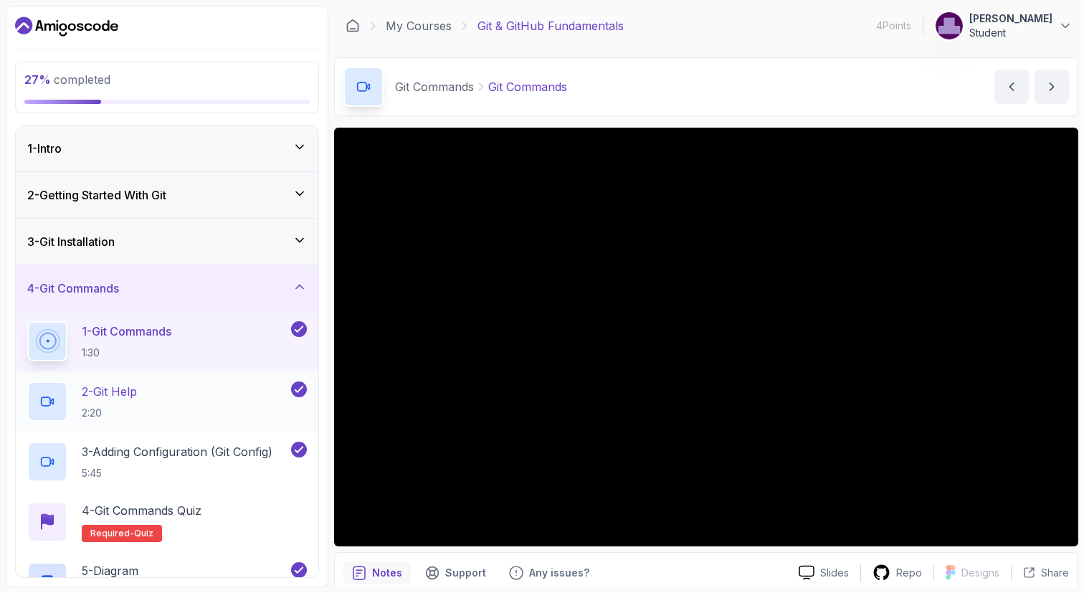
click at [171, 396] on div "2 - Git Help 2:20" at bounding box center [157, 401] width 261 height 40
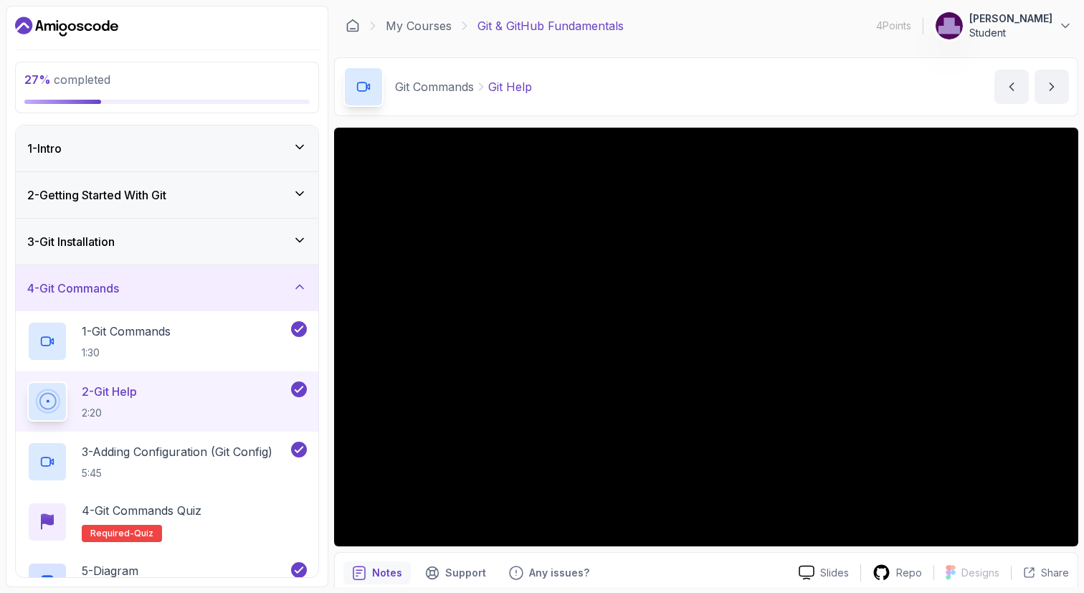
click at [177, 239] on div "3 - Git Installation" at bounding box center [167, 241] width 280 height 17
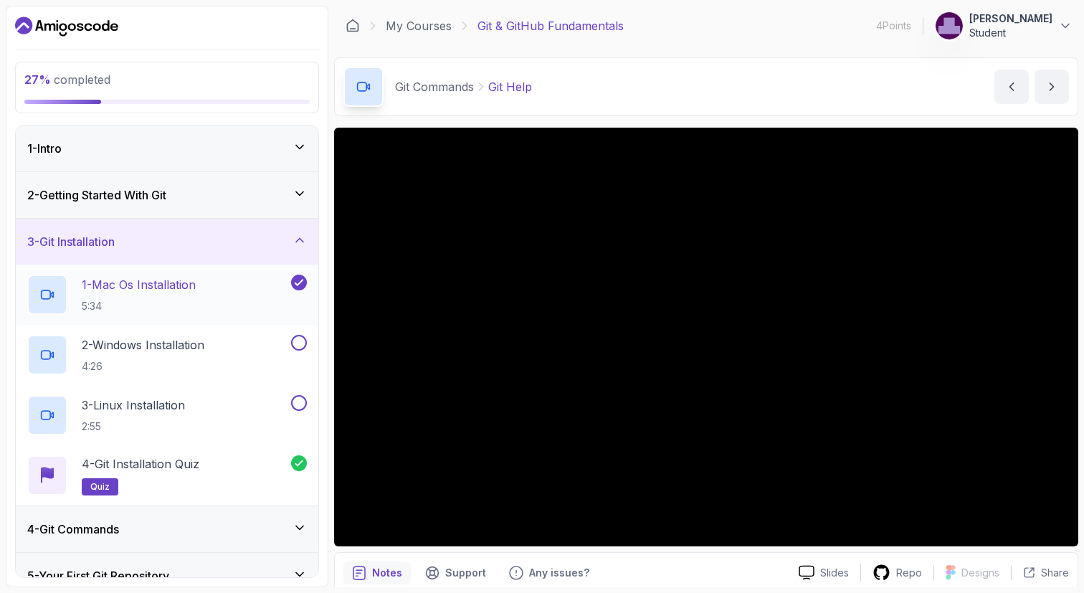
click at [275, 289] on div "1 - Mac Os Installation 5:34" at bounding box center [157, 295] width 261 height 40
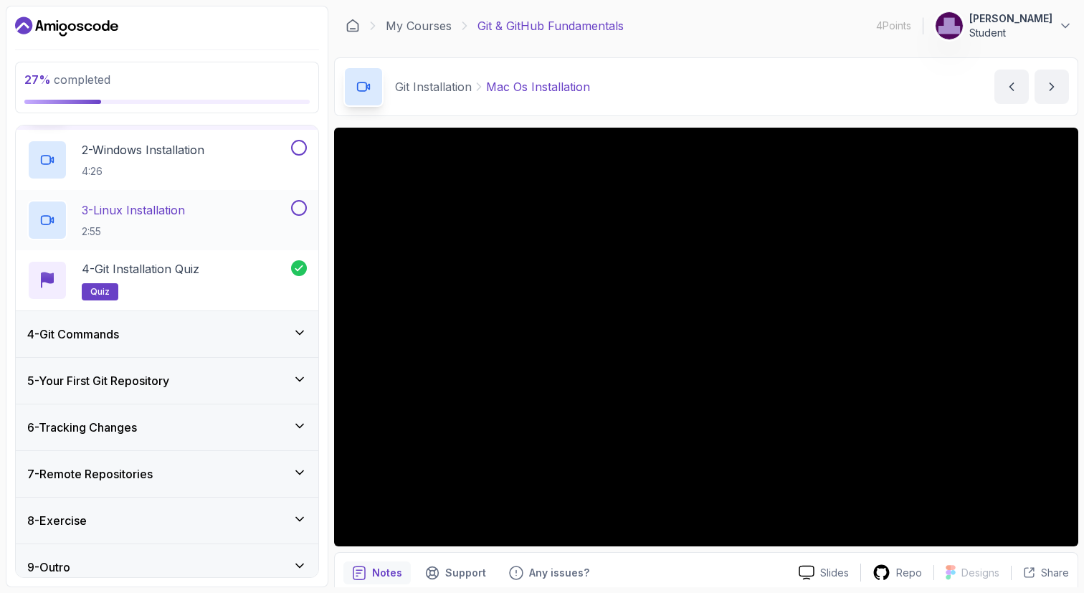
scroll to position [204, 0]
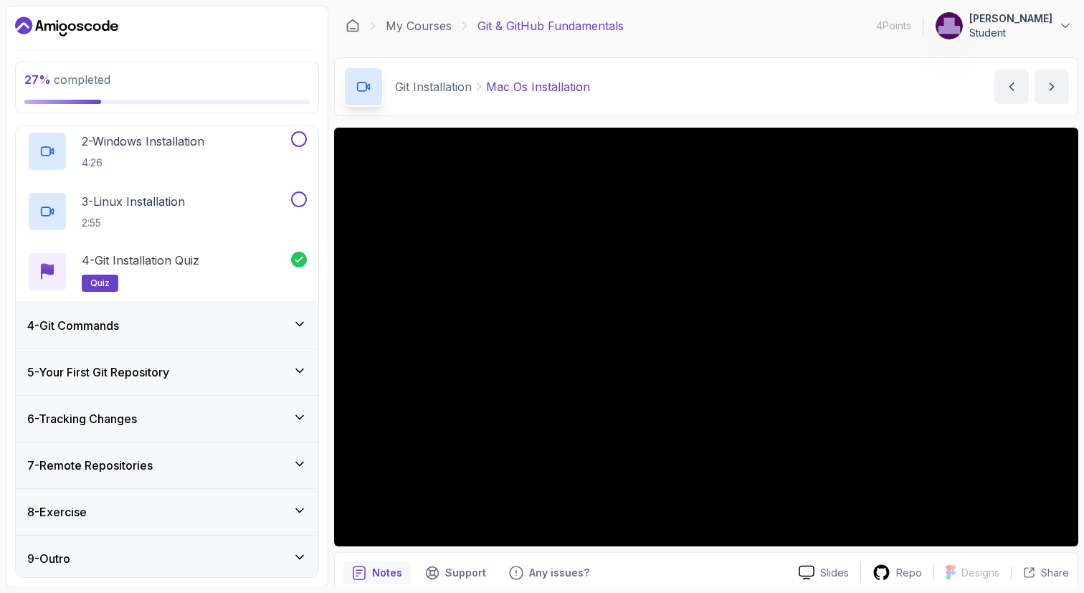
click at [273, 321] on div "4 - Git Commands" at bounding box center [167, 325] width 280 height 17
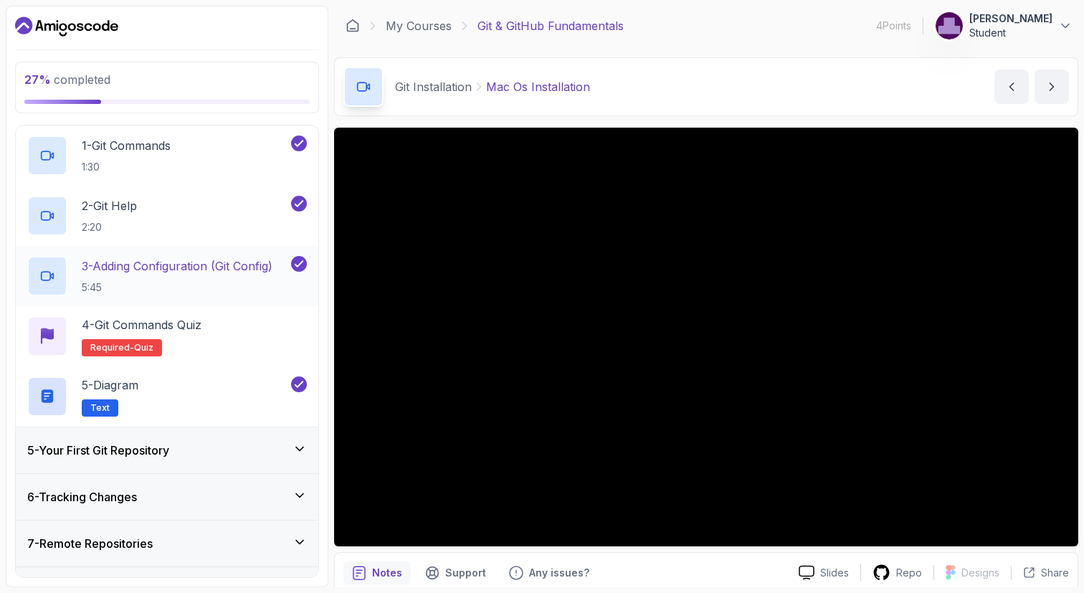
scroll to position [227, 0]
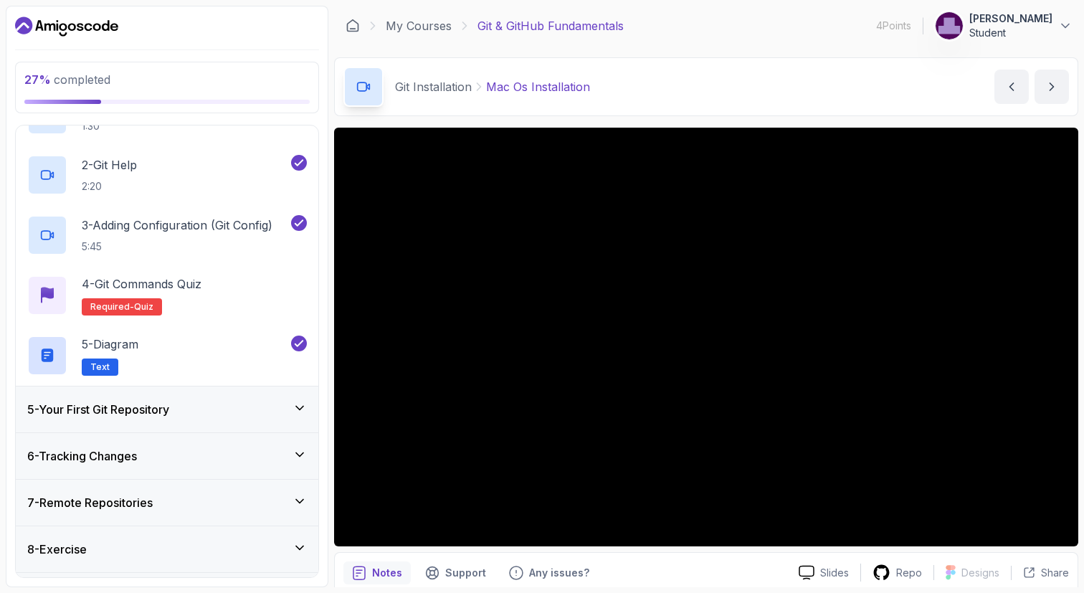
click at [266, 403] on div "5 - Your First Git Repository" at bounding box center [167, 409] width 280 height 17
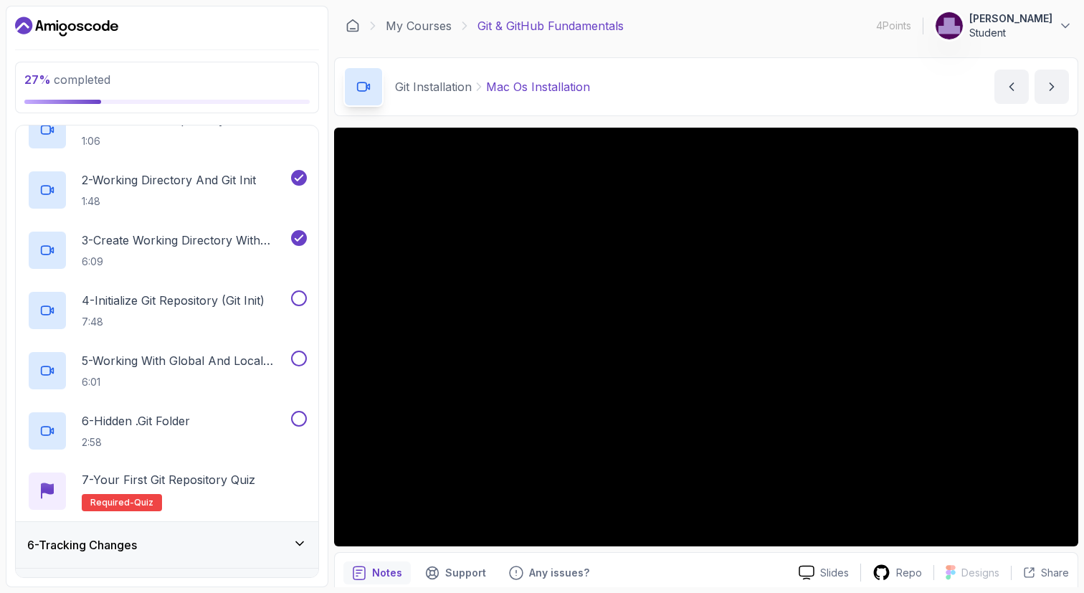
scroll to position [232, 0]
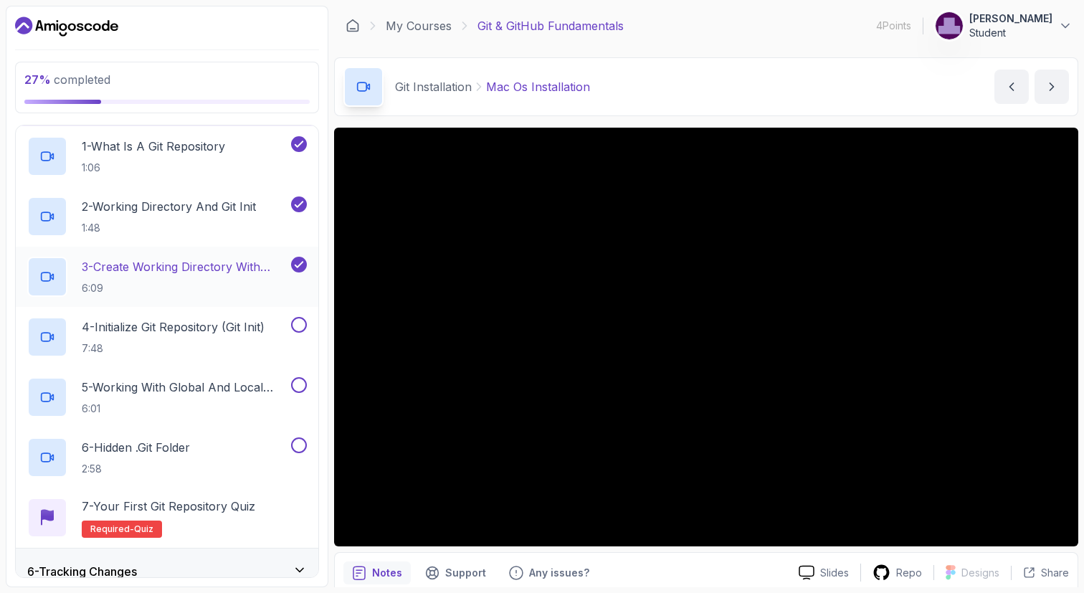
click at [254, 272] on p "3 - Create Working Directory With Mkdir" at bounding box center [185, 266] width 206 height 17
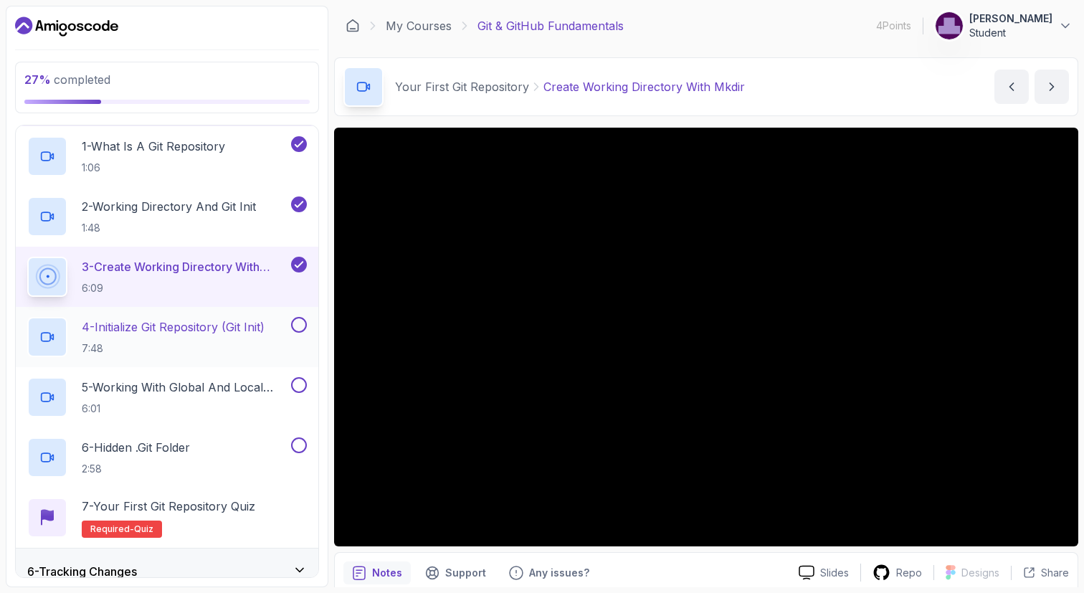
click at [193, 335] on h2 "4 - Initialize Git Repository (Git Init) 7:48" at bounding box center [173, 336] width 183 height 37
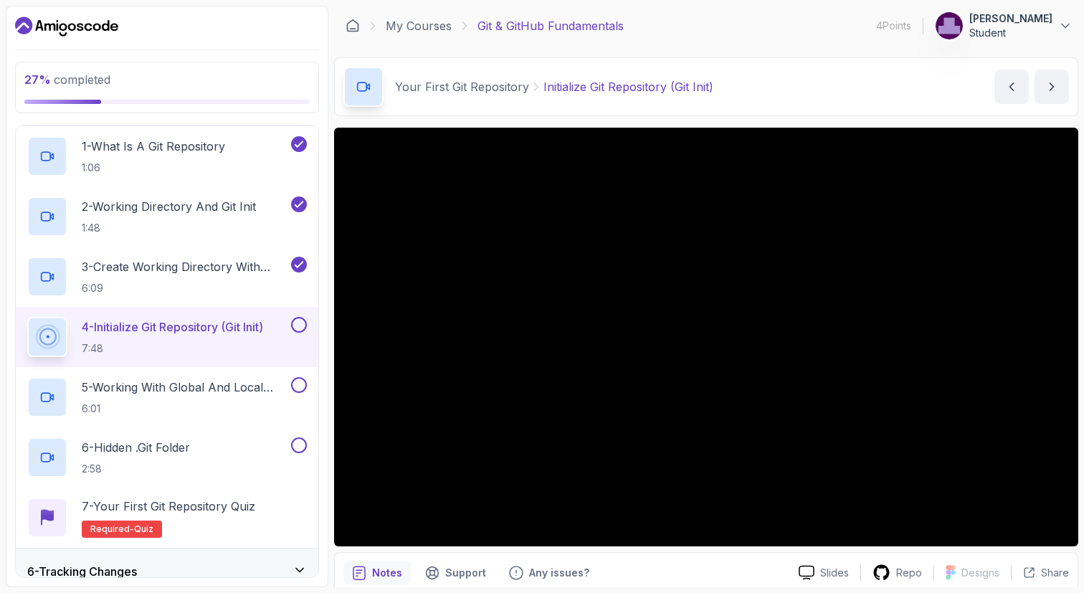
scroll to position [59, 0]
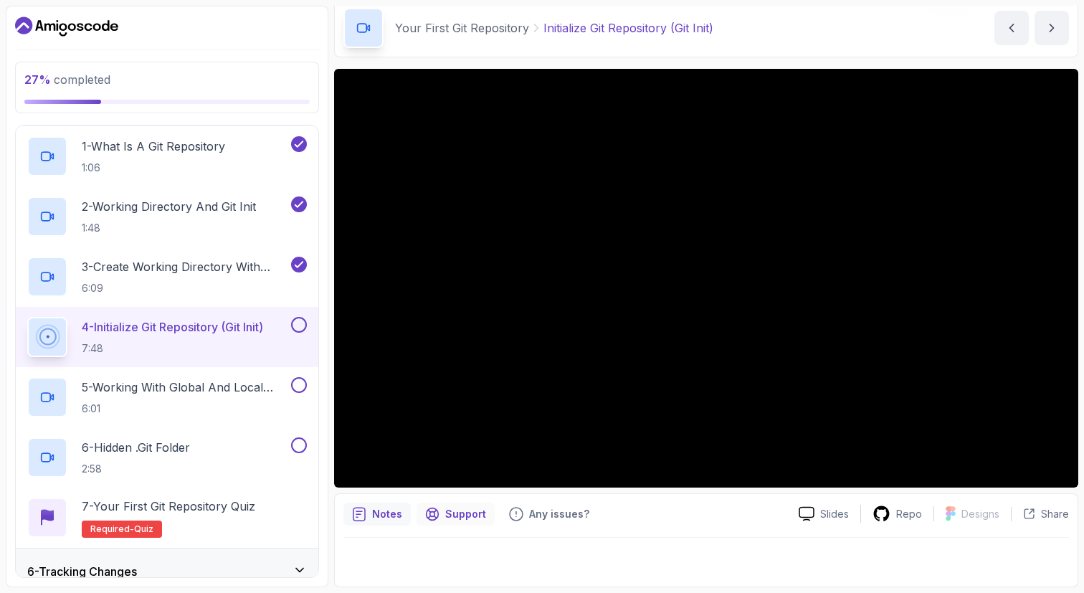
click at [459, 512] on p "Support" at bounding box center [465, 514] width 41 height 14
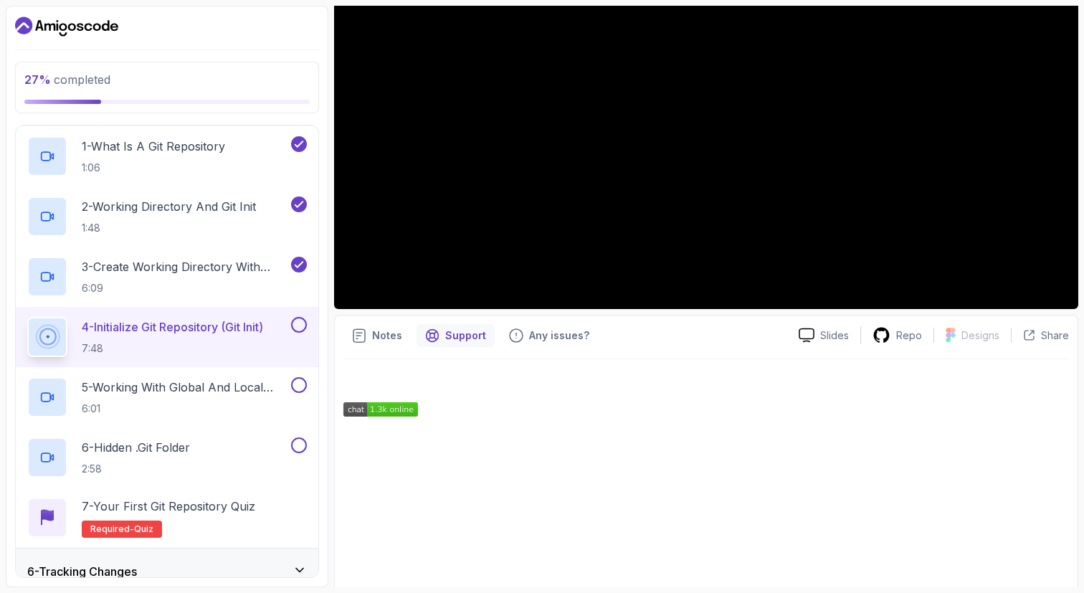
scroll to position [334, 0]
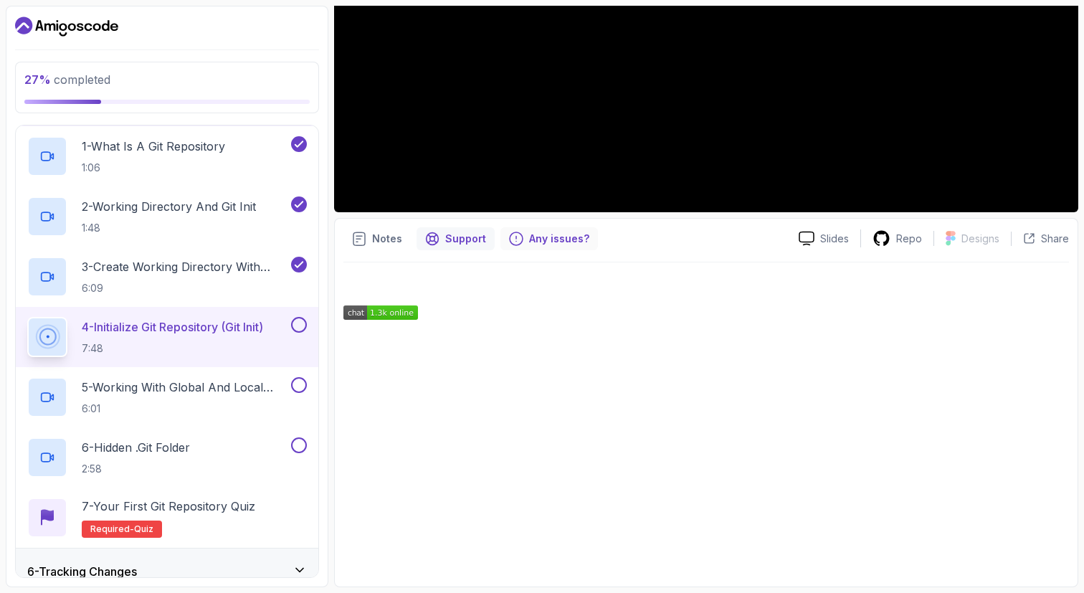
click at [553, 237] on p "Any issues?" at bounding box center [559, 239] width 60 height 14
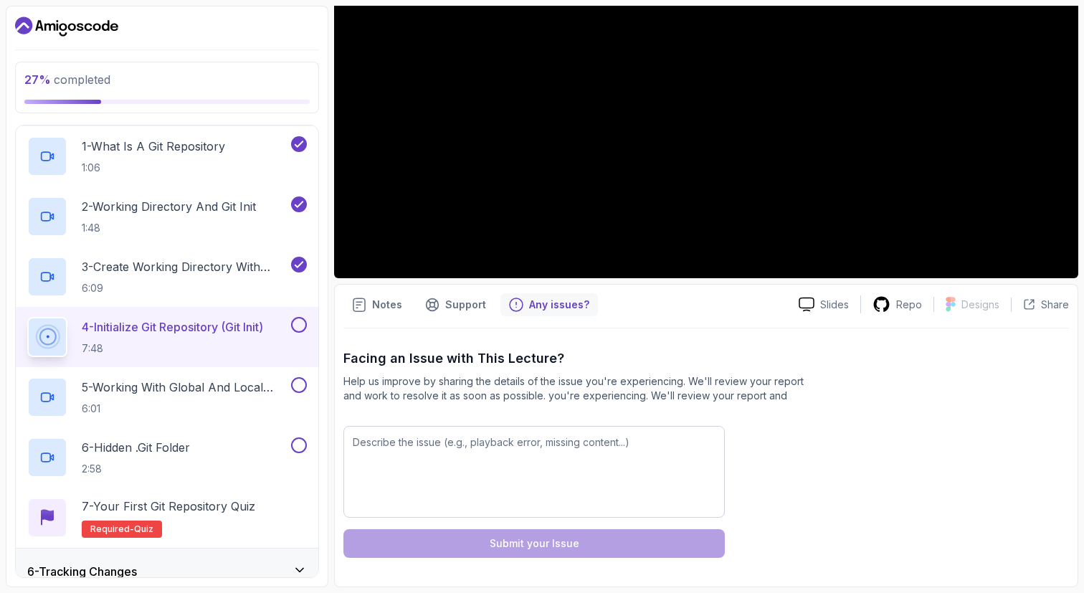
scroll to position [268, 0]
click at [559, 313] on div "Any issues?" at bounding box center [548, 304] width 97 height 23
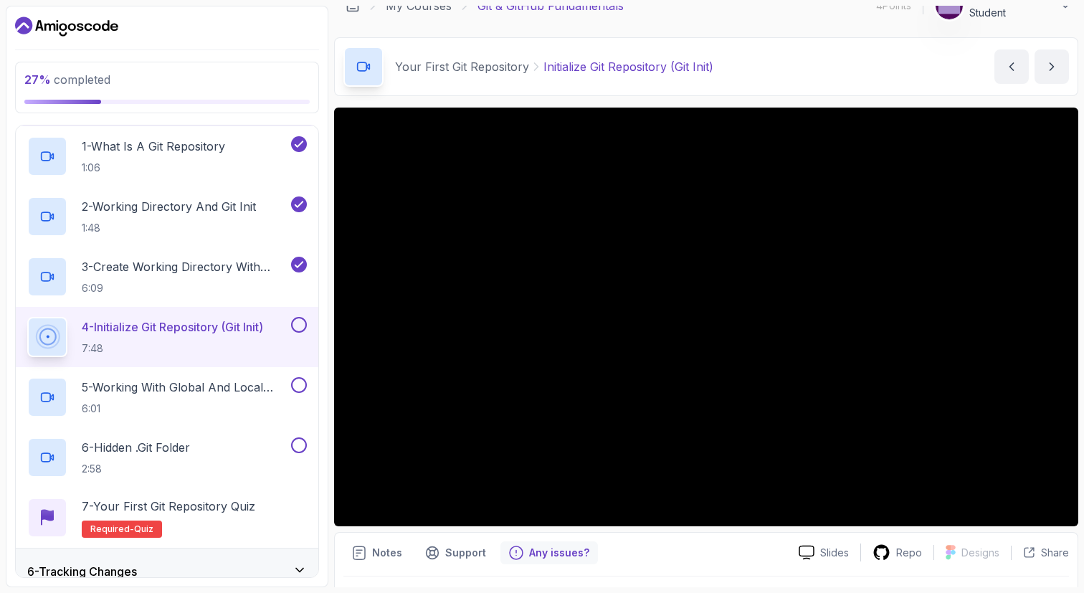
scroll to position [0, 0]
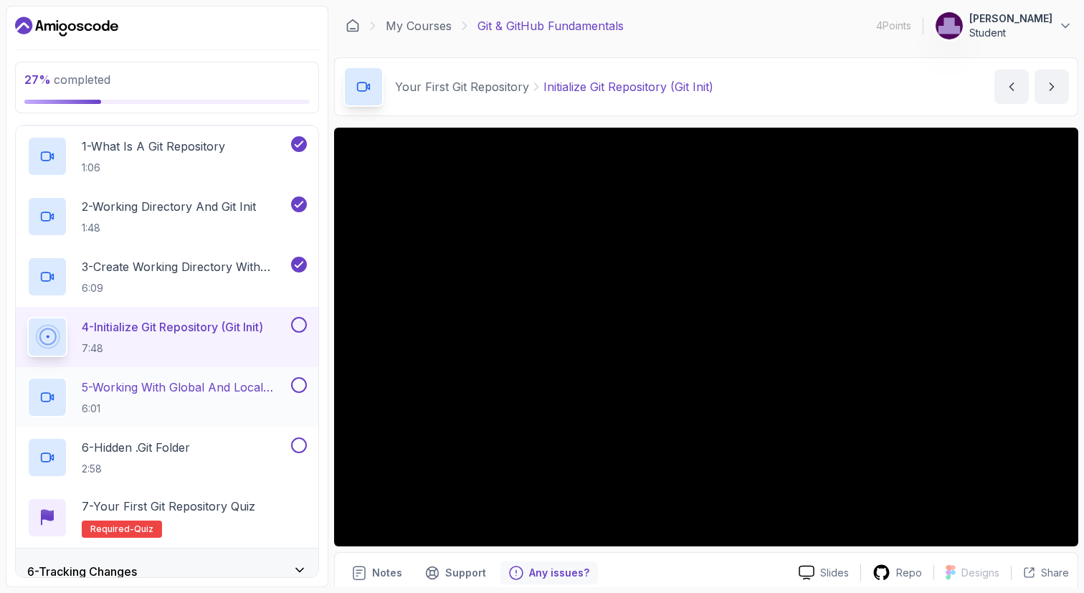
click at [211, 391] on p "5 - Working With Global And Local Configuration" at bounding box center [185, 387] width 206 height 17
